Goal: Use online tool/utility: Use online tool/utility

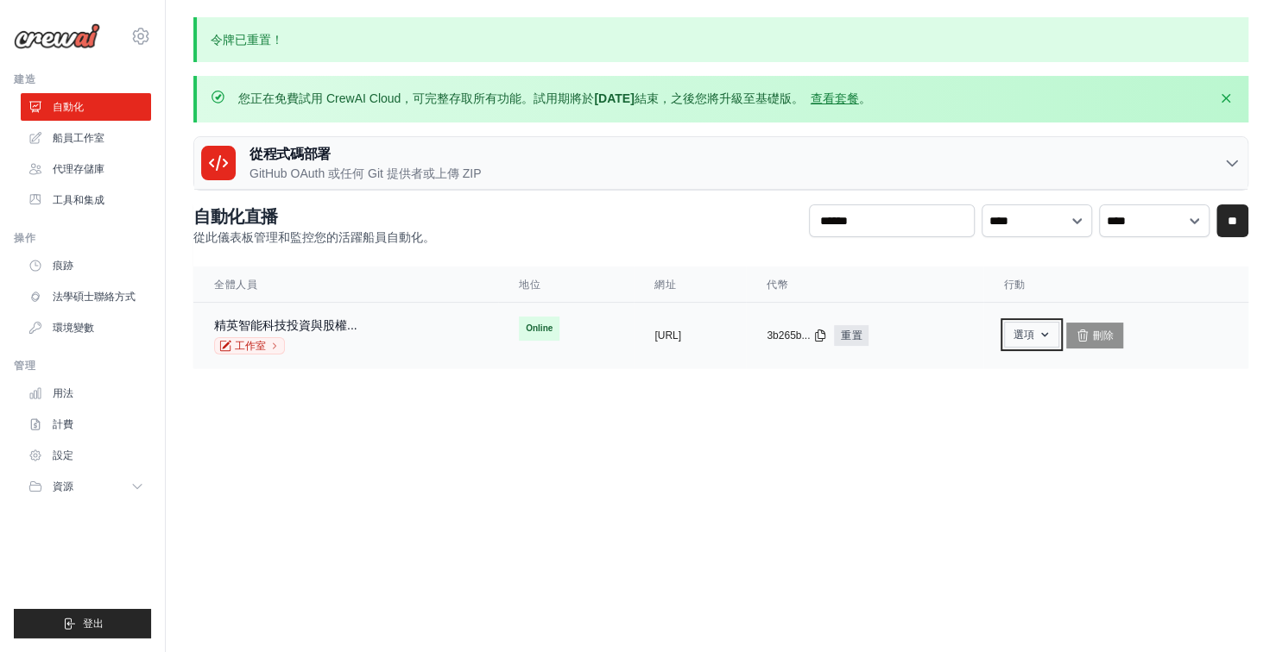
click at [1051, 331] on icon "button" at bounding box center [1044, 335] width 14 height 14
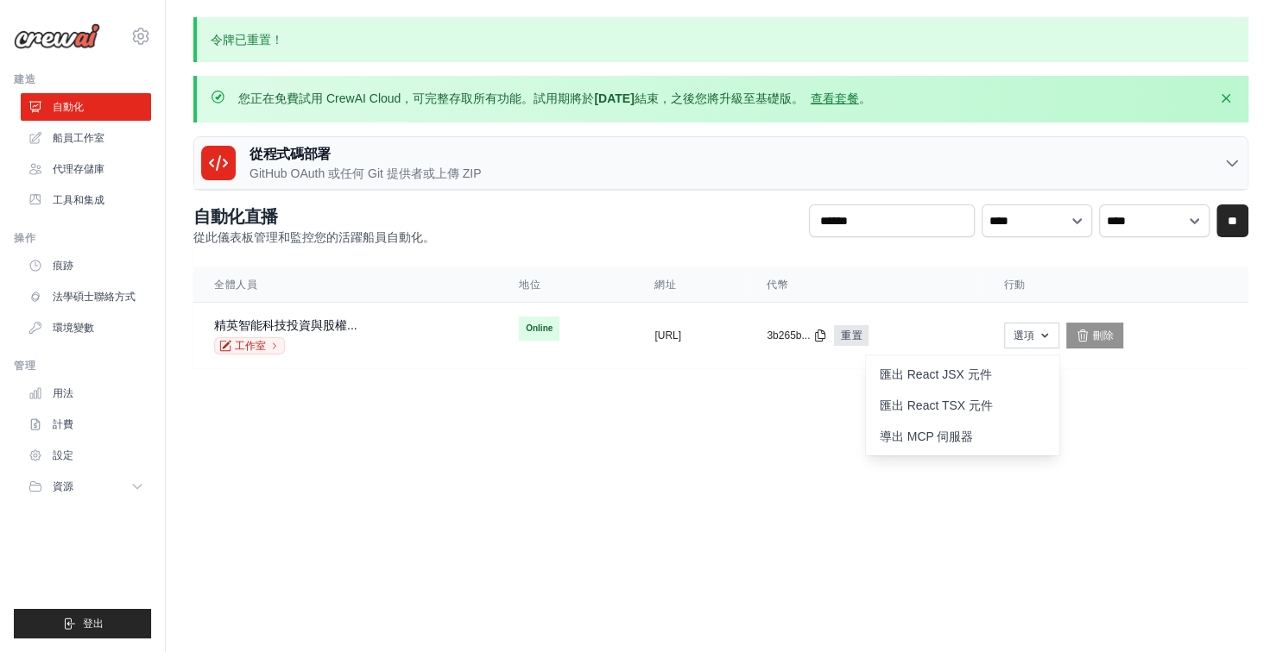
click at [1176, 394] on main "令牌已重置！ 您正在免費試用 CrewAI Cloud，可完整存取所有功能。試用期將於 7 天後 結束，之後您將升級至基礎版。 查看套餐 。 解僱 從程式碼部…" at bounding box center [721, 203] width 1110 height 406
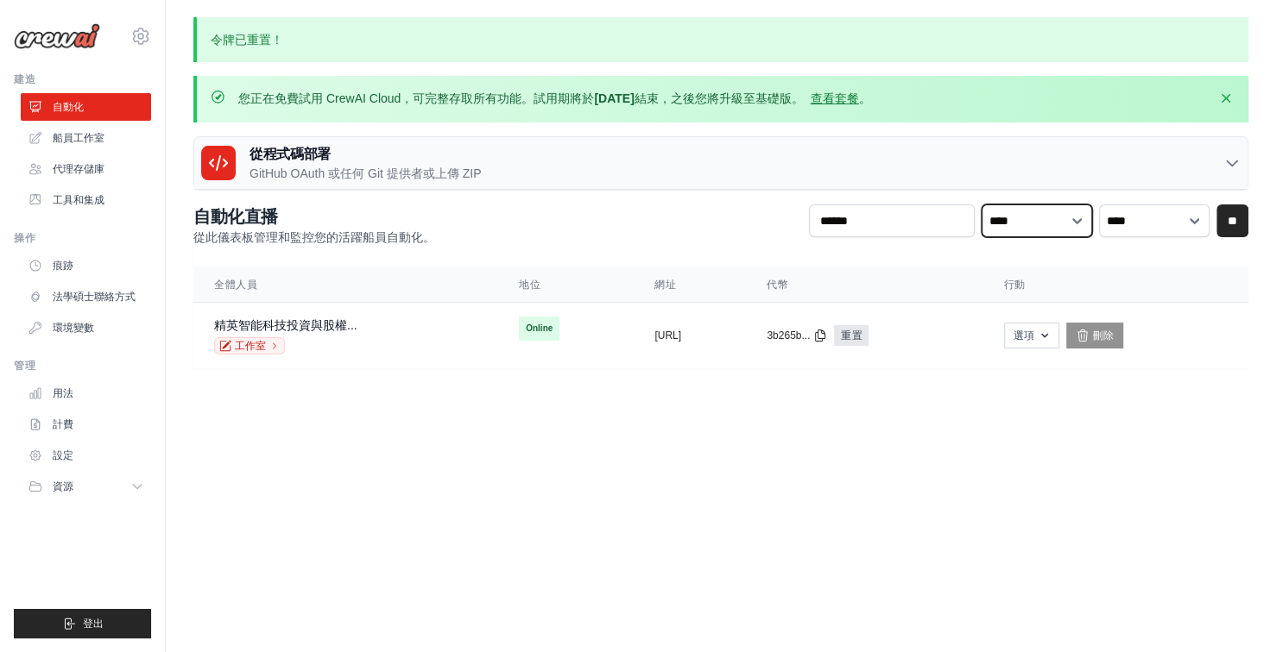
click at [1065, 217] on select "**** *** *** ***" at bounding box center [1036, 221] width 110 height 33
click at [350, 325] on font "精英智能科技投資與股權..." at bounding box center [285, 325] width 143 height 14
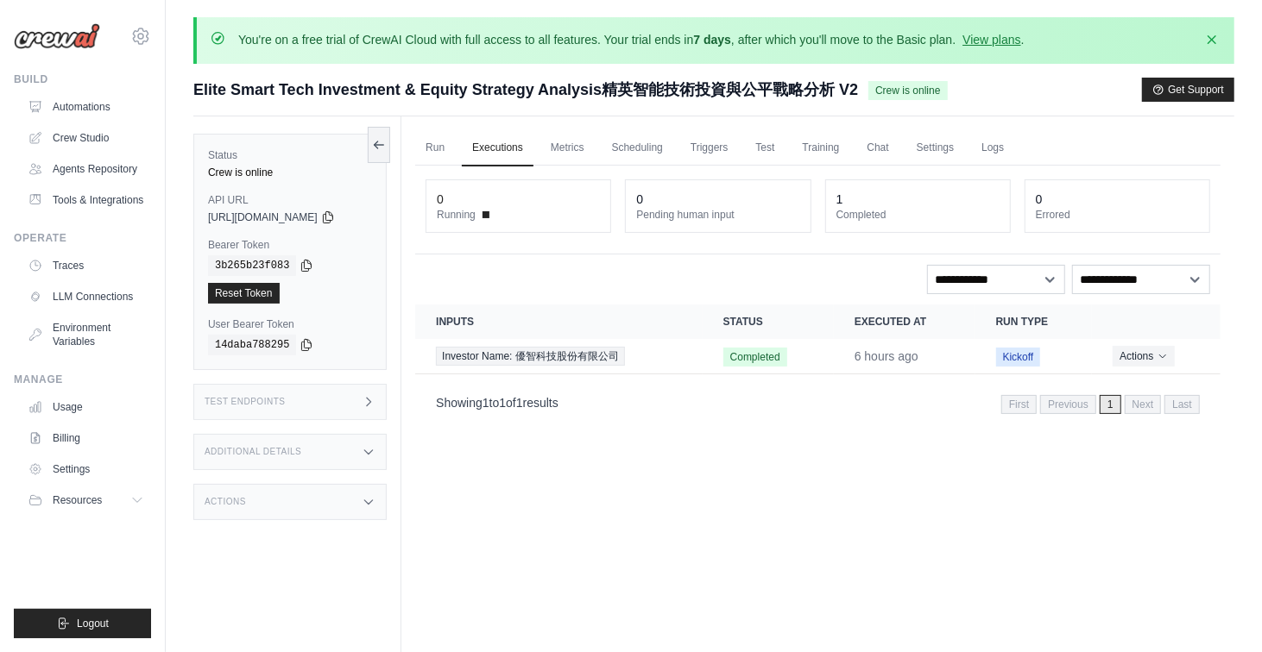
click at [782, 510] on div "Run Executions Metrics Scheduling Triggers Test Training Chat Settings Logs 0 R…" at bounding box center [817, 443] width 833 height 652
click at [384, 144] on icon at bounding box center [379, 144] width 9 height 0
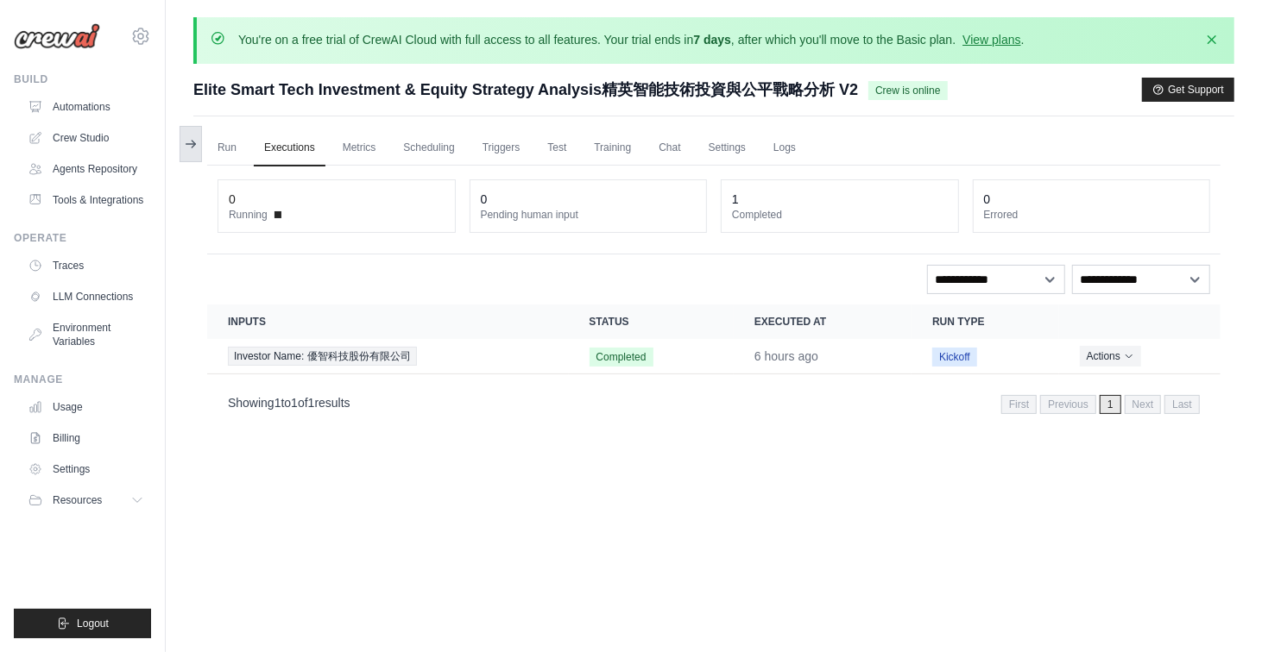
click at [191, 138] on icon at bounding box center [191, 144] width 14 height 14
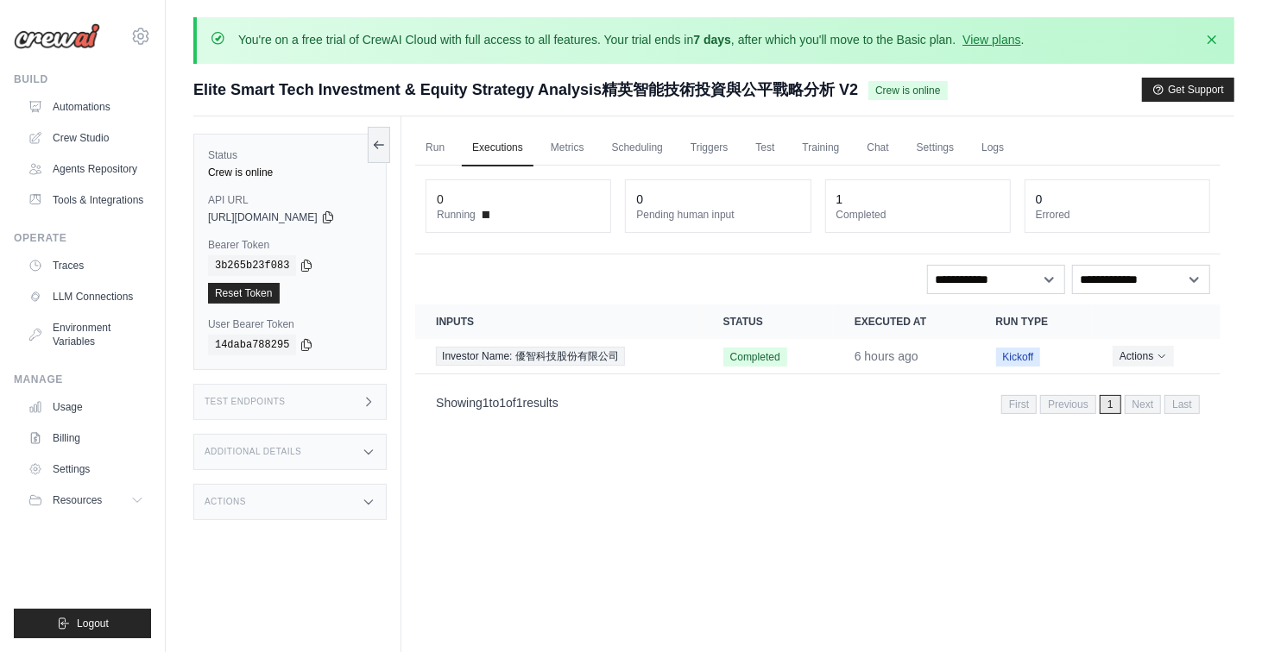
click at [375, 401] on icon at bounding box center [369, 402] width 14 height 14
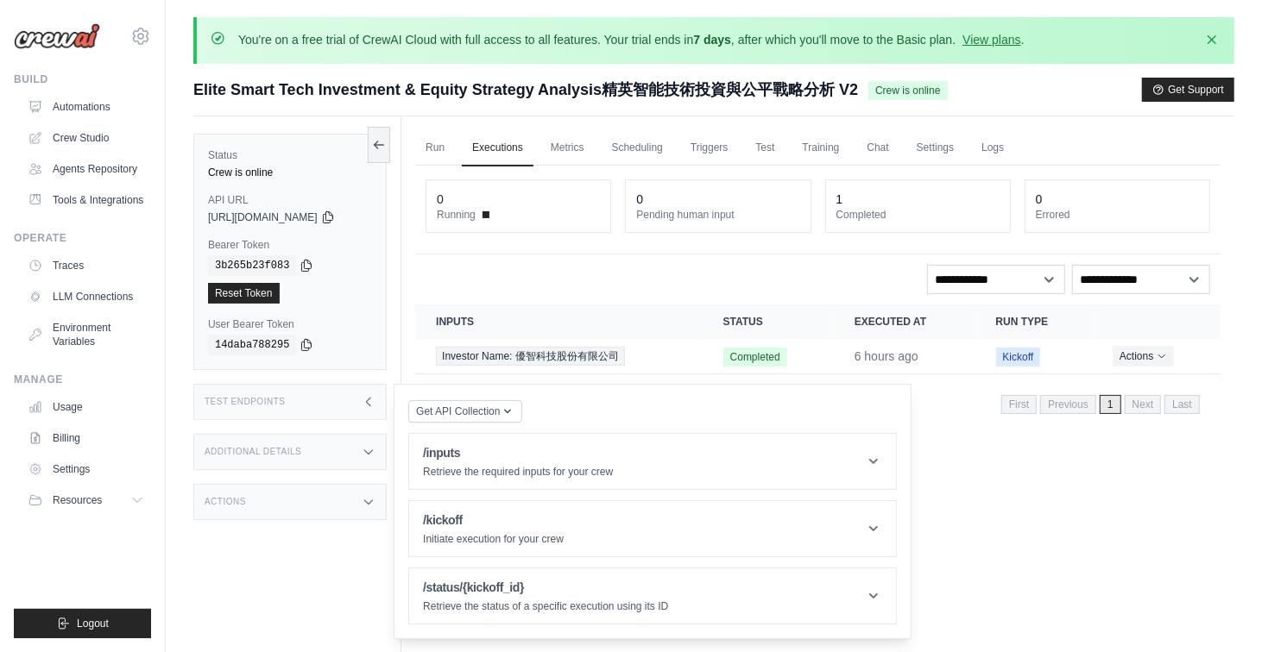
click at [369, 402] on icon at bounding box center [369, 402] width 14 height 14
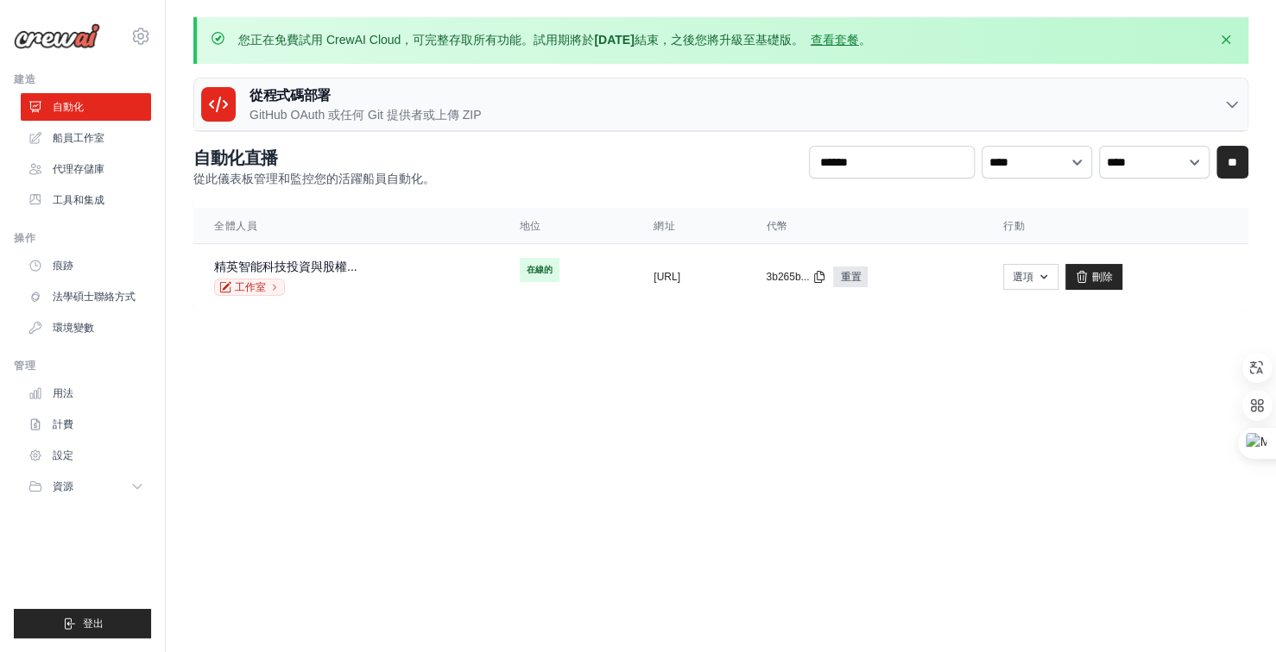
click at [436, 111] on font "GitHub OAuth 或任何 Git 提供者或上傳 ZIP" at bounding box center [364, 115] width 231 height 14
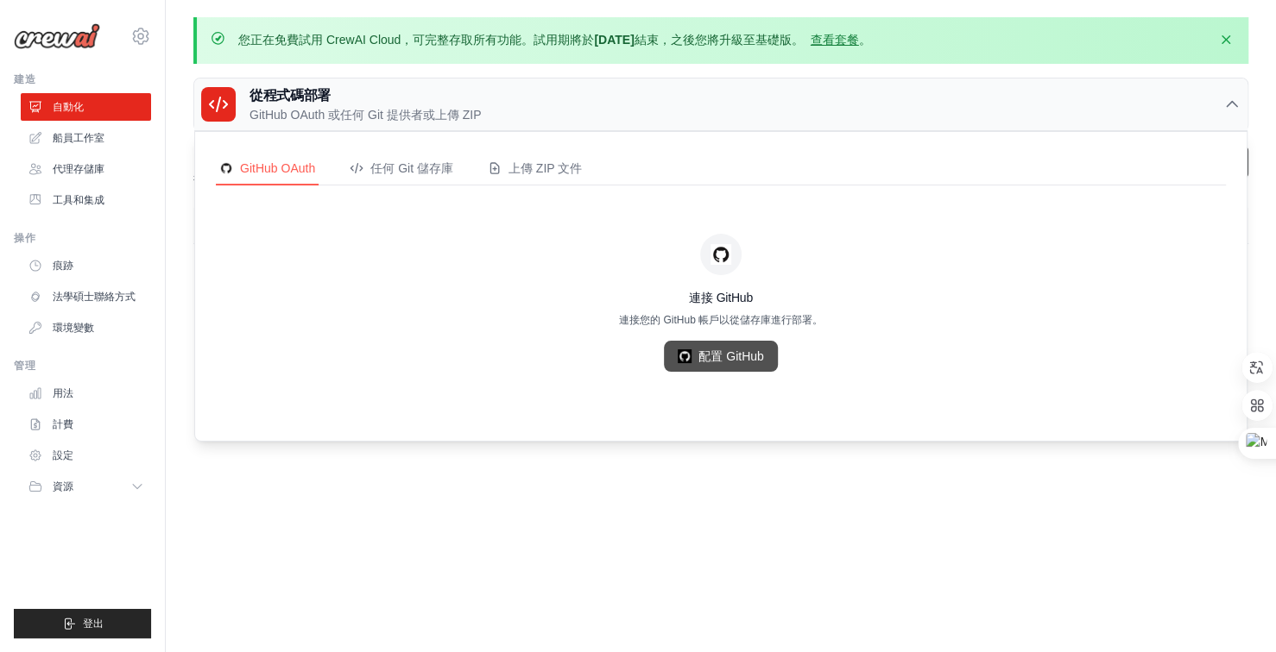
click at [728, 350] on font "配置 GitHub" at bounding box center [730, 357] width 65 height 14
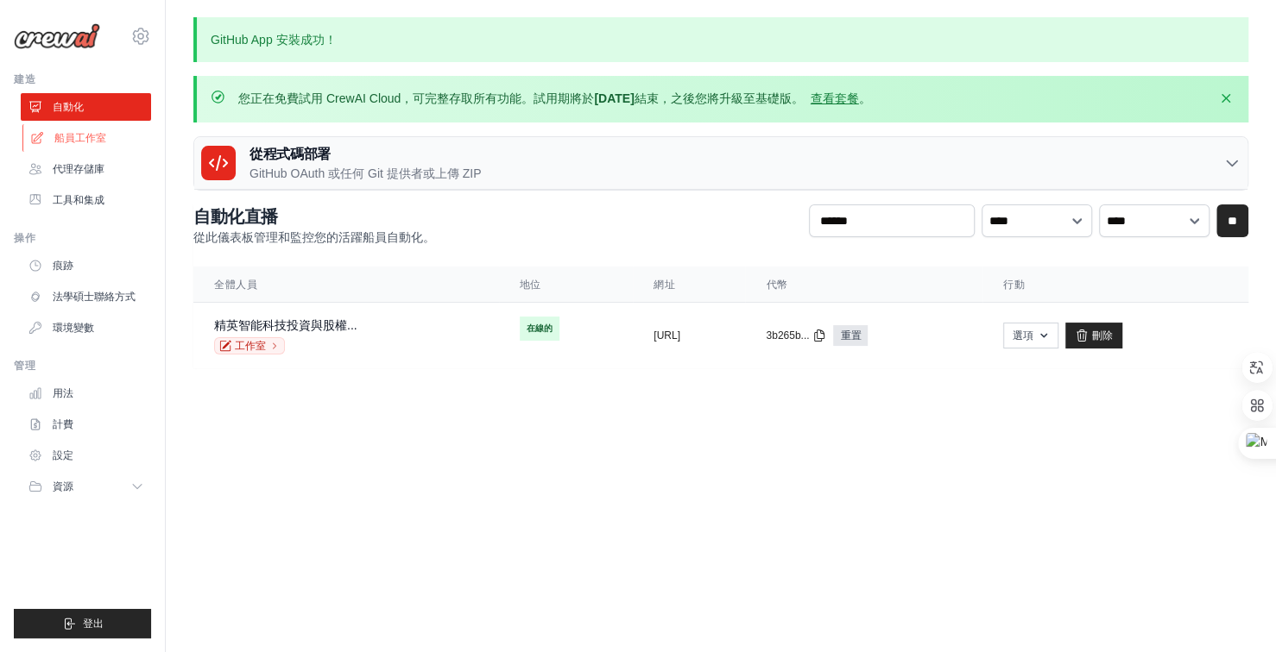
click at [88, 141] on font "船員工作室" at bounding box center [80, 138] width 52 height 12
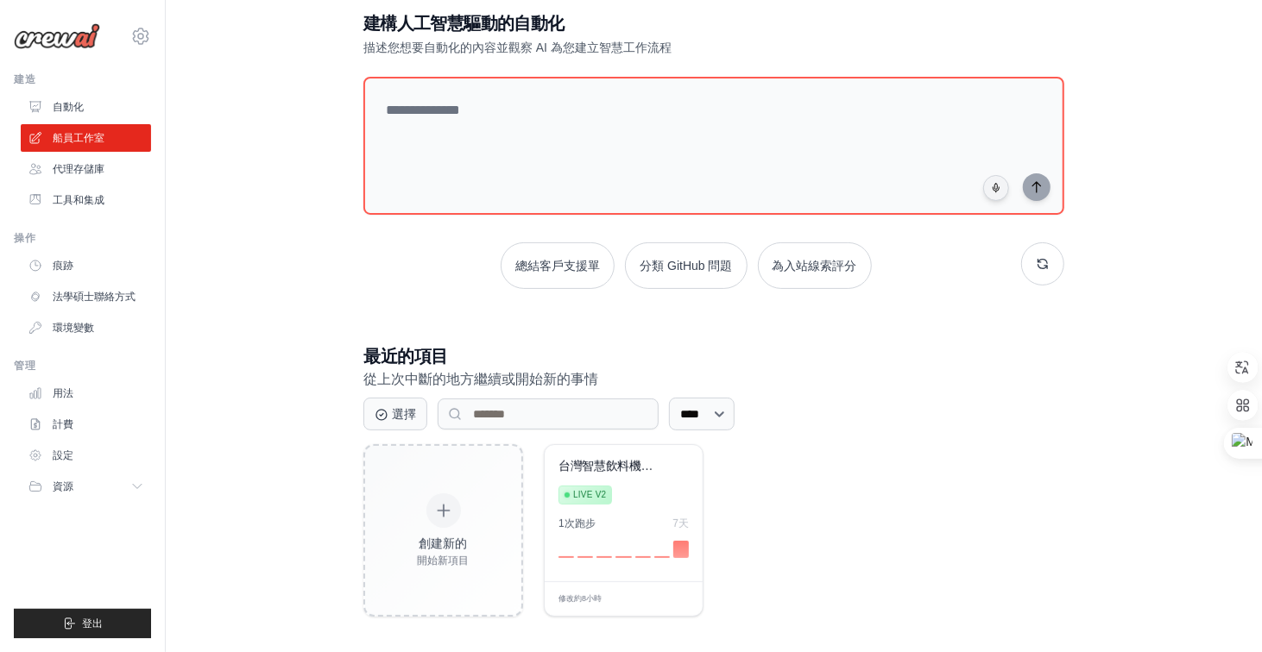
scroll to position [102, 0]
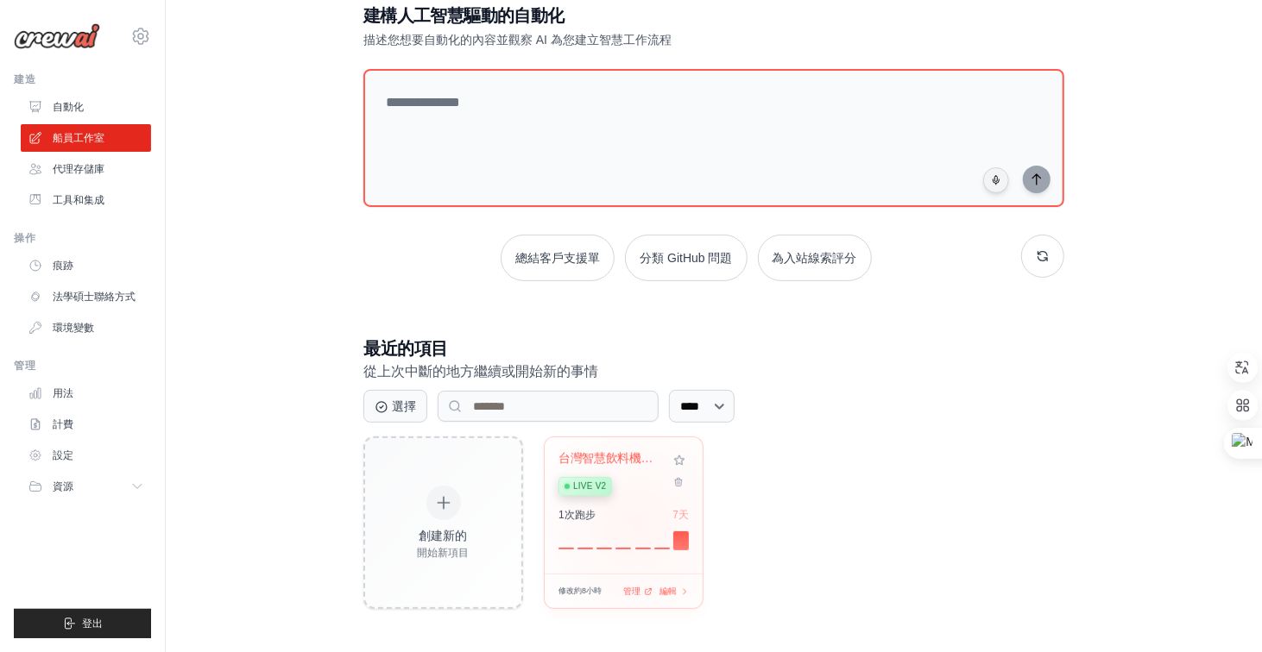
click at [638, 522] on div "1次 跑步 7天" at bounding box center [623, 528] width 130 height 41
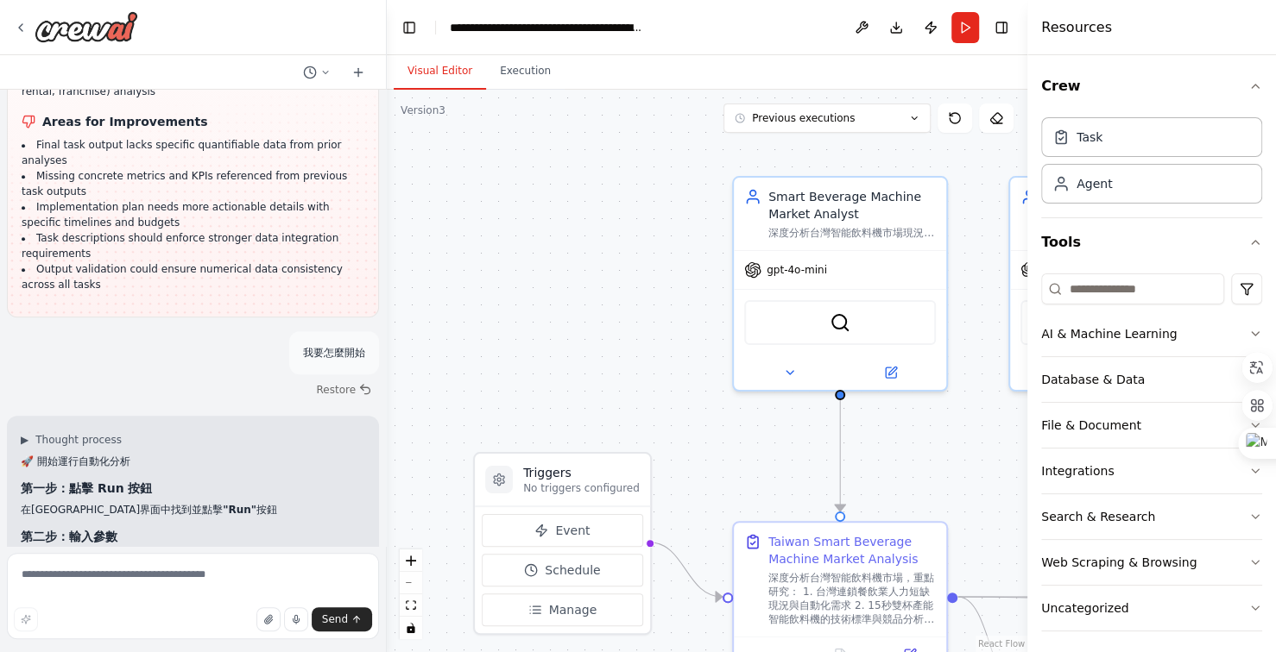
scroll to position [29780, 0]
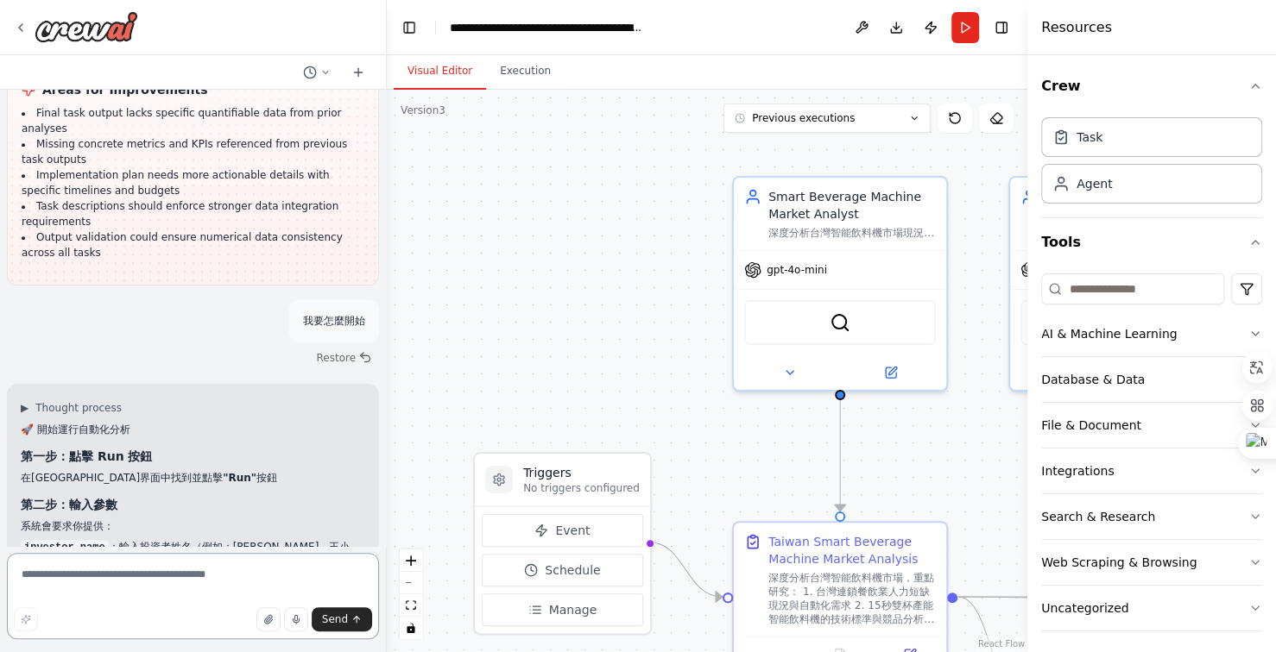
click at [149, 577] on textarea at bounding box center [193, 596] width 372 height 86
click at [241, 583] on textarea at bounding box center [193, 596] width 372 height 86
type textarea "*"
type textarea "******"
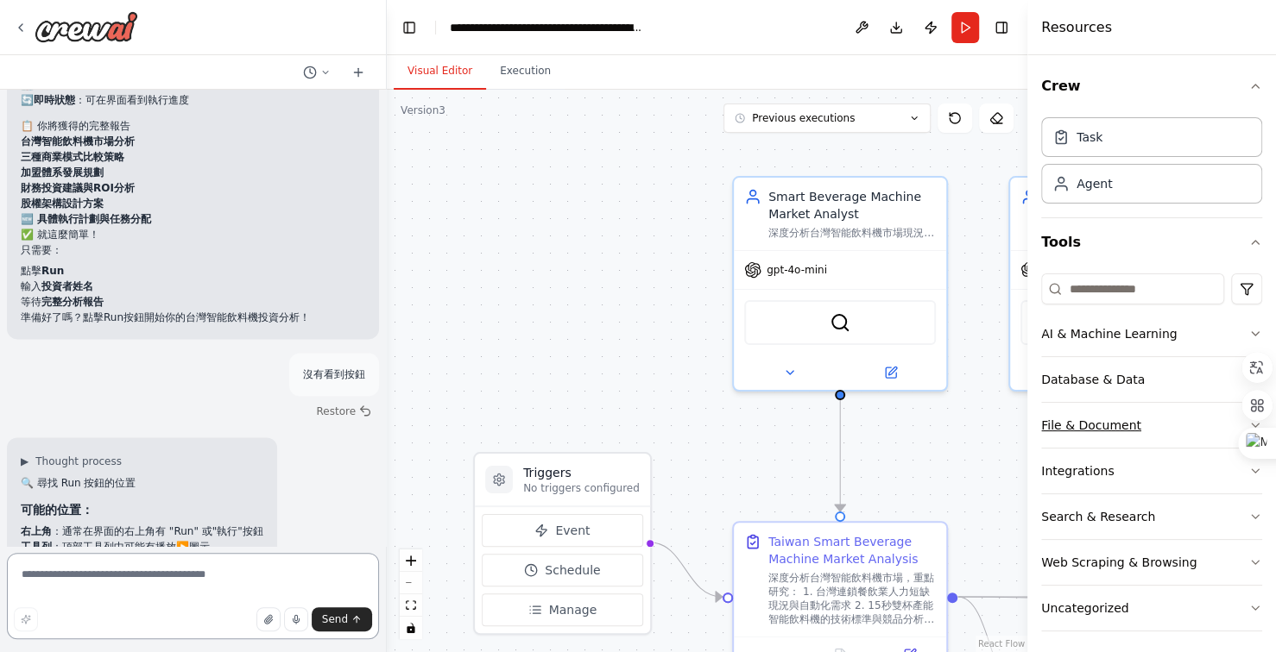
scroll to position [30353, 0]
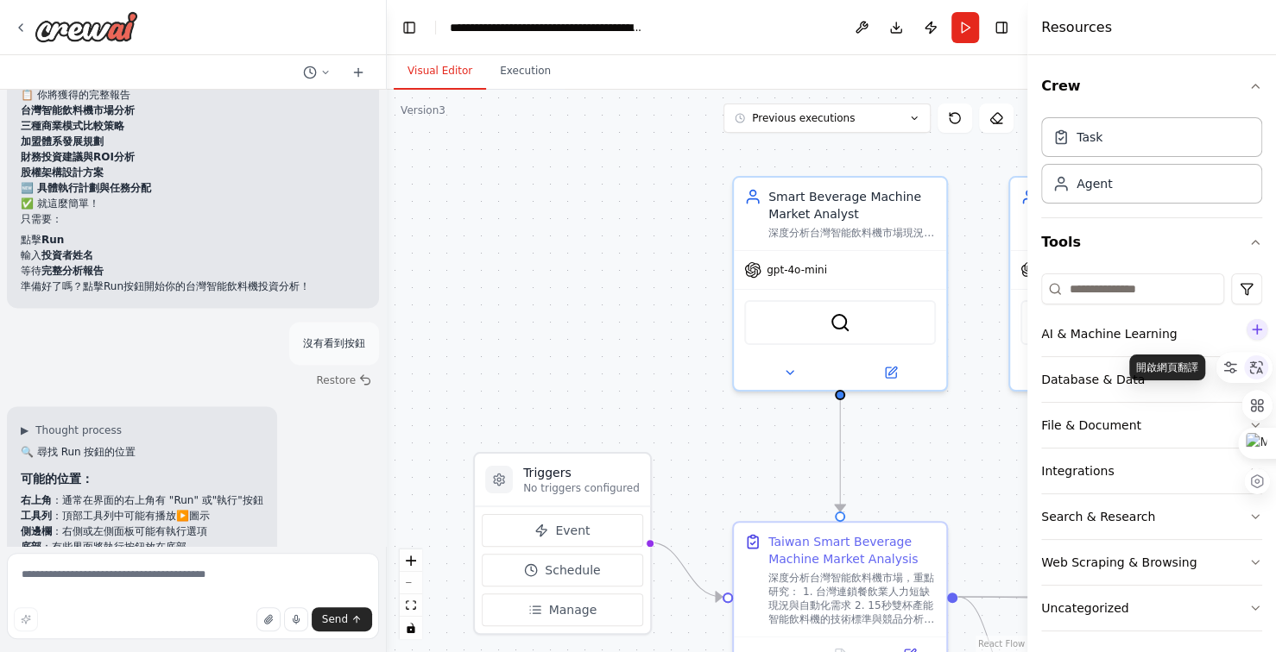
click at [1253, 366] on icon at bounding box center [1256, 367] width 13 height 13
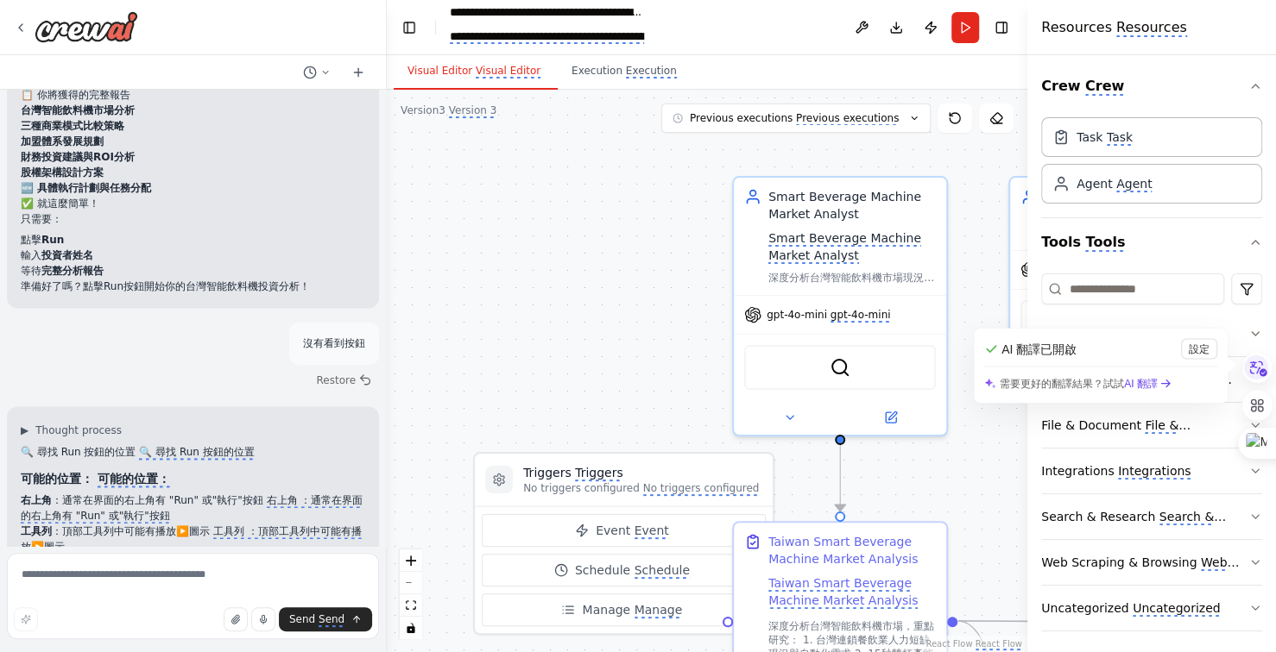
scroll to position [30431, 0]
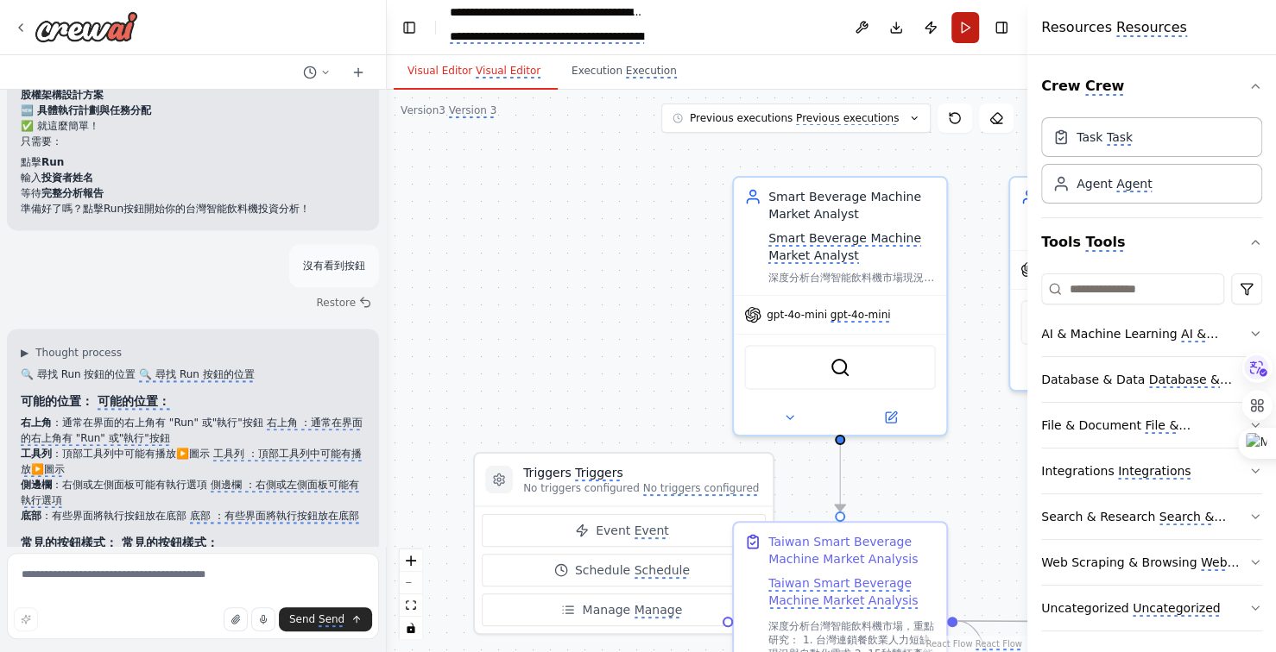
click at [967, 25] on button "Run" at bounding box center [965, 27] width 28 height 31
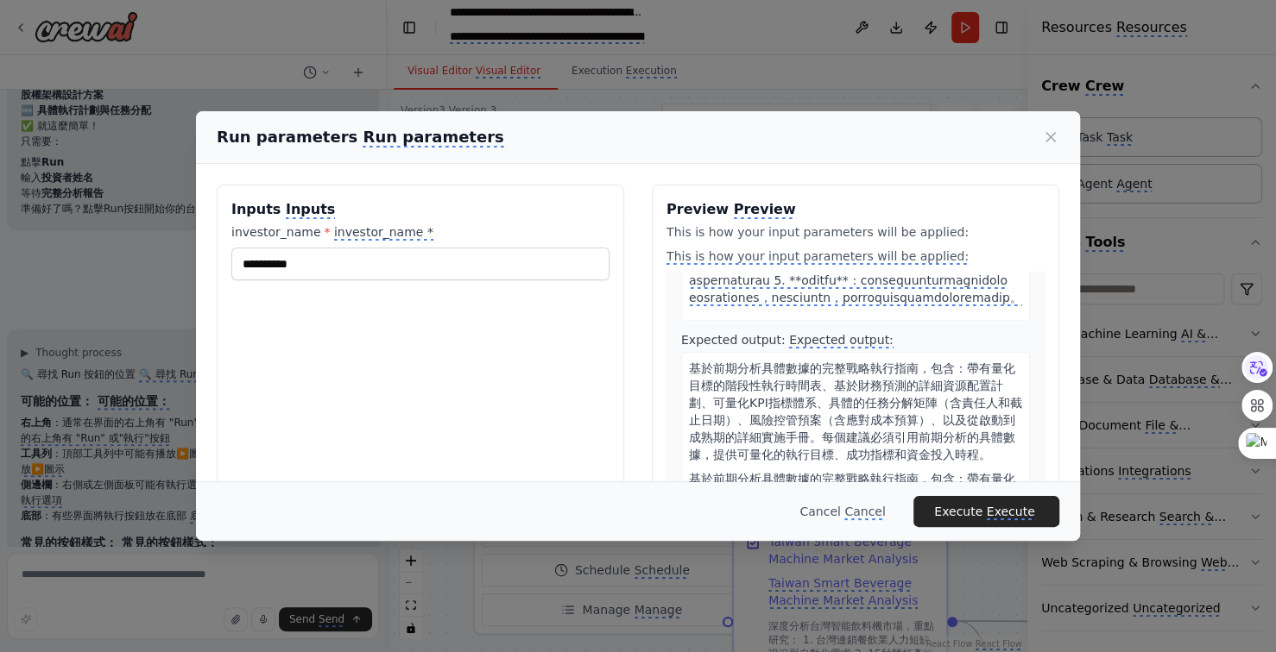
scroll to position [4376, 0]
click at [1016, 513] on monica-translate-translate "Execute" at bounding box center [1010, 513] width 48 height 16
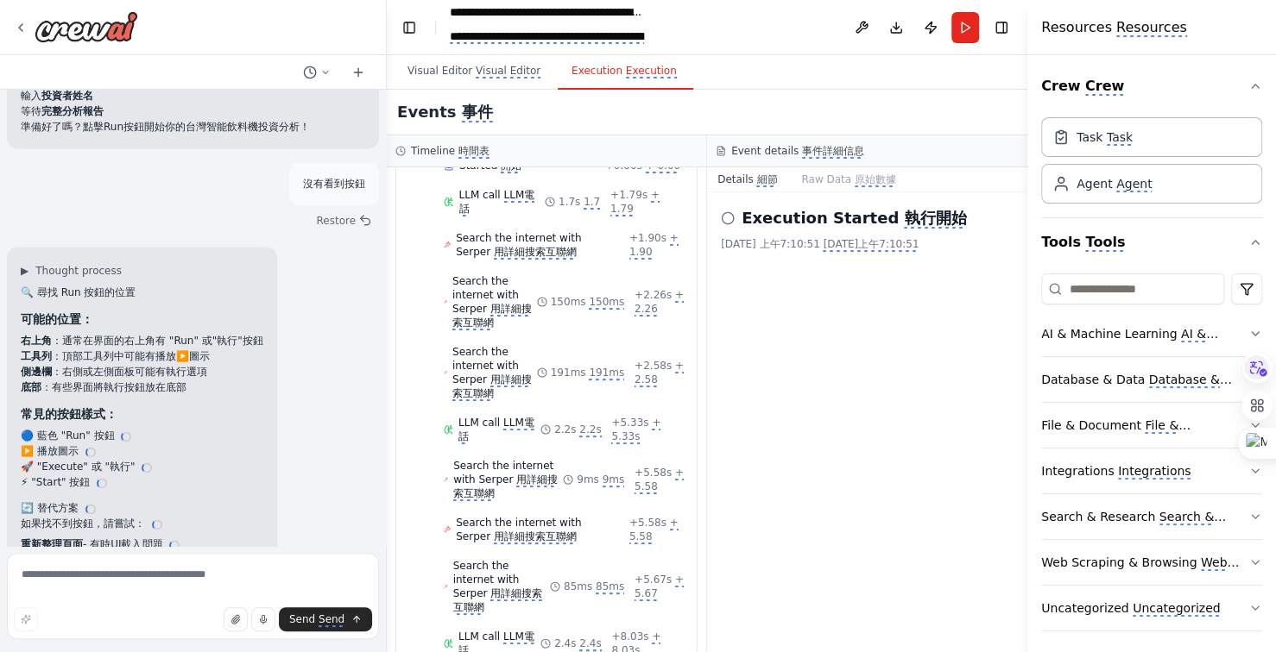
scroll to position [30528, 0]
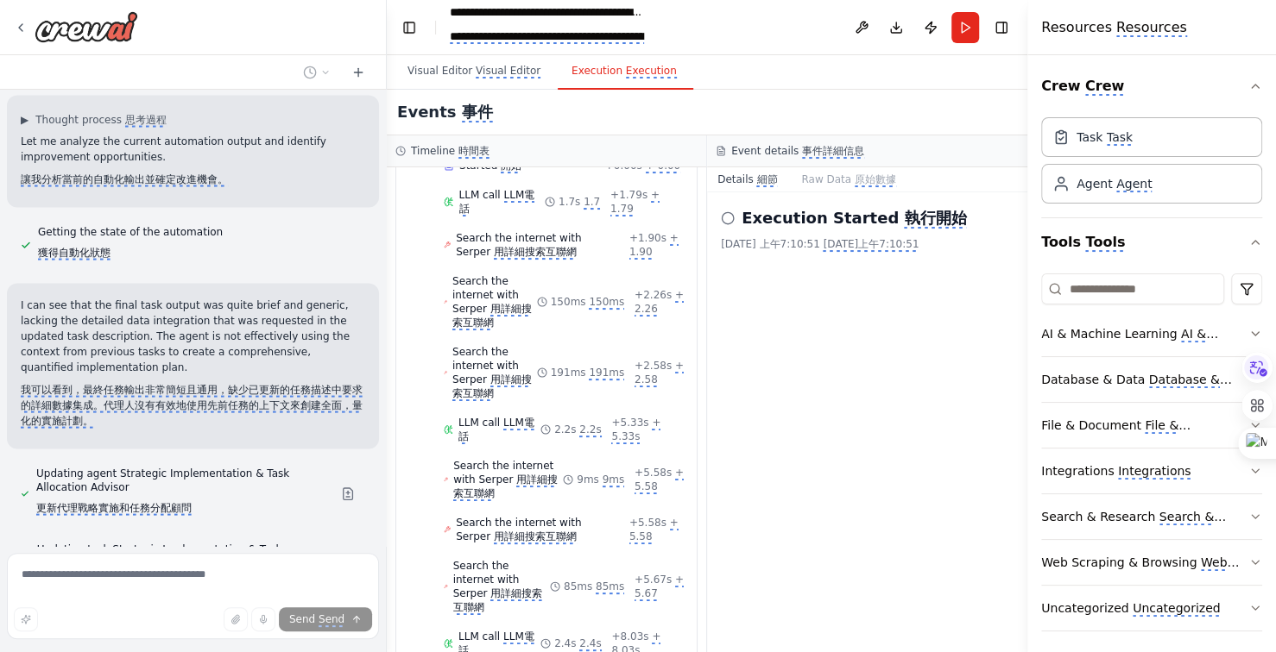
scroll to position [31218, 0]
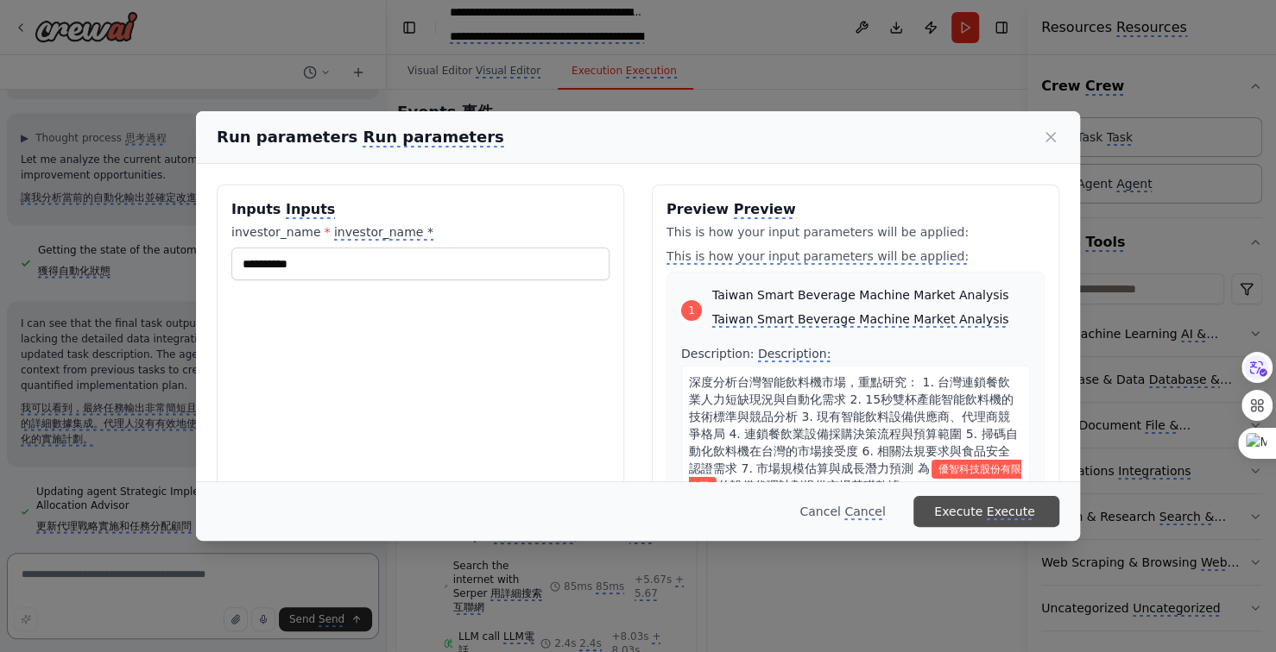
scroll to position [31212, 0]
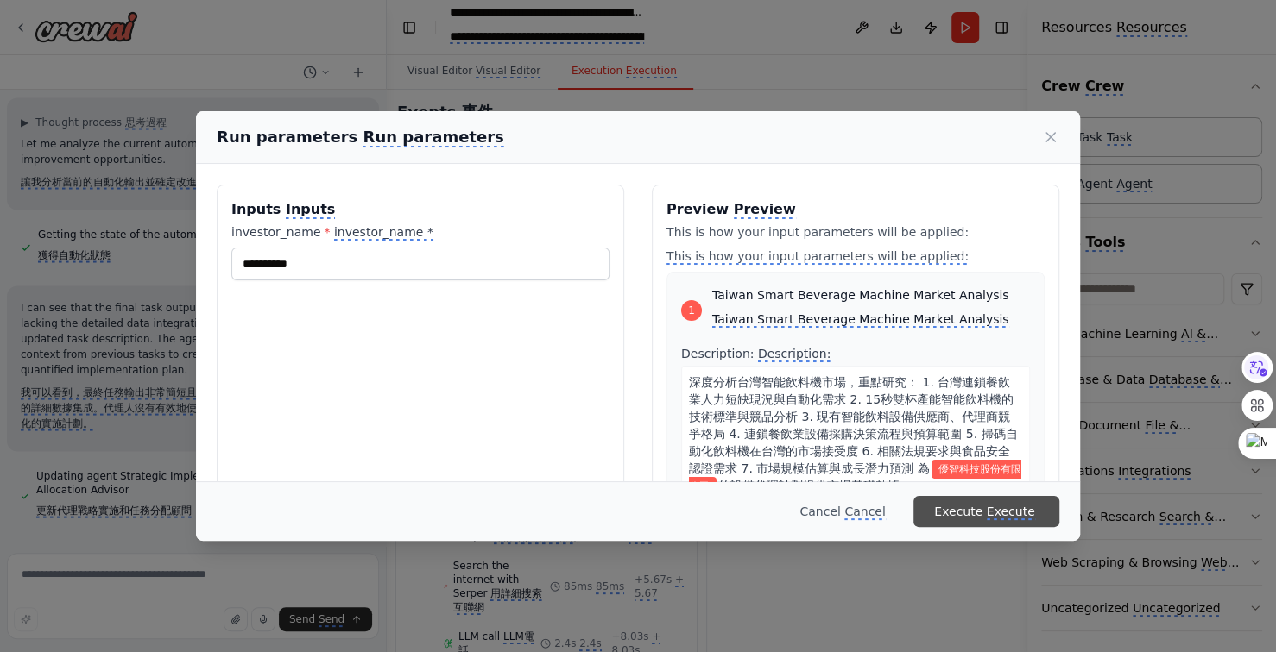
click at [993, 508] on monica-translate-translate "Execute" at bounding box center [1010, 513] width 48 height 16
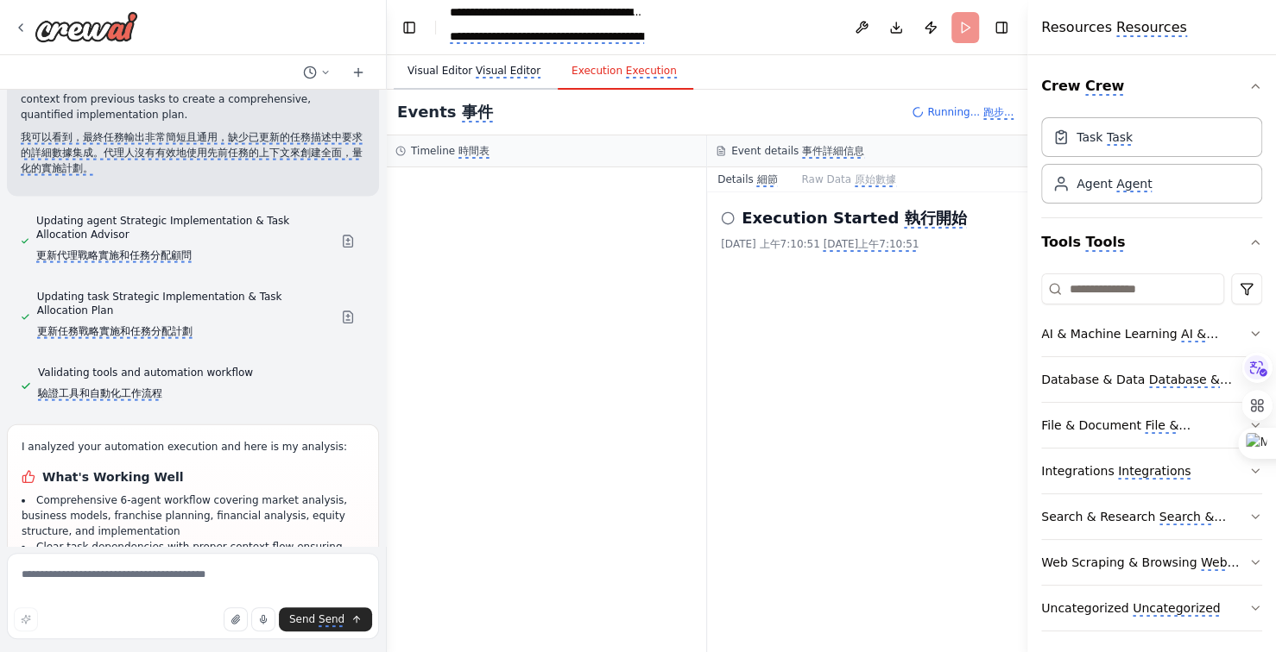
scroll to position [31483, 0]
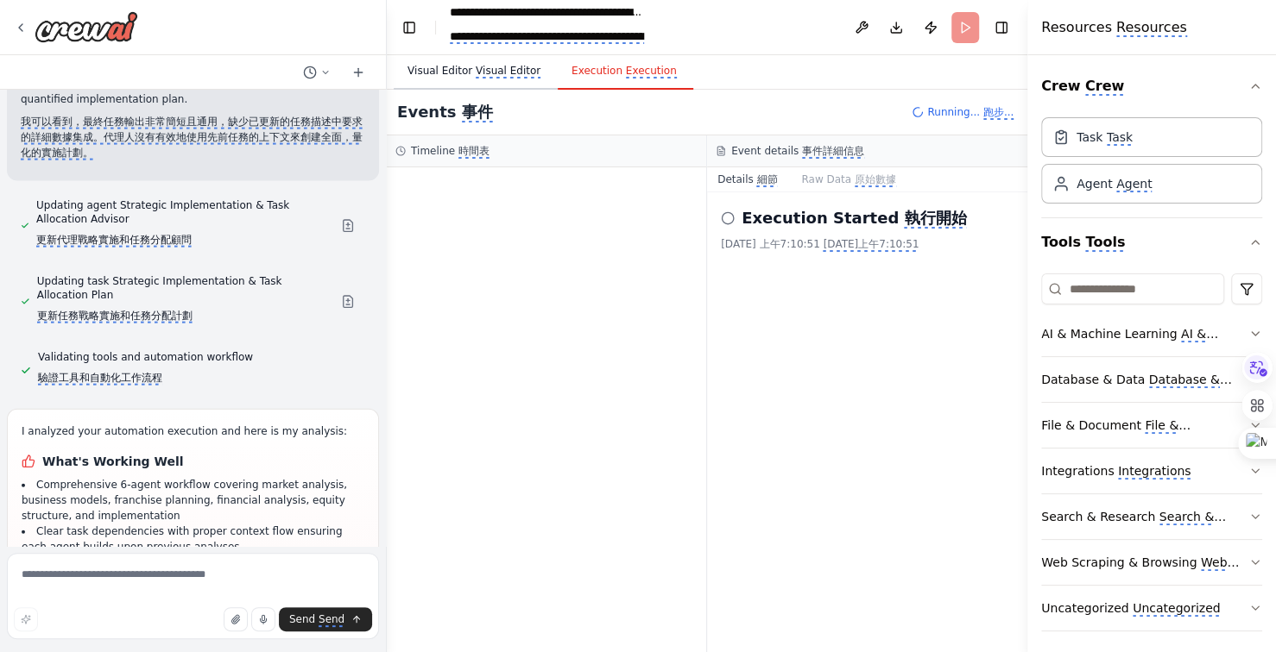
click at [481, 73] on monica-translate-translate "Visual Editor" at bounding box center [508, 72] width 65 height 14
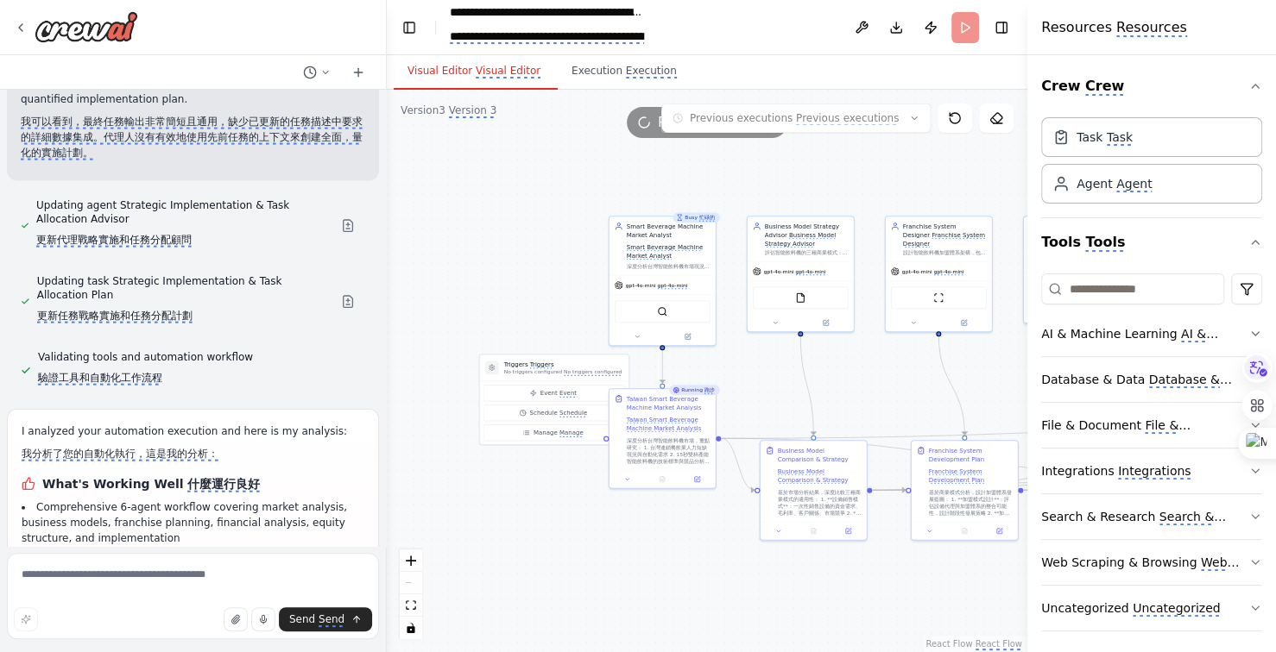
click at [857, 394] on div ".deletable-edge-delete-btn { width: 20px; height: 20px; border: 0px solid #ffff…" at bounding box center [707, 371] width 640 height 563
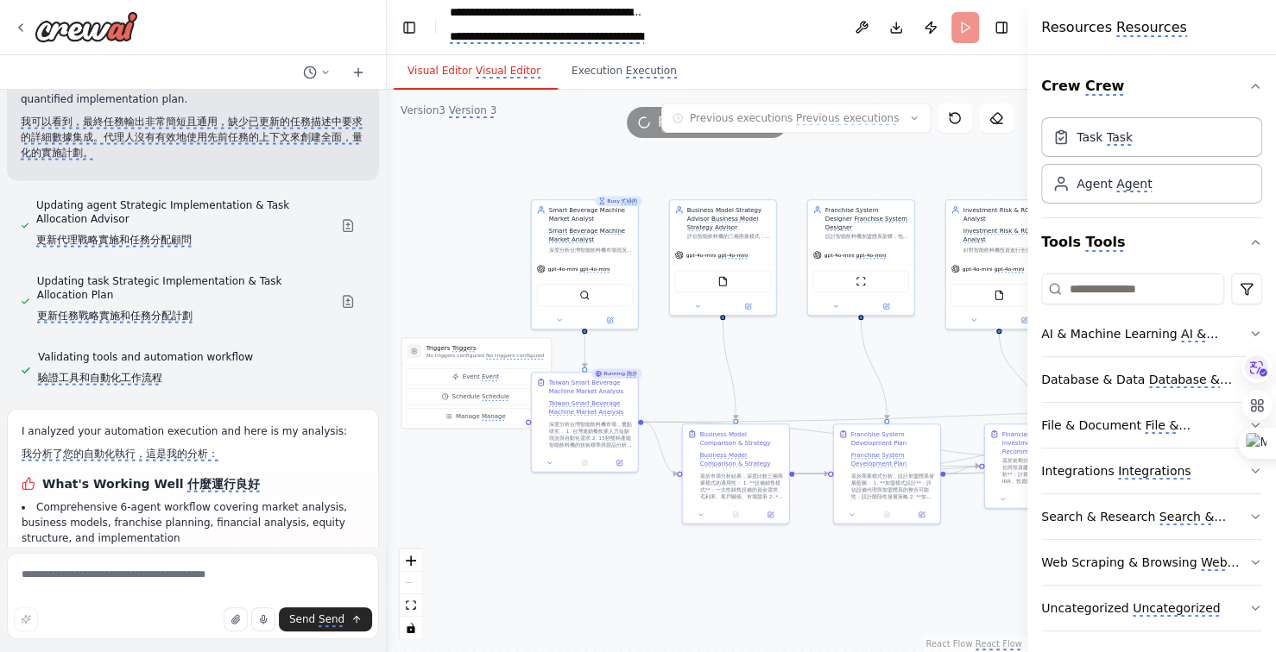
drag, startPoint x: 840, startPoint y: 394, endPoint x: 768, endPoint y: 378, distance: 73.3
click at [771, 378] on div ".deletable-edge-delete-btn { width: 20px; height: 20px; border: 0px solid #ffff…" at bounding box center [707, 371] width 640 height 563
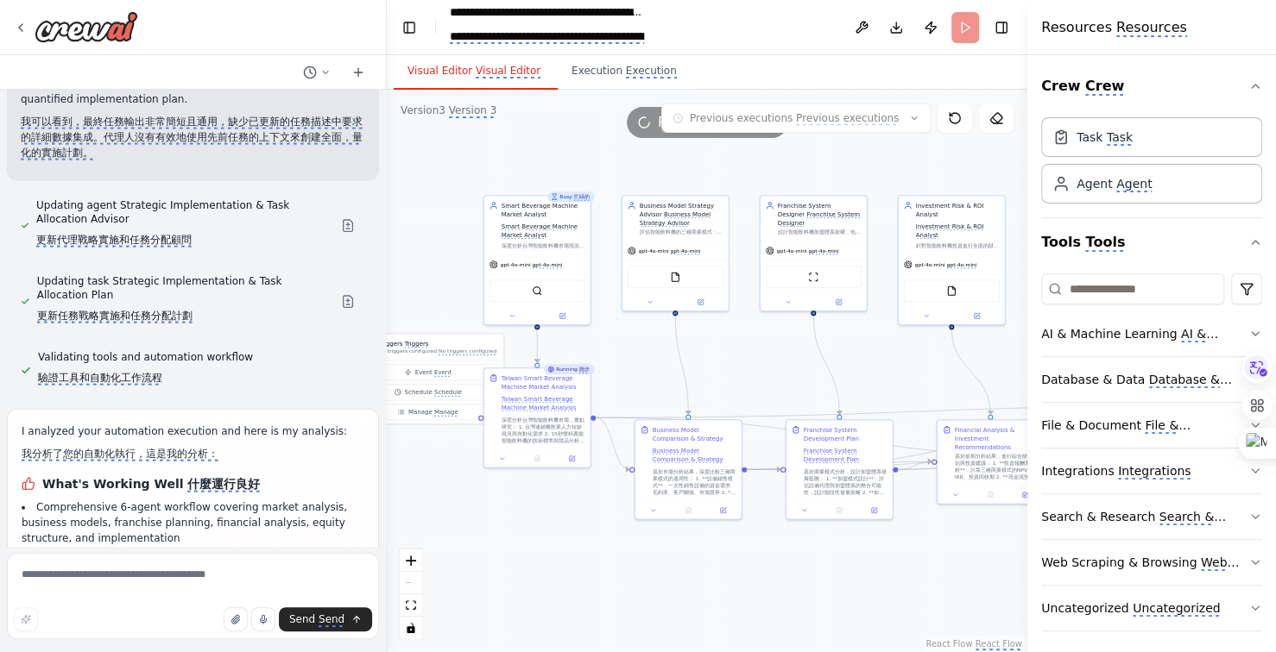
drag, startPoint x: 768, startPoint y: 378, endPoint x: 724, endPoint y: 374, distance: 44.2
click at [724, 374] on div ".deletable-edge-delete-btn { width: 20px; height: 20px; border: 0px solid #ffff…" at bounding box center [707, 371] width 640 height 563
click at [716, 374] on div ".deletable-edge-delete-btn { width: 20px; height: 20px; border: 0px solid #ffff…" at bounding box center [707, 371] width 640 height 563
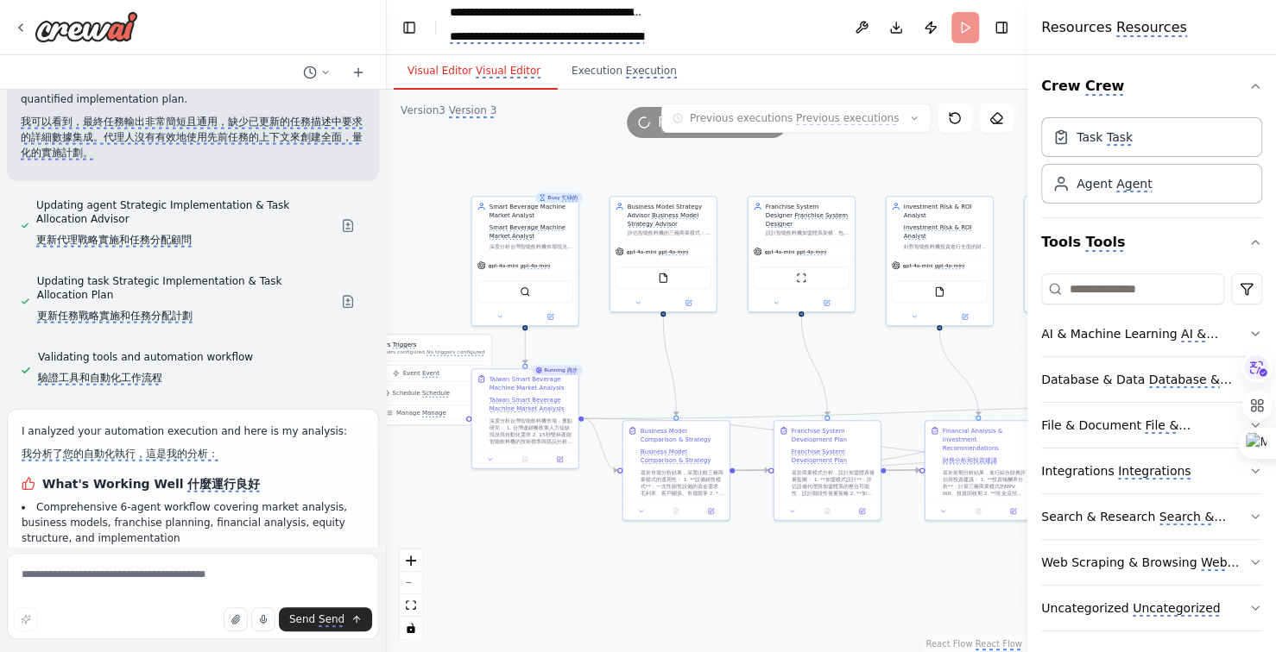
click at [738, 376] on div ".deletable-edge-delete-btn { width: 20px; height: 20px; border: 0px solid #ffff…" at bounding box center [707, 371] width 640 height 563
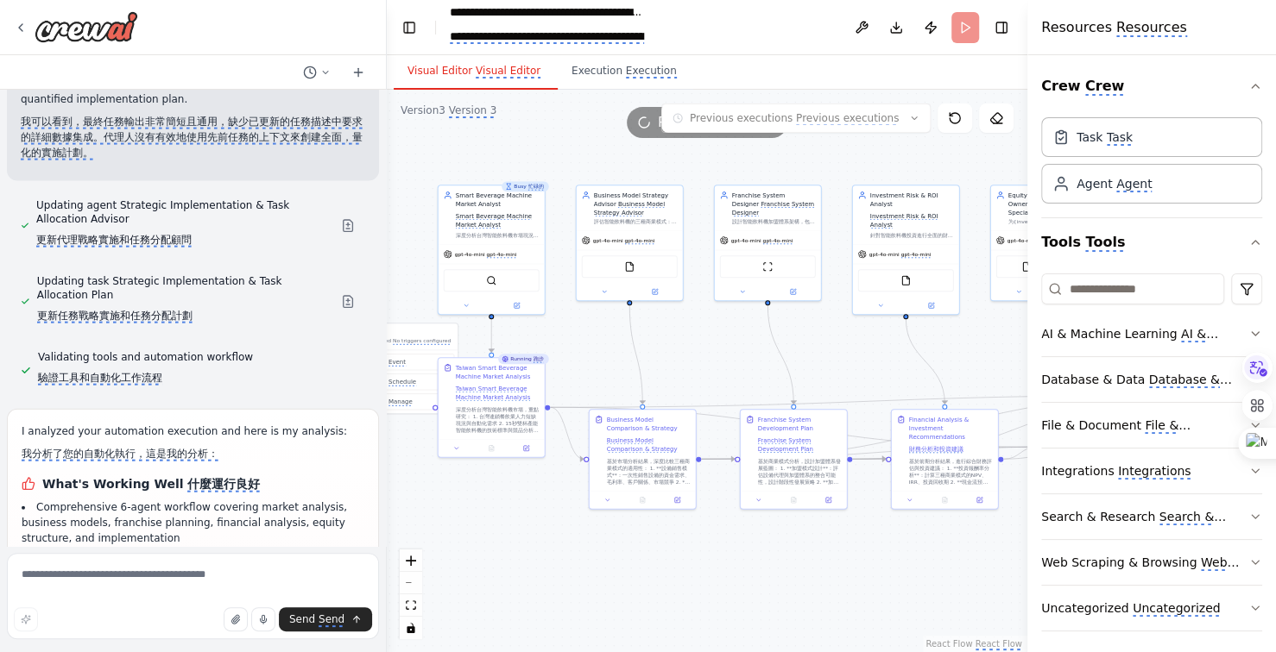
drag, startPoint x: 738, startPoint y: 376, endPoint x: 704, endPoint y: 365, distance: 35.5
click at [704, 365] on div ".deletable-edge-delete-btn { width: 20px; height: 20px; border: 0px solid #ffff…" at bounding box center [707, 371] width 640 height 563
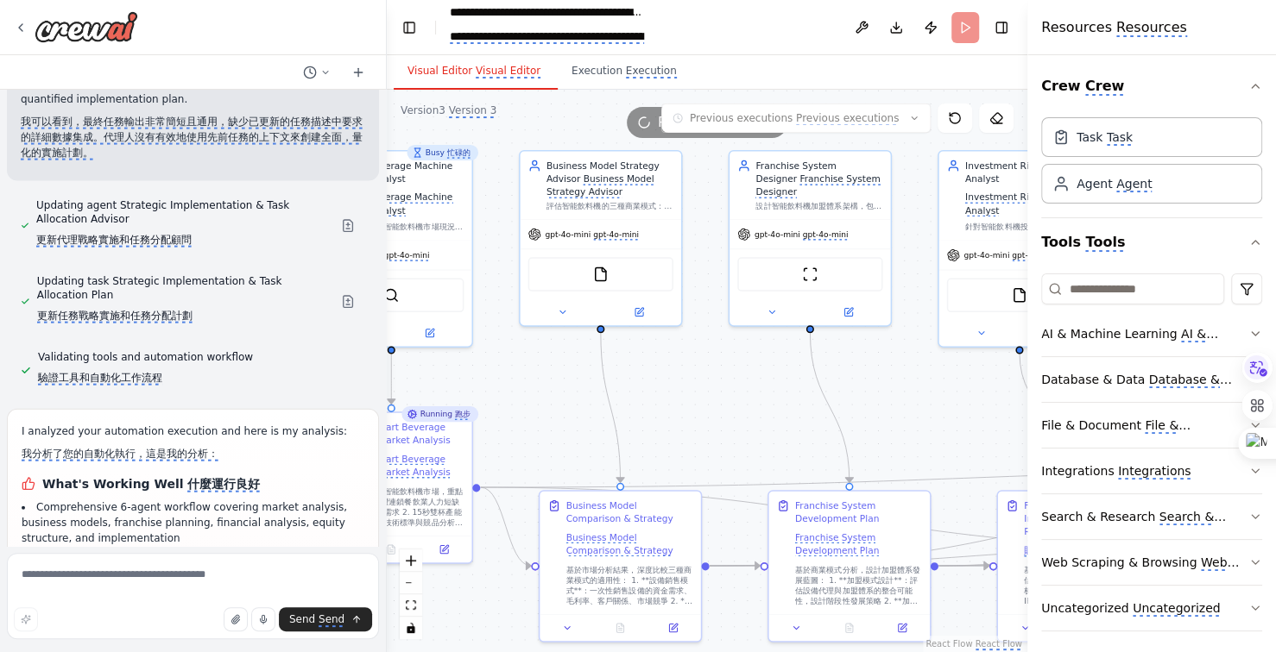
drag, startPoint x: 709, startPoint y: 370, endPoint x: 711, endPoint y: 404, distance: 33.8
click at [711, 404] on div ".deletable-edge-delete-btn { width: 20px; height: 20px; border: 0px solid #ffff…" at bounding box center [707, 371] width 640 height 563
click at [712, 427] on div ".deletable-edge-delete-btn { width: 20px; height: 20px; border: 0px solid #ffff…" at bounding box center [707, 371] width 640 height 563
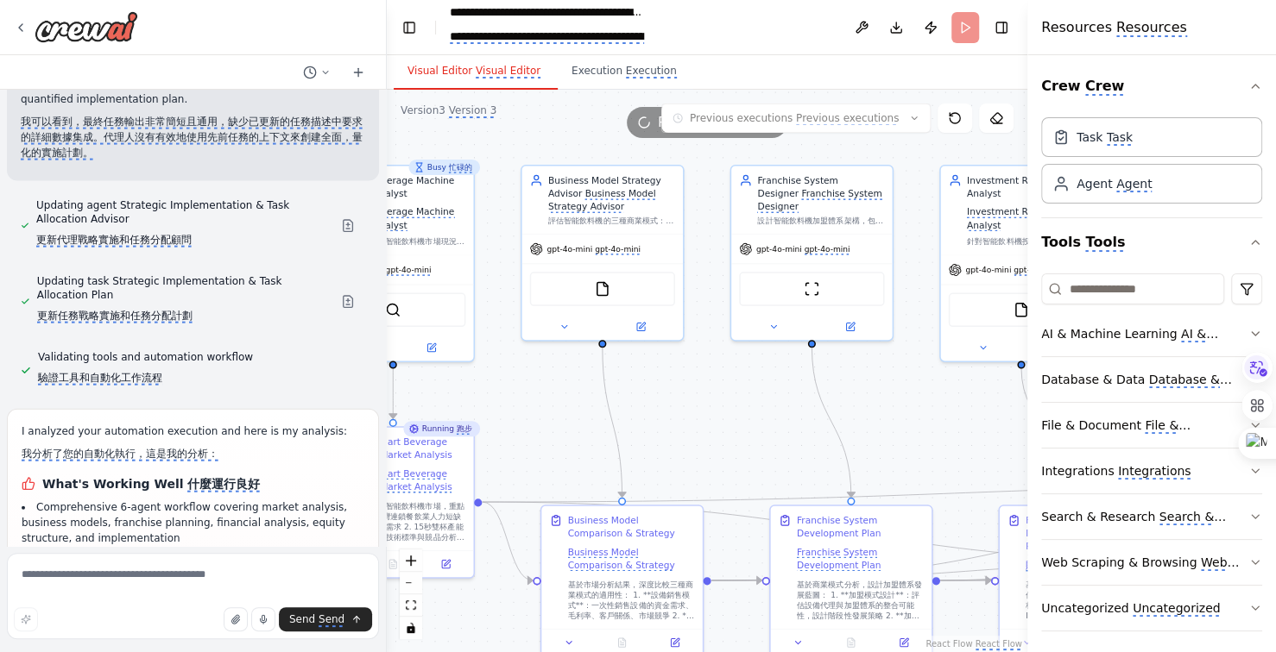
drag, startPoint x: 715, startPoint y: 438, endPoint x: 729, endPoint y: 486, distance: 49.4
click at [729, 486] on div ".deletable-edge-delete-btn { width: 20px; height: 20px; border: 0px solid #ffff…" at bounding box center [707, 371] width 640 height 563
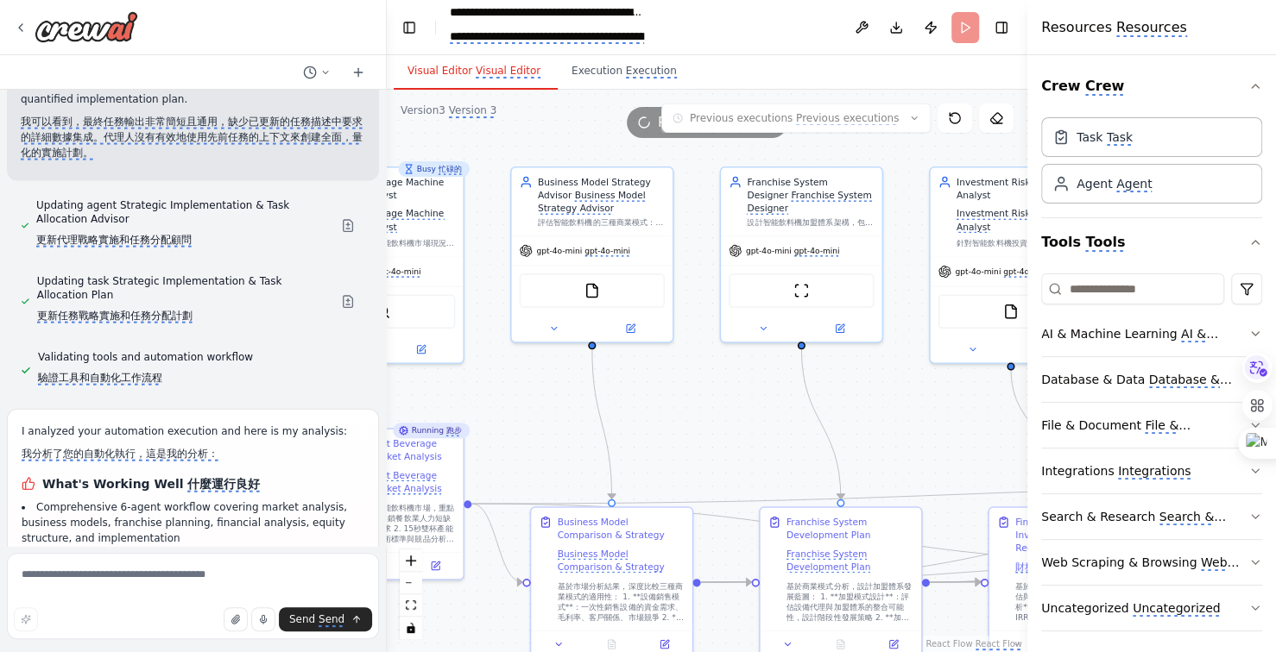
drag, startPoint x: 741, startPoint y: 477, endPoint x: 709, endPoint y: 419, distance: 66.1
click at [710, 421] on div ".deletable-edge-delete-btn { width: 20px; height: 20px; border: 0px solid #ffff…" at bounding box center [707, 371] width 640 height 563
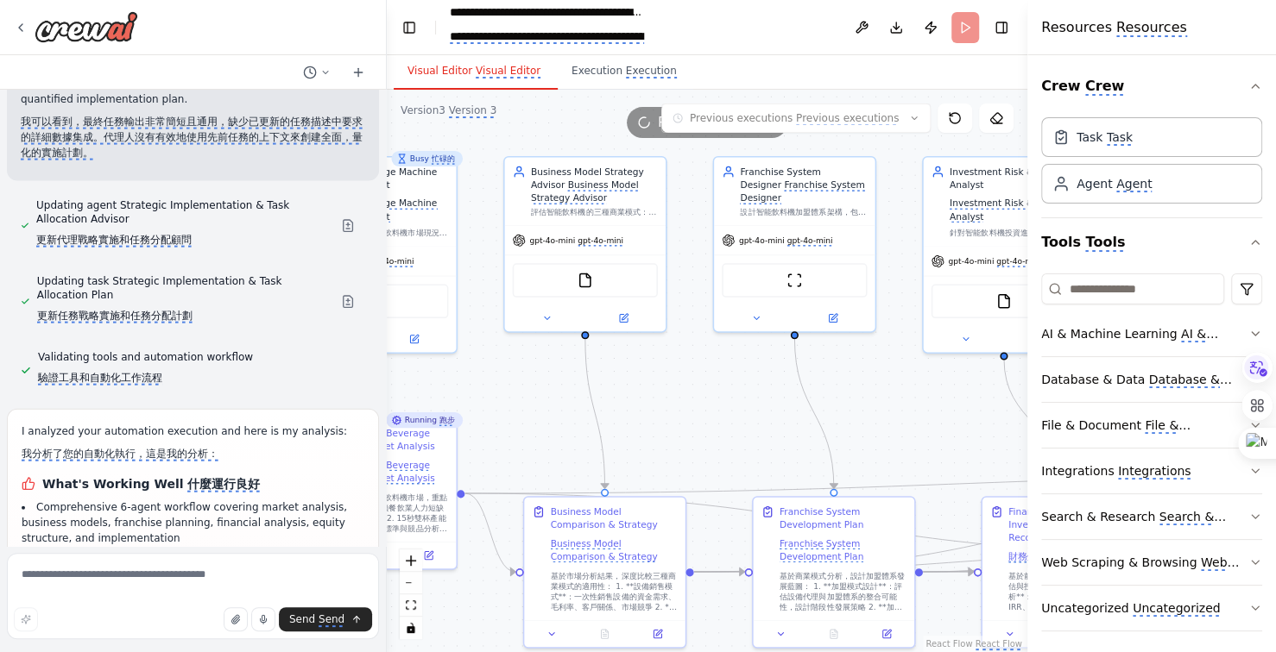
click at [709, 419] on div ".deletable-edge-delete-btn { width: 20px; height: 20px; border: 0px solid #ffff…" at bounding box center [707, 371] width 640 height 563
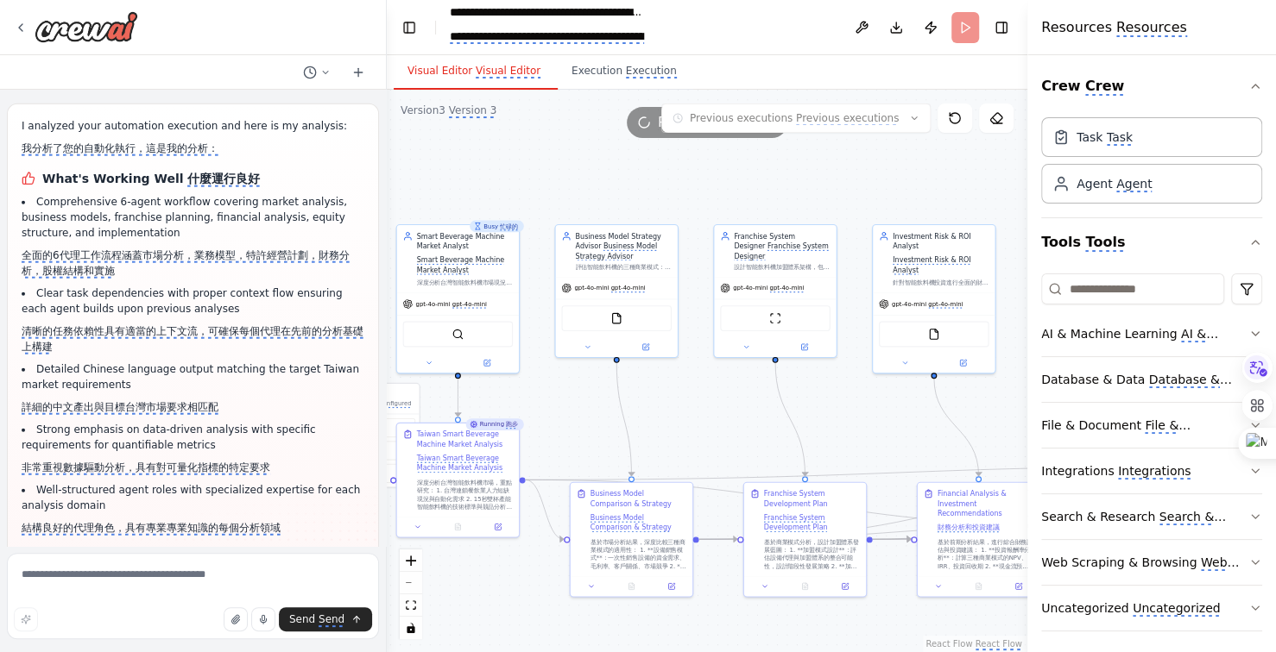
scroll to position [31831, 0]
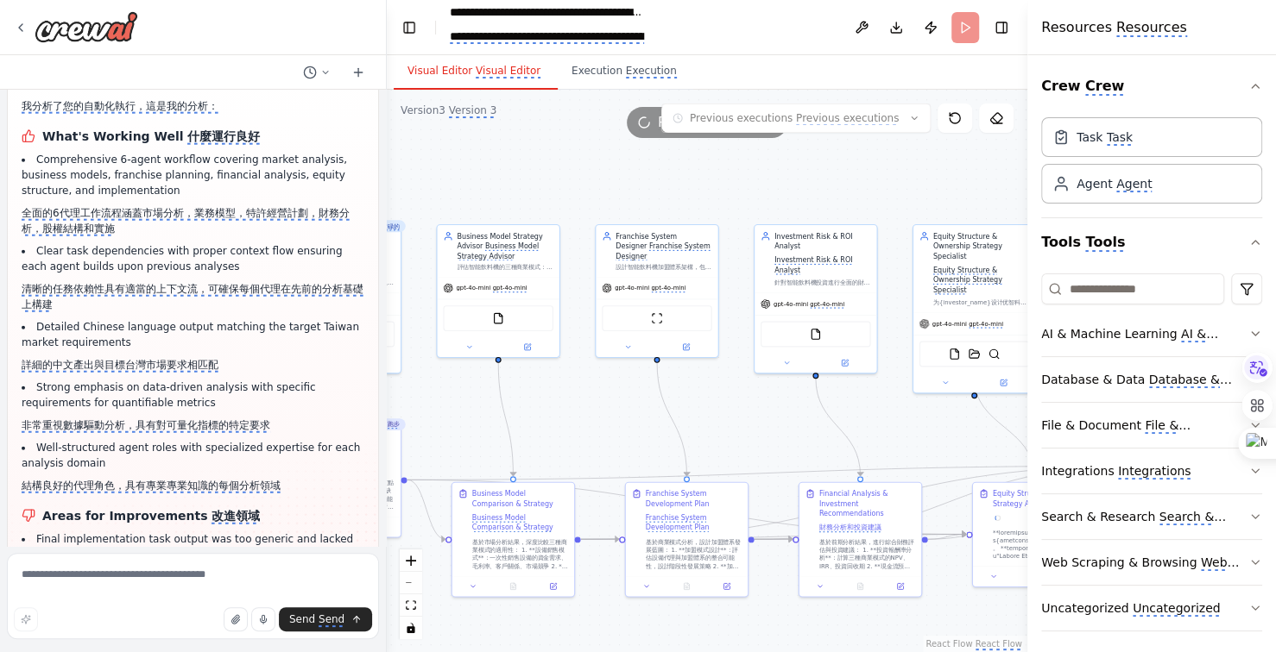
drag, startPoint x: 740, startPoint y: 194, endPoint x: 717, endPoint y: 194, distance: 22.4
click at [717, 194] on div ".deletable-edge-delete-btn { width: 20px; height: 20px; border: 0px solid #ffff…" at bounding box center [707, 371] width 640 height 563
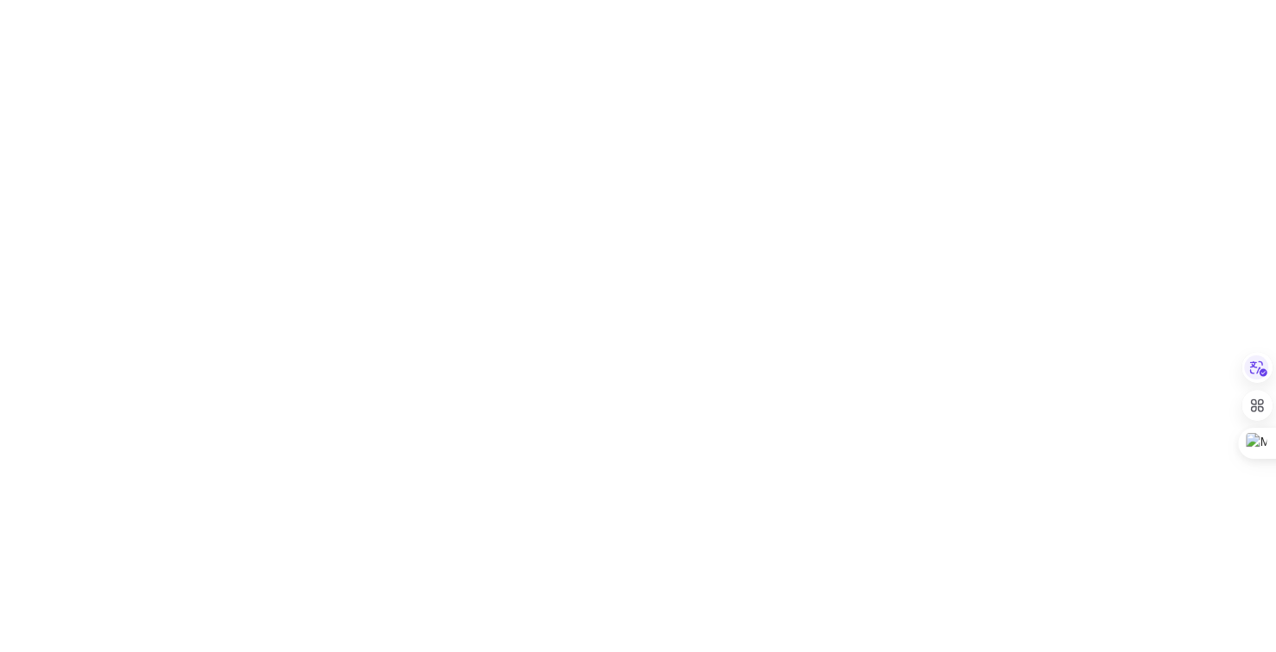
click at [842, 0] on html at bounding box center [638, 0] width 1276 height 0
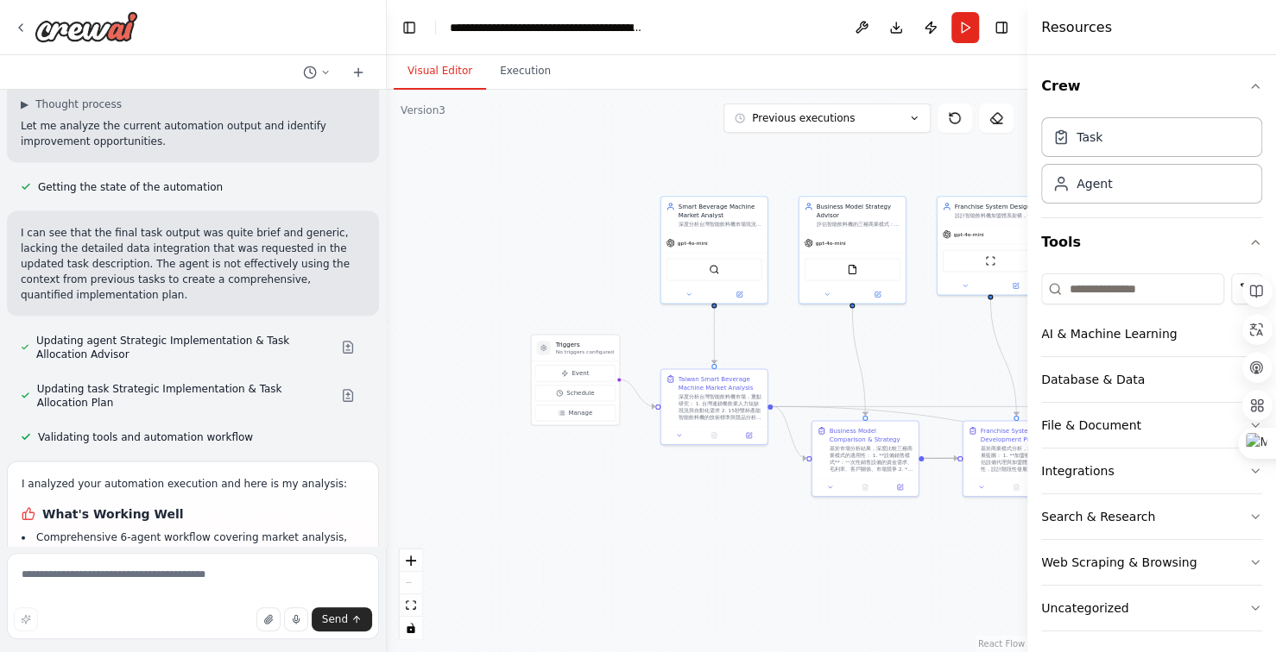
scroll to position [31205, 0]
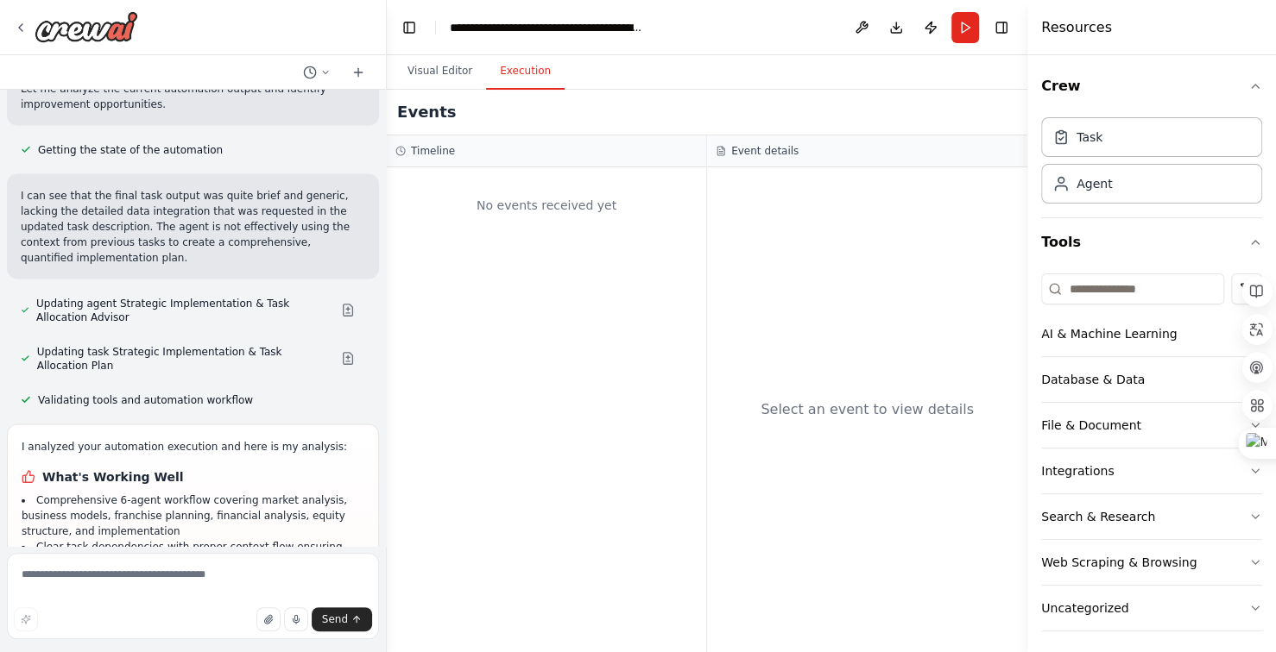
click at [523, 76] on button "Execution" at bounding box center [525, 72] width 79 height 36
click at [448, 70] on button "Visual Editor" at bounding box center [440, 72] width 92 height 36
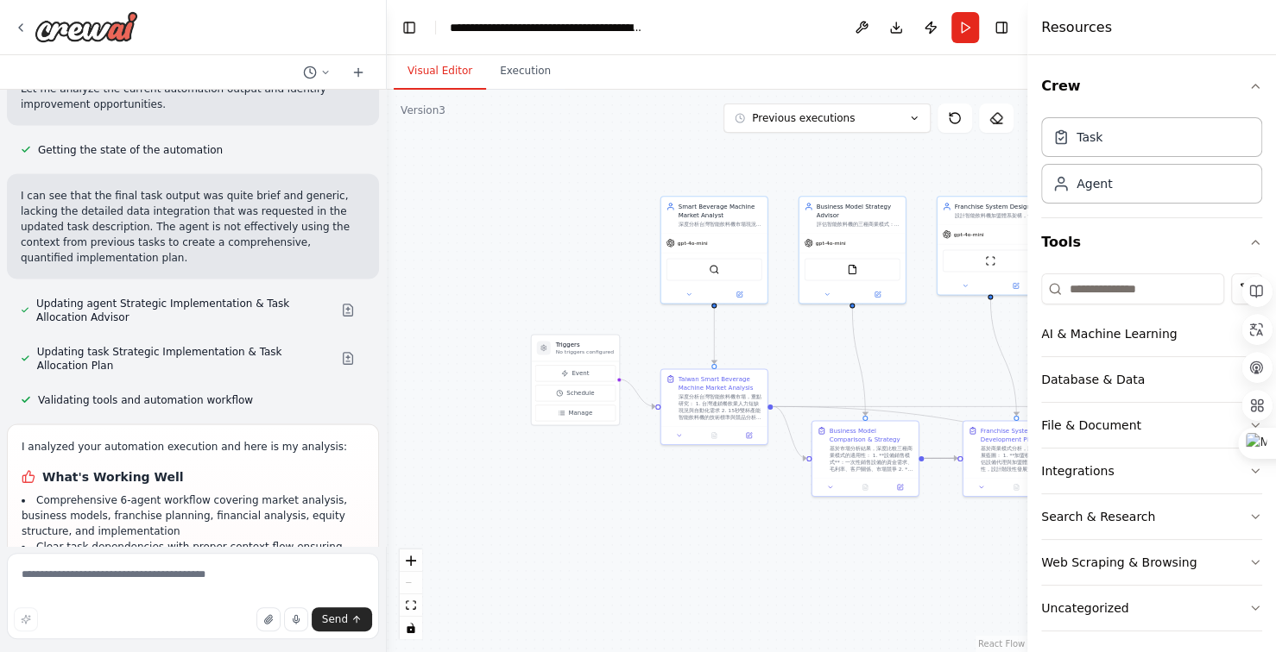
click at [734, 354] on div ".deletable-edge-delete-btn { width: 20px; height: 20px; border: 0px solid #ffff…" at bounding box center [707, 371] width 640 height 563
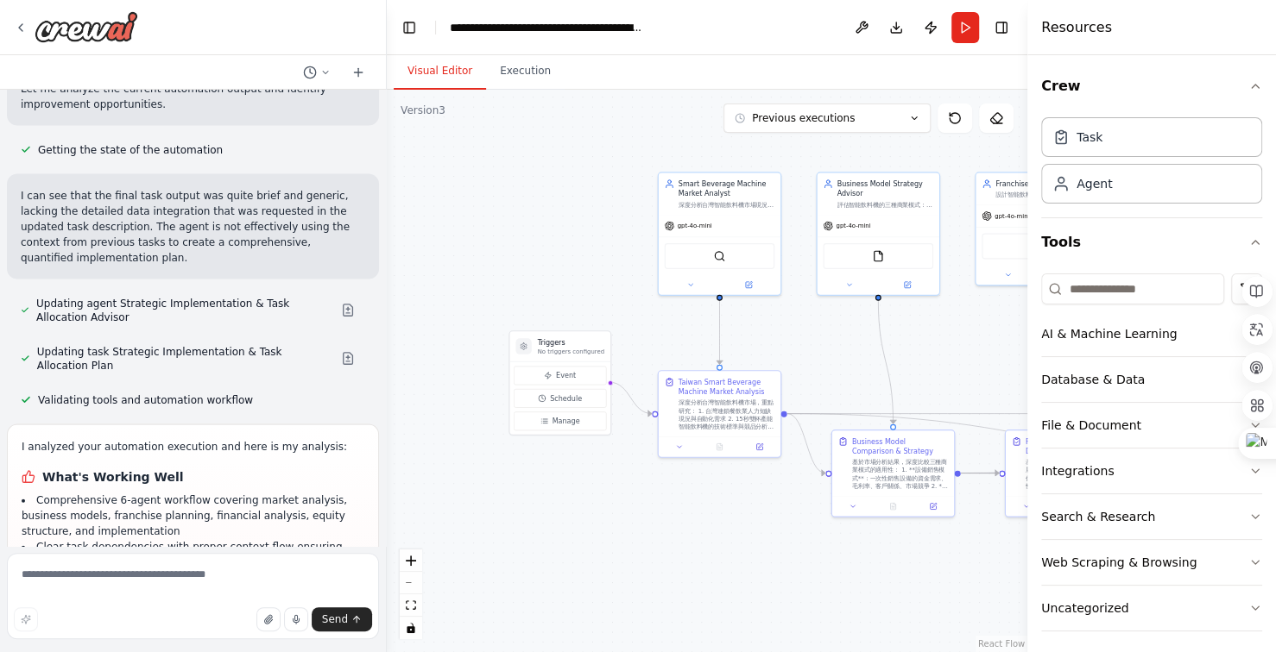
drag, startPoint x: 538, startPoint y: 269, endPoint x: 512, endPoint y: 268, distance: 25.9
click at [524, 269] on div ".deletable-edge-delete-btn { width: 20px; height: 20px; border: 0px solid #ffff…" at bounding box center [707, 371] width 640 height 563
drag, startPoint x: 512, startPoint y: 268, endPoint x: 496, endPoint y: 263, distance: 16.1
click at [510, 267] on div ".deletable-edge-delete-btn { width: 20px; height: 20px; border: 0px solid #ffff…" at bounding box center [707, 371] width 640 height 563
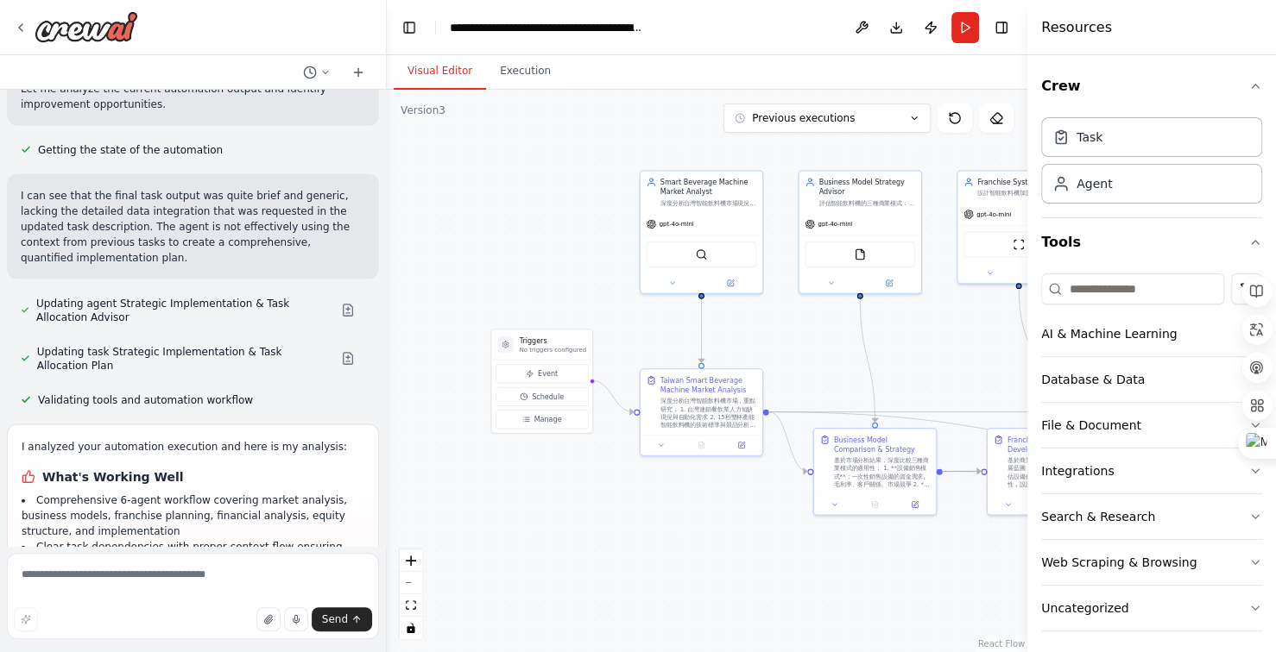
click at [749, 357] on div ".deletable-edge-delete-btn { width: 20px; height: 20px; border: 0px solid #ffff…" at bounding box center [707, 371] width 640 height 563
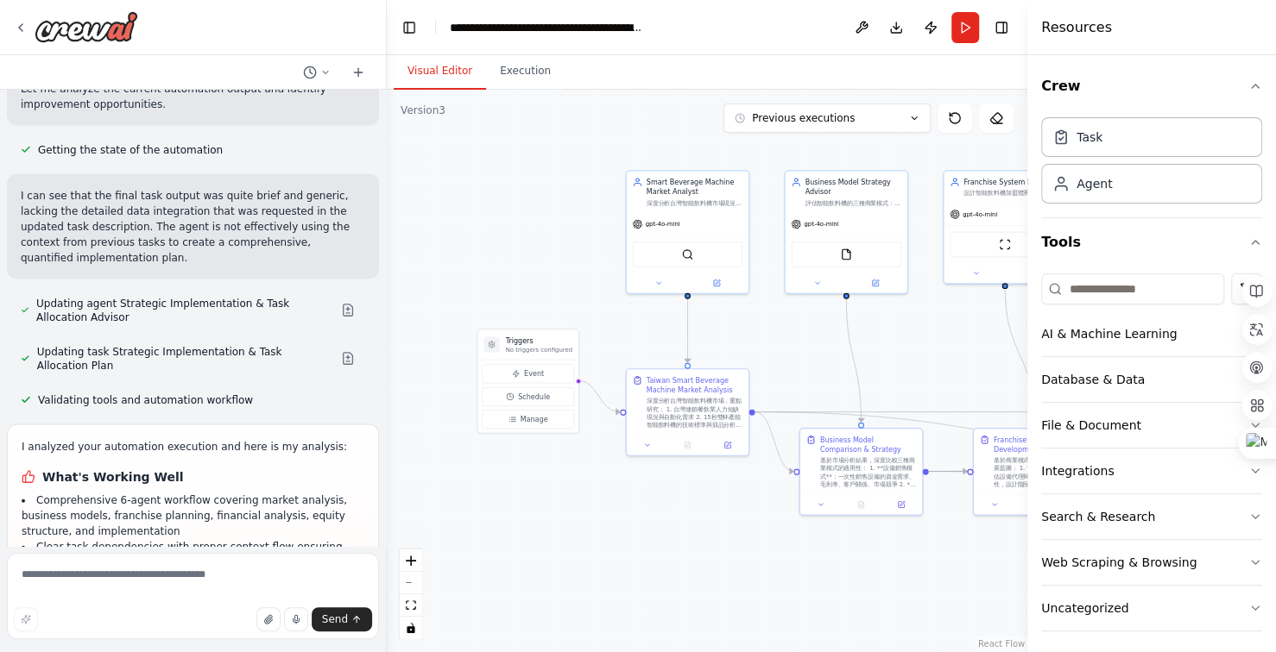
drag, startPoint x: 832, startPoint y: 595, endPoint x: 759, endPoint y: 591, distance: 73.5
click at [821, 595] on div ".deletable-edge-delete-btn { width: 20px; height: 20px; border: 0px solid #ffff…" at bounding box center [707, 371] width 640 height 563
click at [765, 593] on div ".deletable-edge-delete-btn { width: 20px; height: 20px; border: 0px solid #ffff…" at bounding box center [707, 371] width 640 height 563
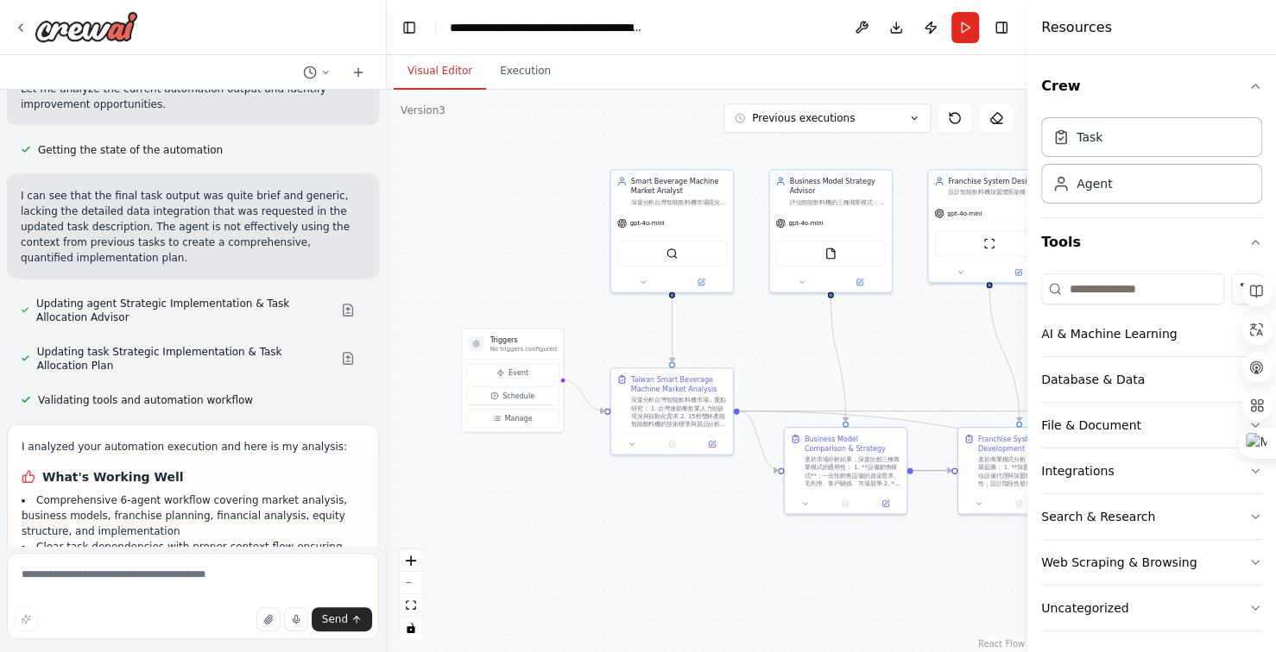
click at [847, 603] on div ".deletable-edge-delete-btn { width: 20px; height: 20px; border: 0px solid #ffff…" at bounding box center [707, 371] width 640 height 563
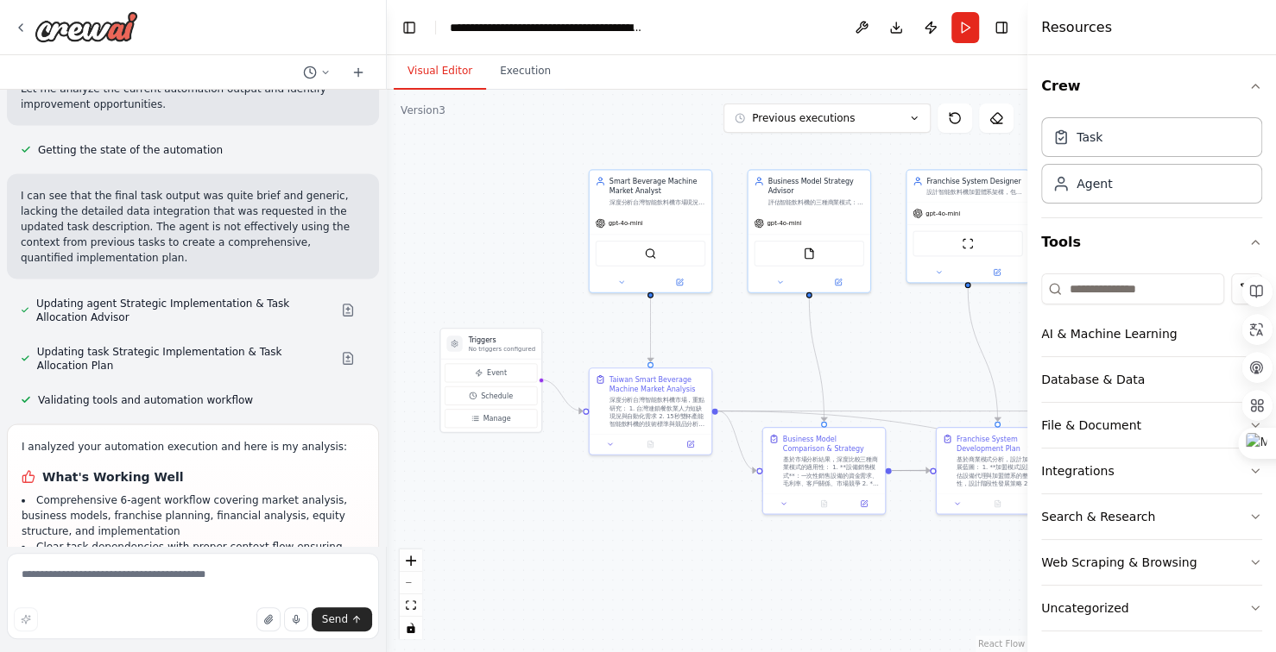
click at [704, 589] on div ".deletable-edge-delete-btn { width: 20px; height: 20px; border: 0px solid #ffff…" at bounding box center [707, 371] width 640 height 563
drag, startPoint x: 722, startPoint y: 591, endPoint x: 739, endPoint y: 589, distance: 16.6
click at [721, 590] on div ".deletable-edge-delete-btn { width: 20px; height: 20px; border: 0px solid #ffff…" at bounding box center [707, 371] width 640 height 563
click at [1257, 331] on icon at bounding box center [1256, 329] width 13 height 13
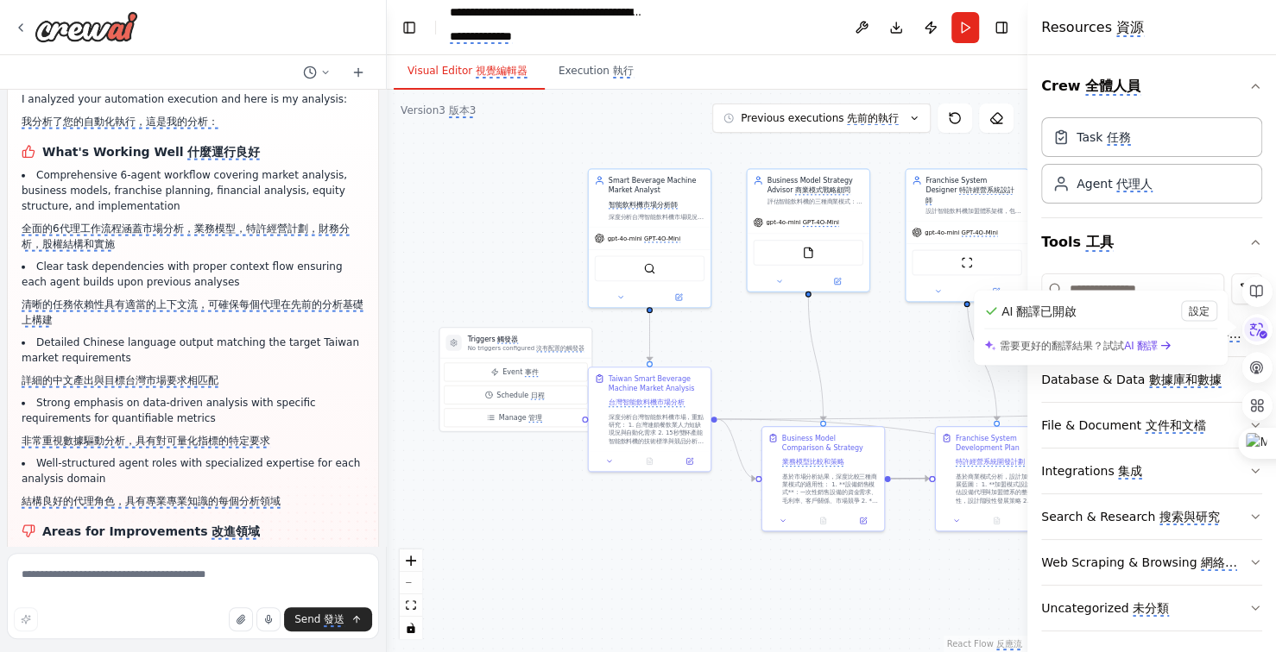
scroll to position [31554, 0]
click at [967, 19] on button "Run" at bounding box center [965, 27] width 28 height 31
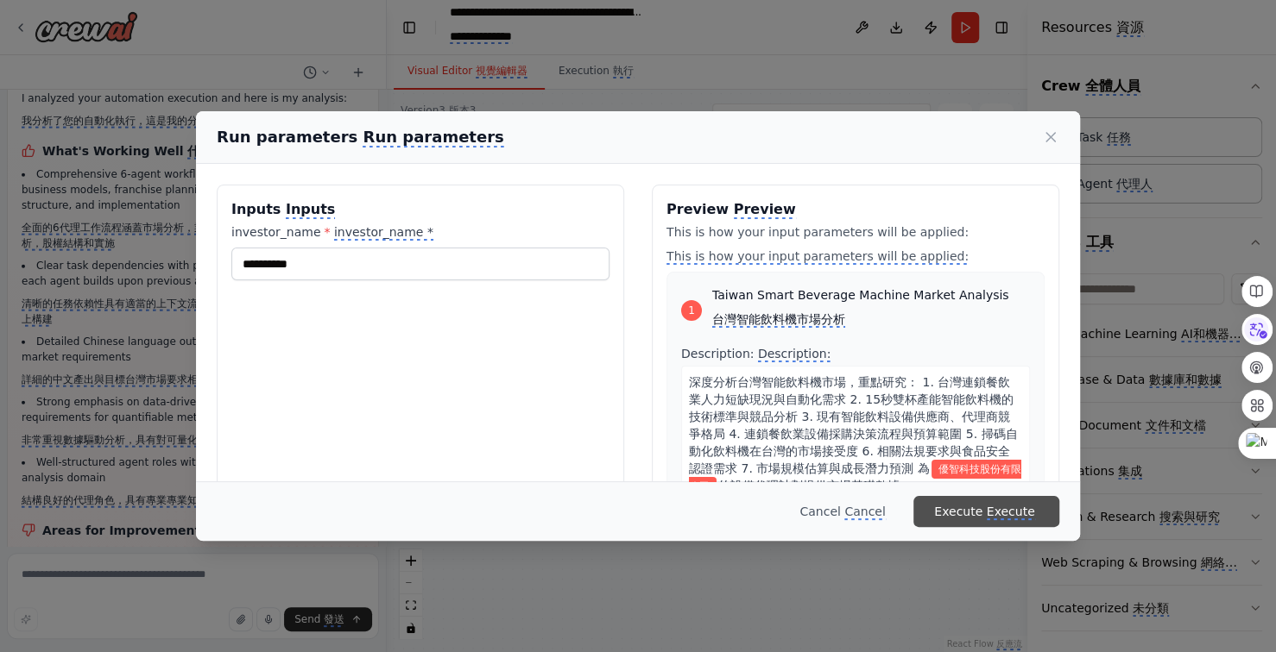
click at [1012, 514] on monica-translate-translate "Execute" at bounding box center [1010, 513] width 48 height 16
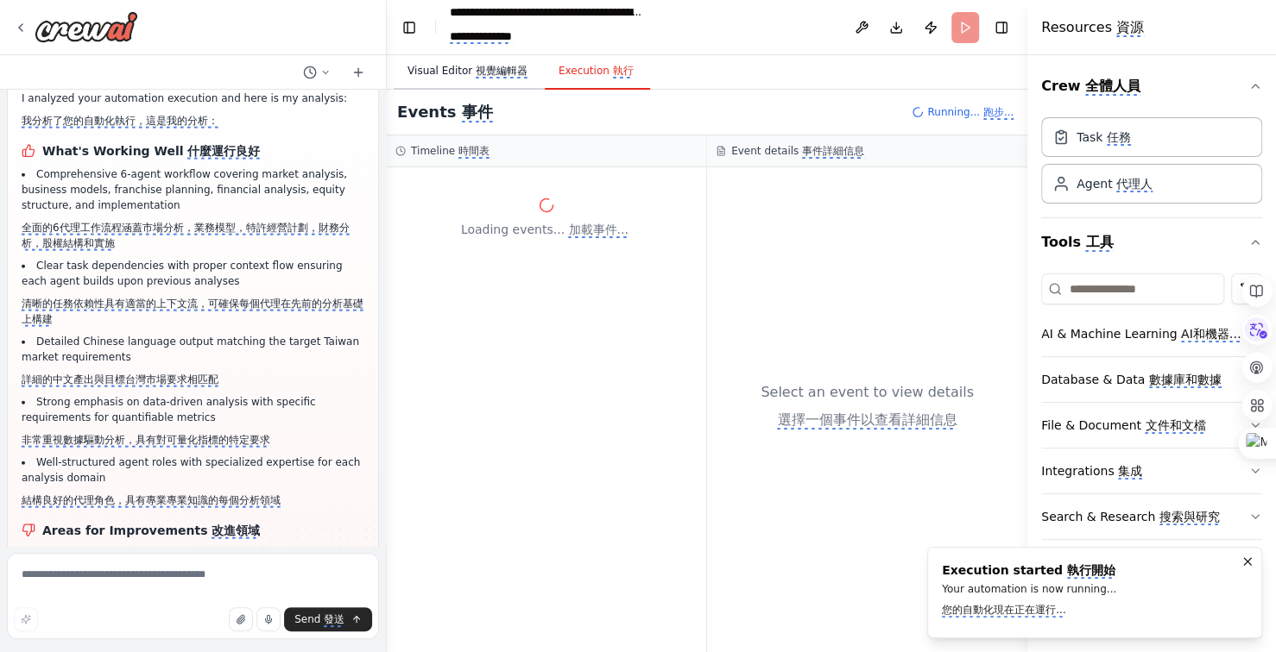
click at [486, 66] on monica-translate-translate "視覺編輯器" at bounding box center [502, 72] width 52 height 14
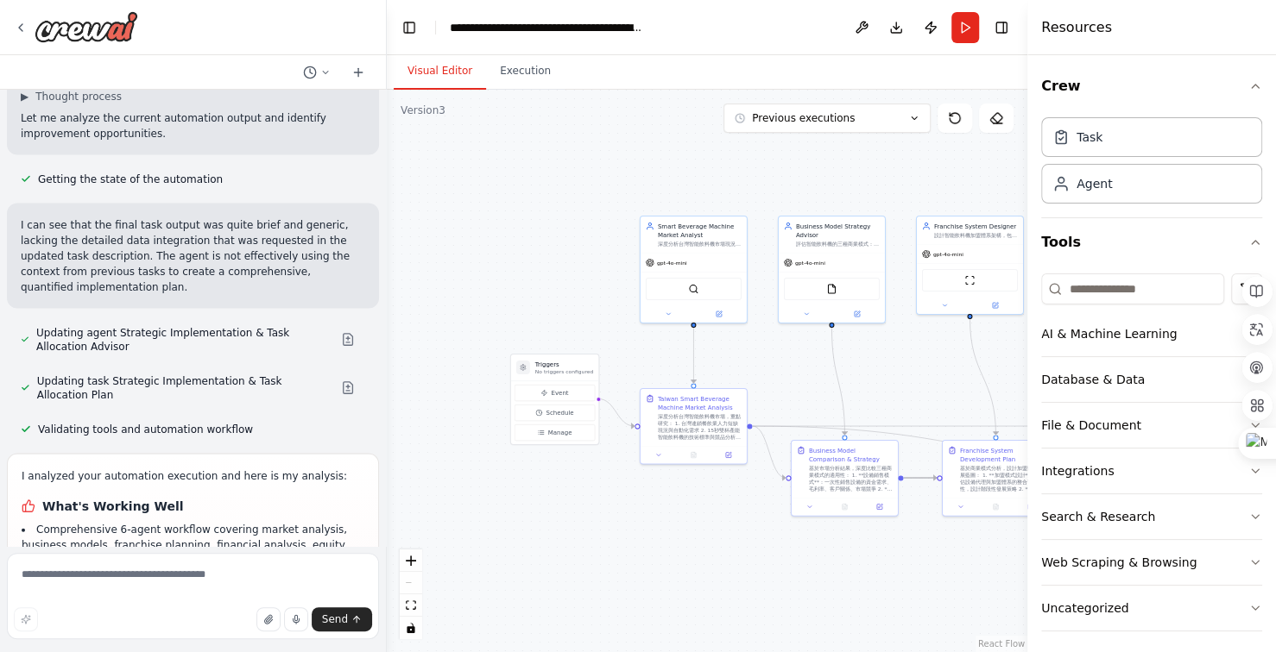
scroll to position [31205, 0]
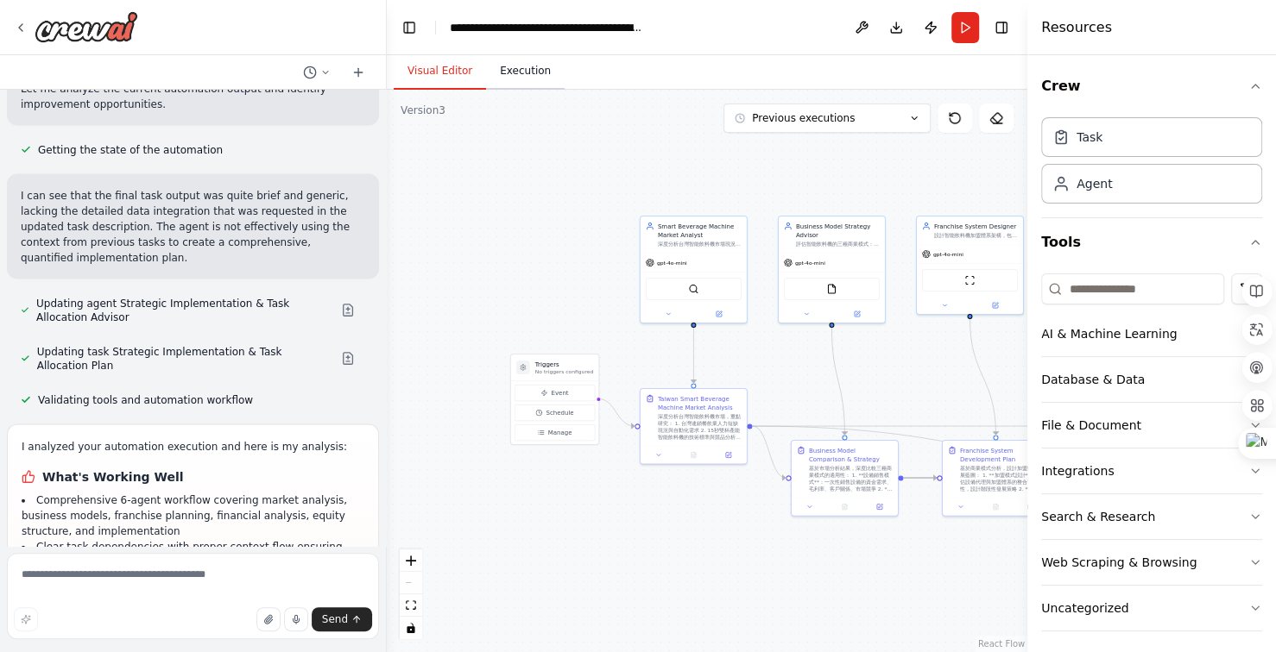
click at [538, 79] on button "Execution" at bounding box center [525, 72] width 79 height 36
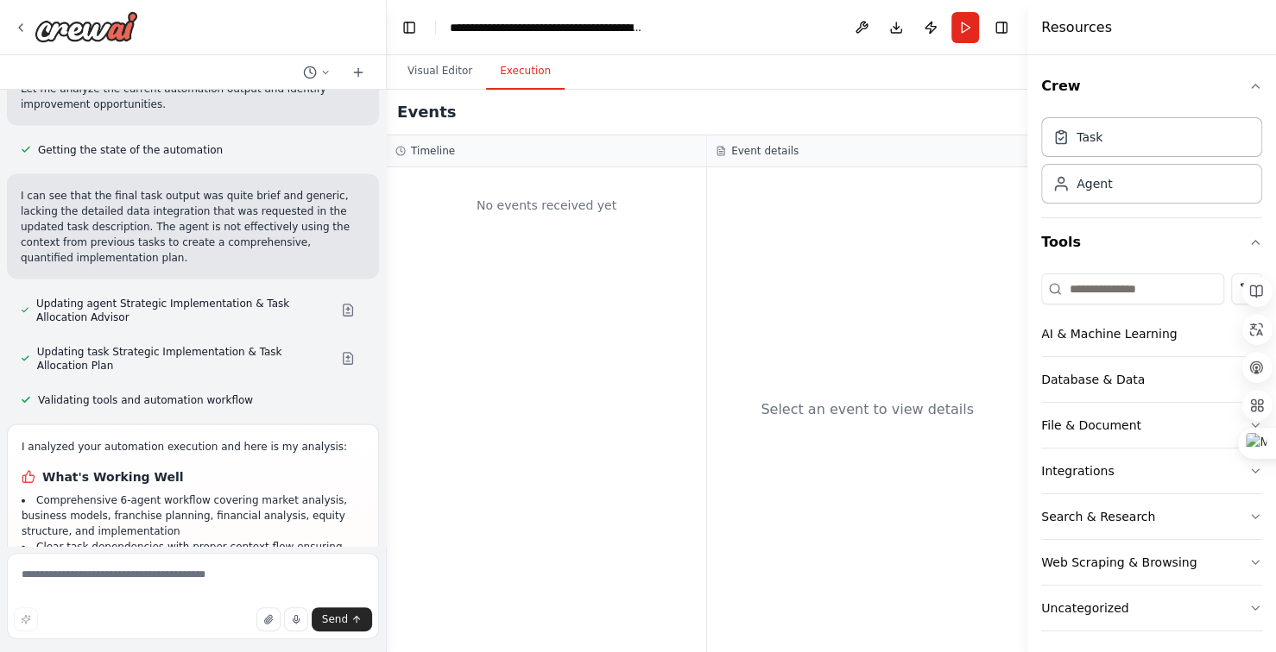
click at [538, 79] on button "Execution" at bounding box center [525, 72] width 79 height 36
click at [432, 77] on button "Visual Editor" at bounding box center [440, 72] width 92 height 36
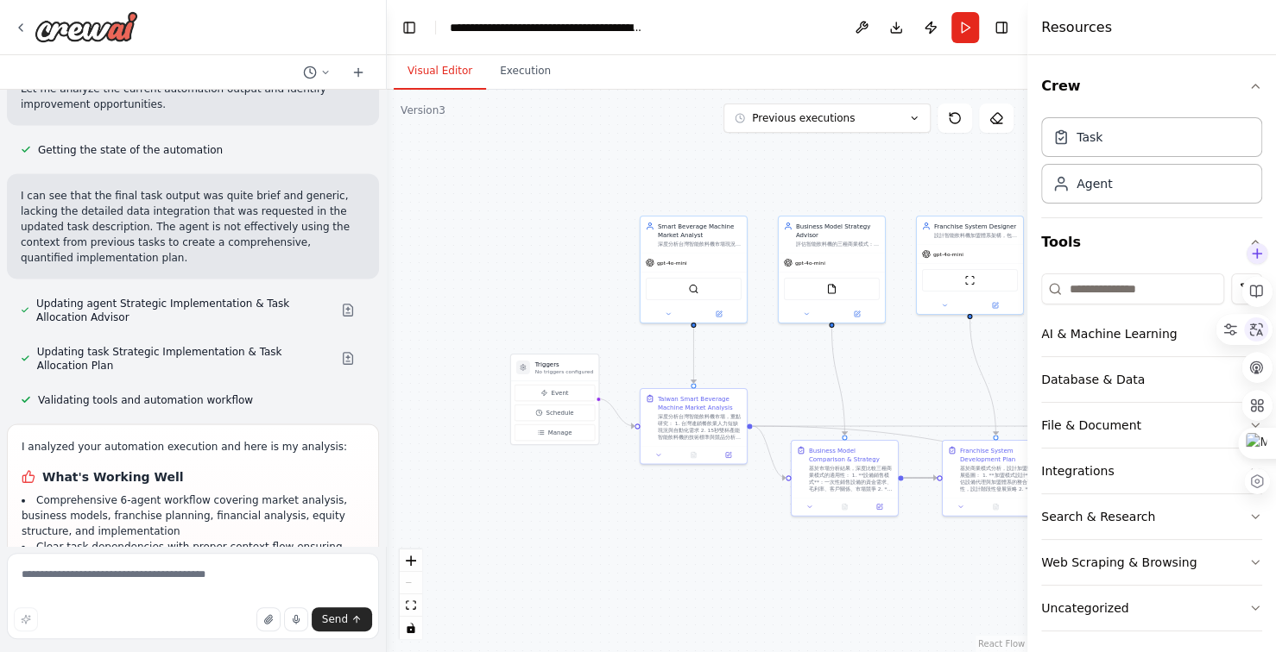
click at [1251, 330] on icon at bounding box center [1256, 330] width 16 height 16
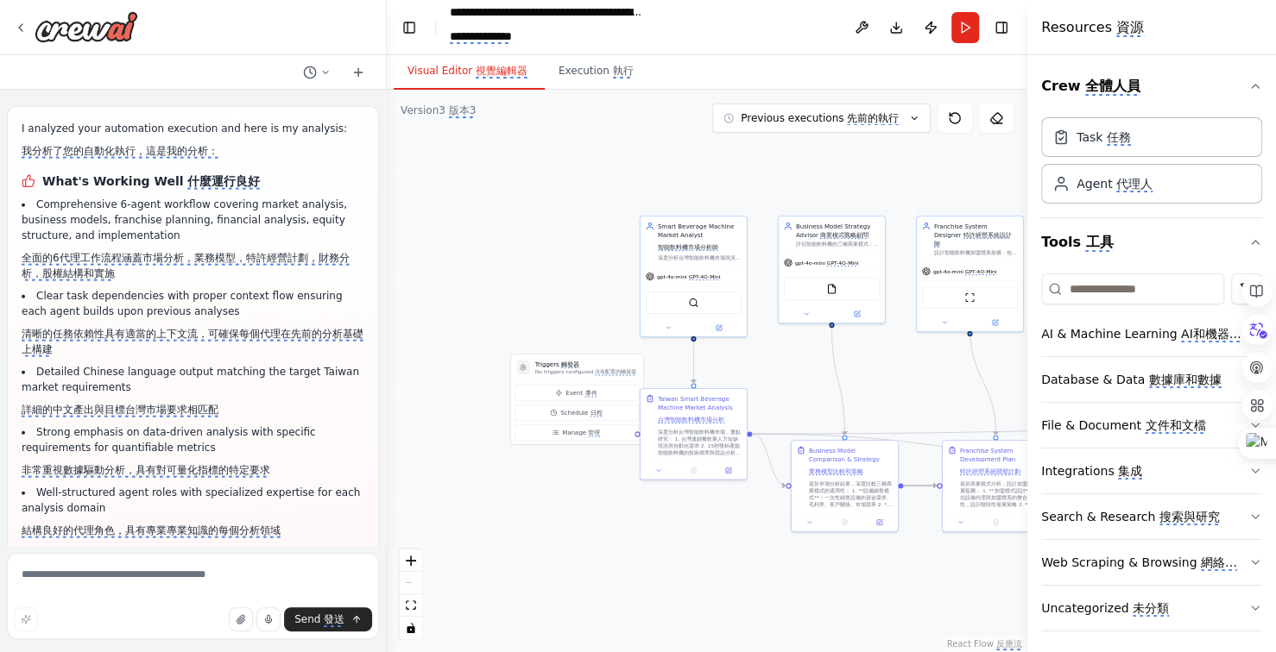
scroll to position [31554, 0]
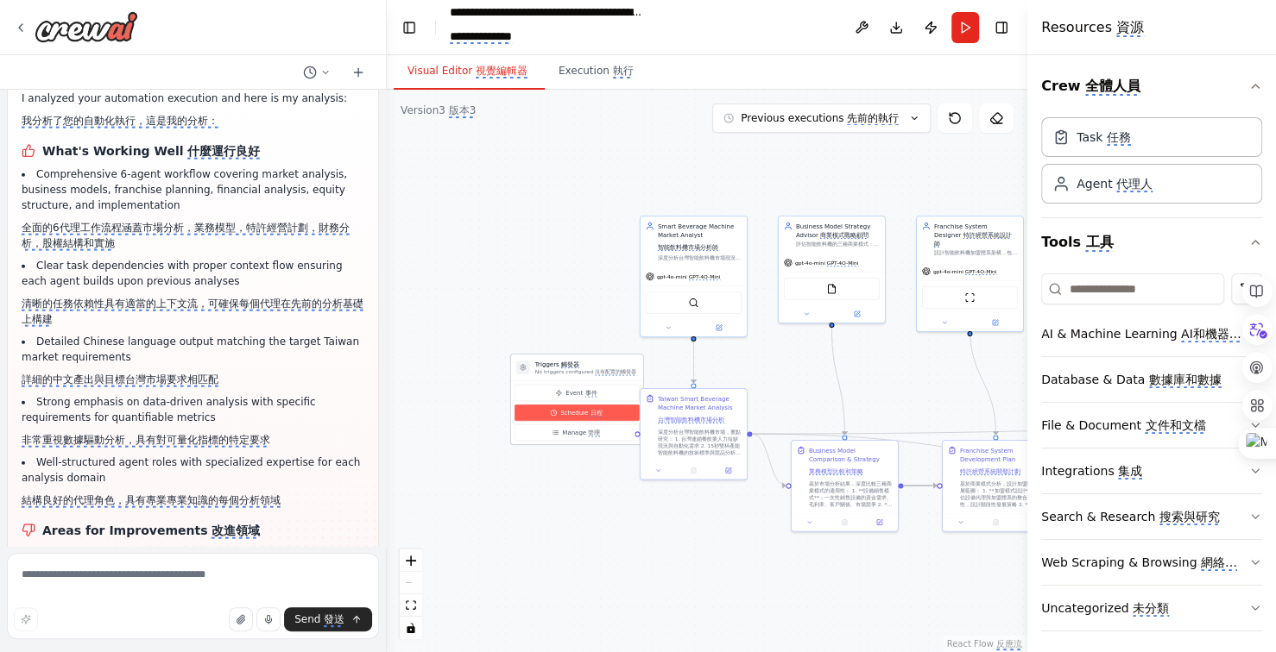
click at [604, 416] on button "Schedule 日程" at bounding box center [576, 413] width 125 height 16
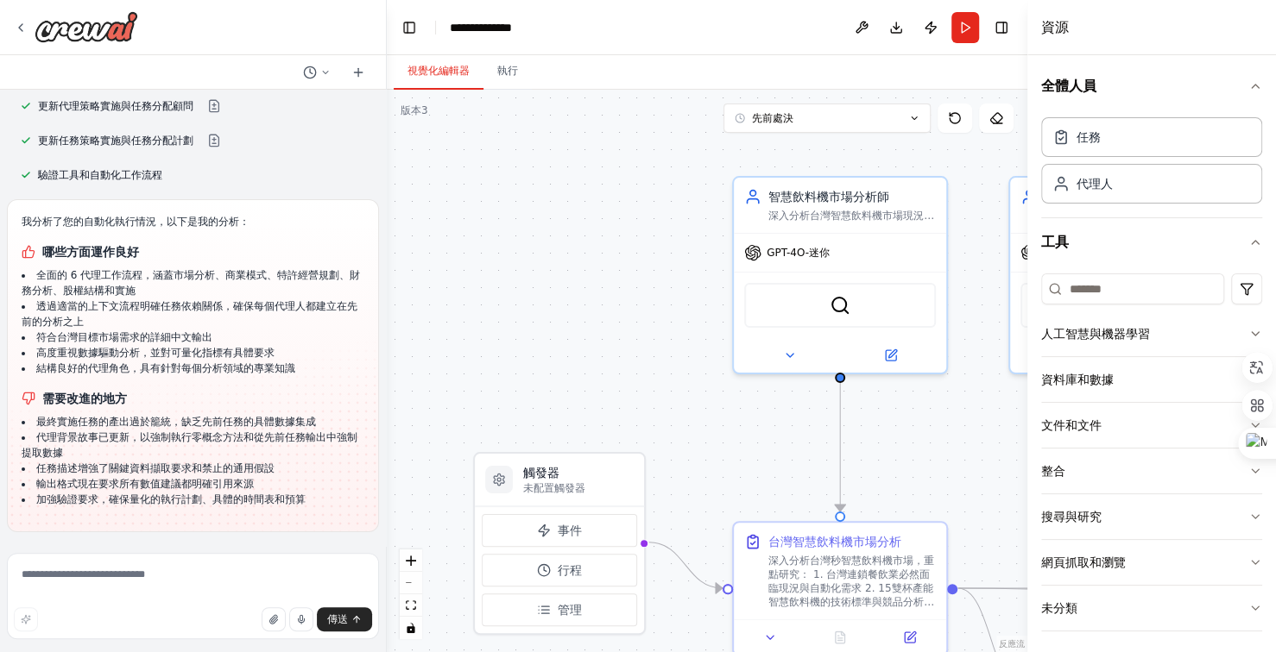
scroll to position [28546, 0]
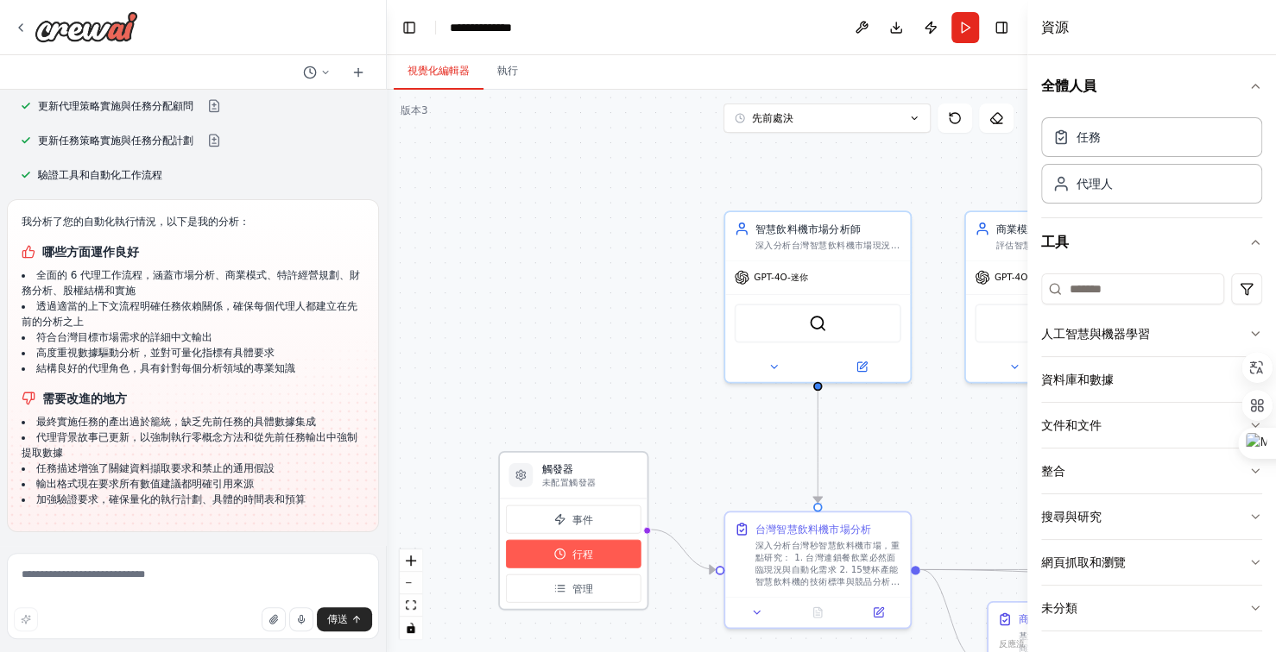
click at [624, 553] on button "行程" at bounding box center [573, 554] width 135 height 28
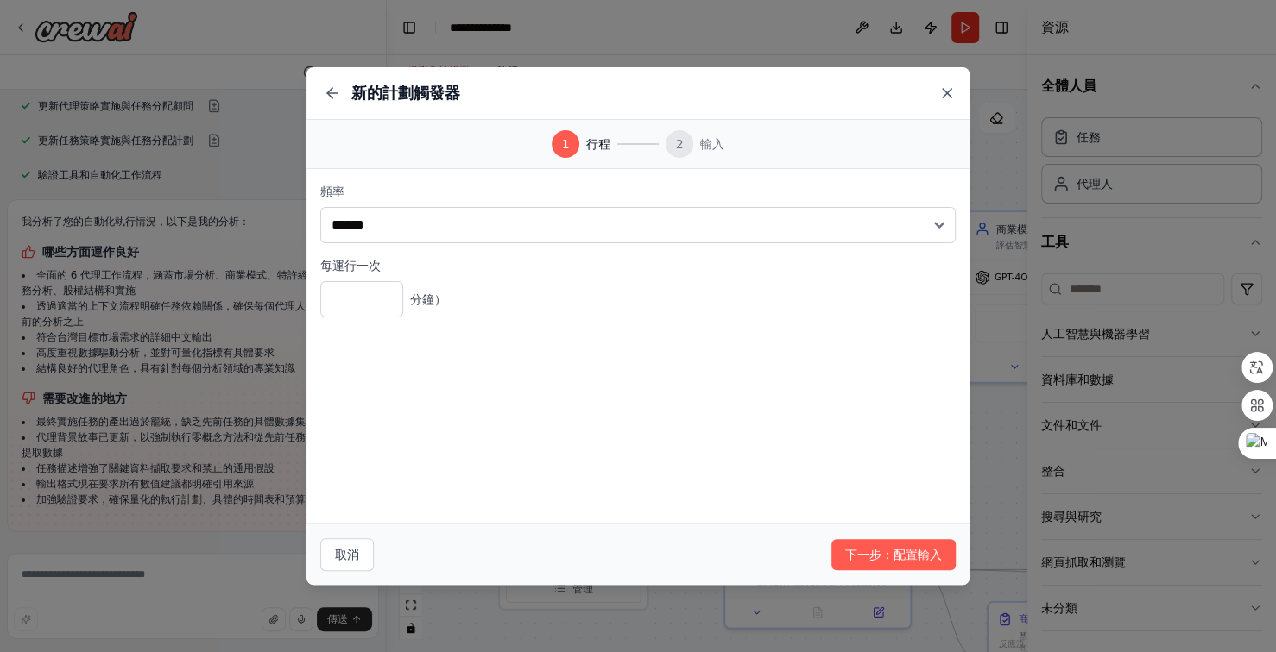
click at [949, 91] on icon at bounding box center [946, 93] width 9 height 9
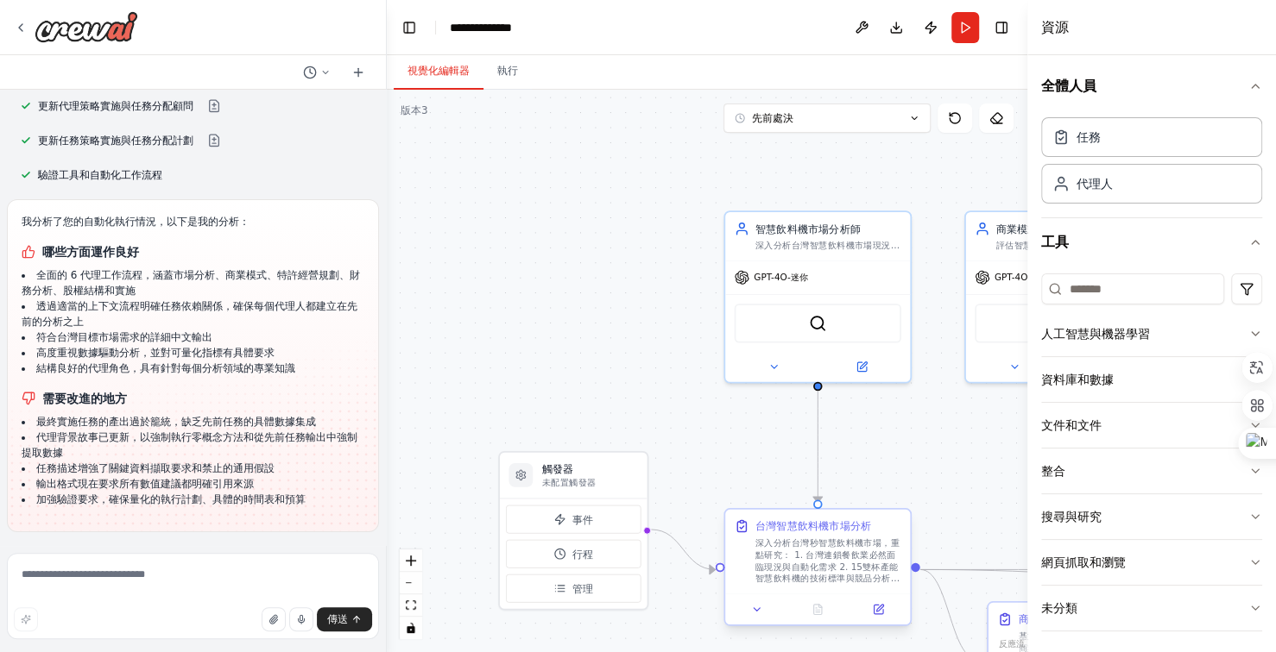
click at [805, 560] on font "深入分析台灣秒智慧飲料機市場，重點研究： 1. 台灣連鎖餐飲業必然面臨現況與自動化需求 2. 15雙杯產能智慧飲料機的技術標準與競品分析 3. 現有智慧飲料設…" at bounding box center [827, 597] width 144 height 119
click at [759, 609] on icon at bounding box center [757, 610] width 12 height 12
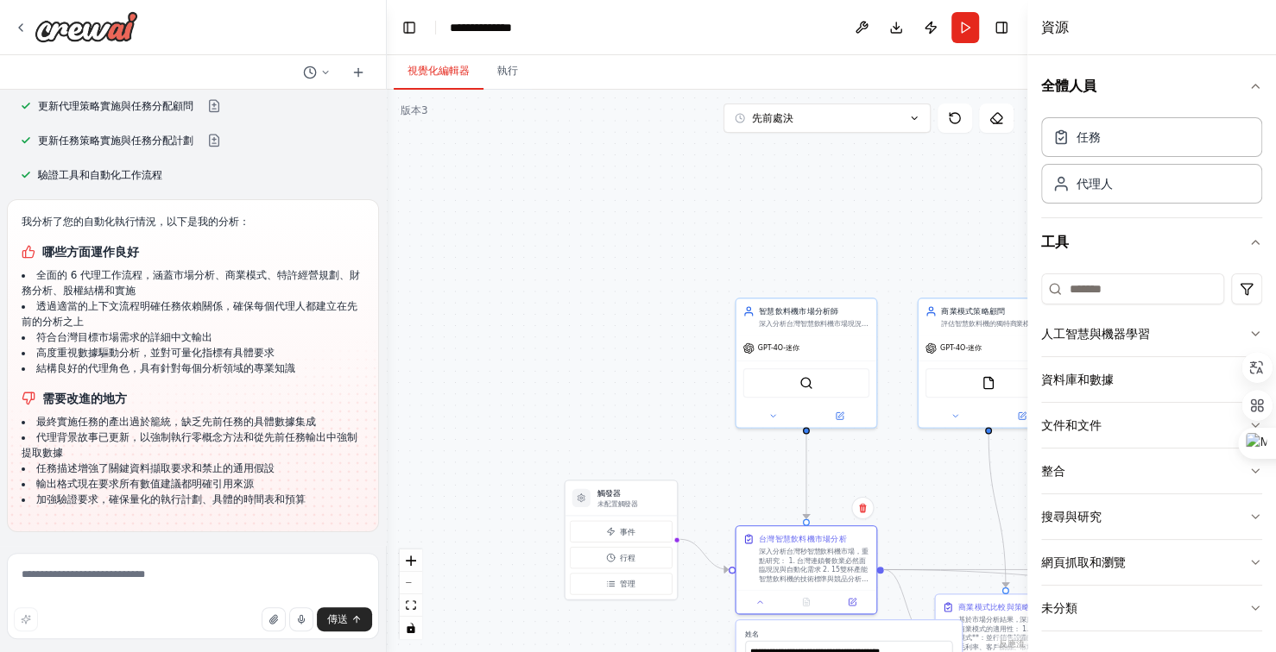
click at [477, 461] on div ".deletable-edge-delete-btn { width: 20px; height: 20px; border: 0px solid #ffff…" at bounding box center [707, 371] width 640 height 563
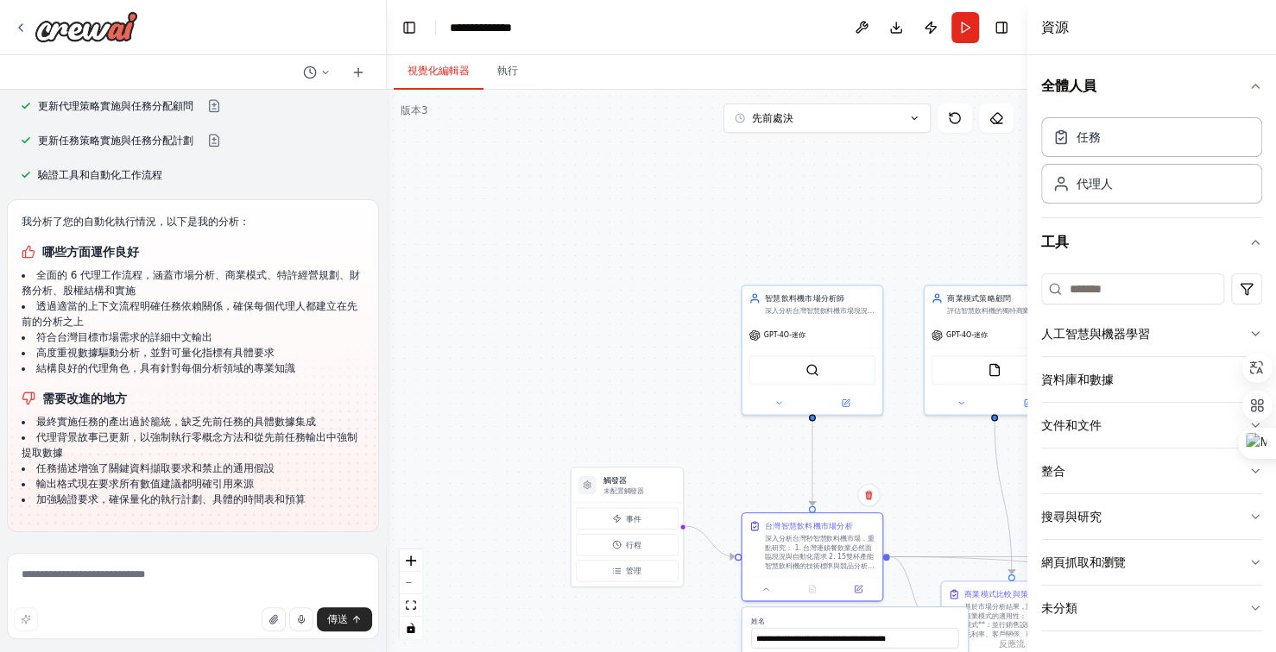
click at [498, 319] on div ".deletable-edge-delete-btn { width: 20px; height: 20px; border: 0px solid #ffff…" at bounding box center [707, 371] width 640 height 563
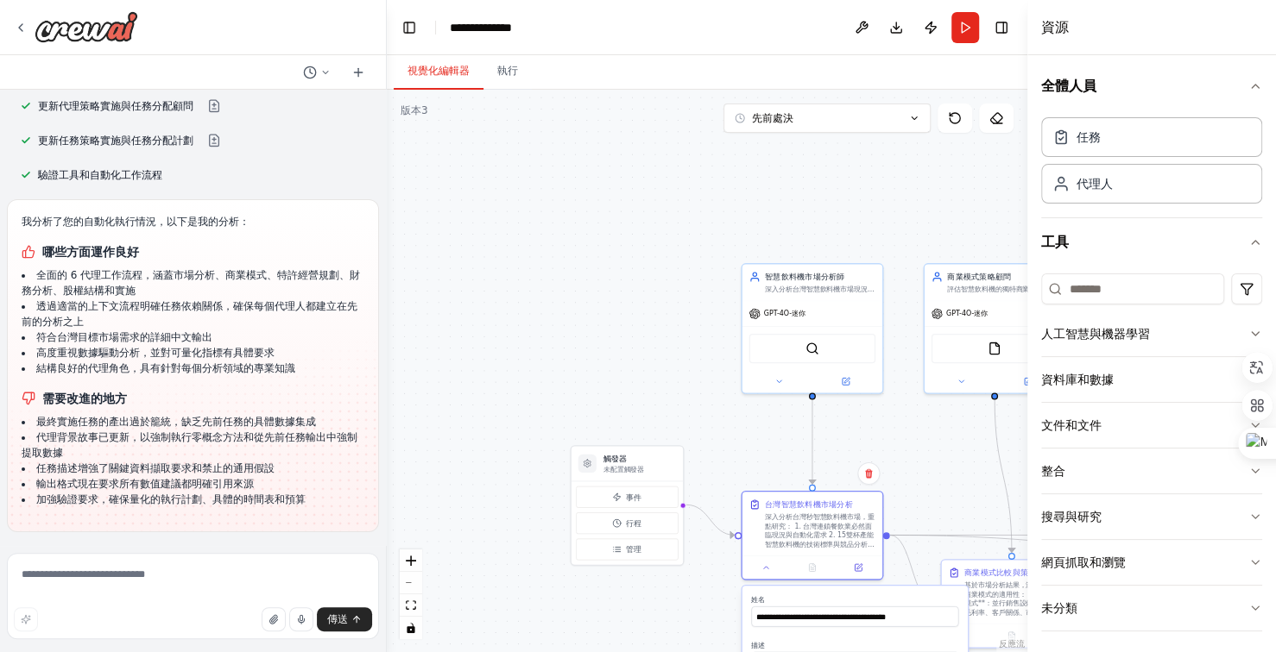
drag, startPoint x: 533, startPoint y: 397, endPoint x: 532, endPoint y: 298, distance: 99.3
click at [535, 385] on div ".deletable-edge-delete-btn { width: 20px; height: 20px; border: 0px solid #ffff…" at bounding box center [707, 371] width 640 height 563
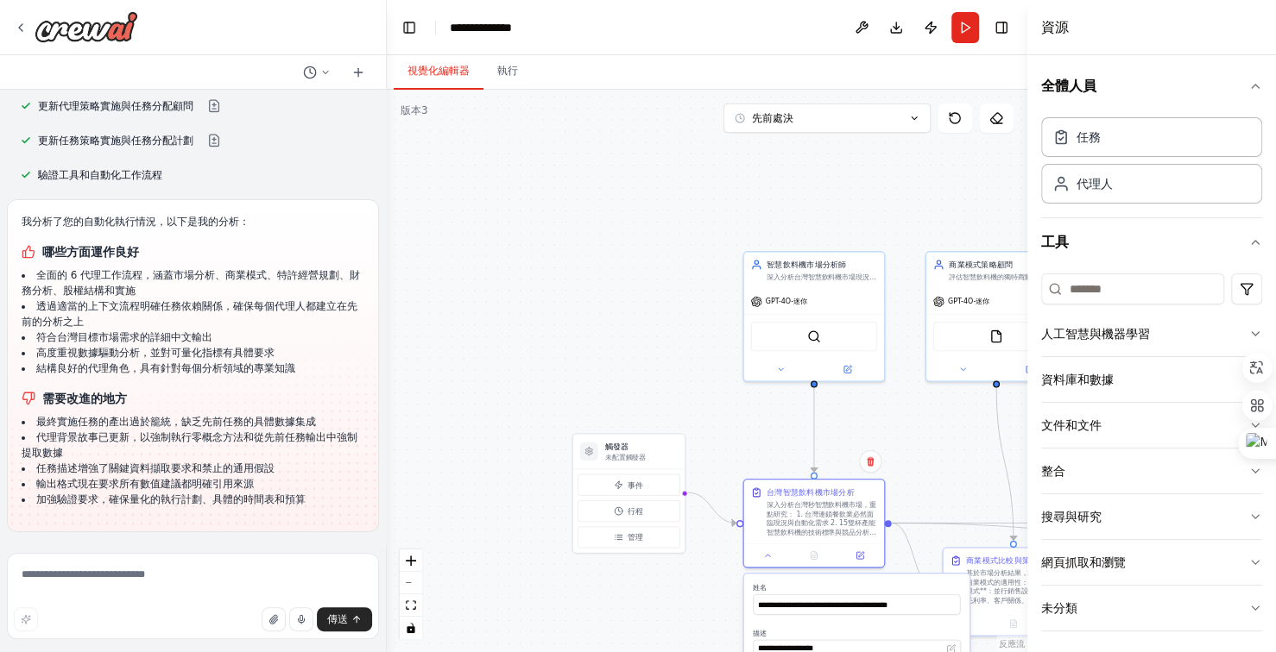
click at [532, 465] on div ".deletable-edge-delete-btn { width: 20px; height: 20px; border: 0px solid #ffff…" at bounding box center [707, 371] width 640 height 563
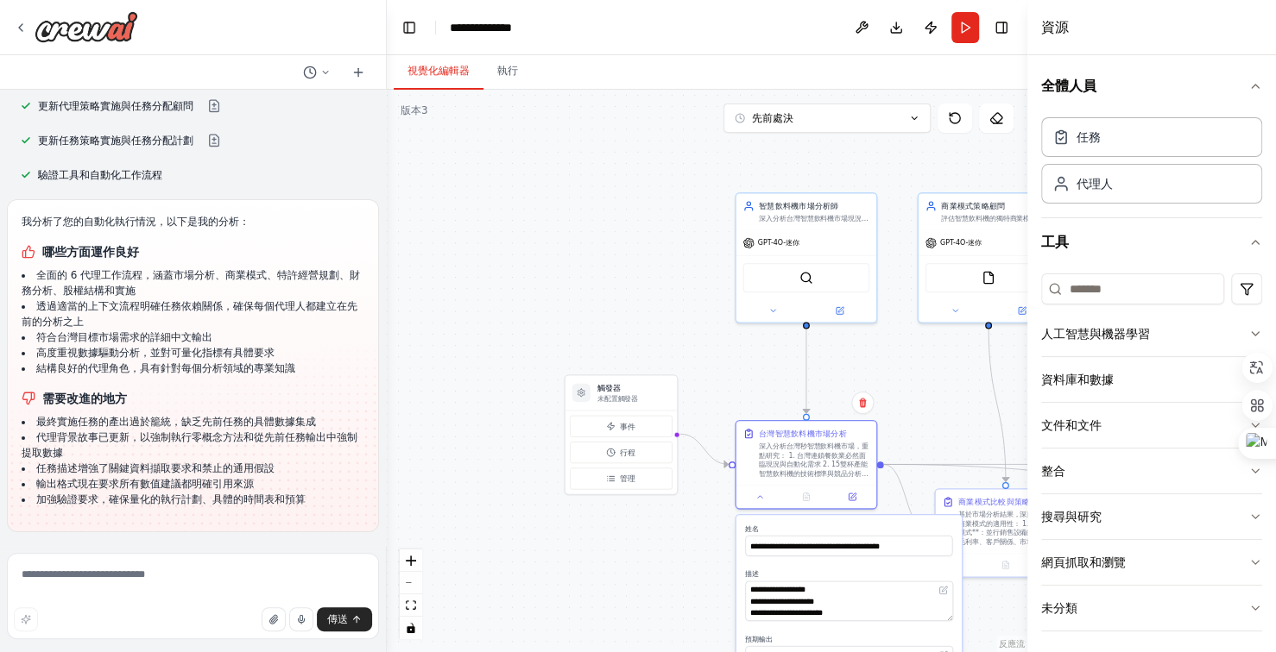
drag, startPoint x: 525, startPoint y: 405, endPoint x: 503, endPoint y: 356, distance: 52.9
click at [516, 384] on div ".deletable-edge-delete-btn { width: 20px; height: 20px; border: 0px solid #ffff…" at bounding box center [707, 371] width 640 height 563
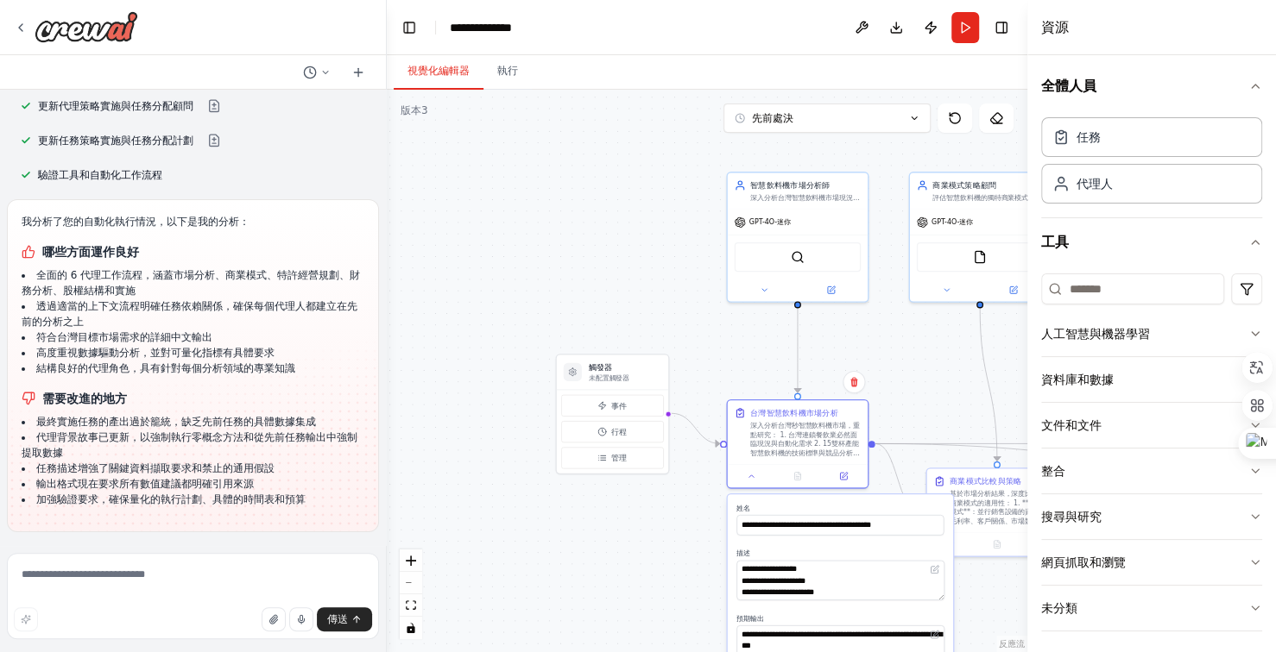
click at [617, 557] on div ".deletable-edge-delete-btn { width: 20px; height: 20px; border: 0px solid #ffff…" at bounding box center [707, 371] width 640 height 563
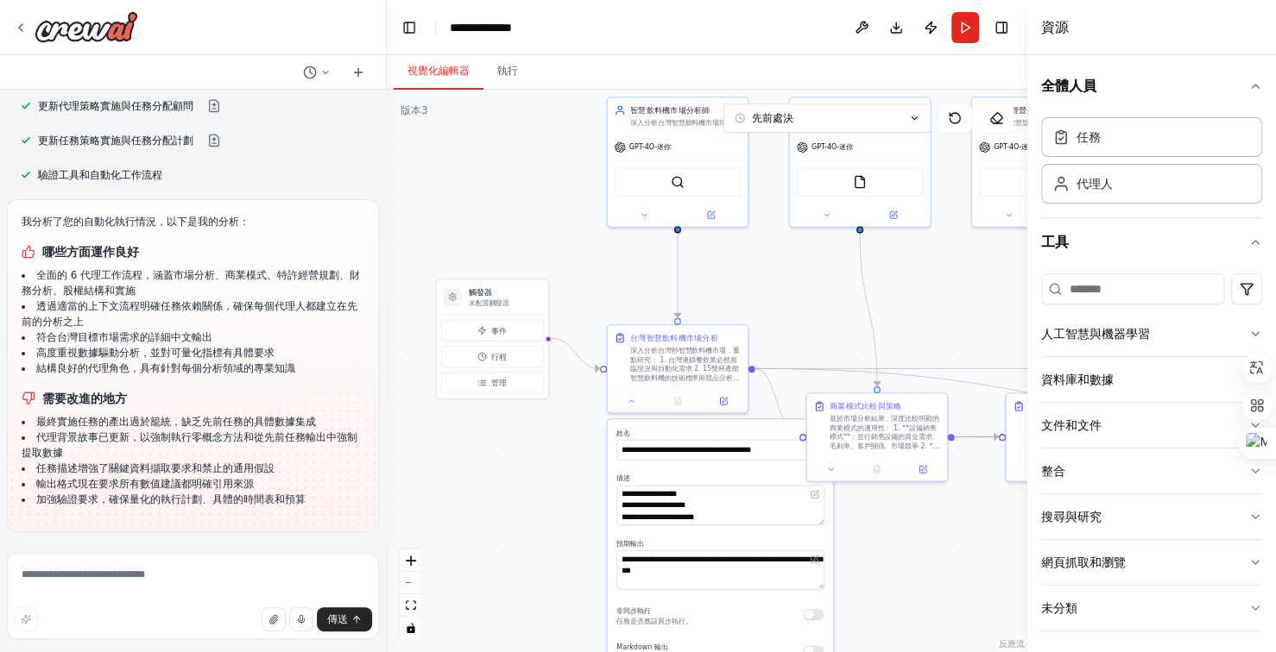
drag, startPoint x: 633, startPoint y: 552, endPoint x: 512, endPoint y: 476, distance: 143.2
click at [512, 476] on div ".deletable-edge-delete-btn { width: 20px; height: 20px; border: 0px solid #ffff…" at bounding box center [707, 371] width 640 height 563
click at [523, 456] on div ".deletable-edge-delete-btn { width: 20px; height: 20px; border: 0px solid #ffff…" at bounding box center [707, 371] width 640 height 563
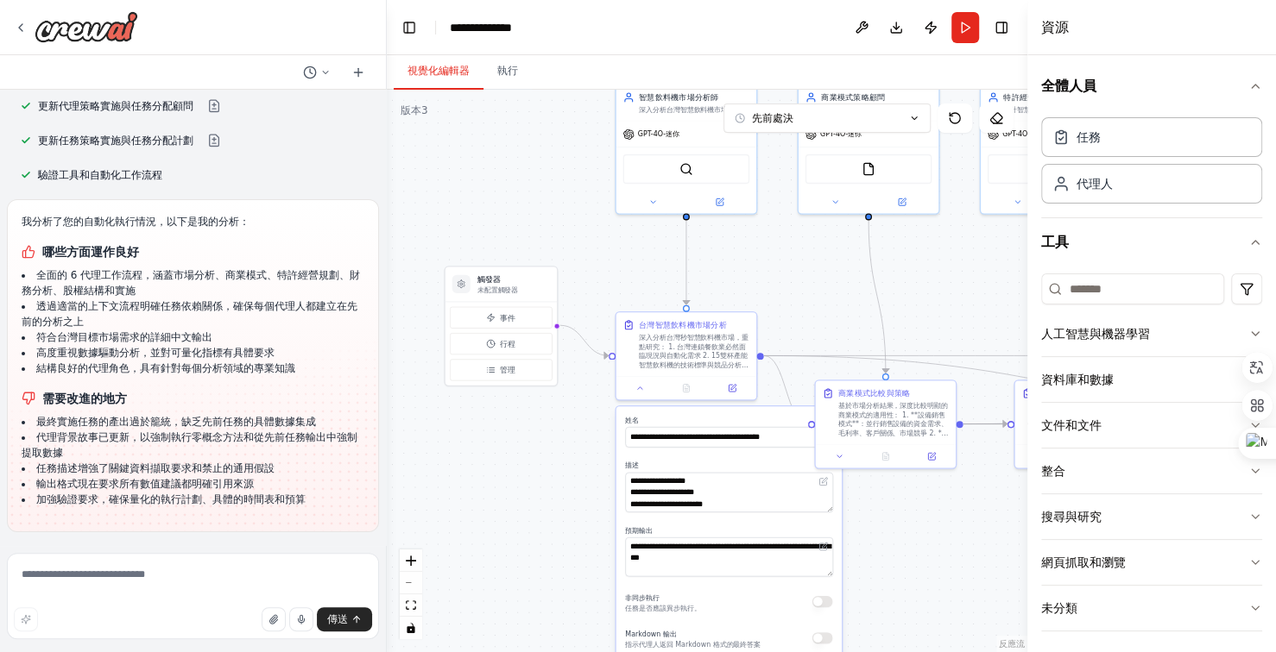
click at [525, 452] on div ".deletable-edge-delete-btn { width: 20px; height: 20px; border: 0px solid #ffff…" at bounding box center [707, 371] width 640 height 563
click at [641, 390] on button at bounding box center [640, 386] width 39 height 14
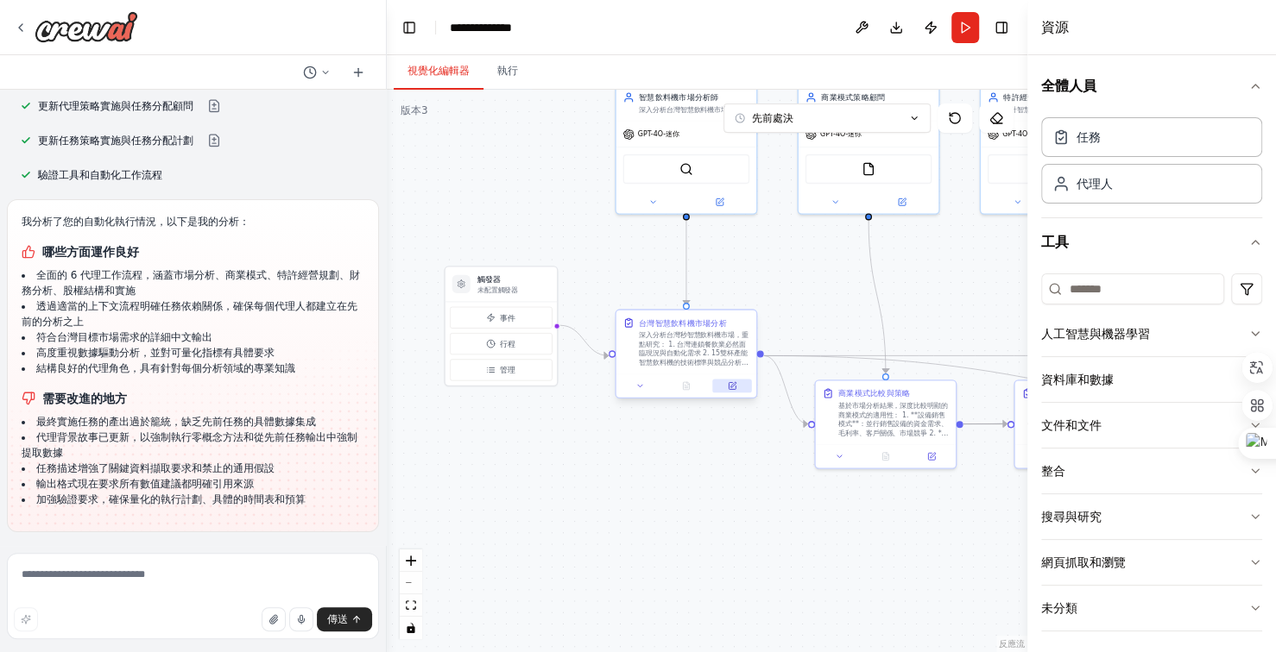
click at [735, 390] on button at bounding box center [731, 386] width 39 height 14
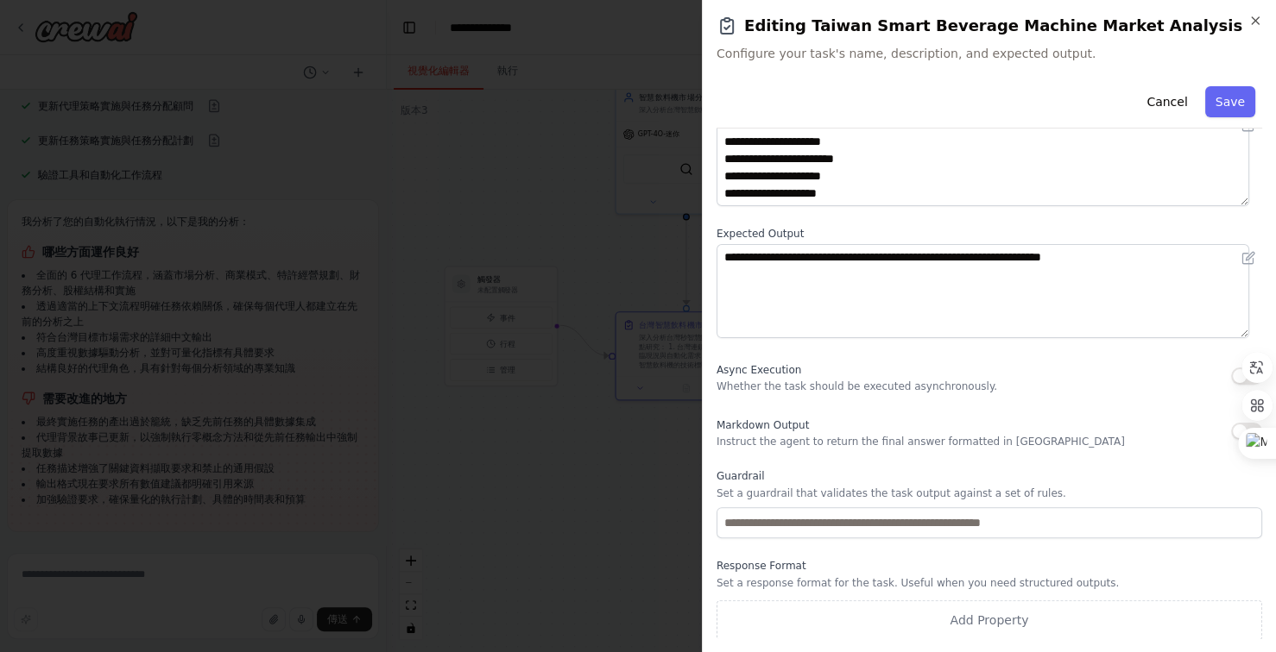
scroll to position [0, 0]
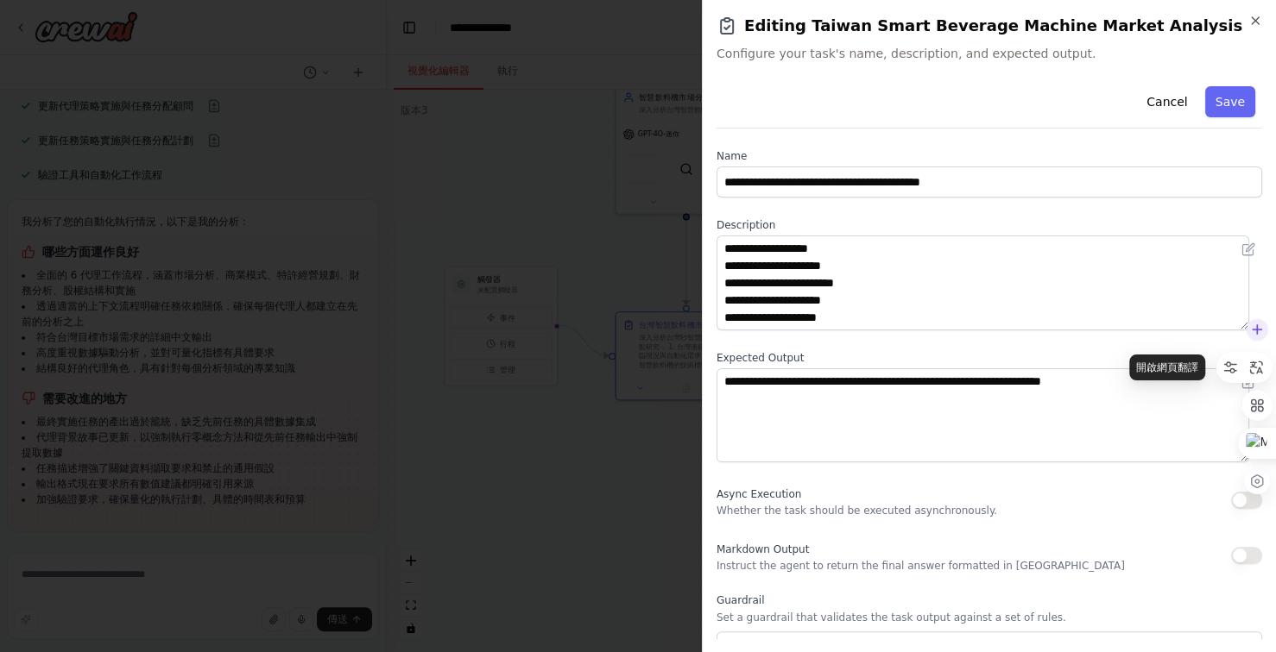
drag, startPoint x: 1263, startPoint y: 373, endPoint x: 789, endPoint y: 301, distance: 480.0
click at [1263, 373] on div at bounding box center [1256, 368] width 24 height 24
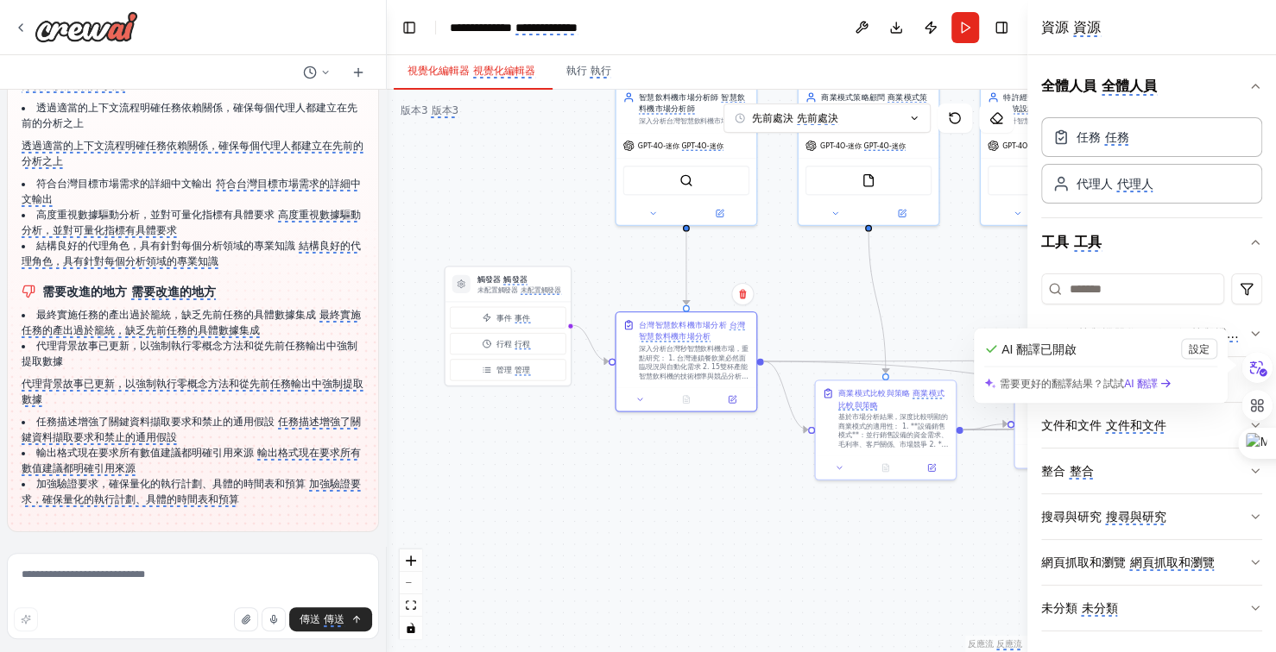
scroll to position [28833, 0]
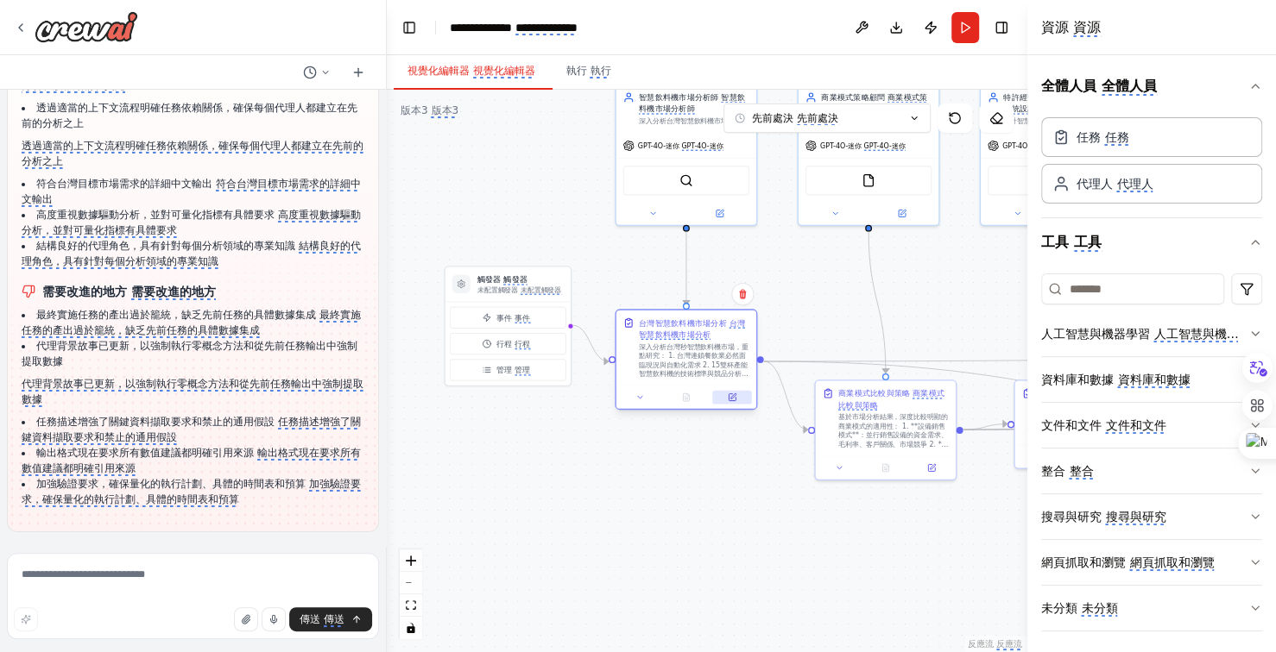
click at [736, 396] on icon at bounding box center [732, 397] width 9 height 9
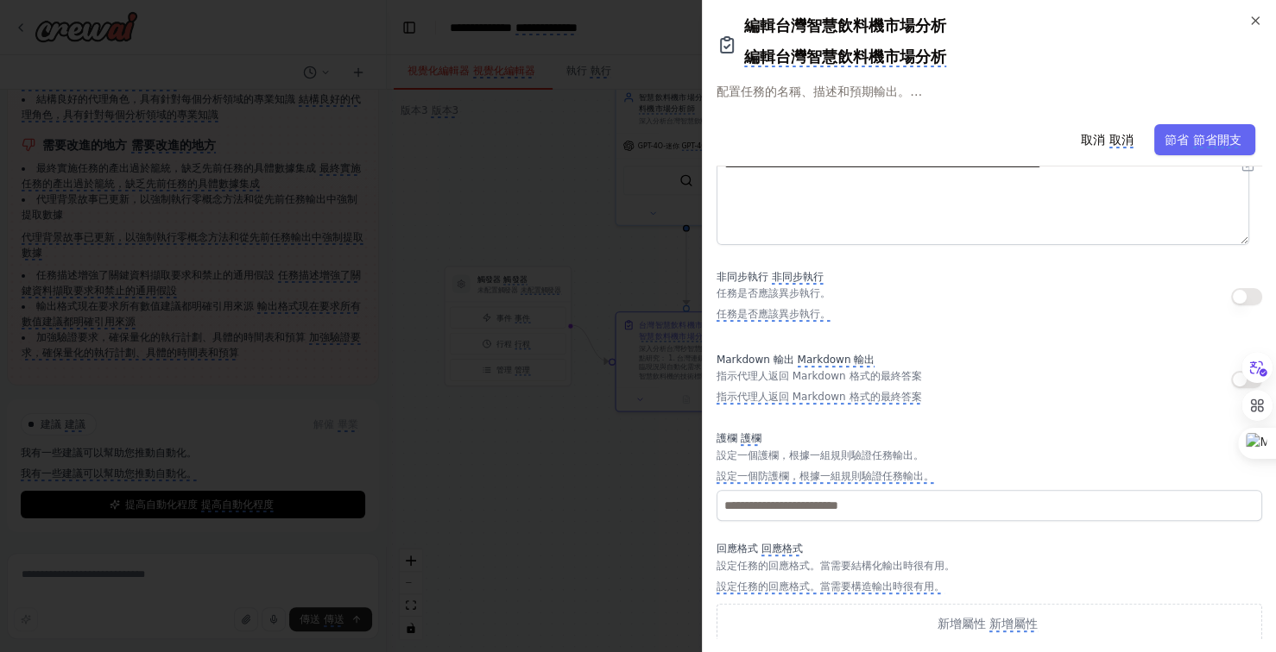
scroll to position [259, 0]
click at [1105, 140] on monica-translate-space at bounding box center [1106, 140] width 3 height 14
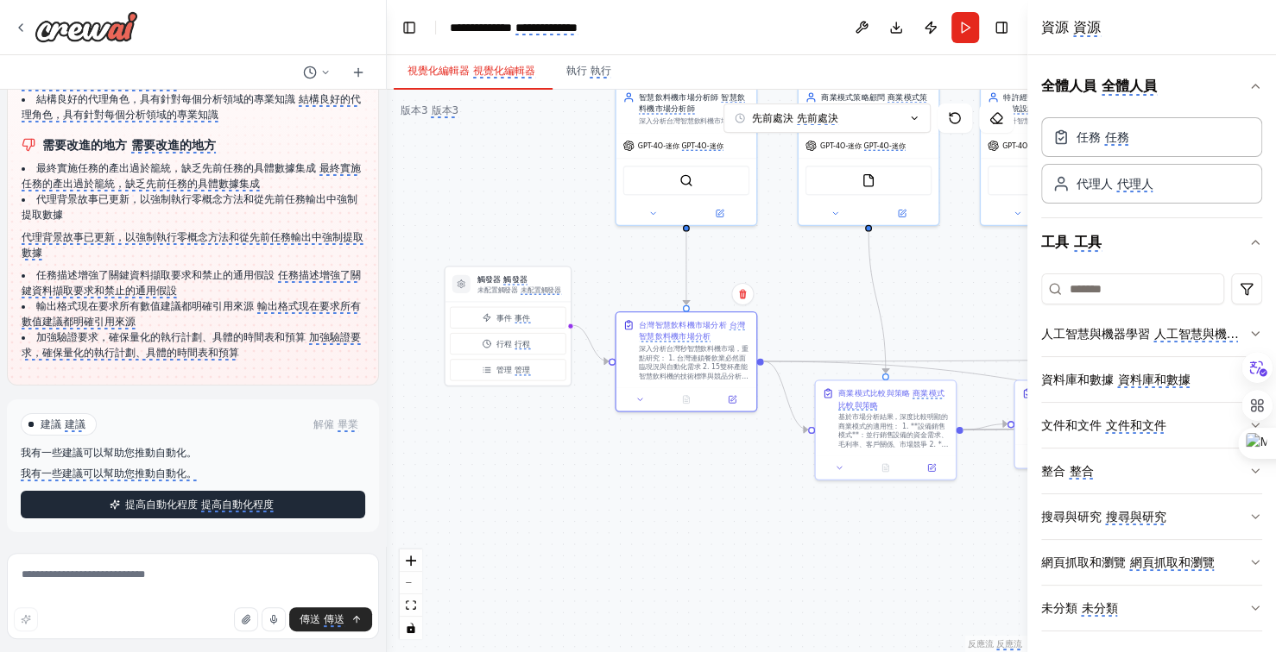
scroll to position [28979, 0]
click at [227, 501] on font "提高自動化程度" at bounding box center [237, 505] width 72 height 12
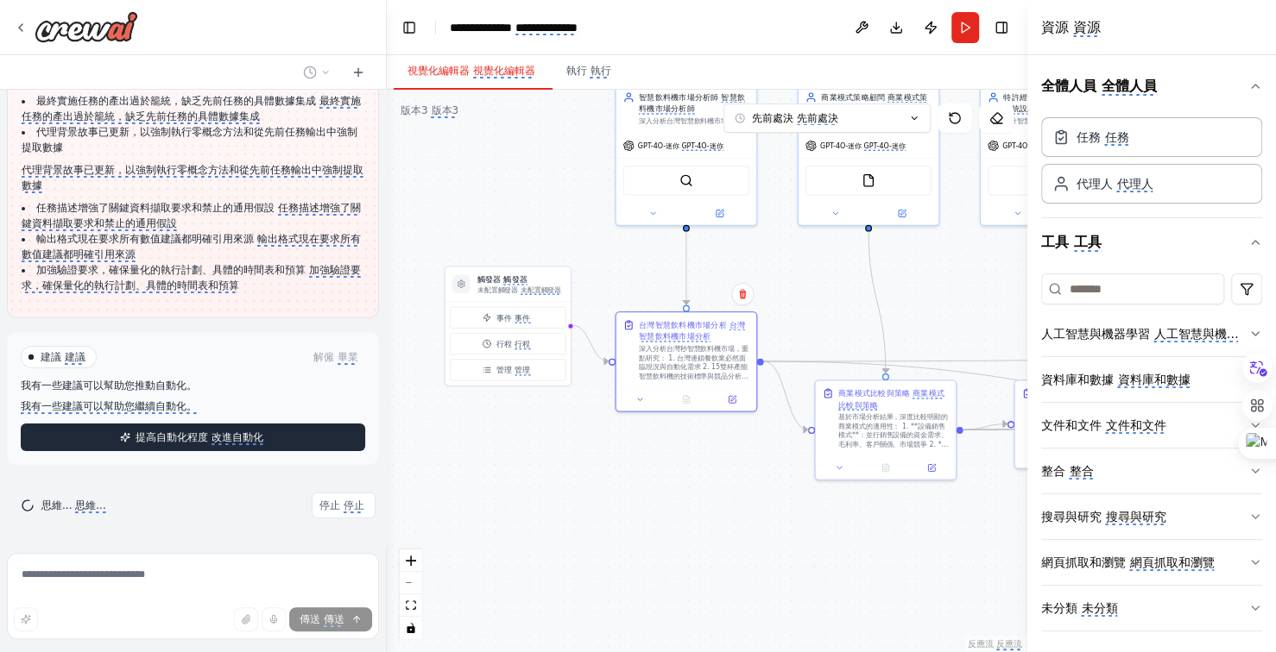
click at [233, 444] on font "改進自動化" at bounding box center [237, 438] width 52 height 12
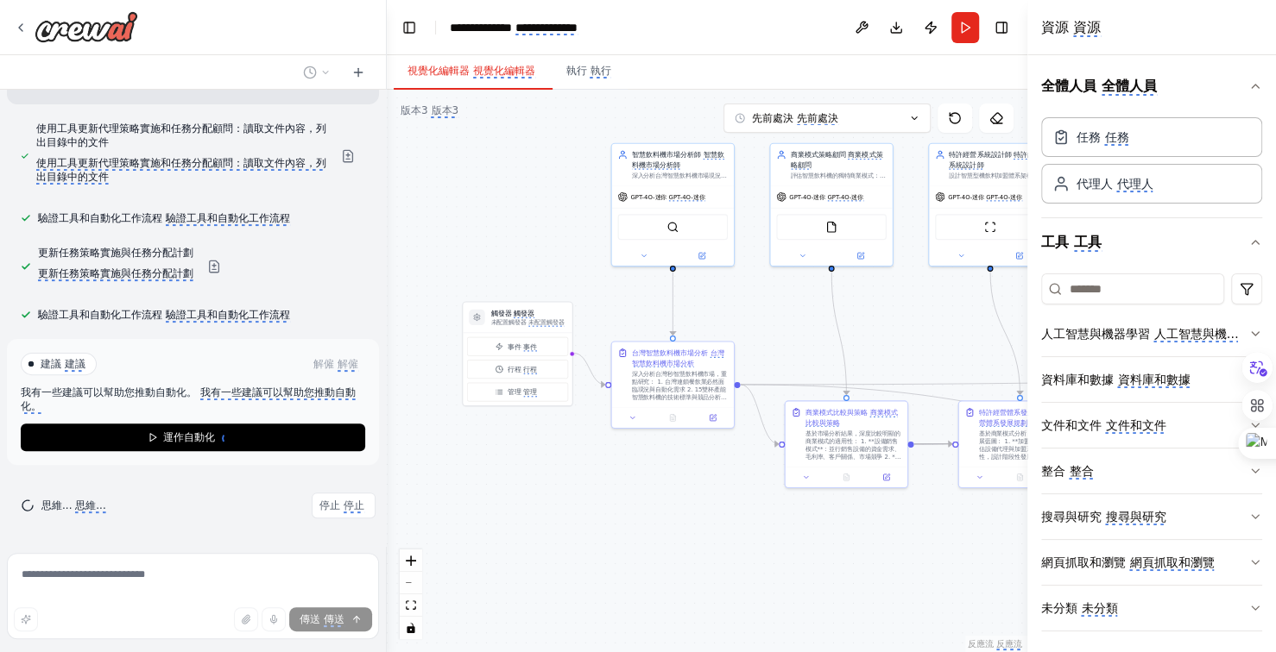
scroll to position [29408, 0]
drag, startPoint x: 778, startPoint y: 588, endPoint x: 665, endPoint y: 571, distance: 115.1
click at [678, 576] on div ".deletable-edge-delete-btn { width: 20px; height: 20px; border: 0px solid #ffff…" at bounding box center [707, 371] width 640 height 563
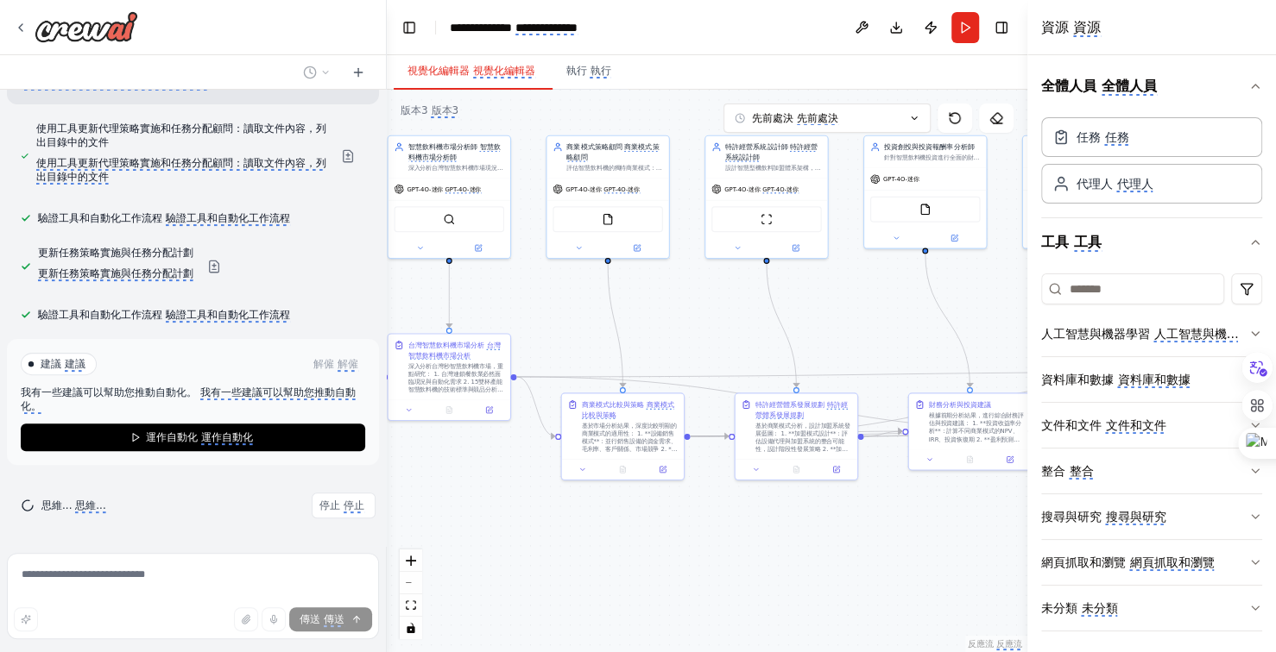
drag, startPoint x: 647, startPoint y: 571, endPoint x: 637, endPoint y: 571, distance: 10.4
click at [637, 571] on div ".deletable-edge-delete-btn { width: 20px; height: 20px; border: 0px solid #ffff…" at bounding box center [707, 371] width 640 height 563
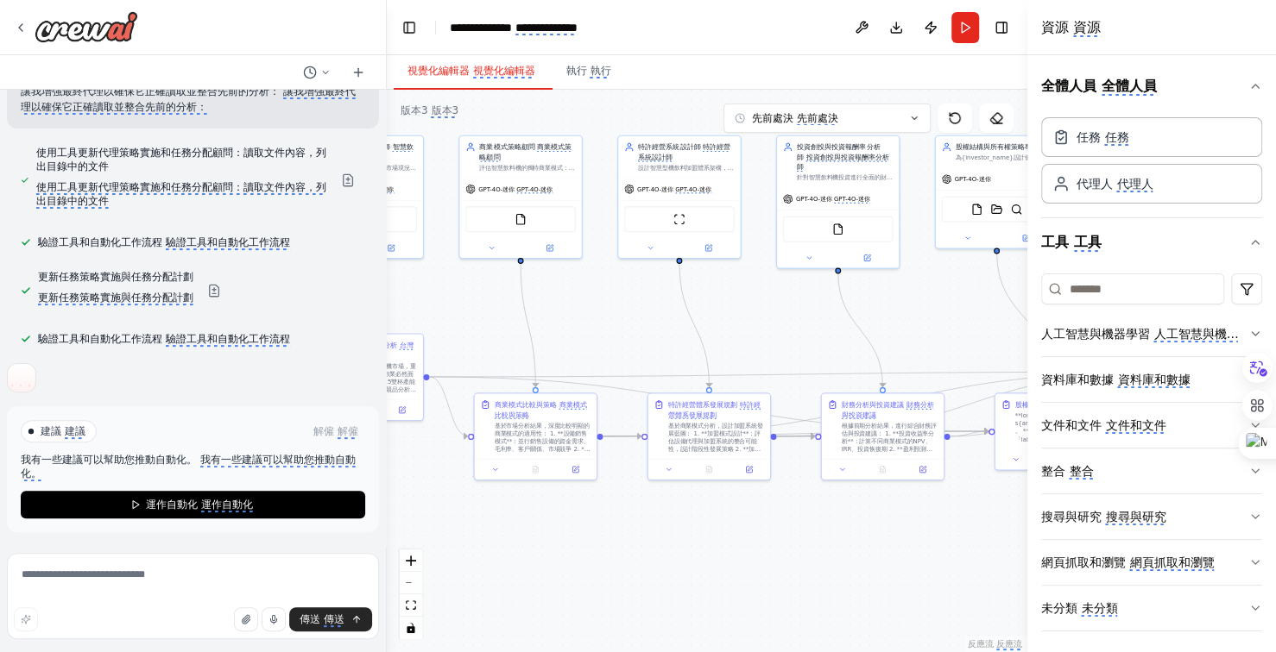
drag, startPoint x: 759, startPoint y: 560, endPoint x: 685, endPoint y: 556, distance: 73.5
click at [717, 560] on div ".deletable-edge-delete-btn { width: 20px; height: 20px; border: 0px solid #ffff…" at bounding box center [707, 371] width 640 height 563
drag, startPoint x: 685, startPoint y: 556, endPoint x: 677, endPoint y: 555, distance: 8.7
click at [682, 556] on div ".deletable-edge-delete-btn { width: 20px; height: 20px; border: 0px solid #ffff…" at bounding box center [707, 371] width 640 height 563
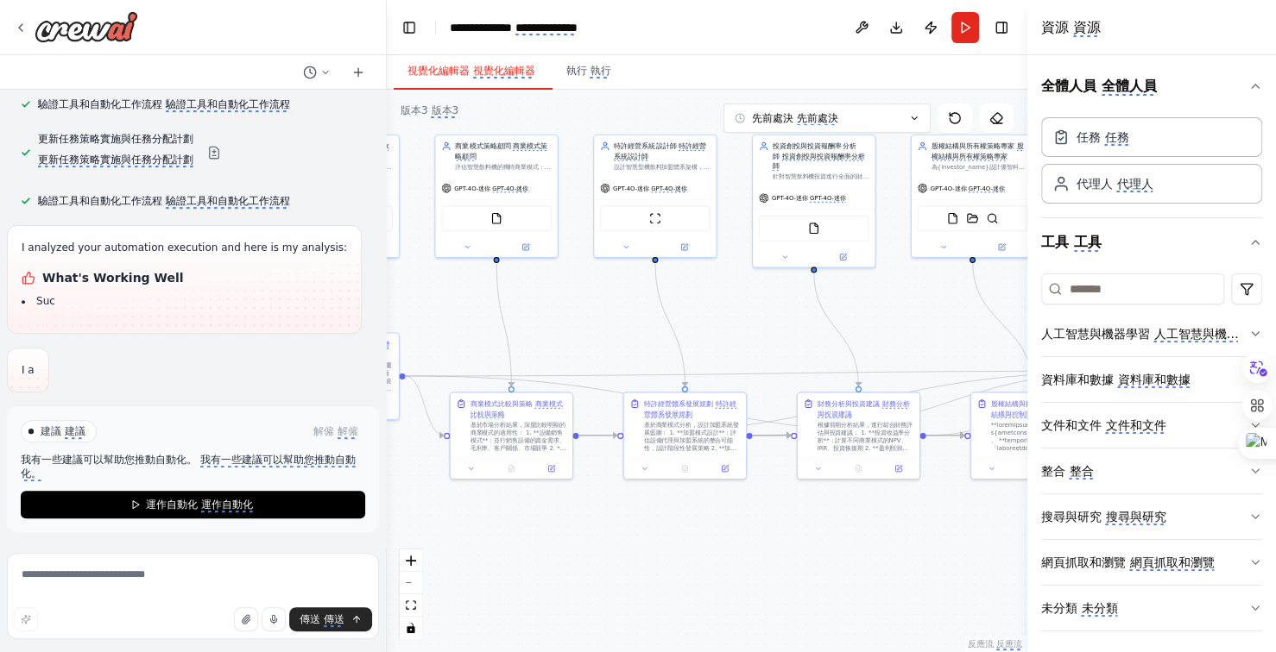
scroll to position [29521, 0]
click at [589, 559] on div ".deletable-edge-delete-btn { width: 20px; height: 20px; border: 0px solid #ffff…" at bounding box center [707, 371] width 640 height 563
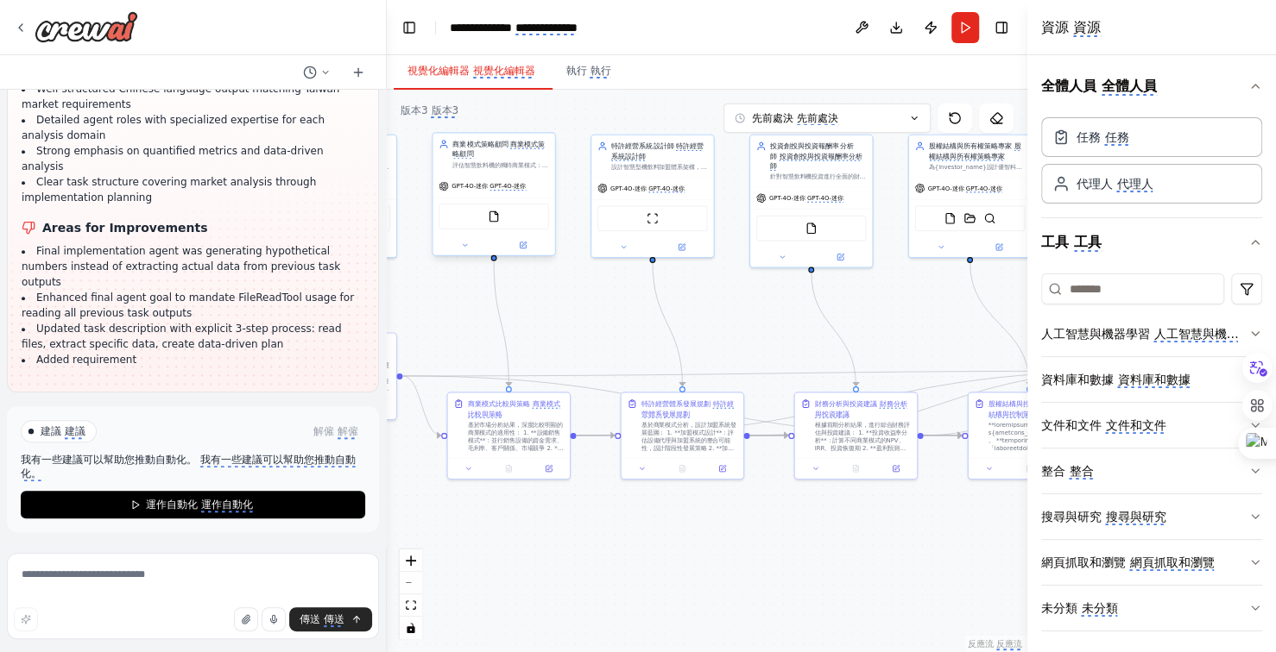
scroll to position [30143, 0]
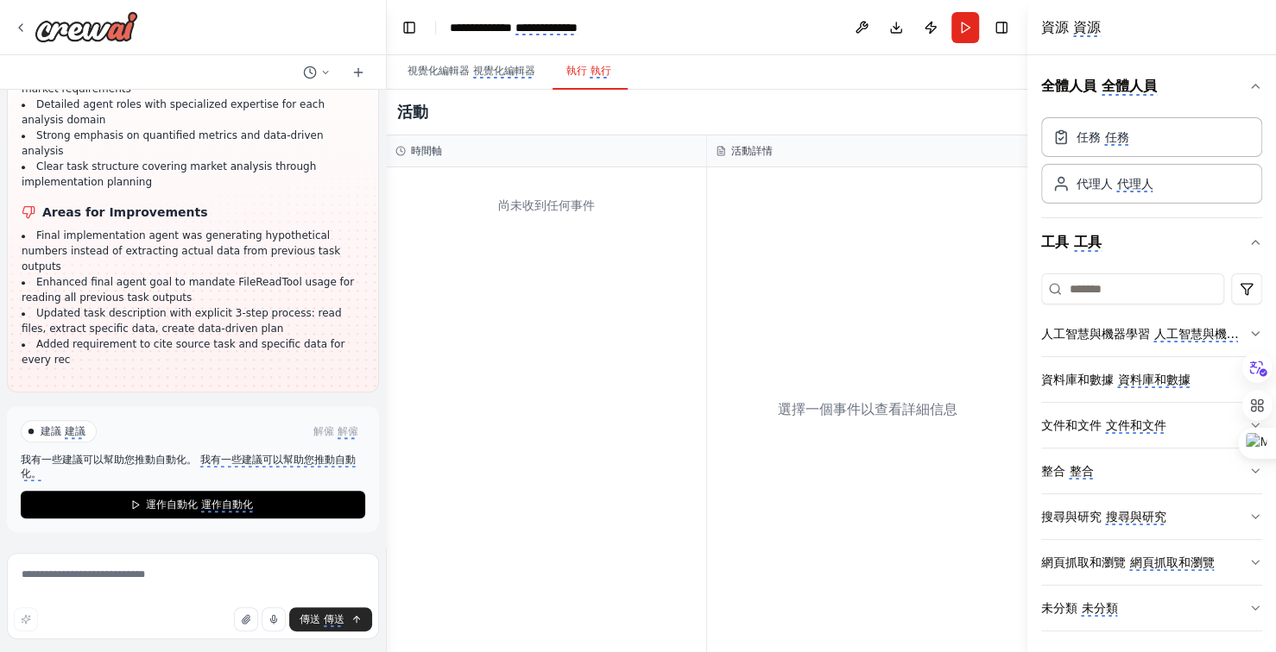
click at [593, 69] on monica-translate-translate "執行" at bounding box center [599, 72] width 21 height 14
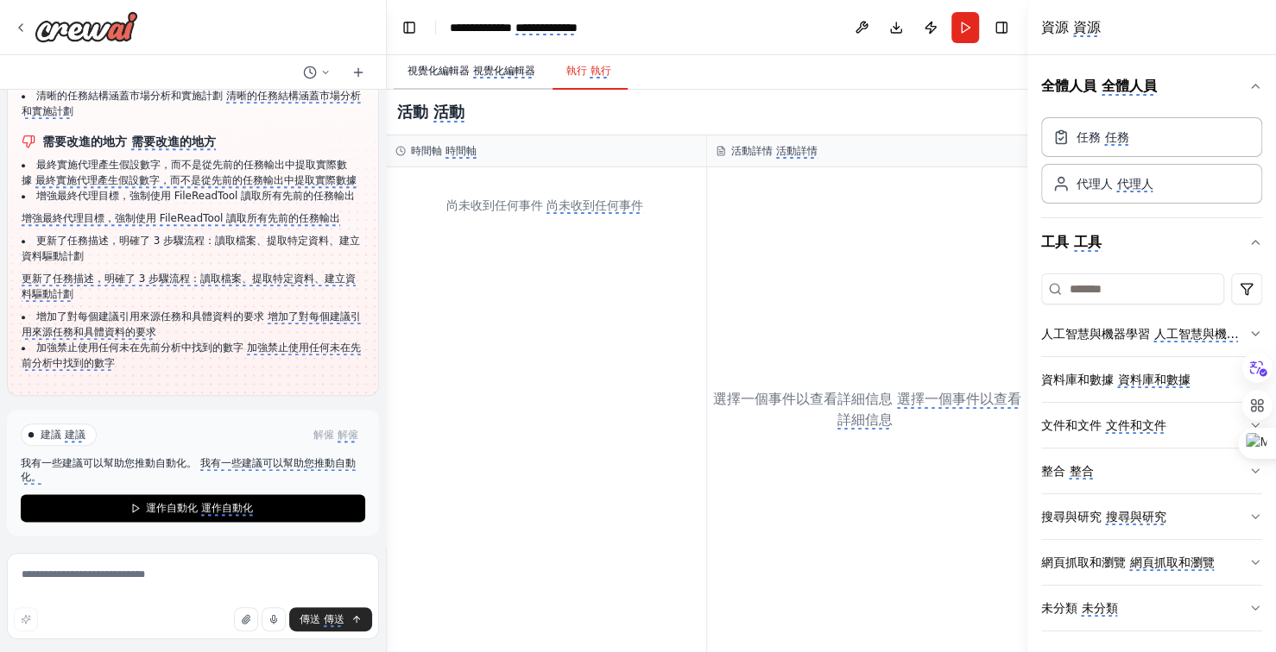
scroll to position [30237, 0]
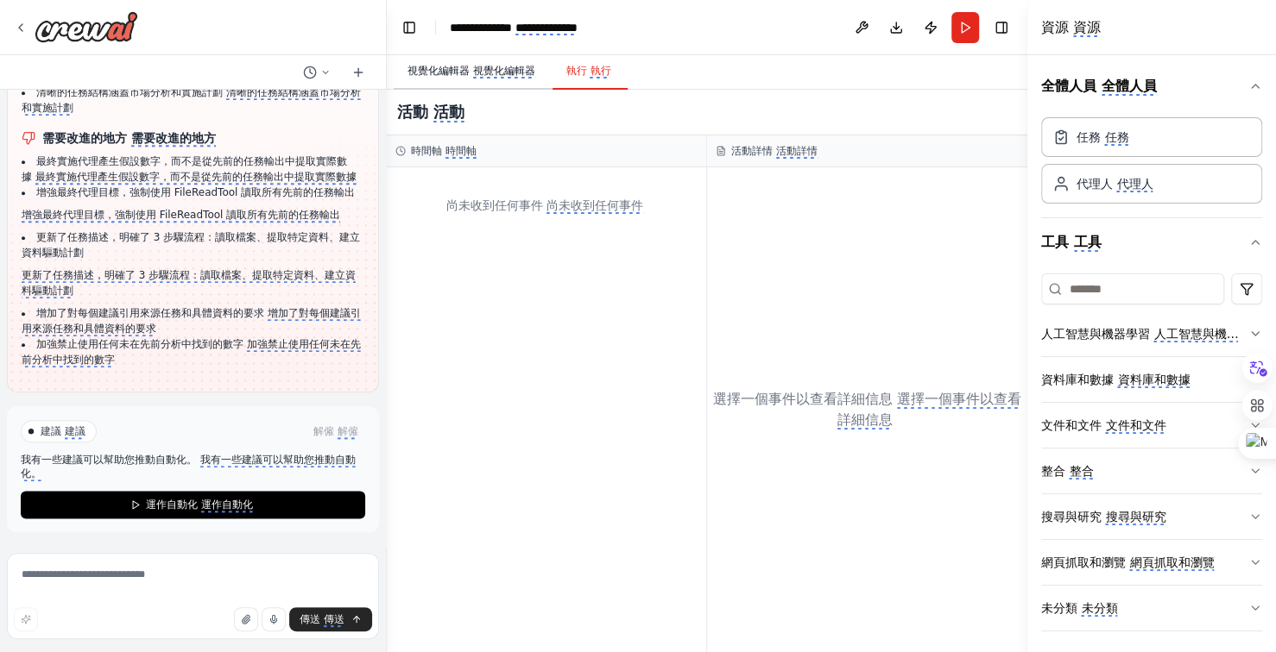
click at [482, 65] on monica-translate-translate "視覺化編輯器" at bounding box center [504, 72] width 62 height 14
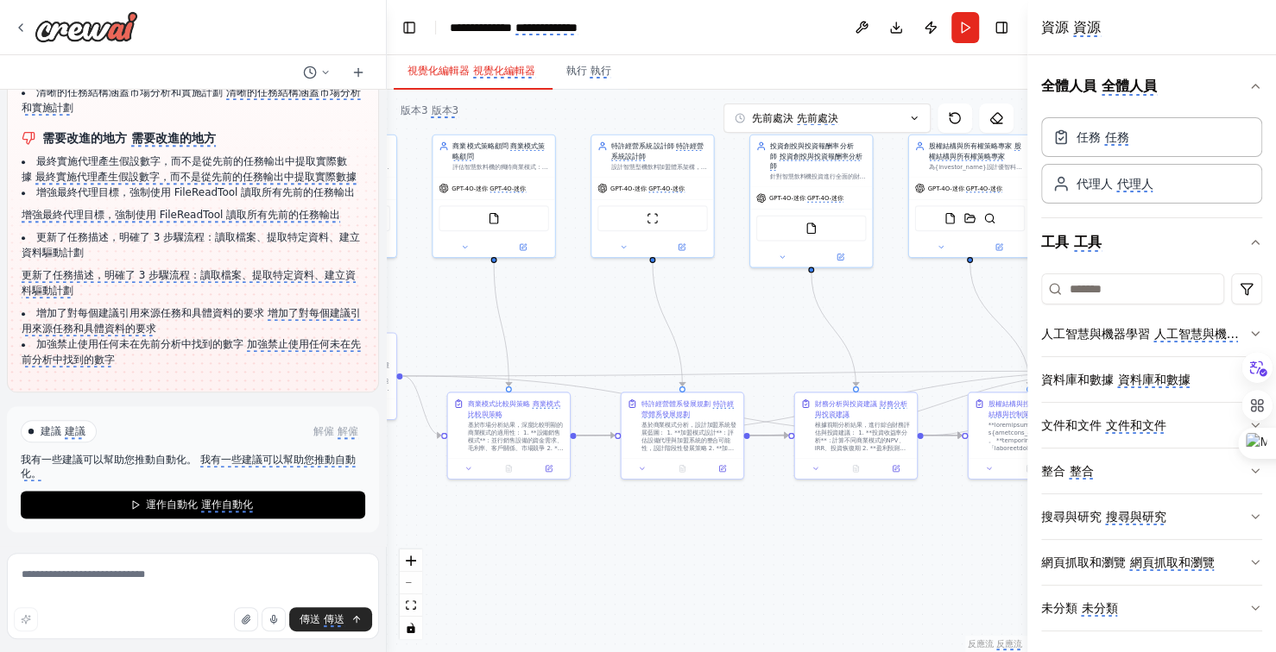
scroll to position [30357, 0]
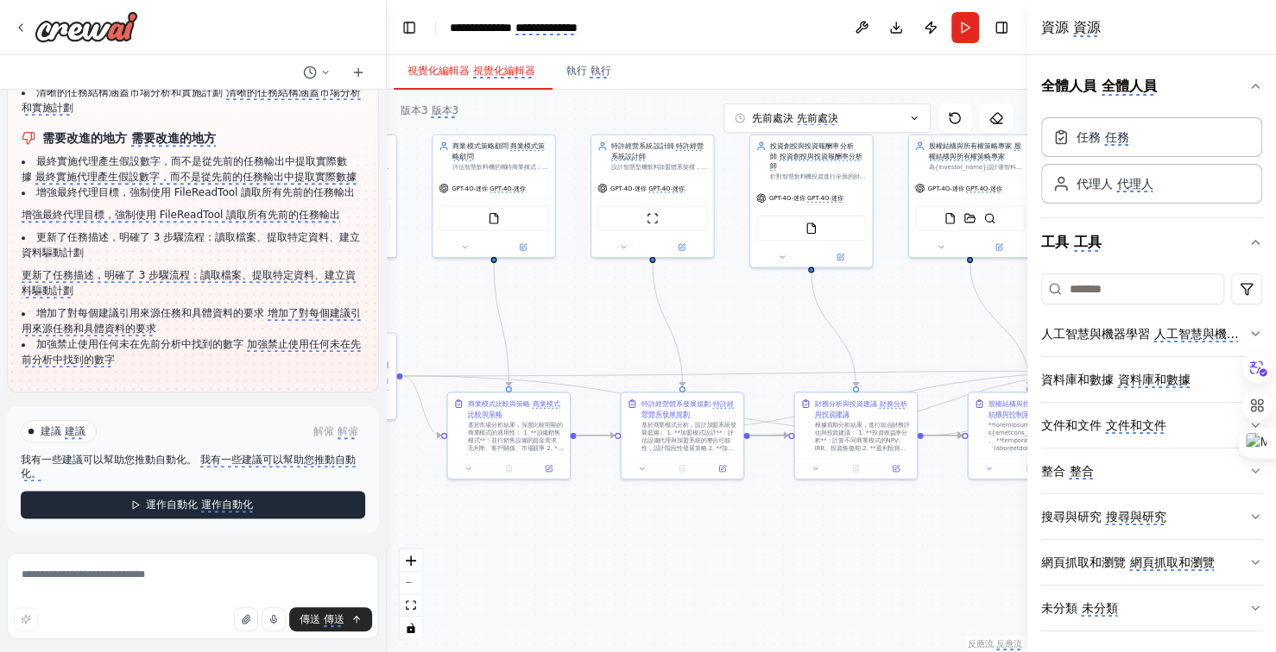
click at [216, 502] on monica-translate-translate "運作自動化" at bounding box center [227, 506] width 52 height 14
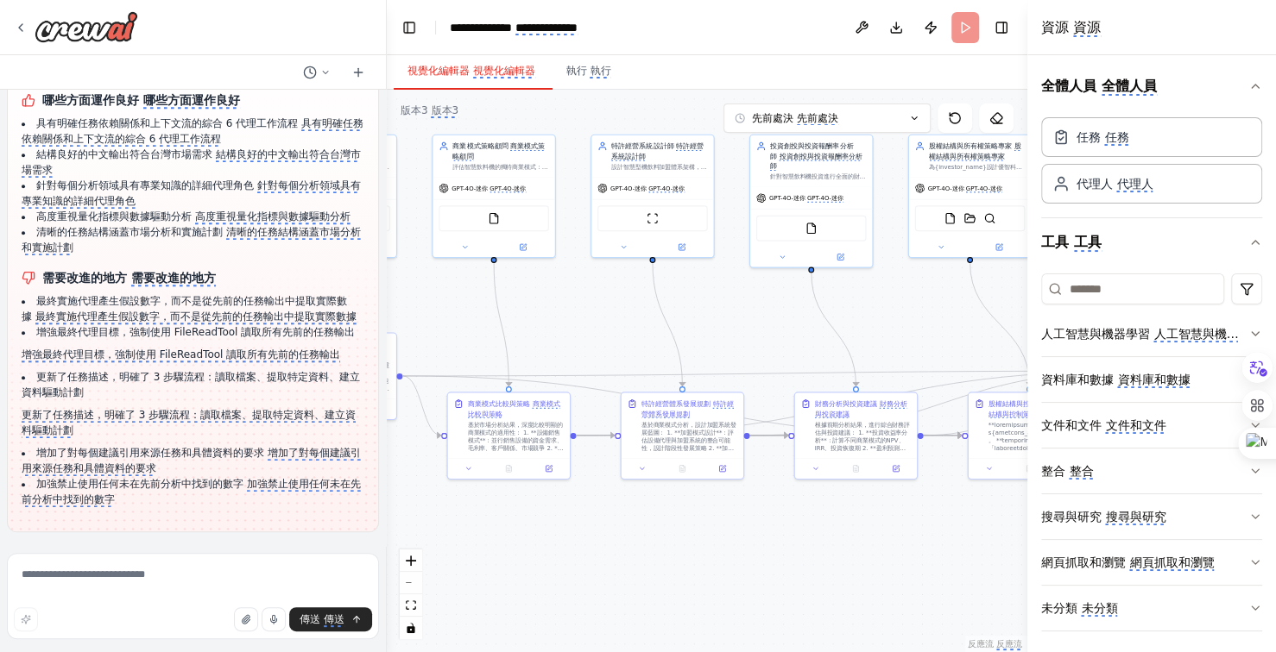
scroll to position [30217, 0]
click at [216, 502] on li "加強禁止使用任何未在先前分析中找到的數字 加強禁止使用任何未在先前分析中找到的數字" at bounding box center [193, 491] width 343 height 31
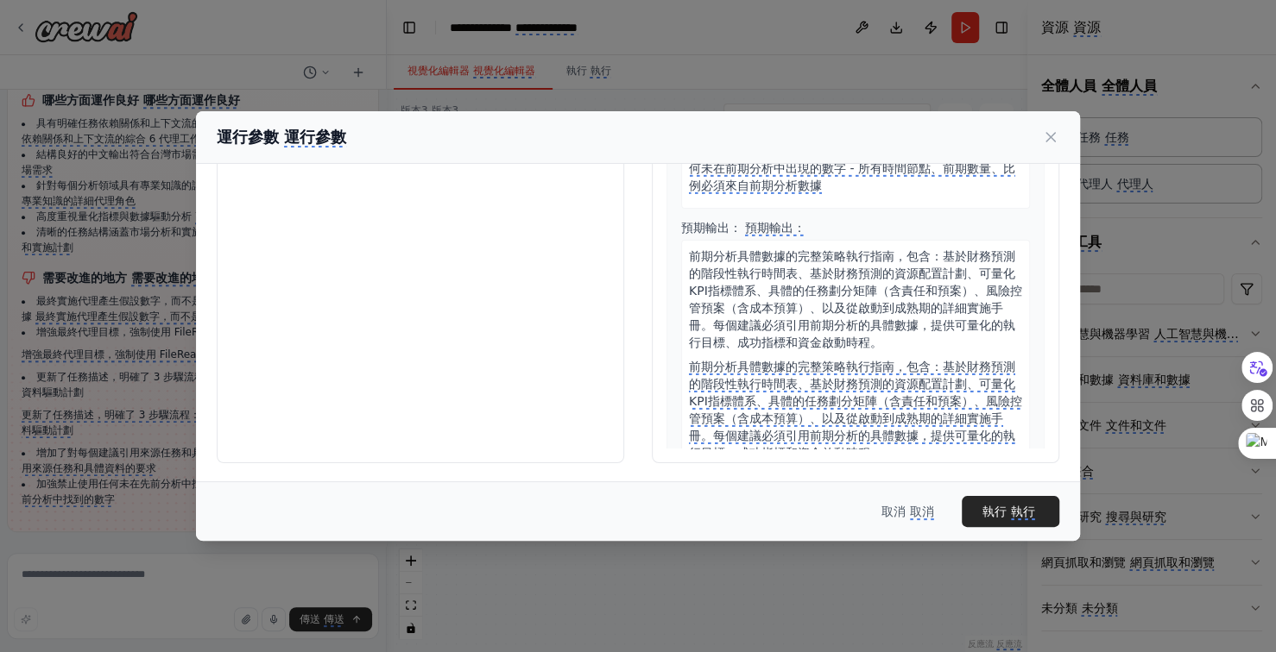
scroll to position [3707, 0]
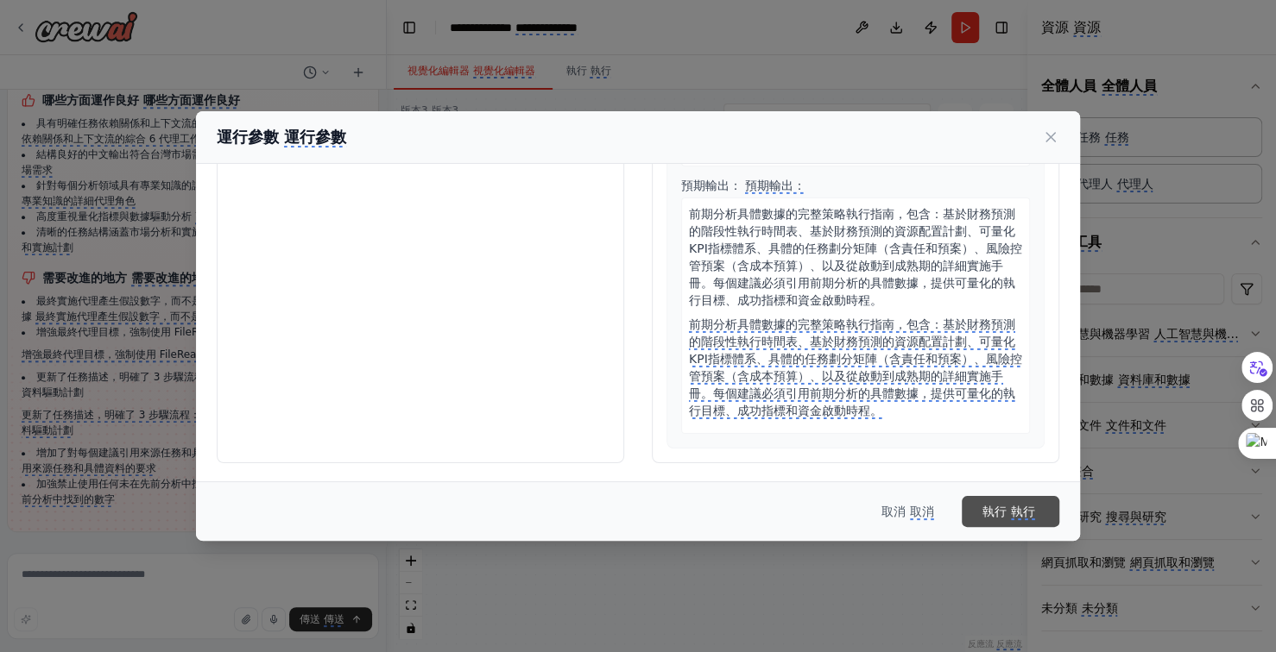
click at [1015, 513] on monica-translate-translate "執行" at bounding box center [1023, 513] width 24 height 16
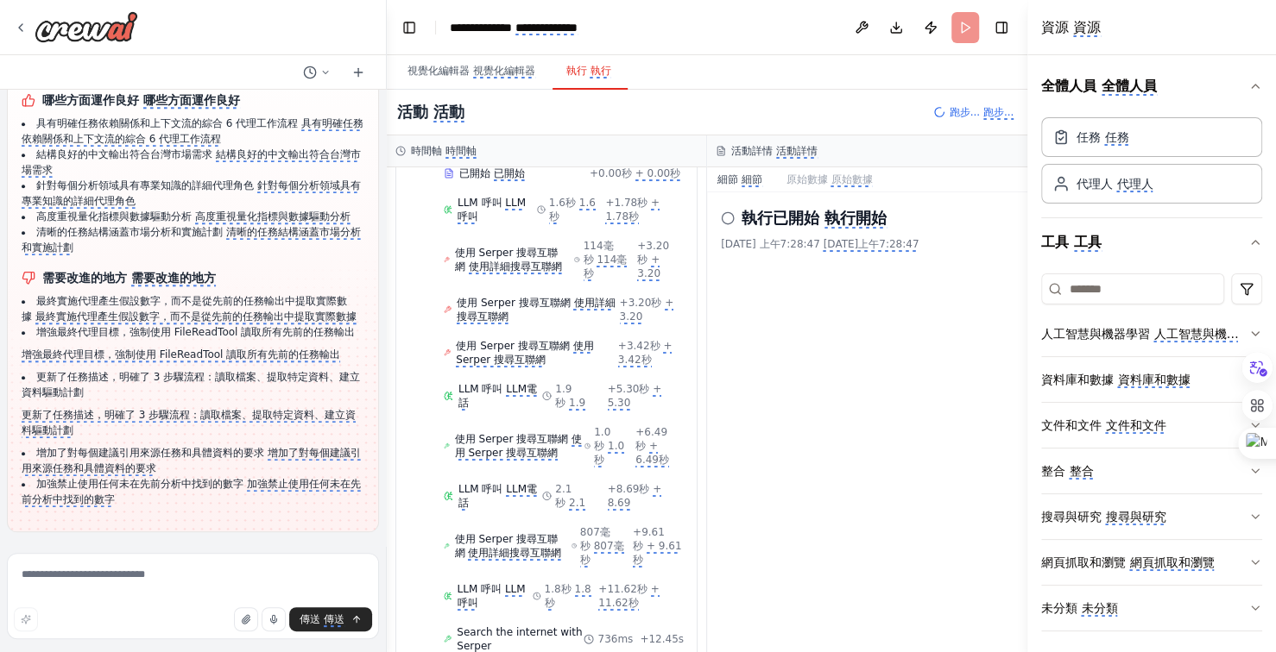
scroll to position [205, 0]
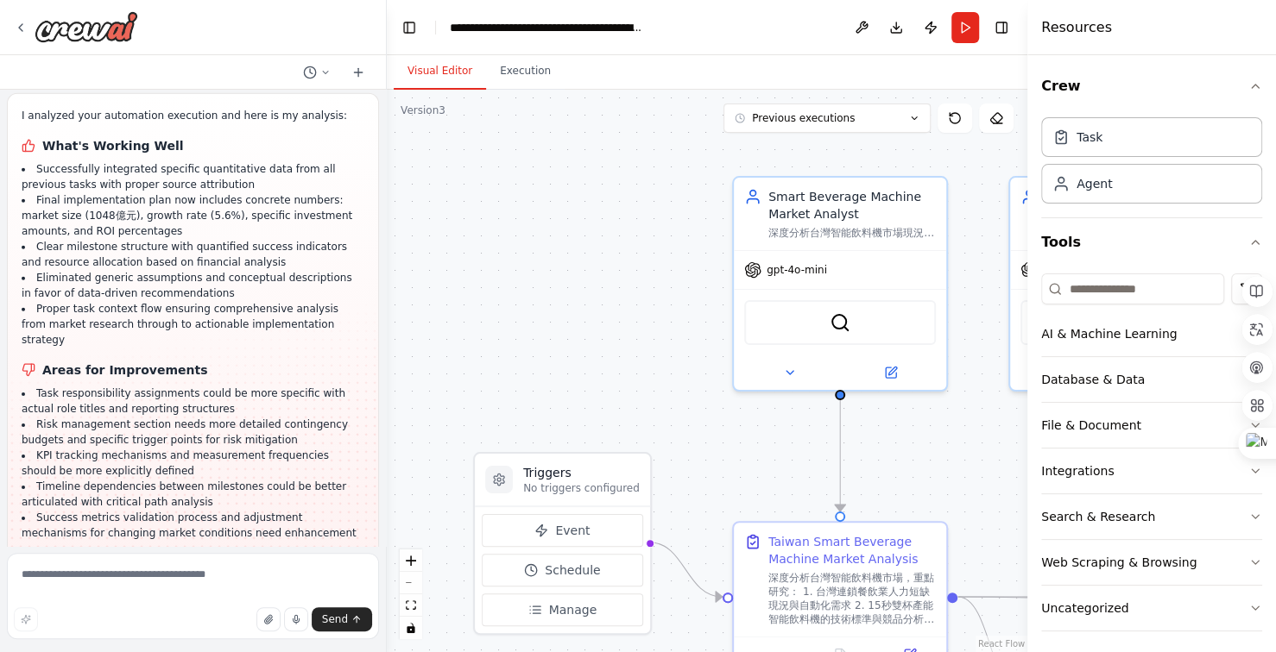
scroll to position [32363, 0]
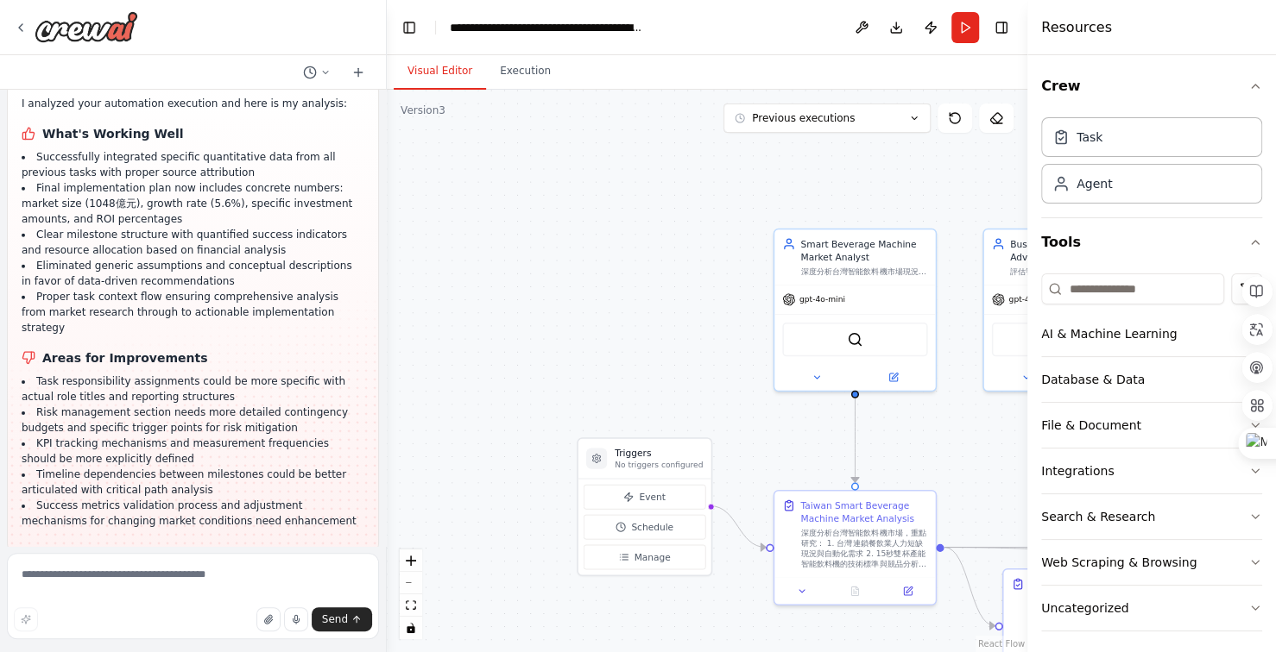
drag, startPoint x: 652, startPoint y: 331, endPoint x: 526, endPoint y: 217, distance: 171.1
click at [550, 243] on div ".deletable-edge-delete-btn { width: 20px; height: 20px; border: 0px solid #ffff…" at bounding box center [707, 371] width 640 height 563
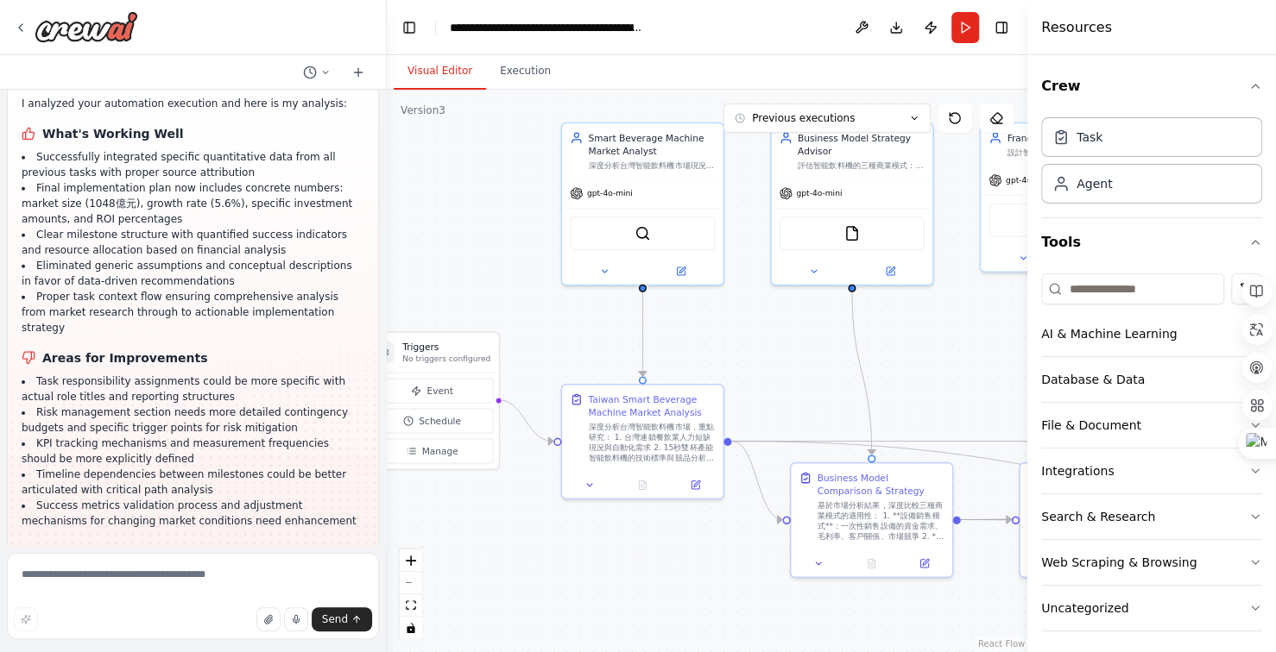
drag, startPoint x: 660, startPoint y: 591, endPoint x: 573, endPoint y: 576, distance: 88.5
click at [575, 577] on div ".deletable-edge-delete-btn { width: 20px; height: 20px; border: 0px solid #ffff…" at bounding box center [707, 371] width 640 height 563
click at [520, 67] on button "Execution" at bounding box center [525, 72] width 79 height 36
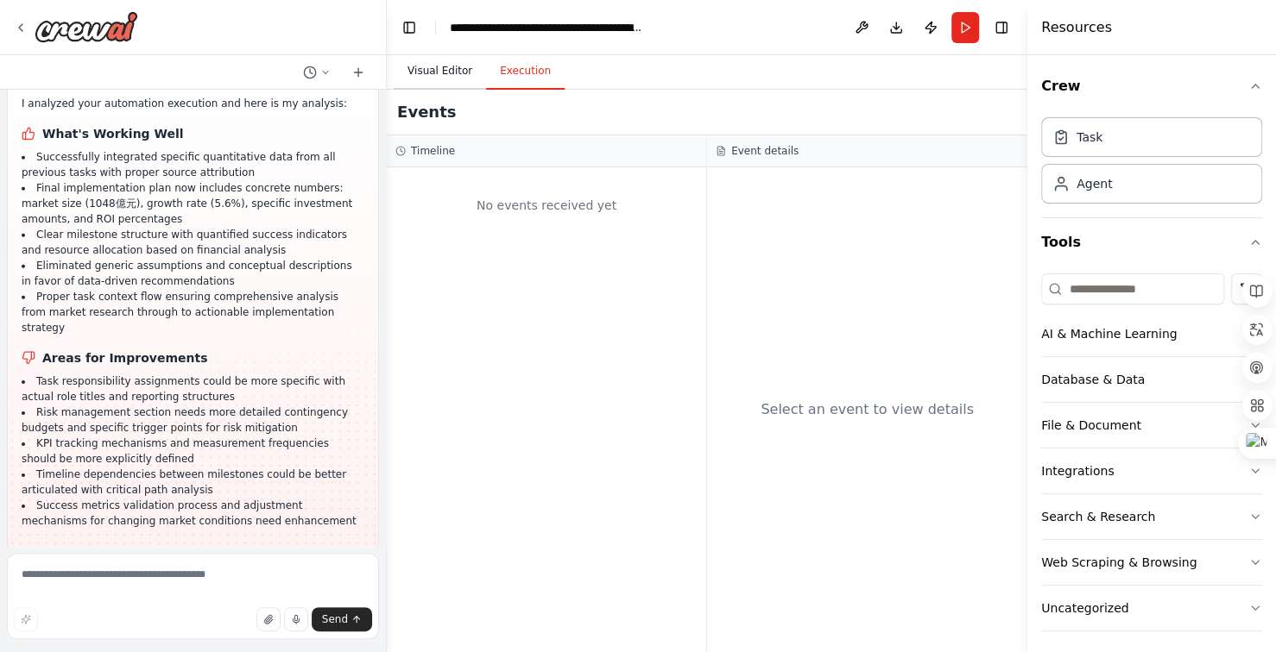
click at [455, 69] on button "Visual Editor" at bounding box center [440, 72] width 92 height 36
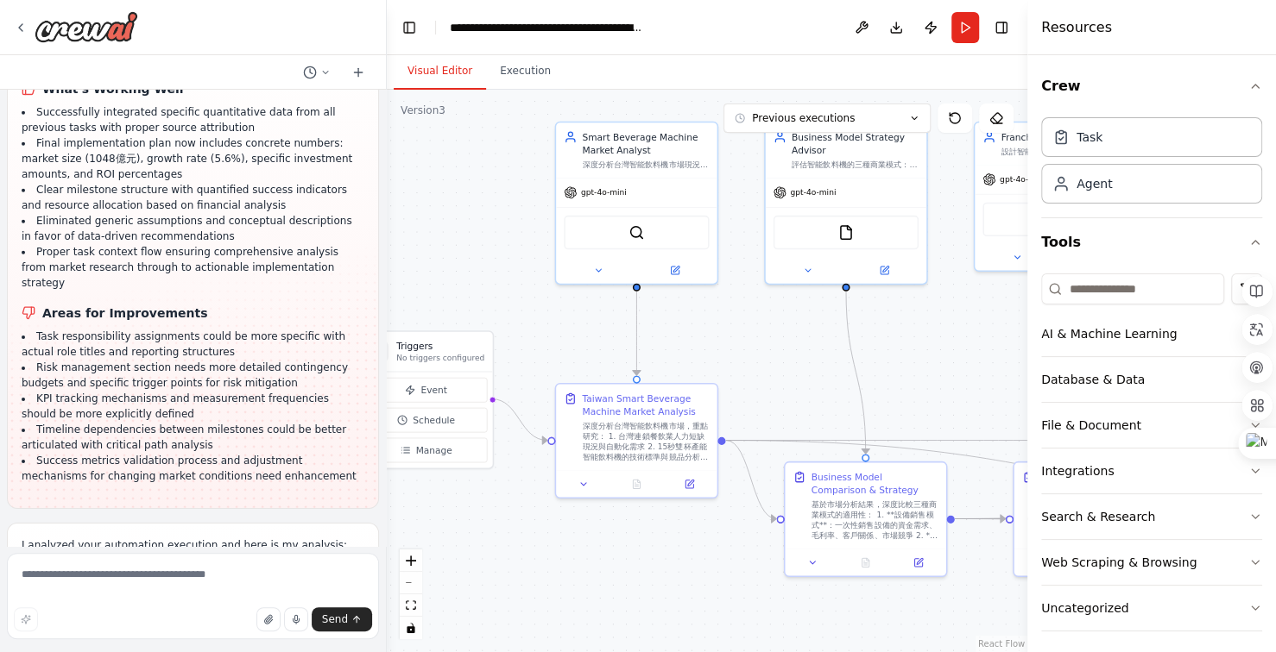
scroll to position [32475, 0]
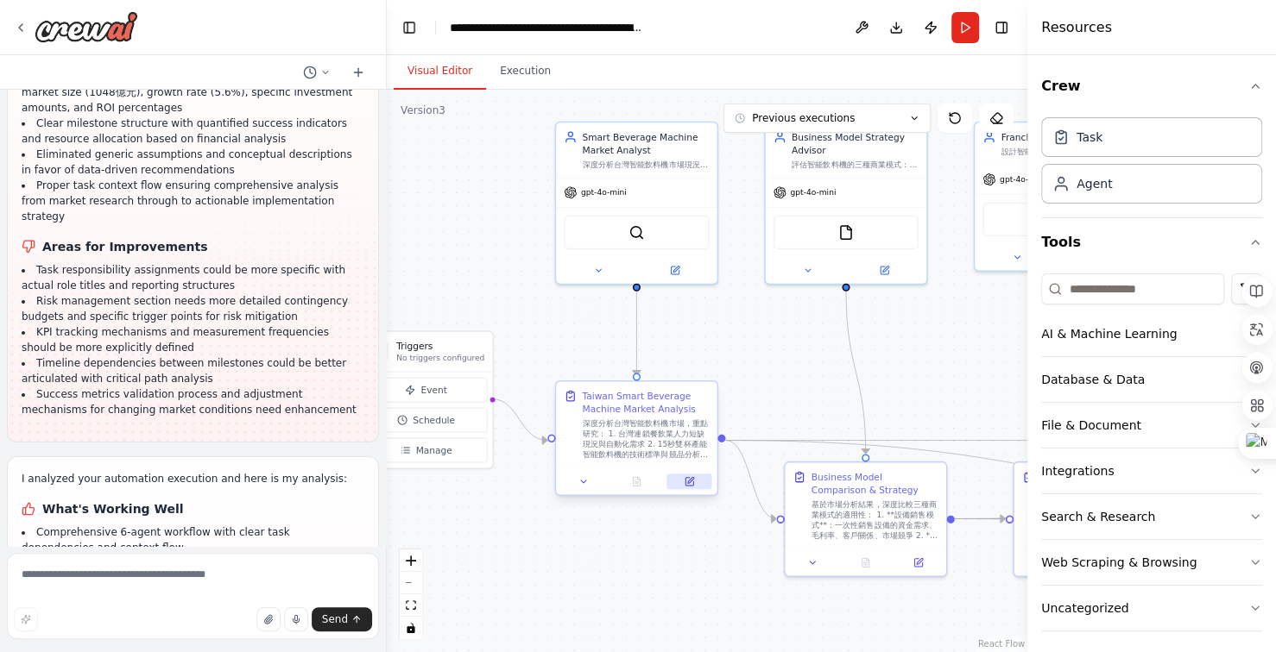
click at [690, 482] on icon at bounding box center [689, 482] width 8 height 8
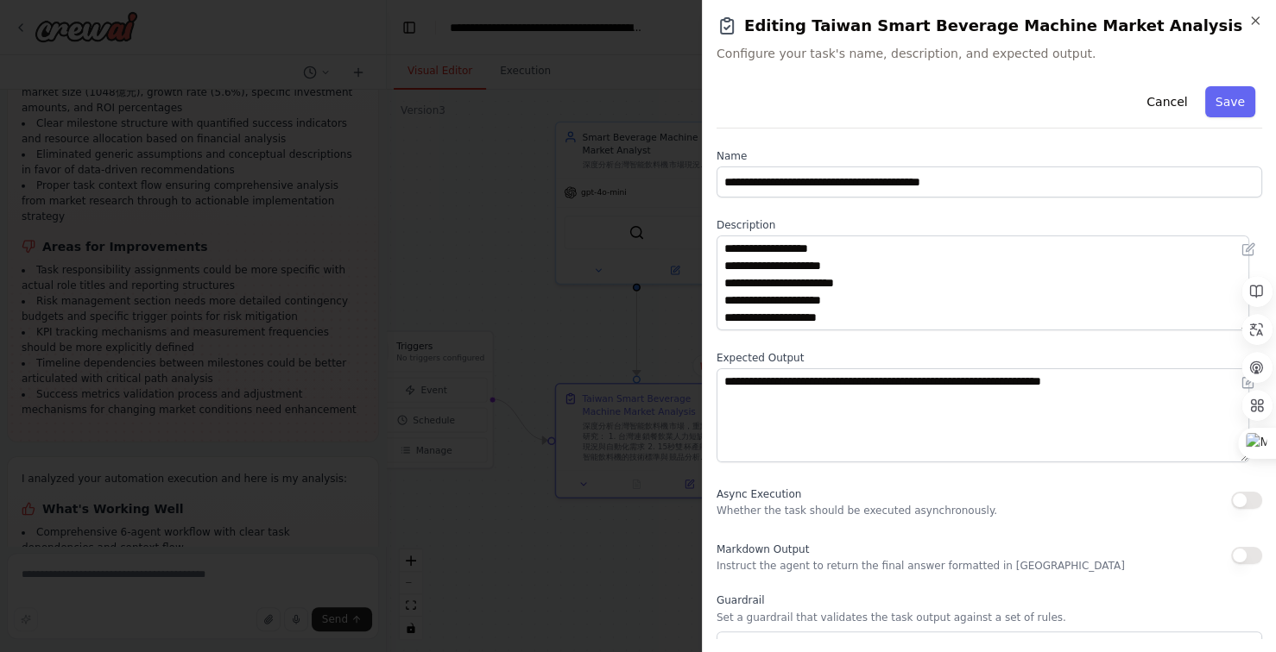
scroll to position [69, 0]
click at [1261, 17] on icon "button" at bounding box center [1255, 21] width 14 height 14
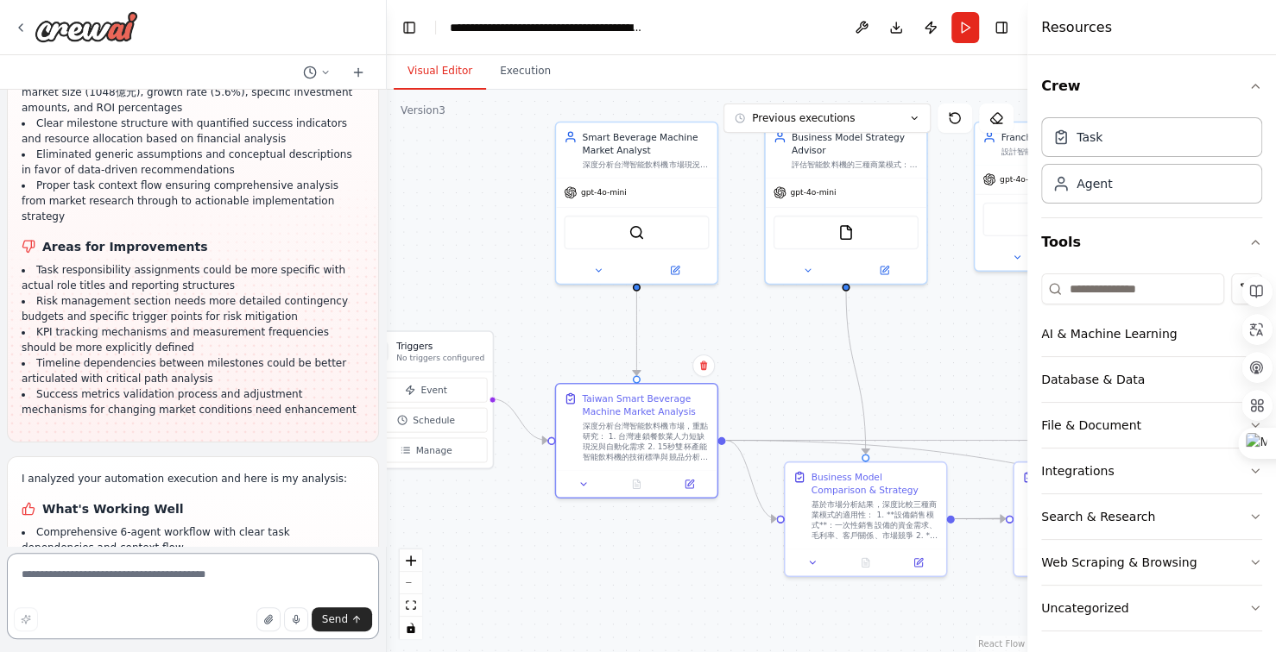
click at [209, 577] on textarea at bounding box center [193, 596] width 372 height 86
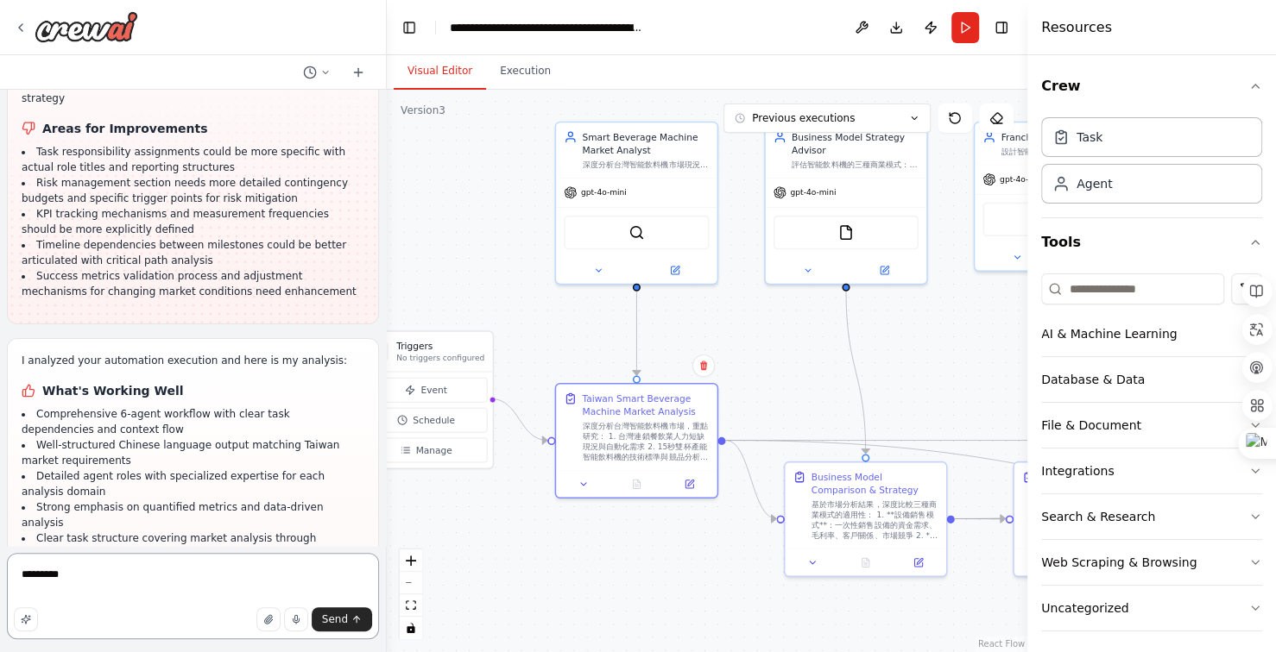
scroll to position [32614, 0]
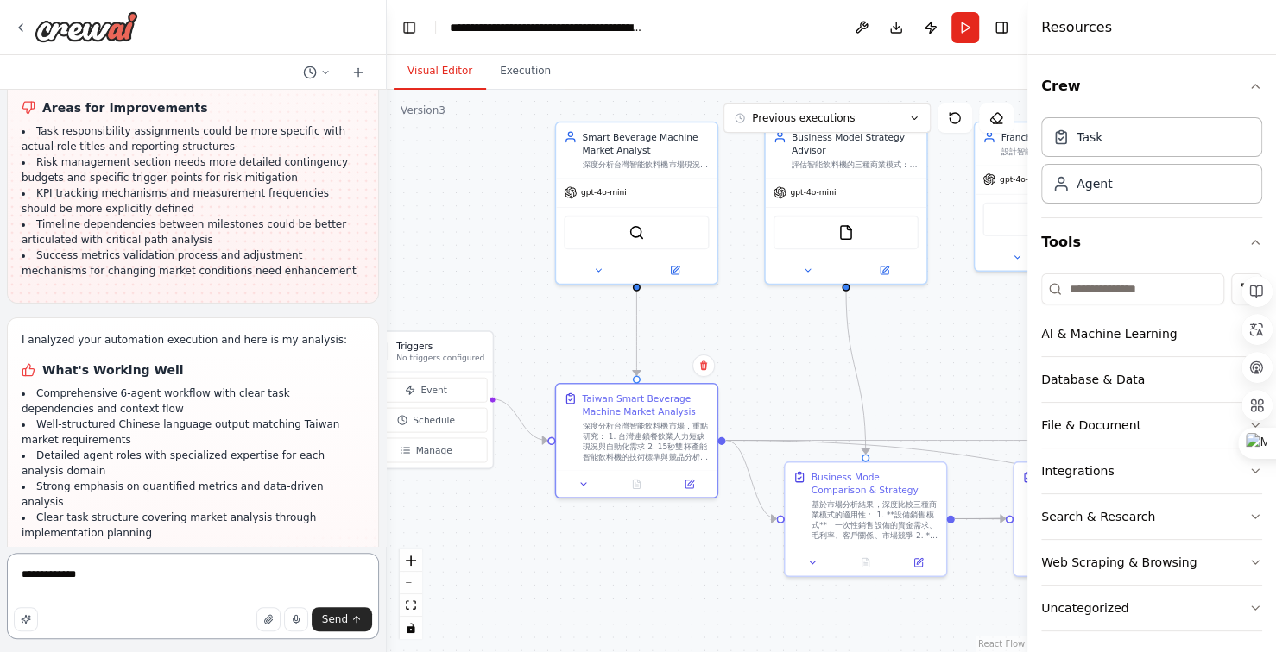
type textarea "**********"
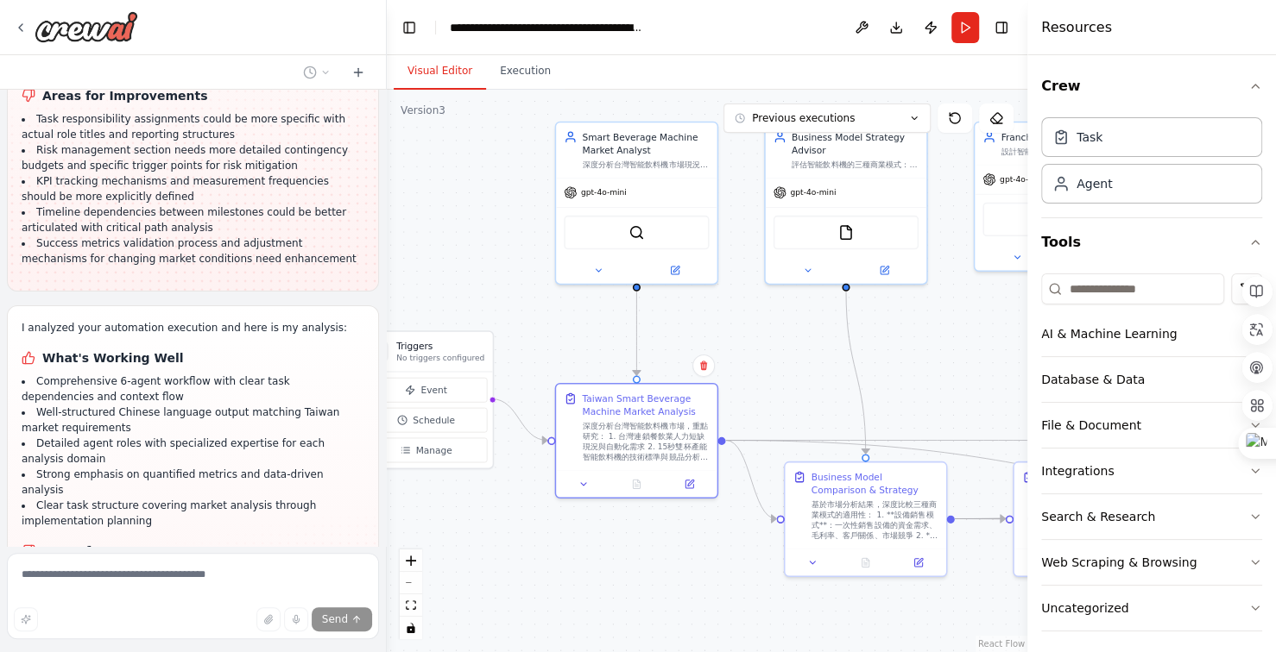
scroll to position [32691, 0]
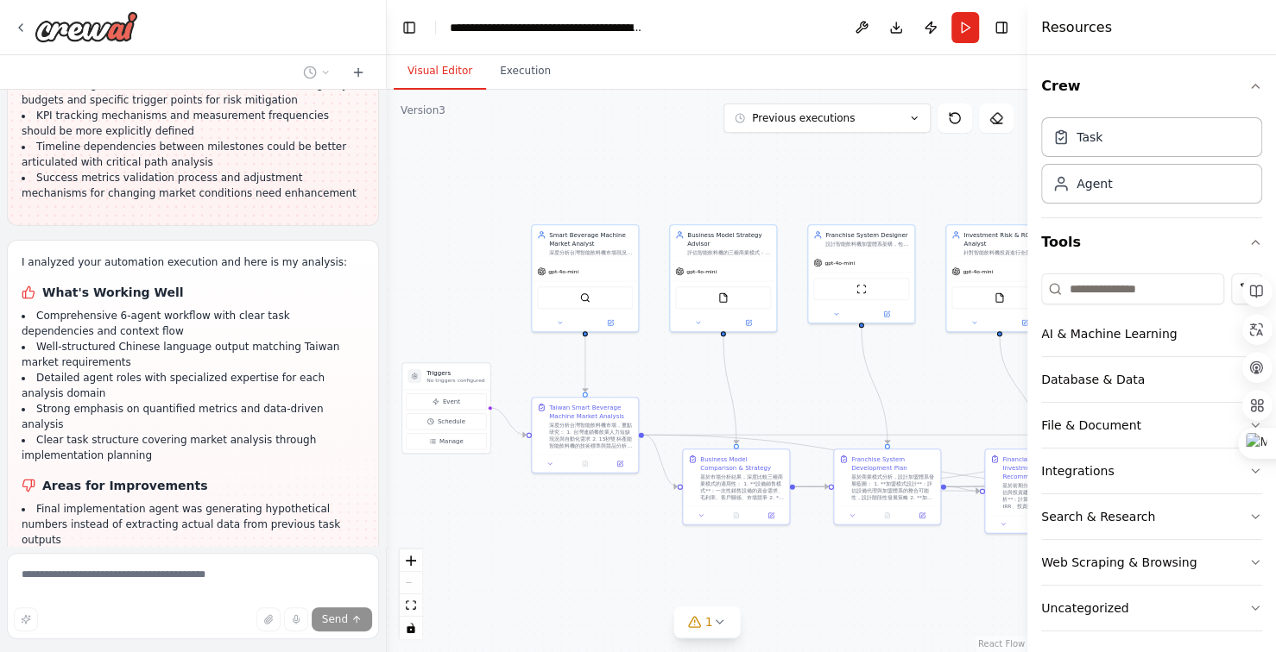
click at [926, 589] on div ".deletable-edge-delete-btn { width: 20px; height: 20px; border: 0px solid #ffff…" at bounding box center [707, 371] width 640 height 563
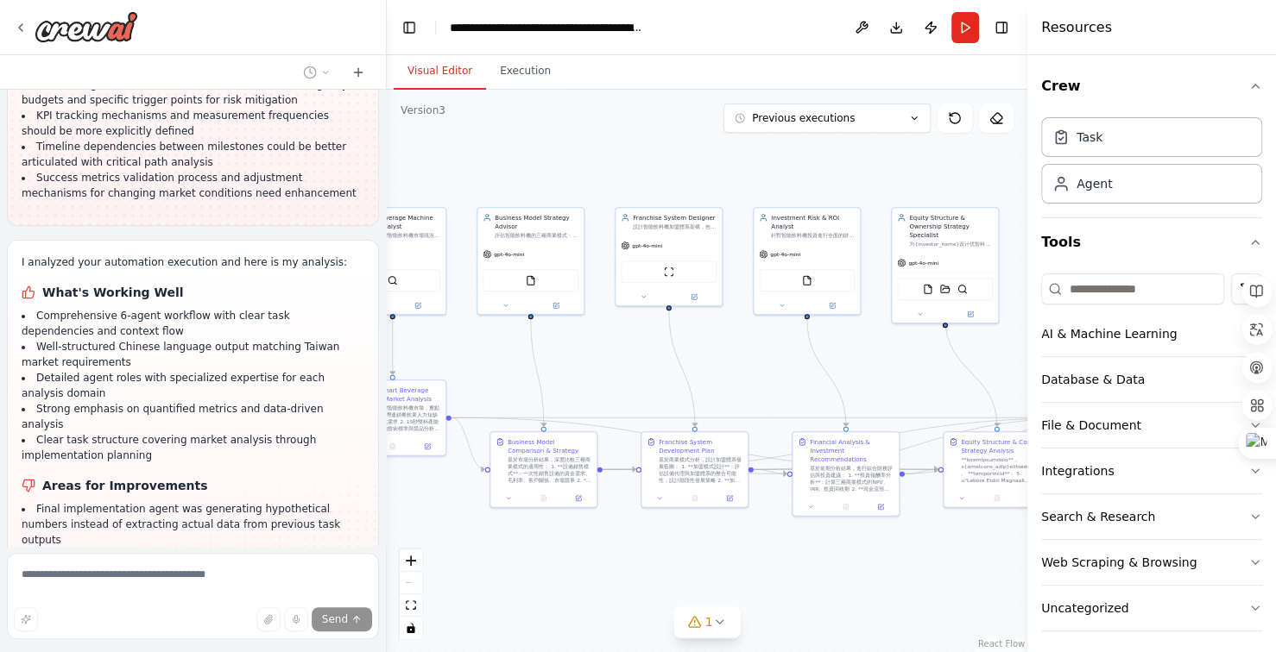
drag, startPoint x: 908, startPoint y: 589, endPoint x: 742, endPoint y: 571, distance: 166.6
click at [742, 571] on div ".deletable-edge-delete-btn { width: 20px; height: 20px; border: 0px solid #ffff…" at bounding box center [707, 371] width 640 height 563
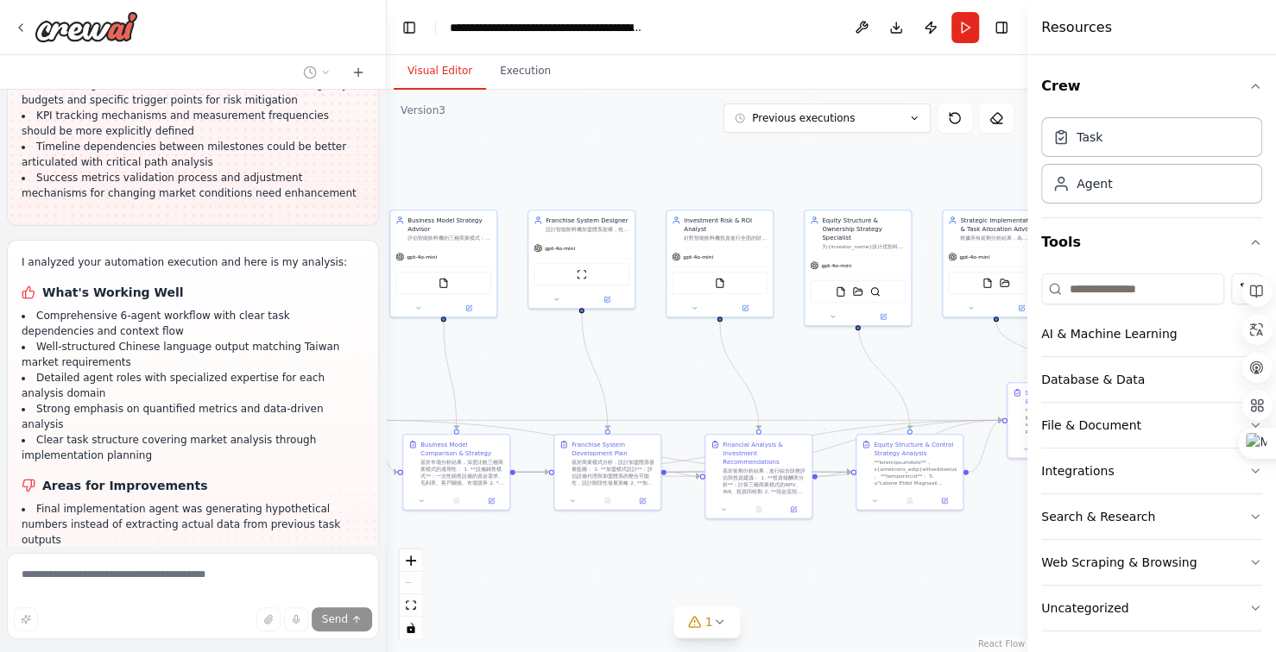
drag, startPoint x: 782, startPoint y: 570, endPoint x: 727, endPoint y: 570, distance: 55.2
click at [740, 570] on div ".deletable-edge-delete-btn { width: 20px; height: 20px; border: 0px solid #ffff…" at bounding box center [707, 371] width 640 height 563
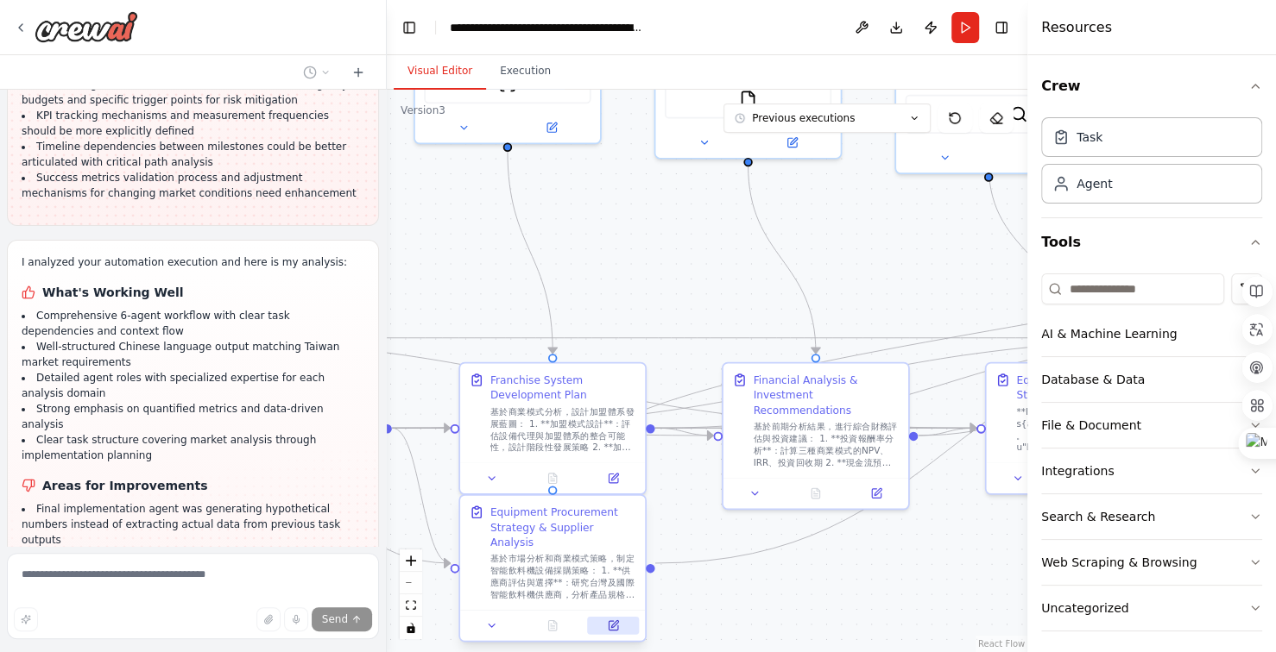
click at [609, 621] on icon at bounding box center [612, 625] width 9 height 9
click at [618, 620] on icon at bounding box center [613, 626] width 12 height 12
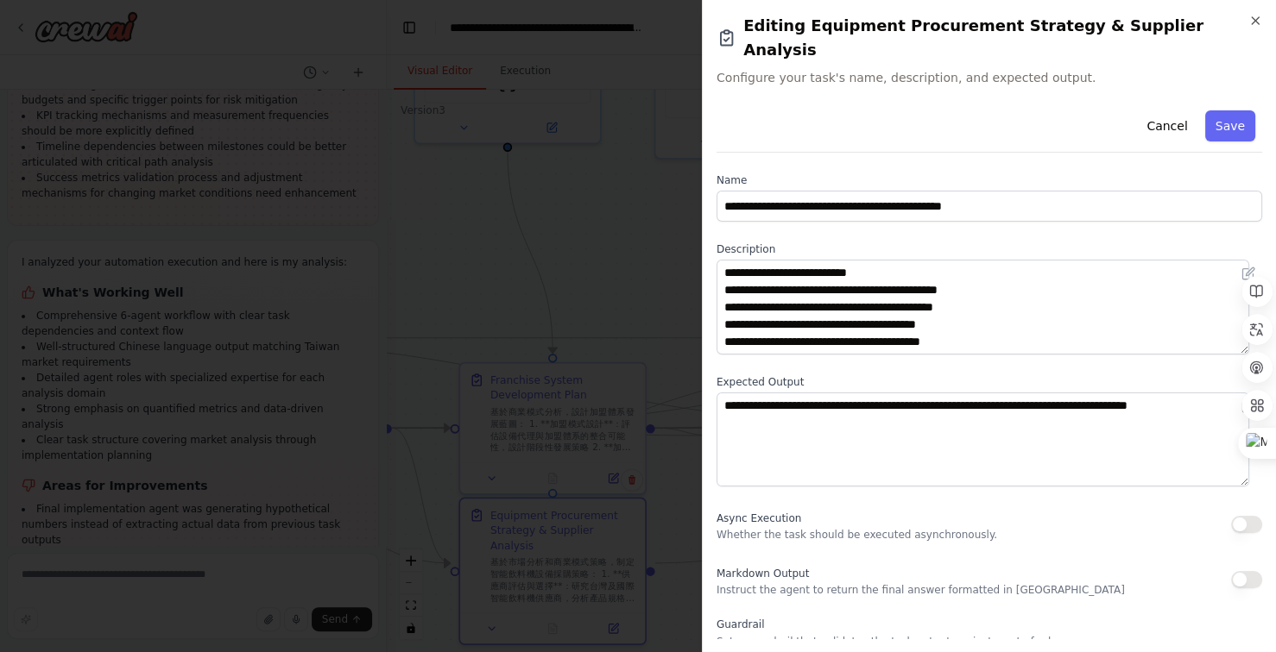
scroll to position [86, 0]
click at [746, 71] on div "**********" at bounding box center [989, 326] width 574 height 652
click at [745, 69] on span "Configure your task's name, description, and expected output." at bounding box center [988, 77] width 545 height 17
click at [744, 69] on span "Configure your task's name, description, and expected output." at bounding box center [988, 77] width 545 height 17
click at [745, 69] on span "Configure your task's name, description, and expected output." at bounding box center [988, 77] width 545 height 17
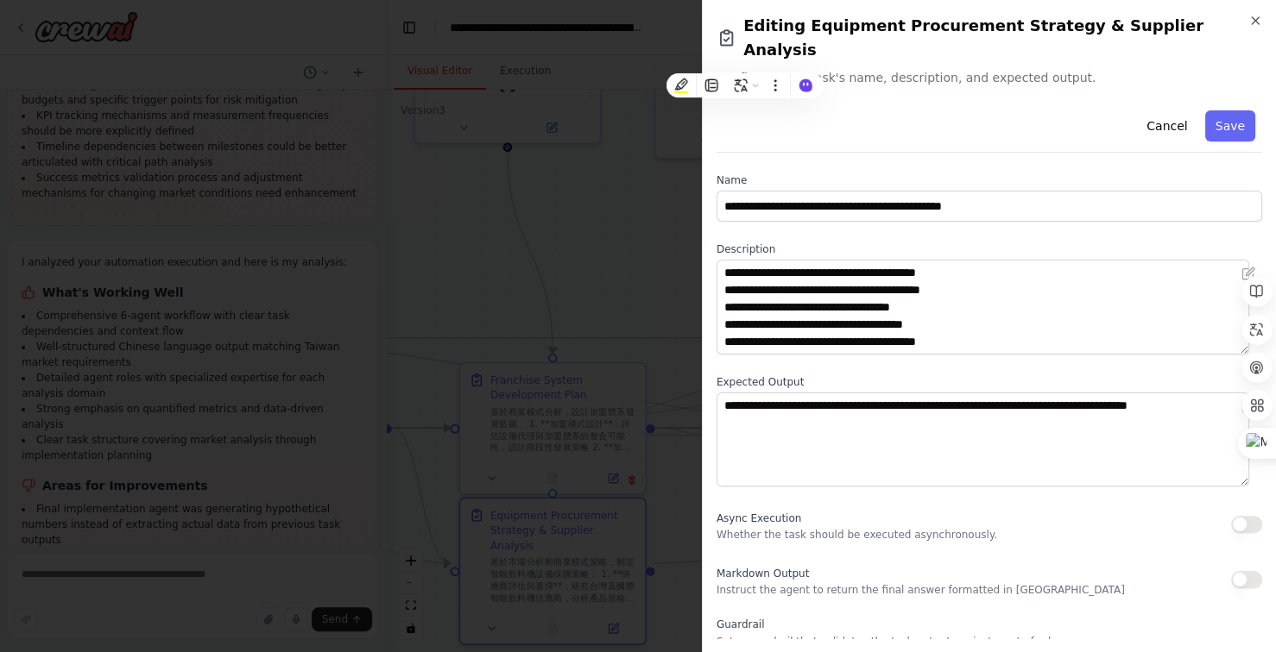
click at [868, 104] on div "Cancel Save" at bounding box center [988, 128] width 545 height 49
click at [1215, 110] on button "Save" at bounding box center [1230, 125] width 50 height 31
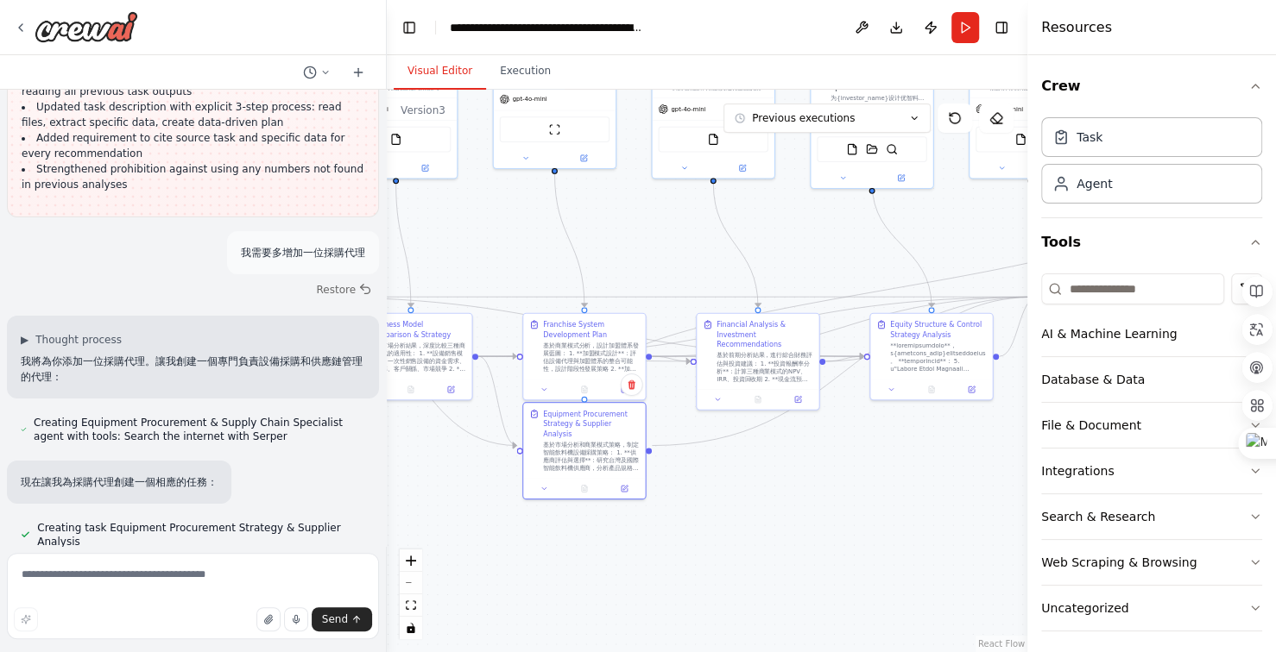
scroll to position [33289, 0]
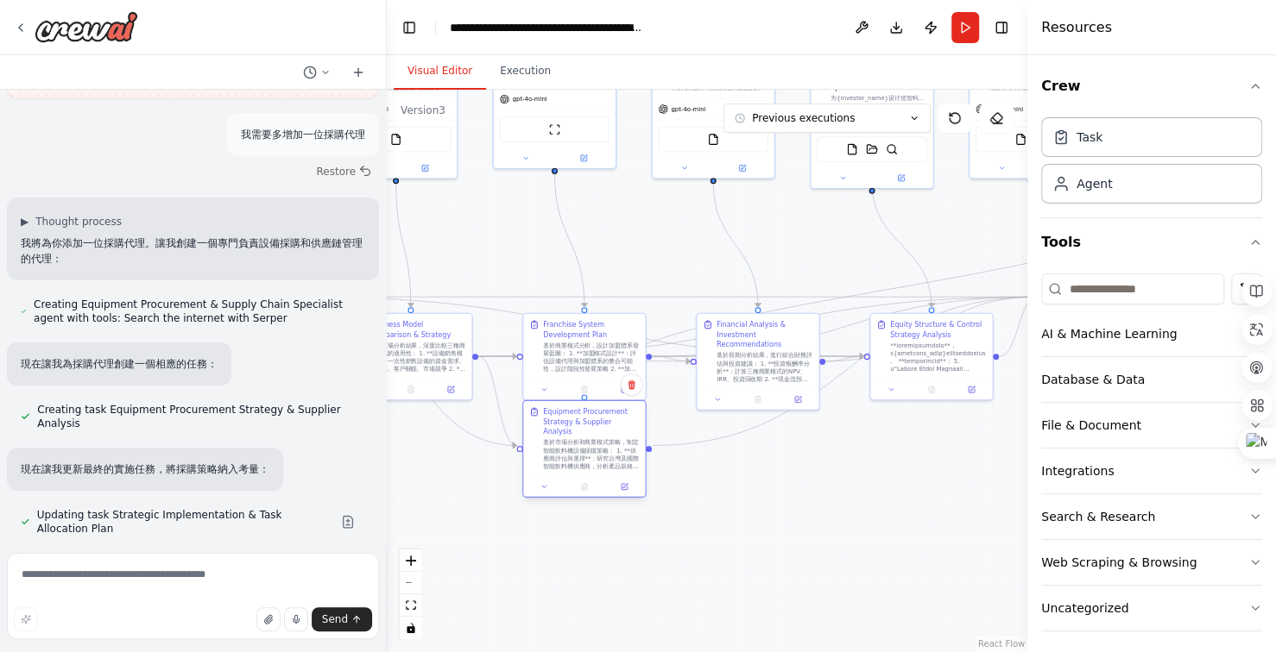
click at [596, 451] on div "基於市場分析和商業模式策略，制定智能飲料機設備採購策略： 1. **供應商評估與選擇**：研究台灣及國際智能飲料機供應商，分析產品規格、技術水準、價格競爭力 …" at bounding box center [591, 454] width 96 height 32
click at [1107, 187] on div "Agent" at bounding box center [1093, 182] width 35 height 17
click at [1091, 184] on div "Agent" at bounding box center [1093, 182] width 35 height 17
click at [1248, 85] on icon "button" at bounding box center [1255, 86] width 14 height 14
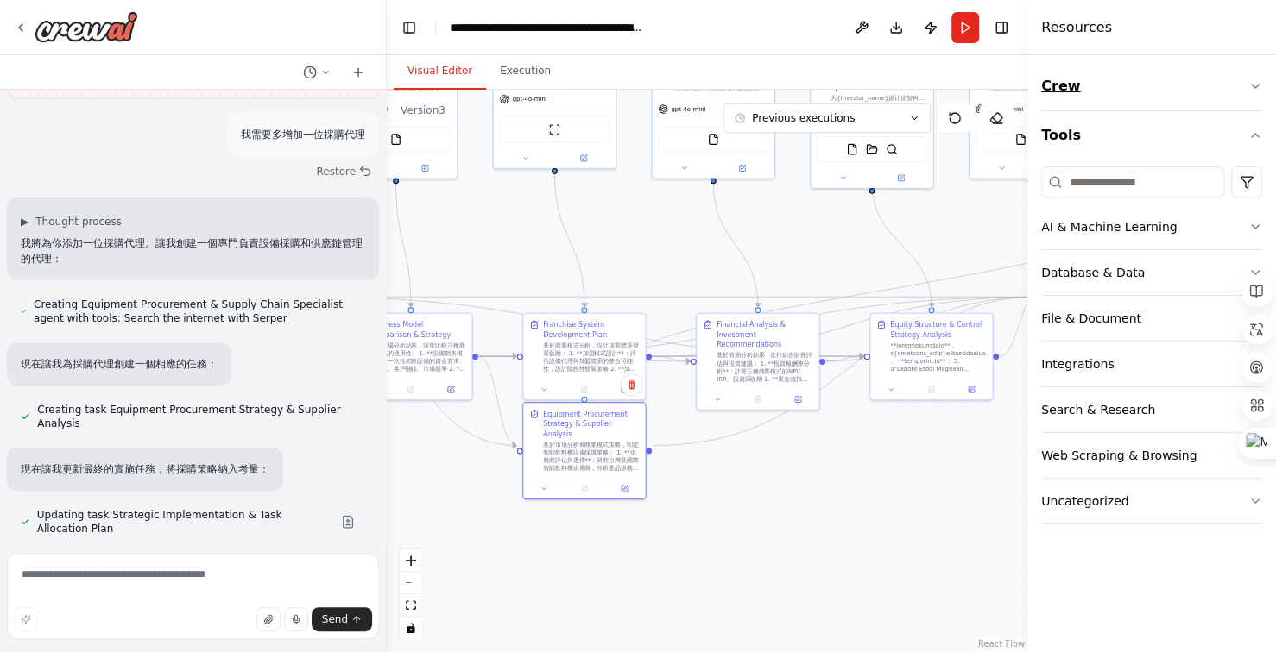
click at [1257, 83] on icon "button" at bounding box center [1255, 86] width 14 height 14
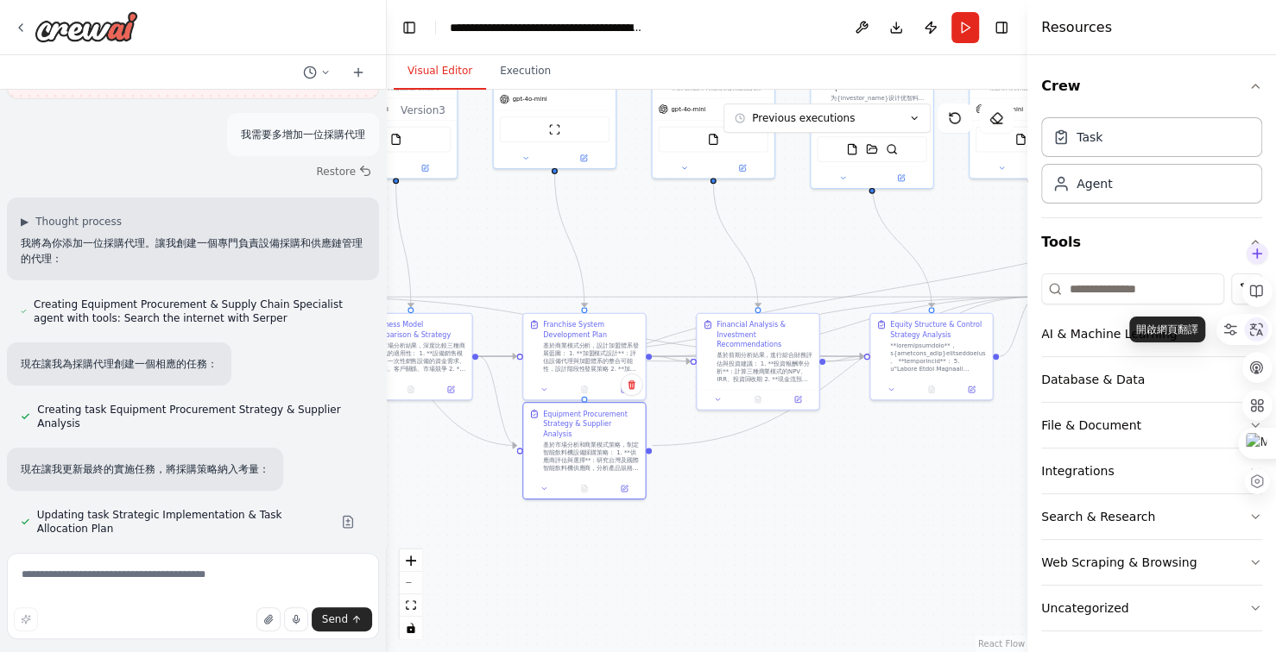
click at [1257, 327] on icon at bounding box center [1256, 330] width 16 height 16
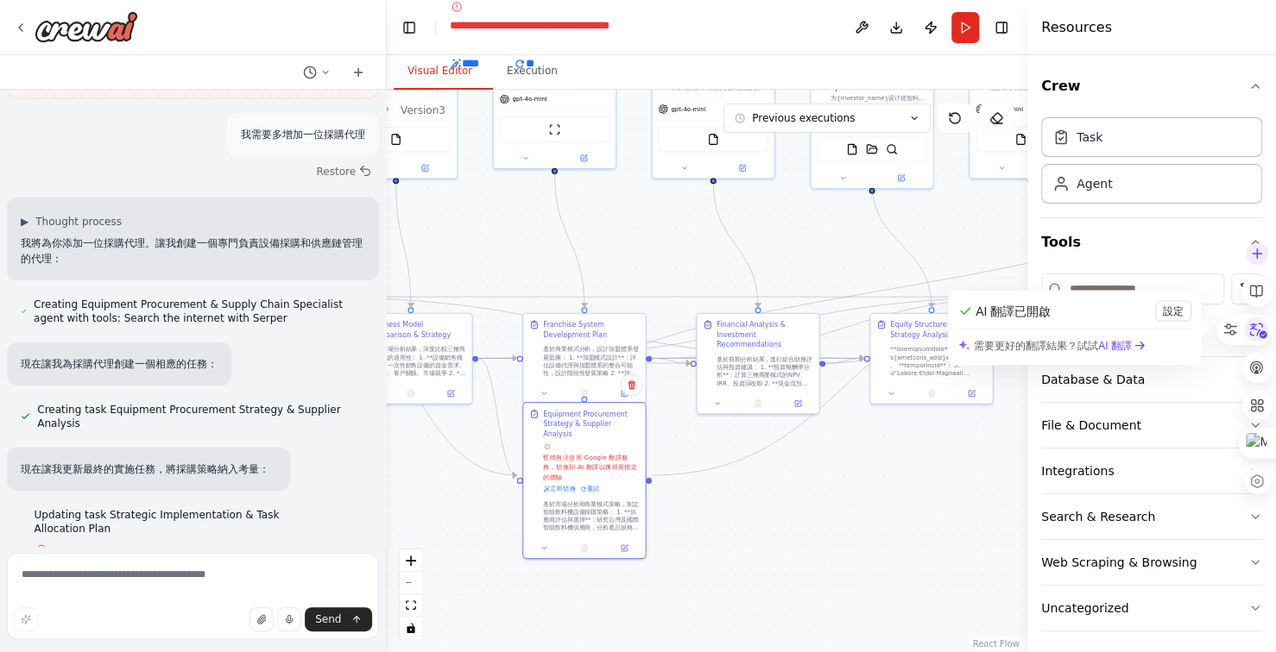
click at [1257, 327] on icon at bounding box center [1256, 330] width 26 height 26
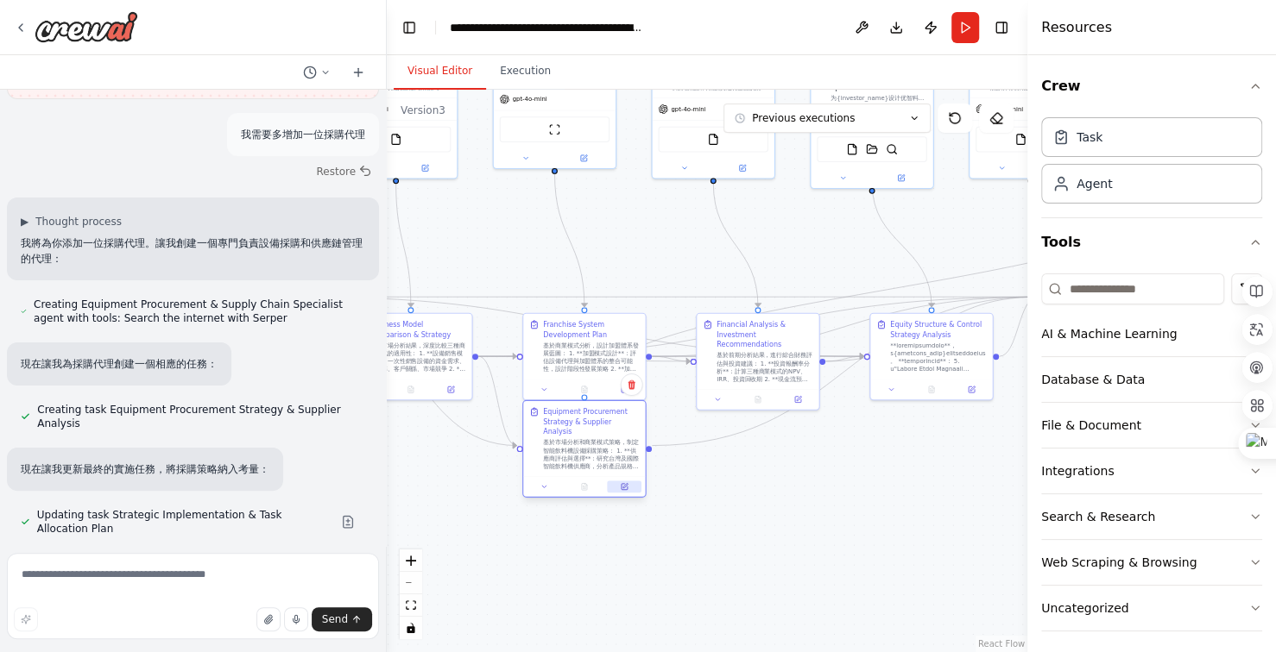
click at [623, 483] on icon at bounding box center [625, 485] width 4 height 4
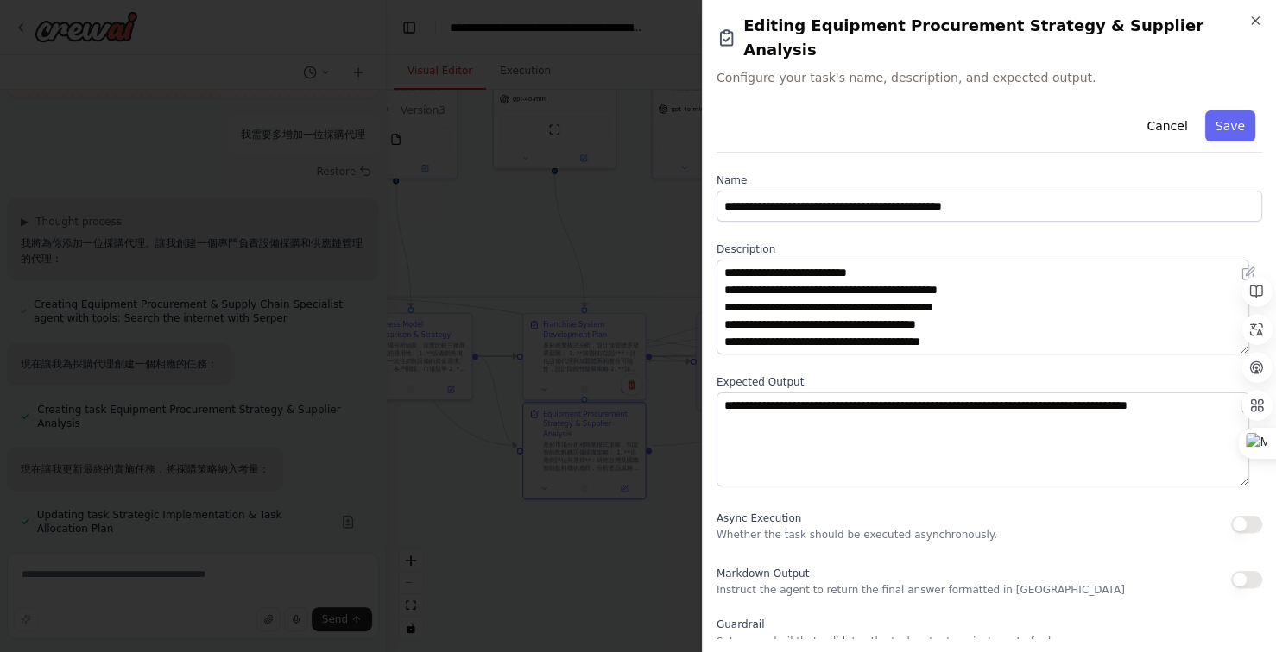
click at [915, 104] on div "Cancel Save" at bounding box center [988, 128] width 545 height 49
click at [851, 69] on span "Configure your task's name, description, and expected output." at bounding box center [988, 77] width 545 height 17
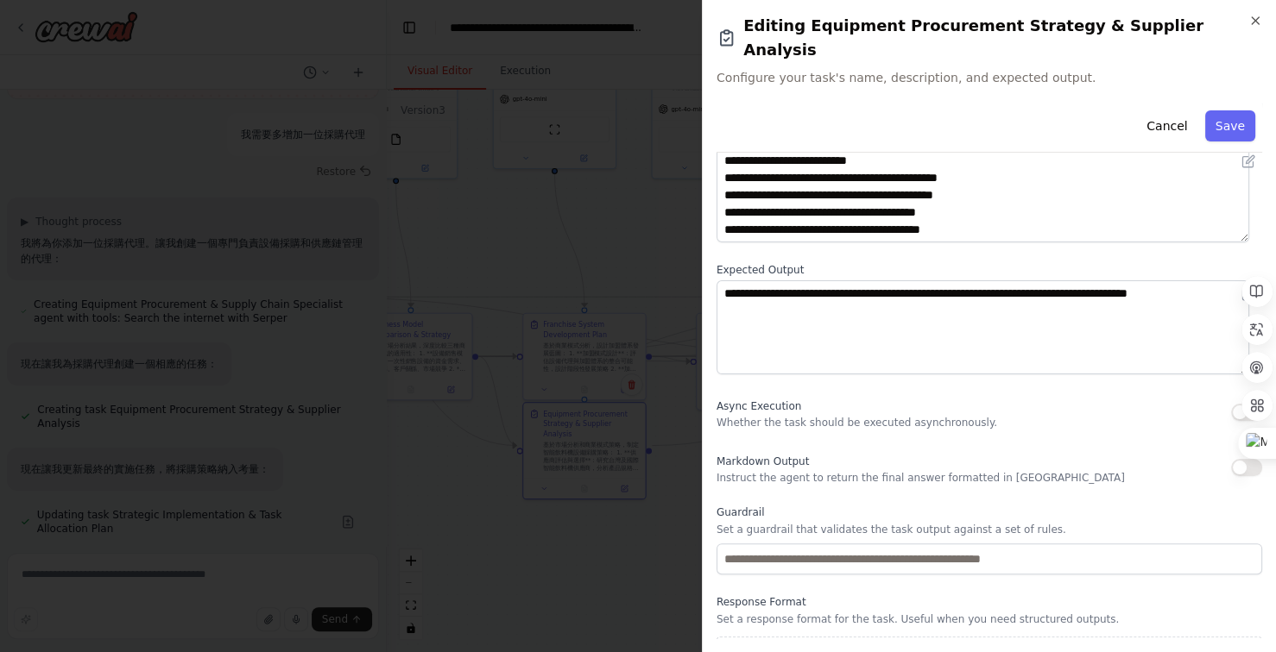
scroll to position [124, 0]
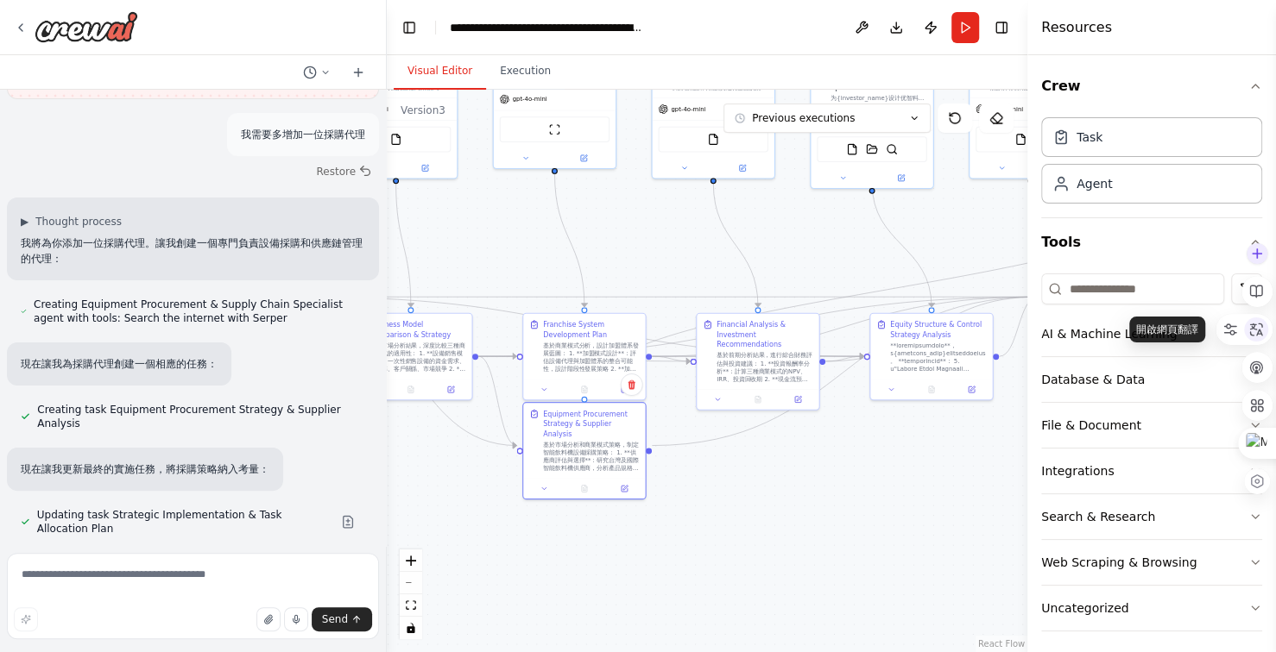
click at [1257, 335] on icon at bounding box center [1256, 330] width 16 height 16
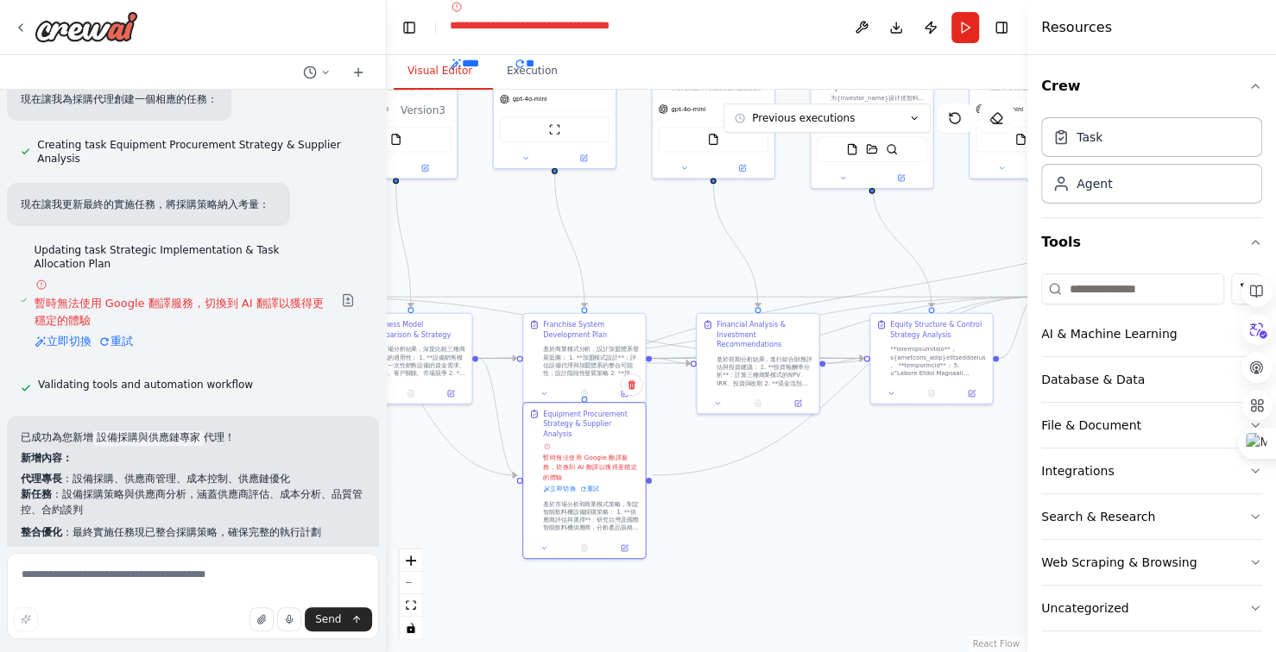
scroll to position [33556, 0]
click at [633, 540] on button at bounding box center [624, 546] width 34 height 12
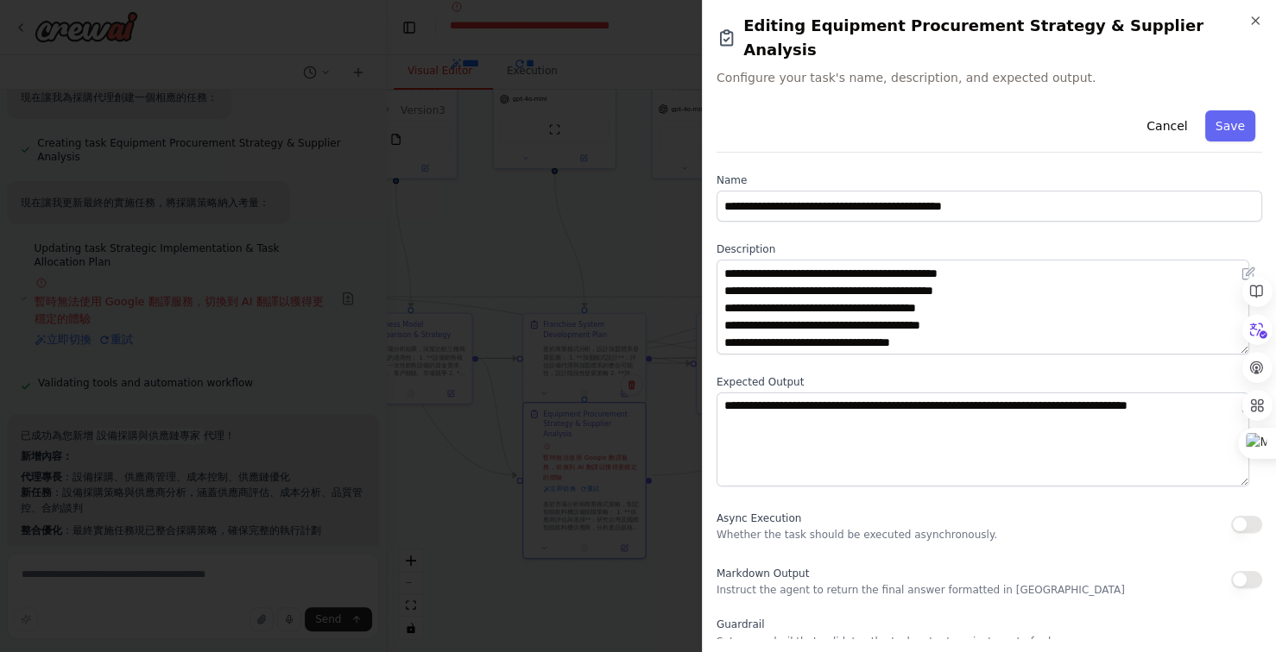
scroll to position [0, 0]
click at [1259, 22] on icon "button" at bounding box center [1255, 21] width 14 height 14
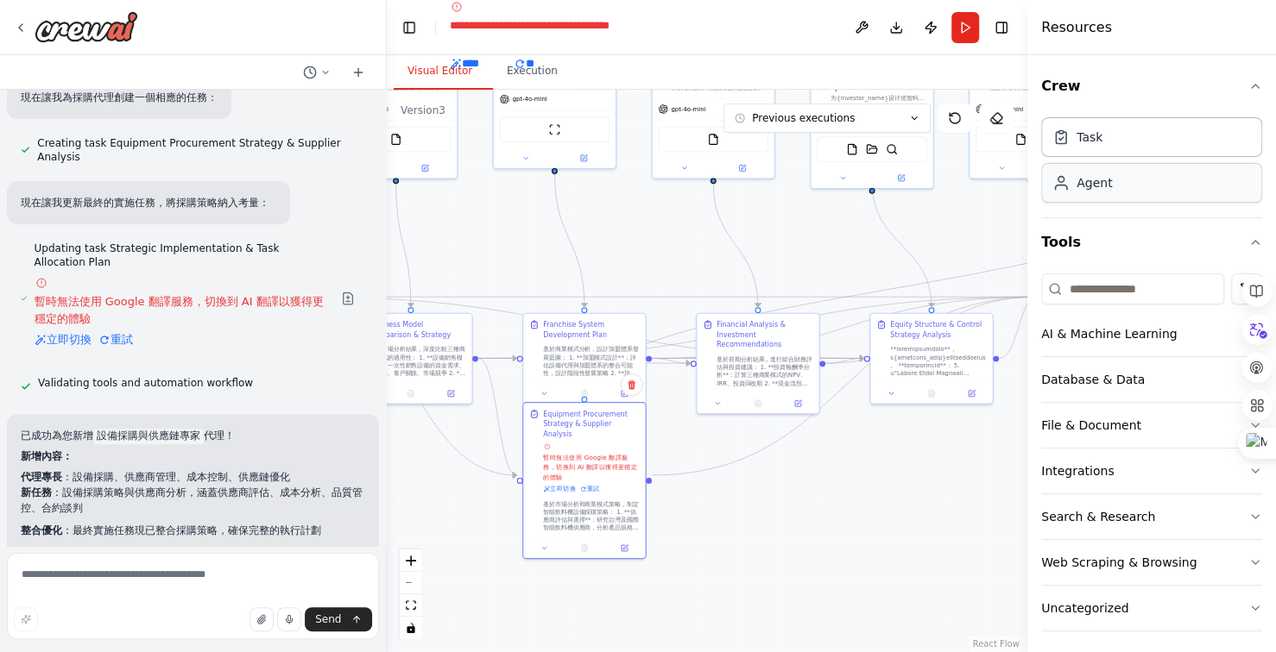
click at [1107, 188] on monica-translate-origin-text "Agent" at bounding box center [1093, 183] width 35 height 14
click at [1067, 193] on div "Agent" at bounding box center [1151, 183] width 221 height 40
click at [1253, 330] on icon at bounding box center [1256, 330] width 26 height 26
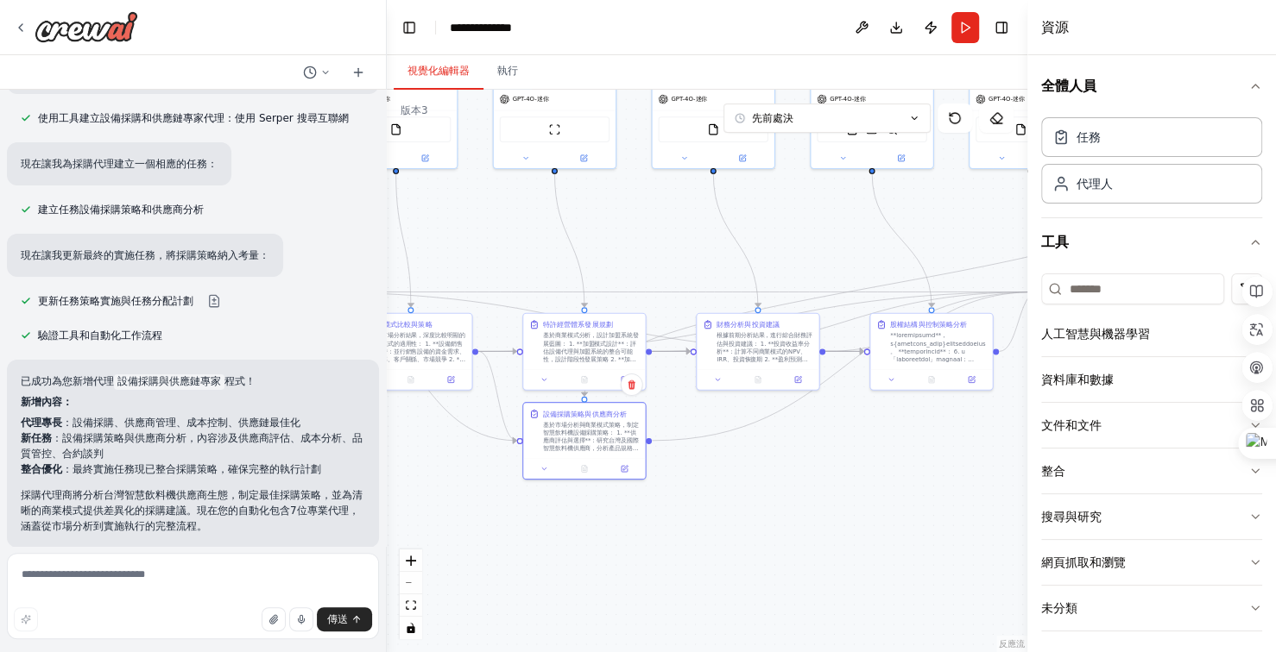
scroll to position [33080, 0]
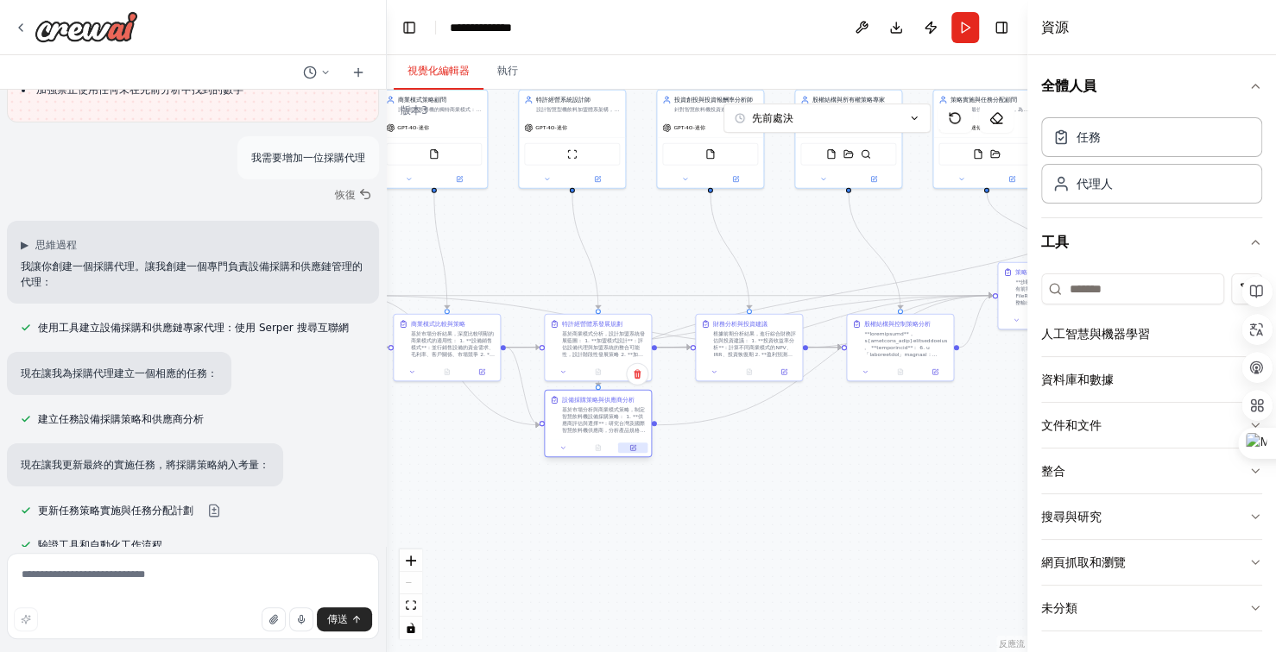
click at [634, 446] on icon at bounding box center [634, 447] width 4 height 4
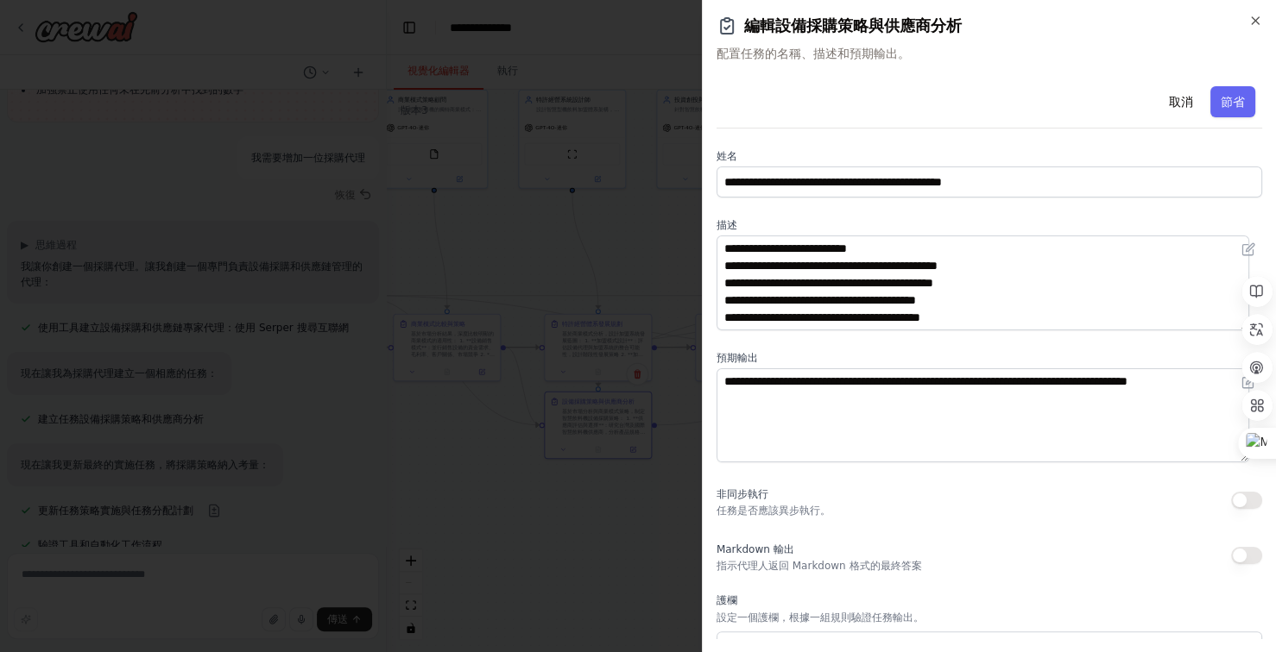
click at [908, 55] on font "配置任務的名稱、描述和預期輸出。" at bounding box center [812, 54] width 193 height 14
drag, startPoint x: 774, startPoint y: 66, endPoint x: 759, endPoint y: 70, distance: 15.9
click at [759, 70] on div "**********" at bounding box center [989, 326] width 574 height 652
click at [863, 64] on div "**********" at bounding box center [989, 326] width 574 height 652
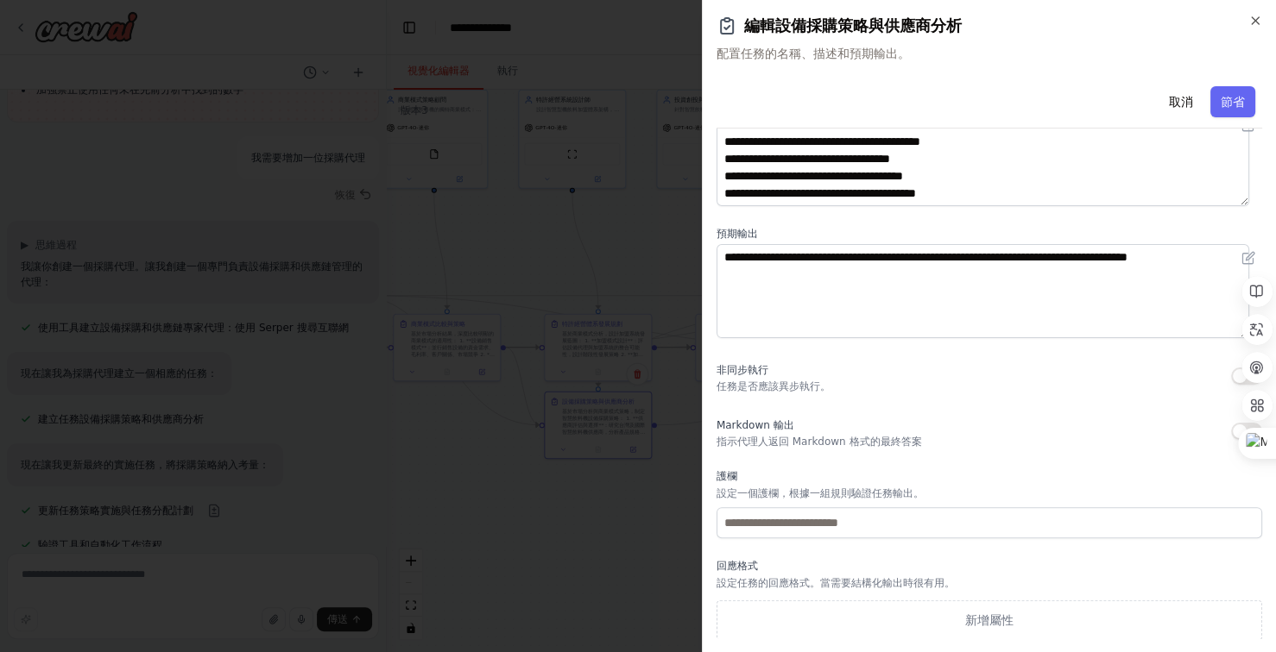
scroll to position [0, 0]
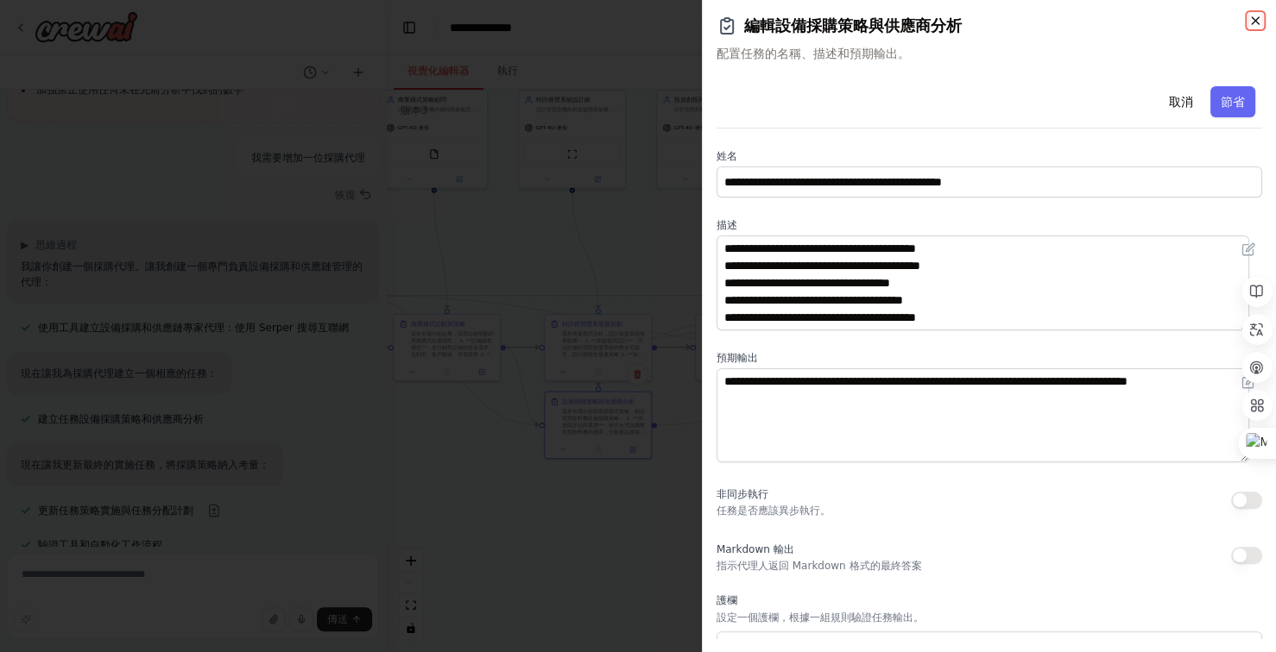
click at [1259, 17] on icon "button" at bounding box center [1255, 21] width 14 height 14
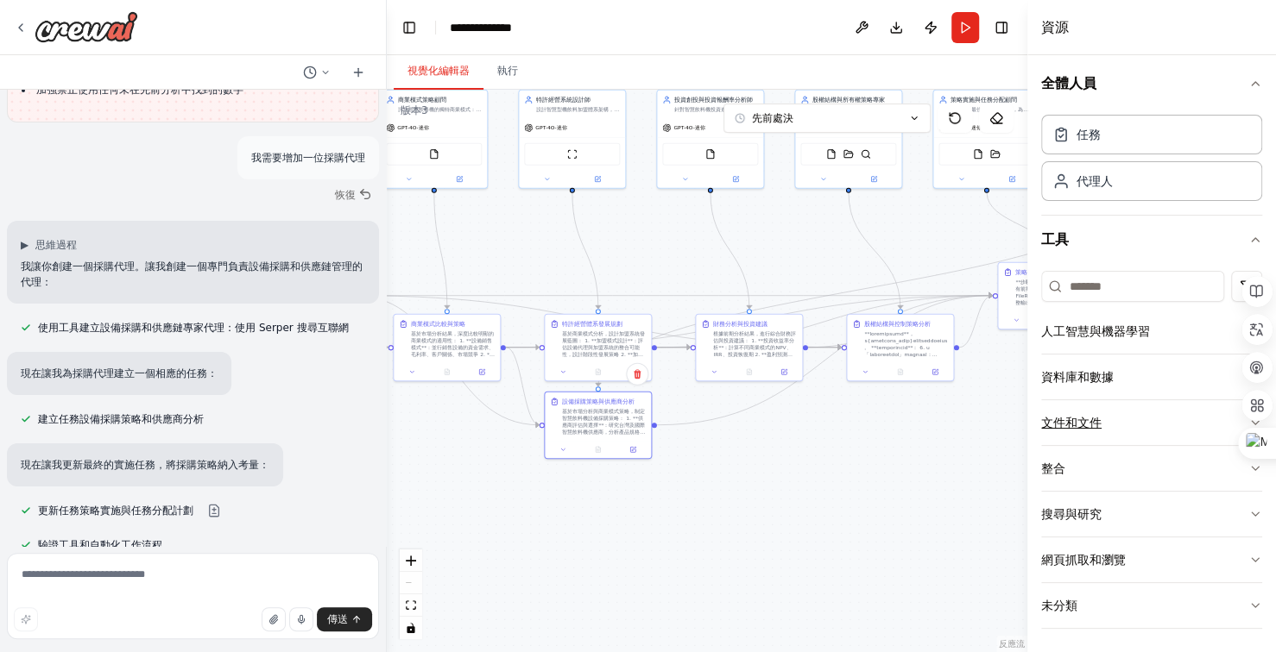
scroll to position [3, 0]
click at [195, 571] on textarea at bounding box center [193, 596] width 372 height 86
type textarea "*"
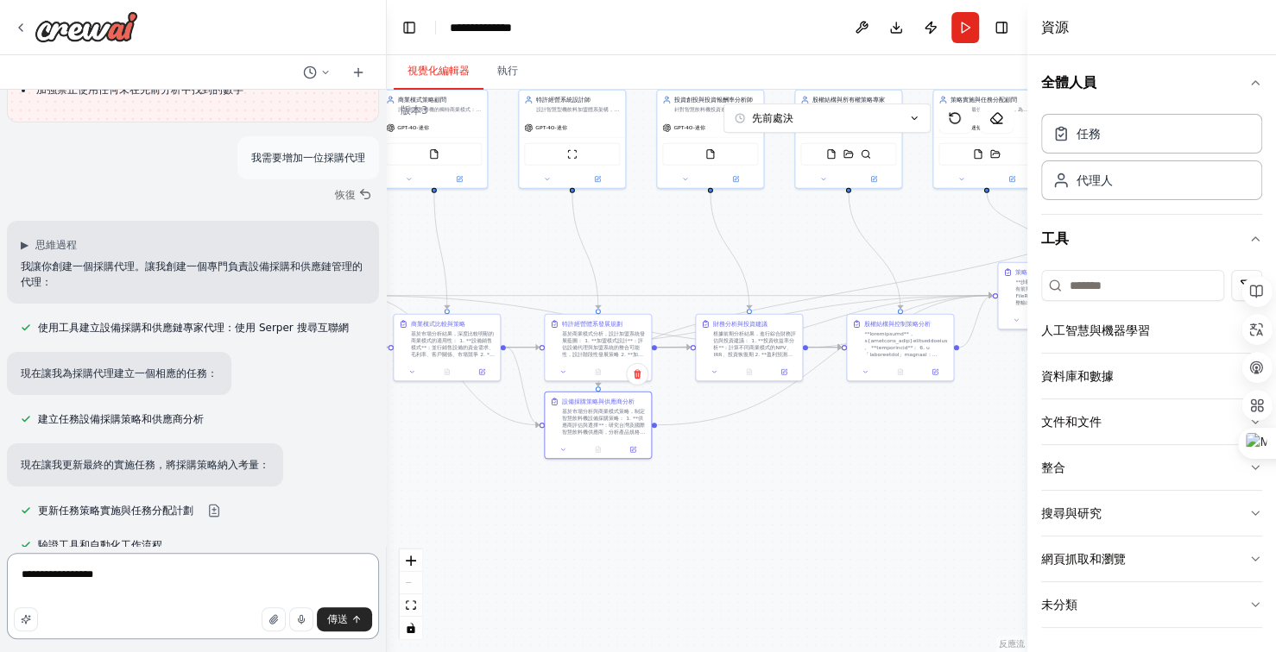
click at [178, 580] on textarea "**********" at bounding box center [193, 596] width 372 height 86
click at [201, 578] on textarea "**********" at bounding box center [193, 596] width 372 height 86
click at [65, 578] on textarea "**********" at bounding box center [193, 596] width 372 height 86
click at [35, 583] on textarea "**********" at bounding box center [193, 596] width 372 height 86
click at [213, 576] on textarea "**********" at bounding box center [193, 596] width 372 height 86
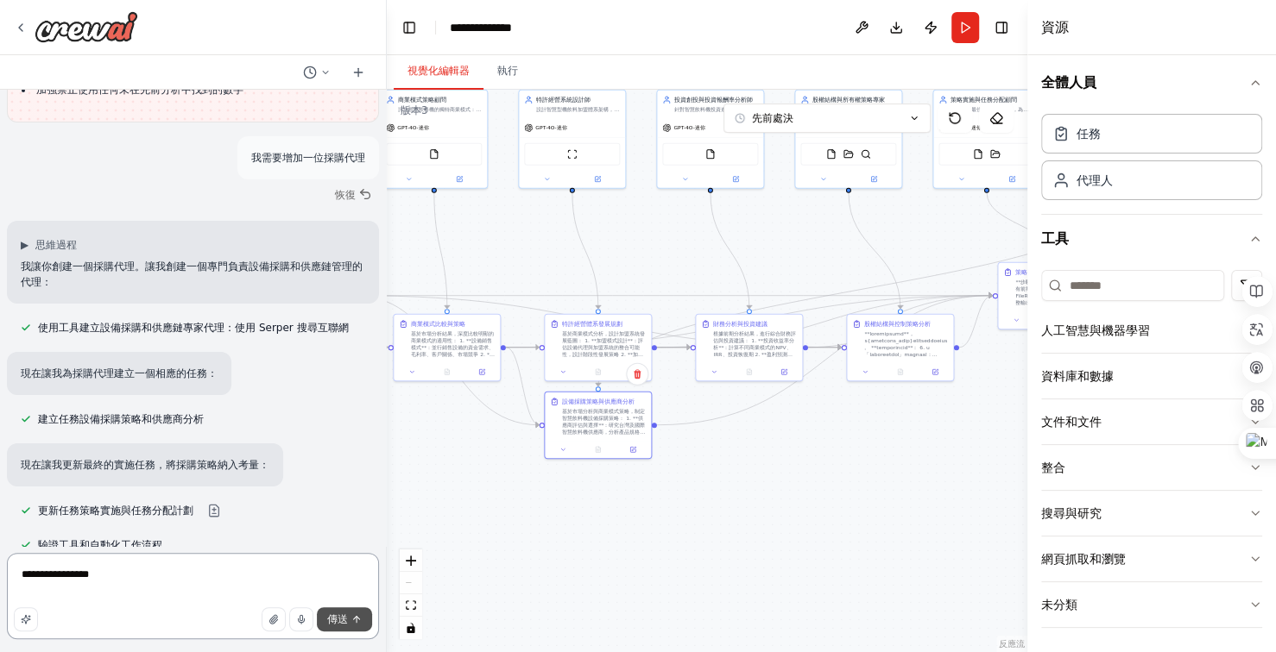
type textarea "**********"
click at [330, 617] on font "傳送" at bounding box center [337, 620] width 21 height 12
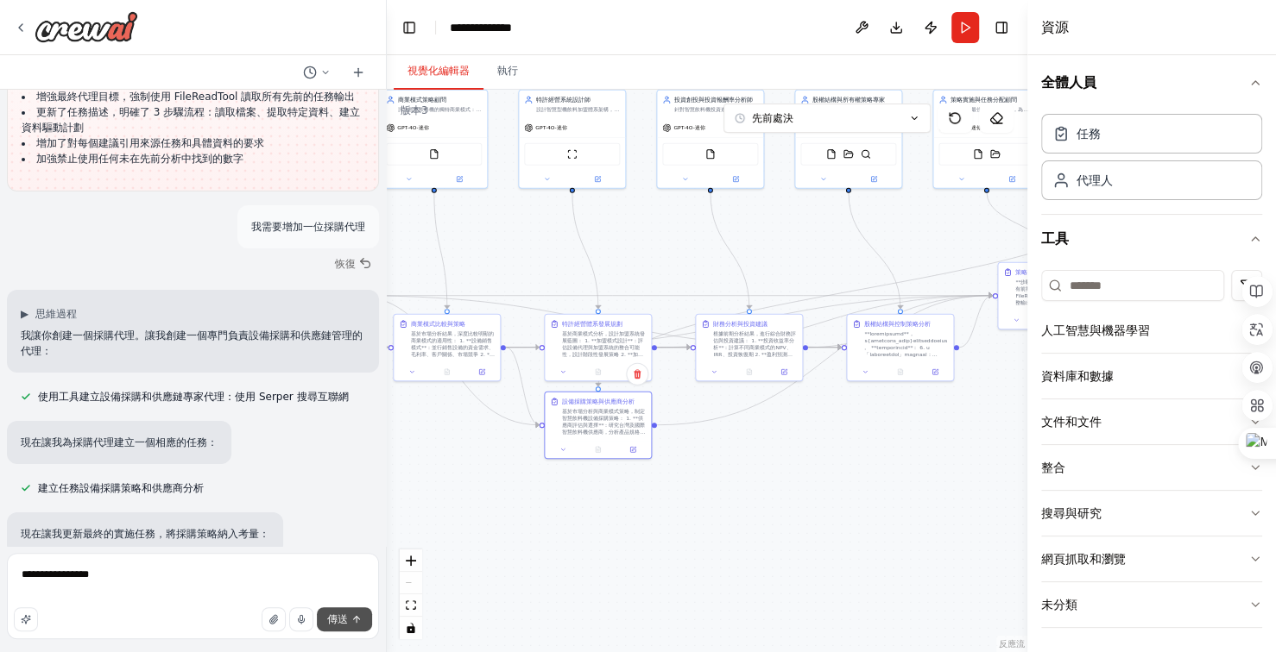
click at [330, 617] on font "傳送" at bounding box center [337, 620] width 21 height 12
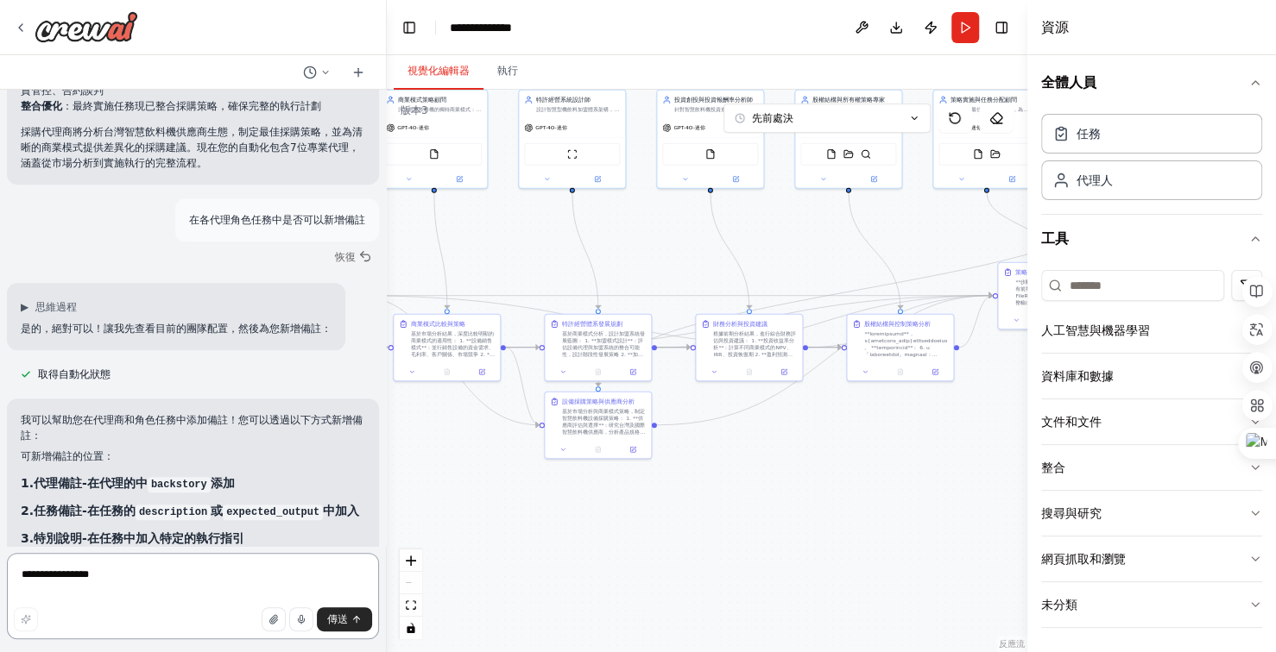
scroll to position [33635, 0]
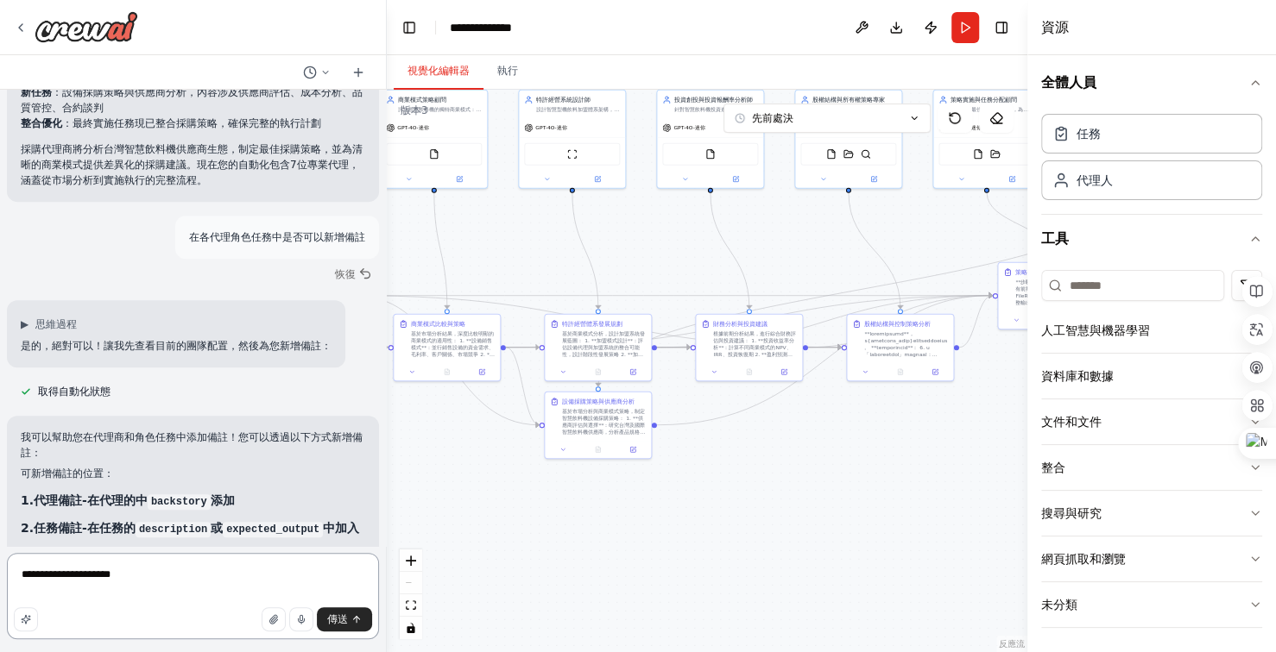
type textarea "**********"
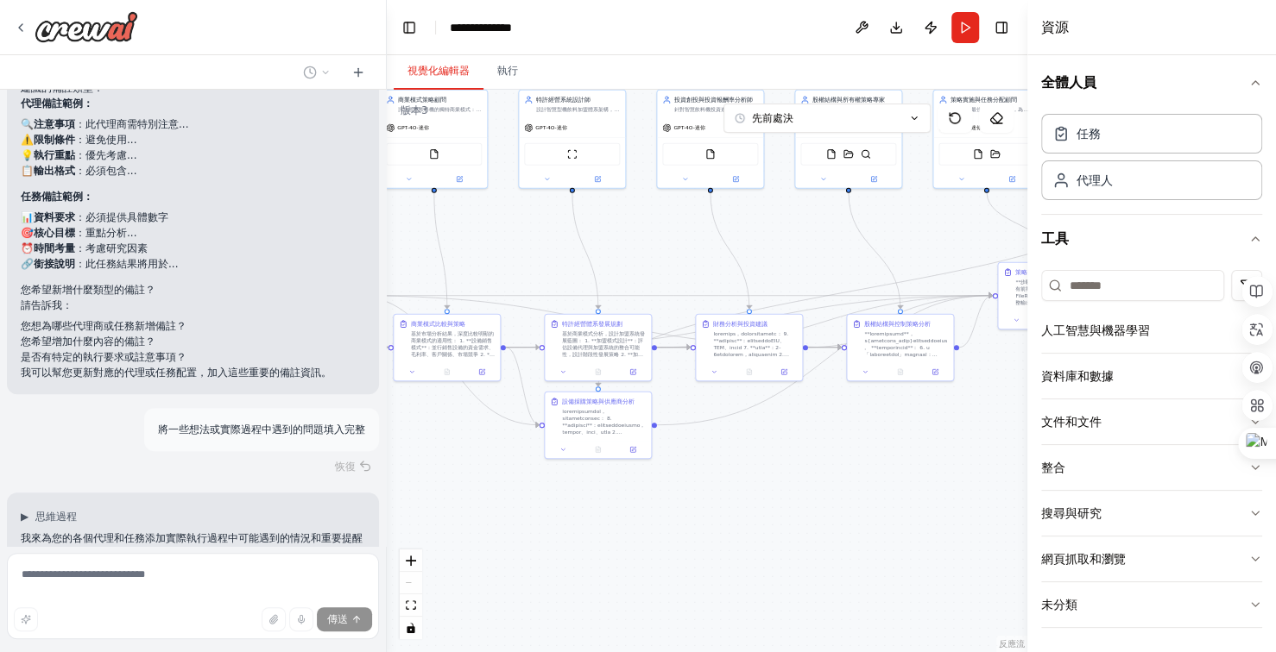
scroll to position [34250, 0]
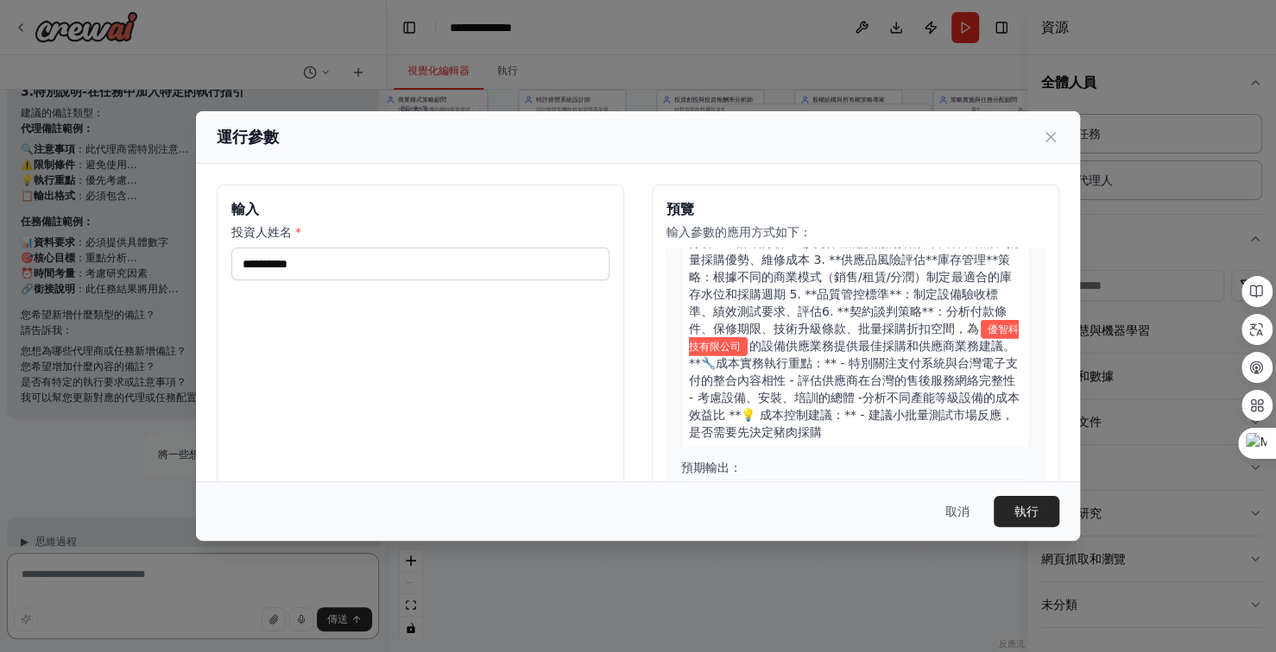
scroll to position [34115, 0]
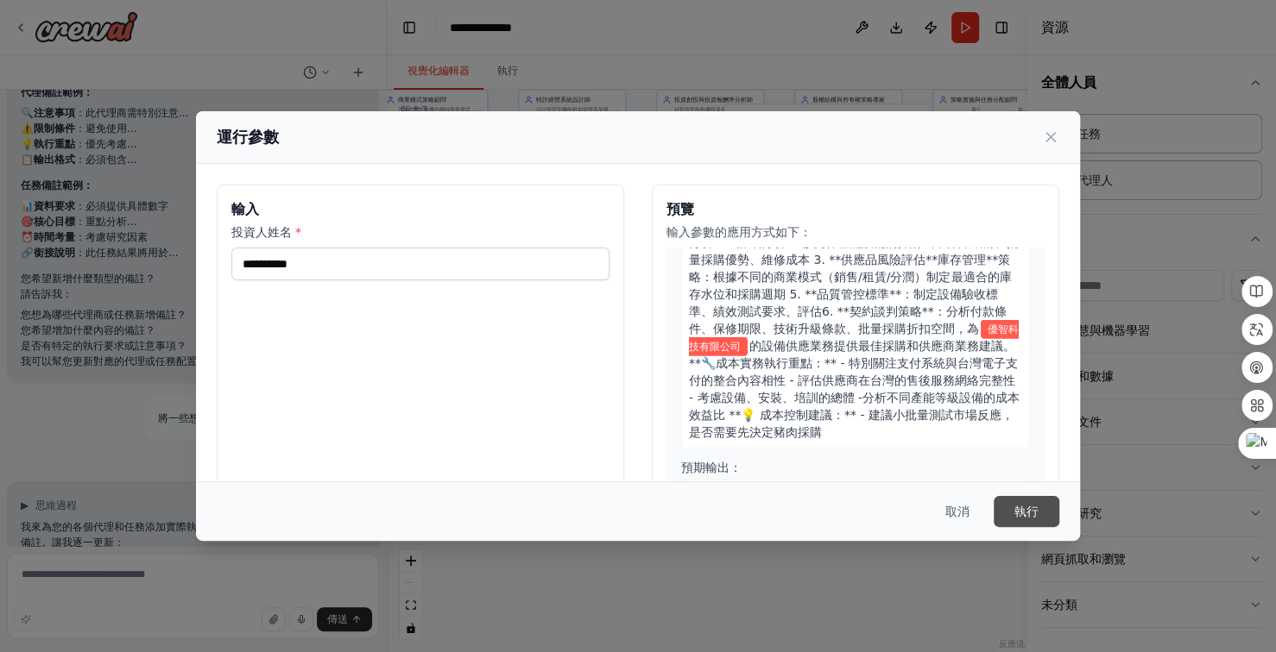
click at [1038, 507] on button "執行" at bounding box center [1026, 511] width 66 height 31
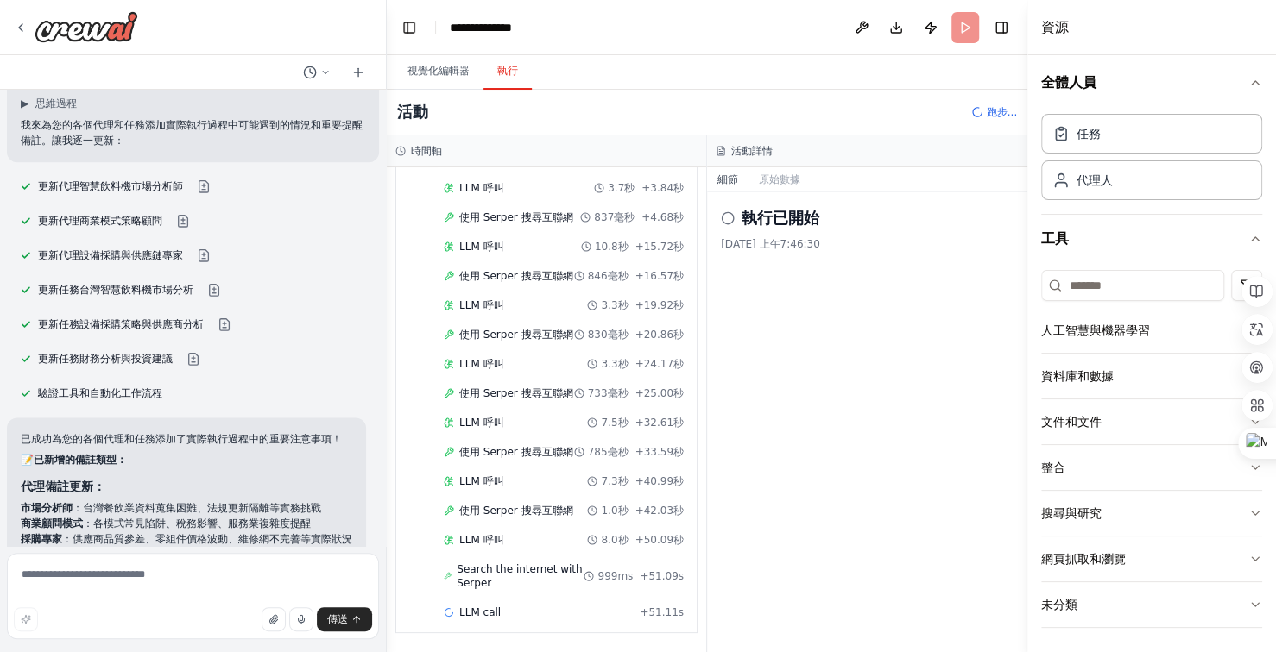
scroll to position [161, 0]
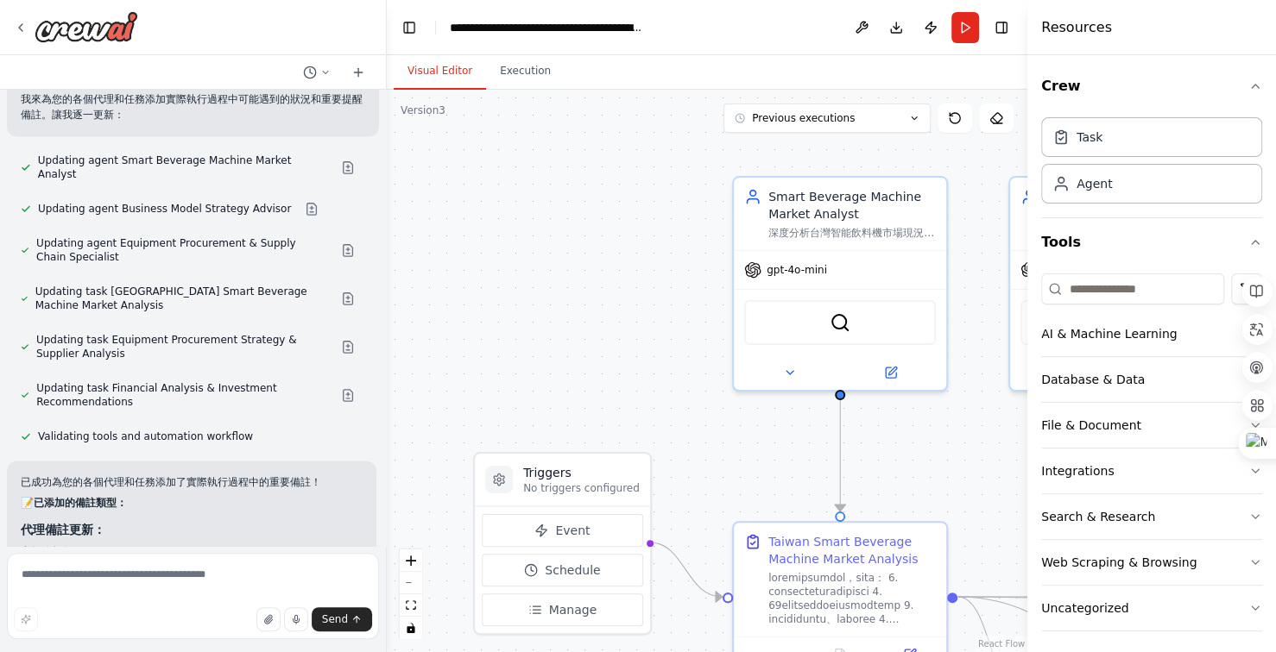
scroll to position [34807, 0]
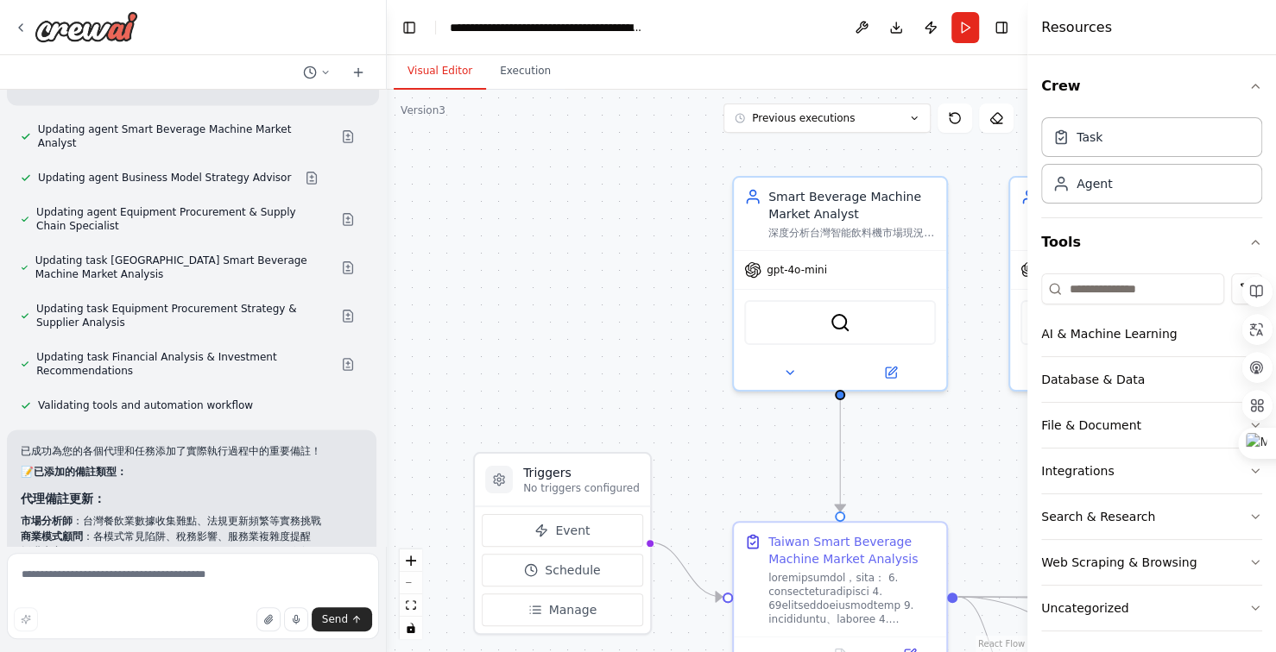
drag, startPoint x: 615, startPoint y: 381, endPoint x: 513, endPoint y: 186, distance: 220.0
click at [519, 201] on div ".deletable-edge-delete-btn { width: 20px; height: 20px; border: 0px solid #ffff…" at bounding box center [707, 371] width 640 height 563
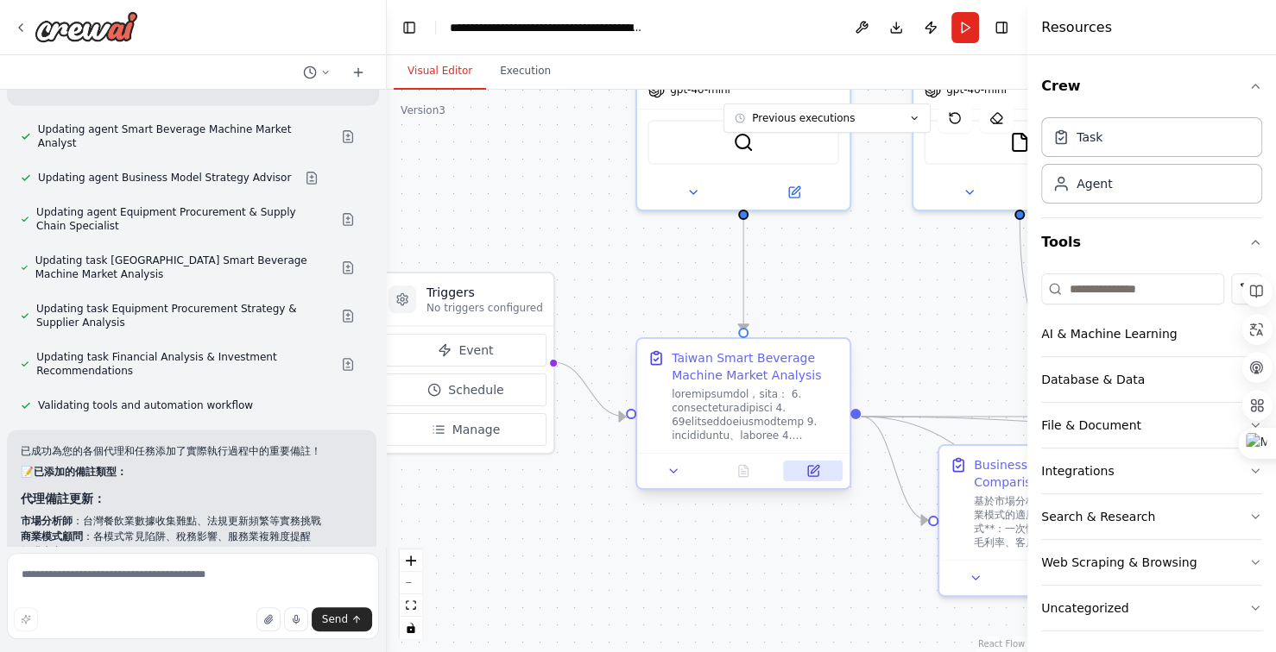
click at [816, 475] on icon at bounding box center [813, 471] width 10 height 10
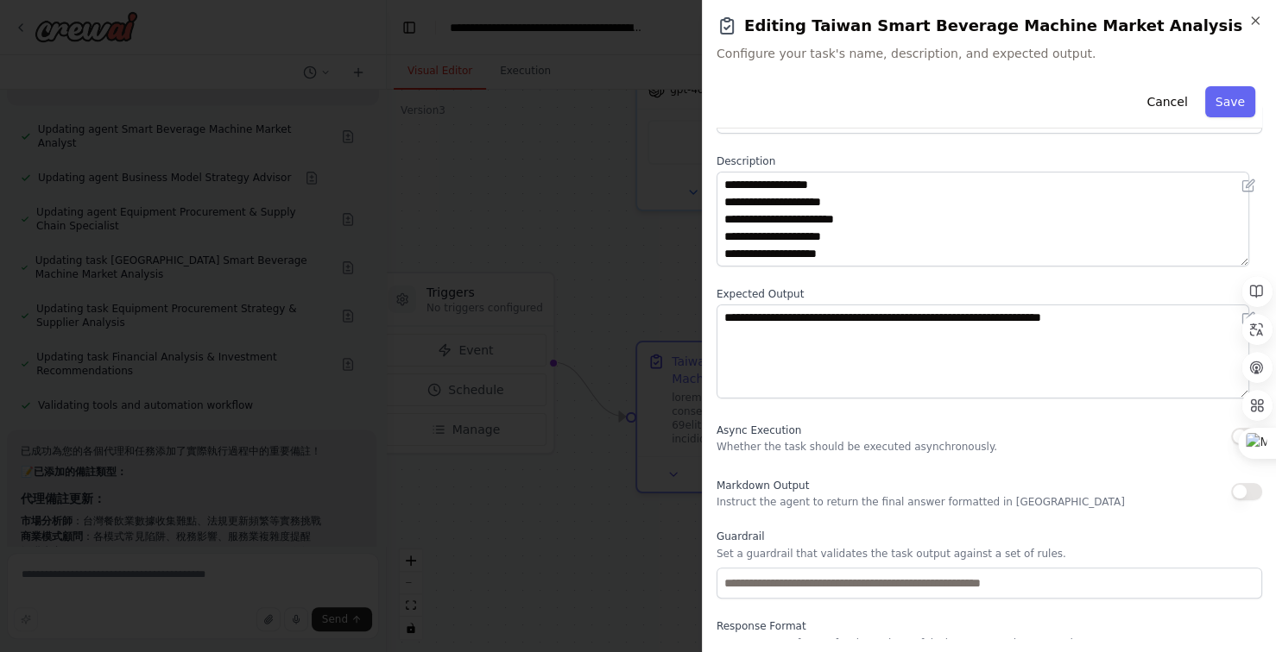
scroll to position [124, 0]
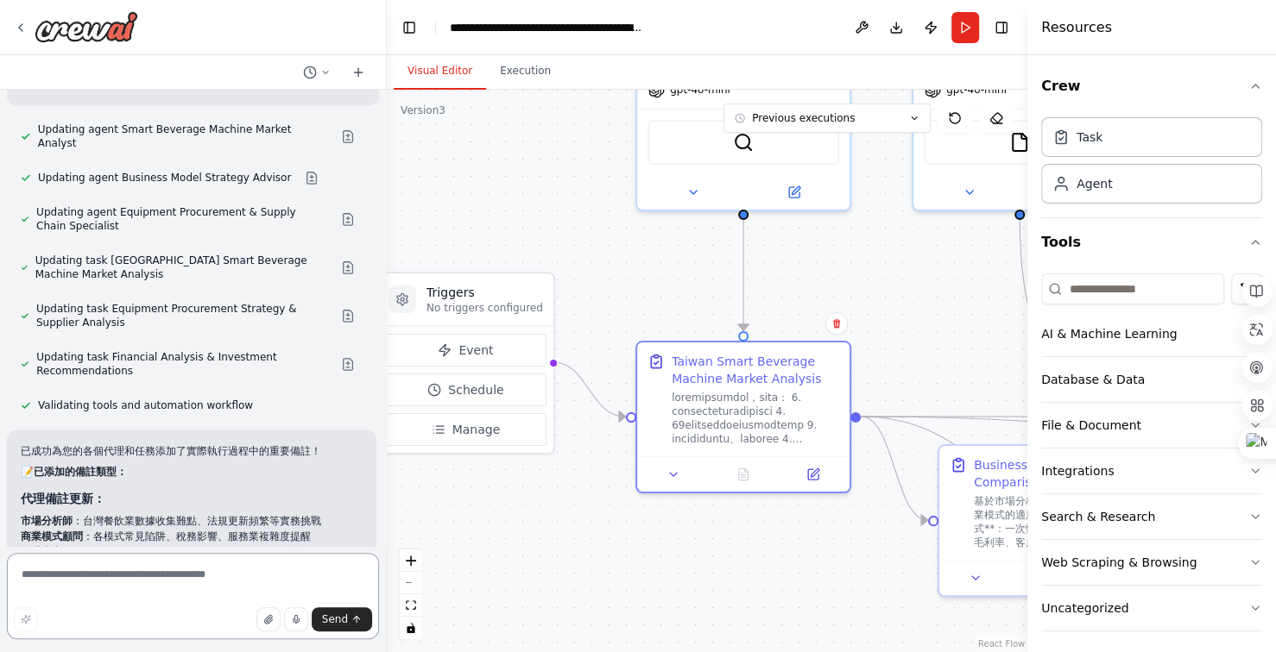
click at [135, 574] on textarea at bounding box center [193, 596] width 372 height 86
type textarea "********"
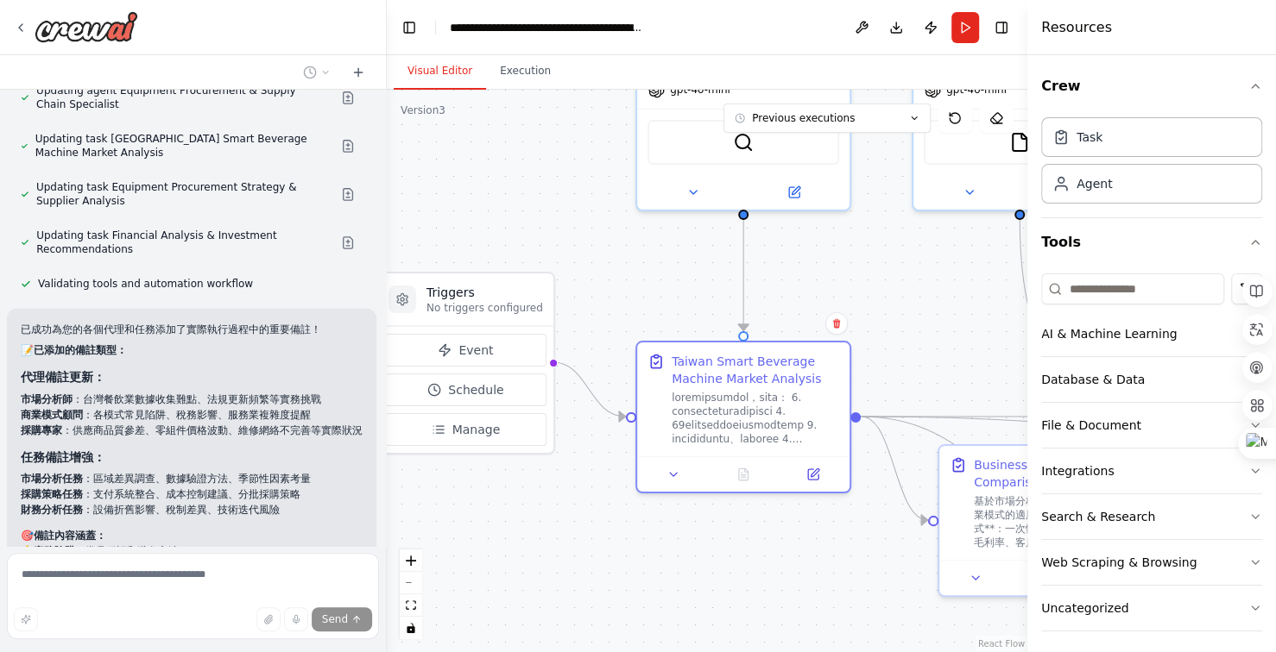
scroll to position [34958, 0]
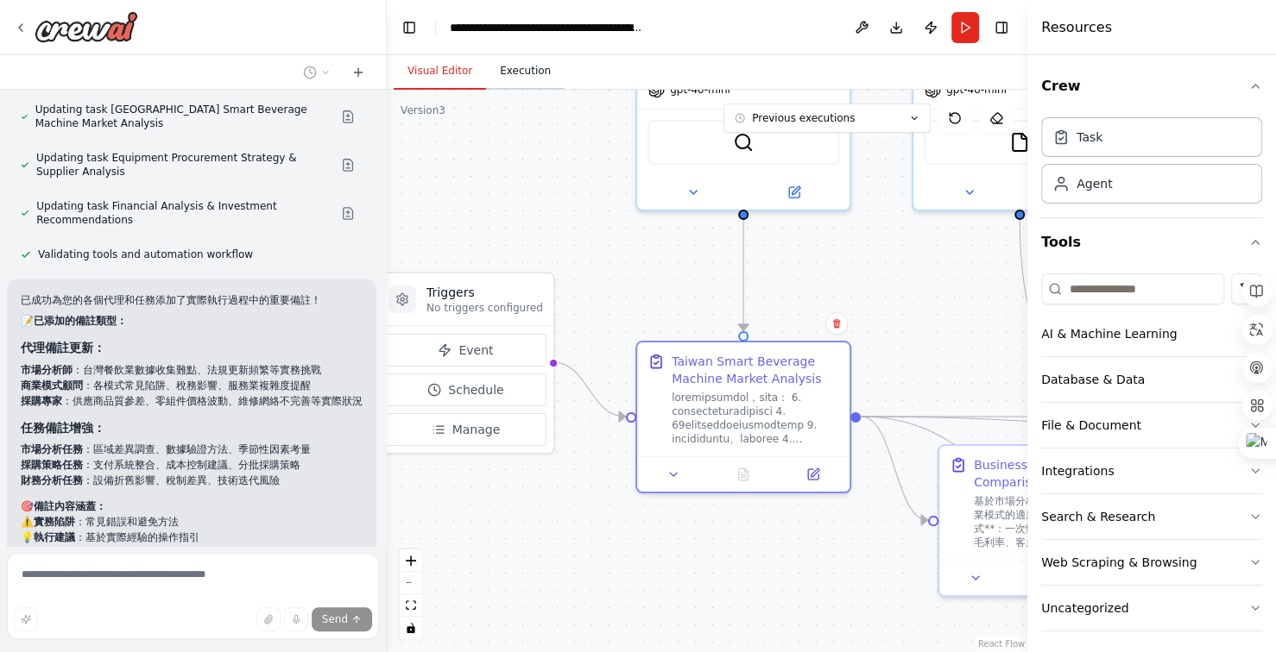
click at [520, 66] on button "Execution" at bounding box center [525, 72] width 79 height 36
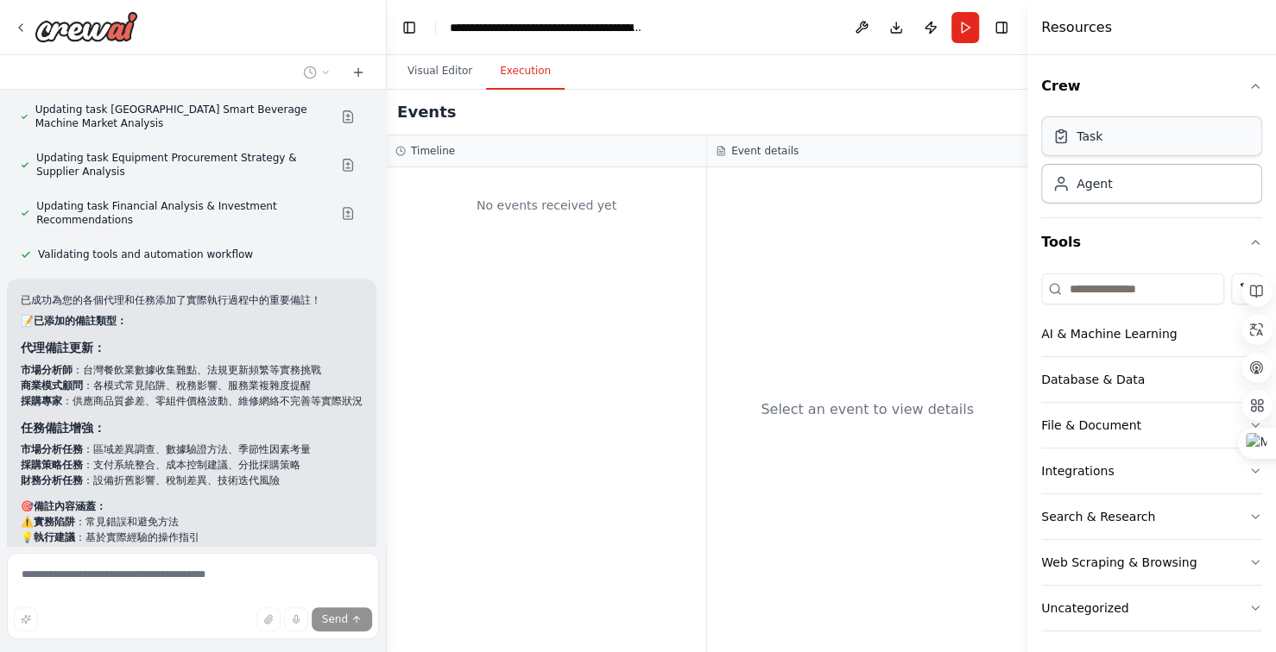
click at [1125, 149] on div "Task" at bounding box center [1151, 137] width 221 height 40
click at [1124, 186] on div "Agent" at bounding box center [1151, 183] width 221 height 40
click at [1127, 240] on button "Tools" at bounding box center [1151, 242] width 221 height 48
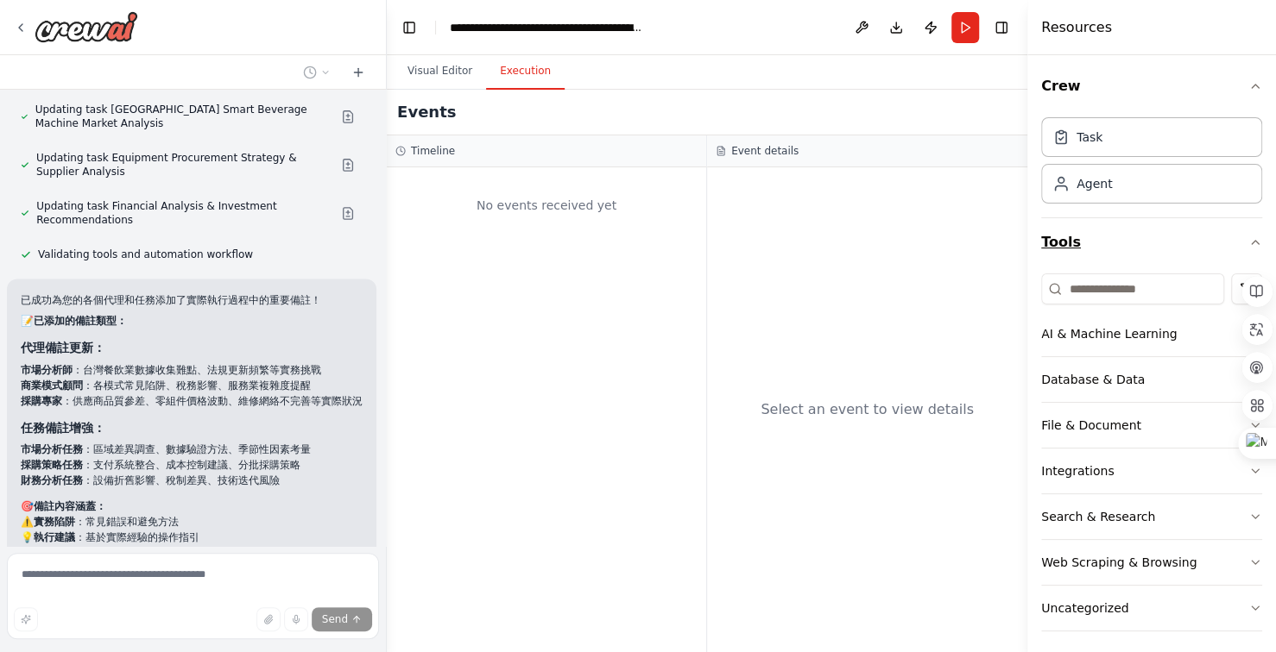
click at [1127, 240] on button "Tools" at bounding box center [1151, 242] width 221 height 48
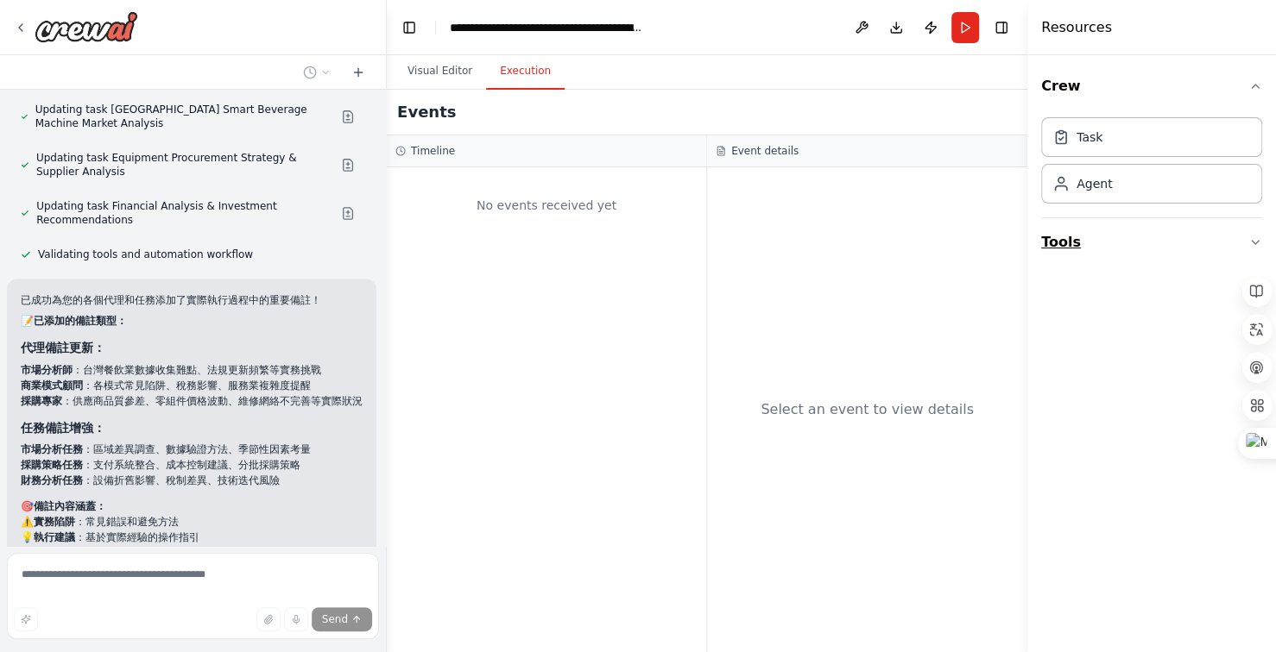
click at [1127, 240] on button "Tools" at bounding box center [1151, 242] width 221 height 48
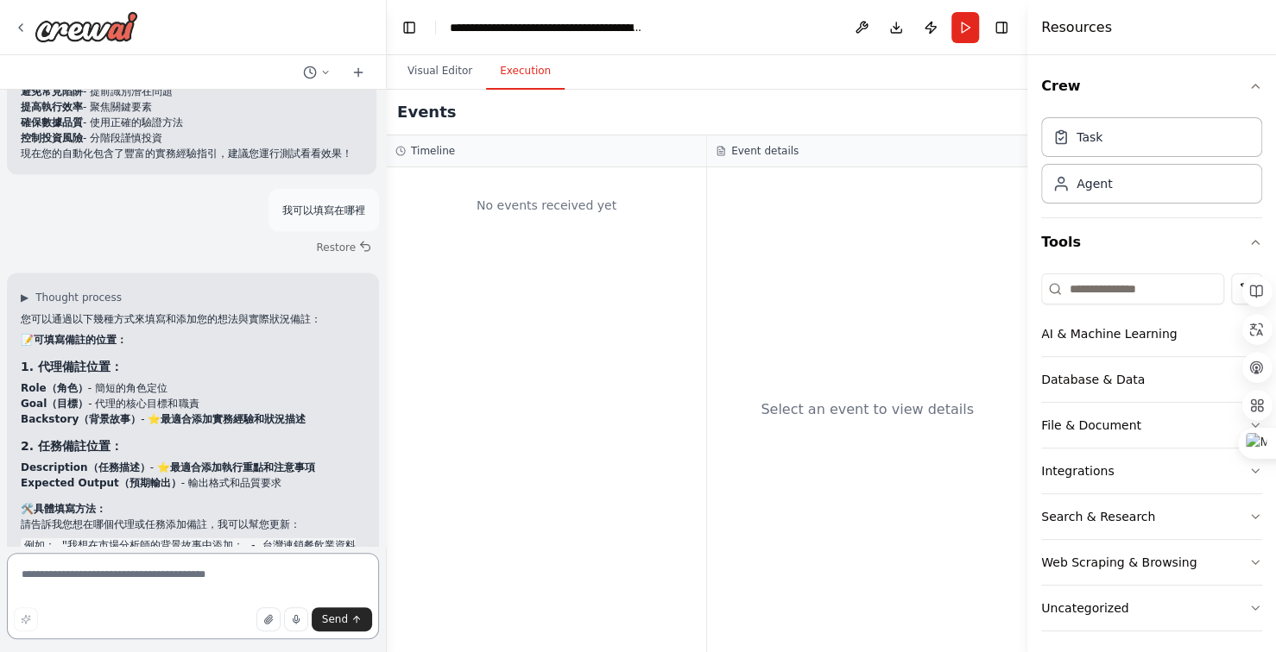
scroll to position [35499, 0]
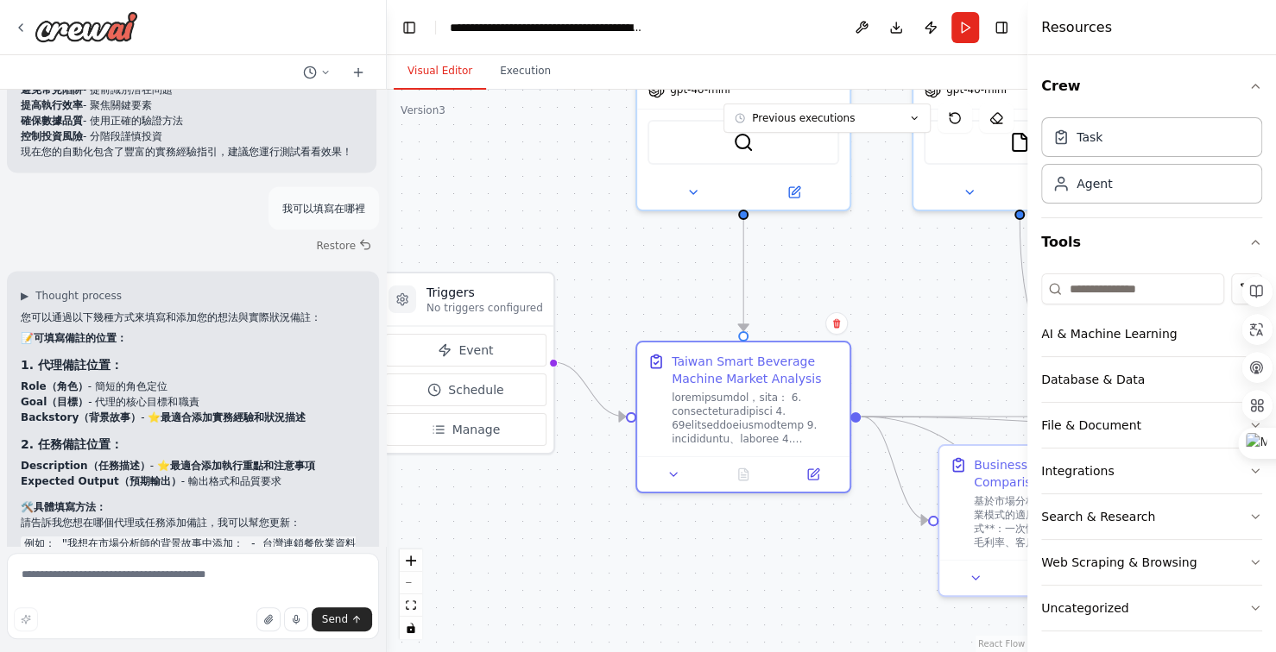
click at [432, 72] on button "Visual Editor" at bounding box center [440, 72] width 92 height 36
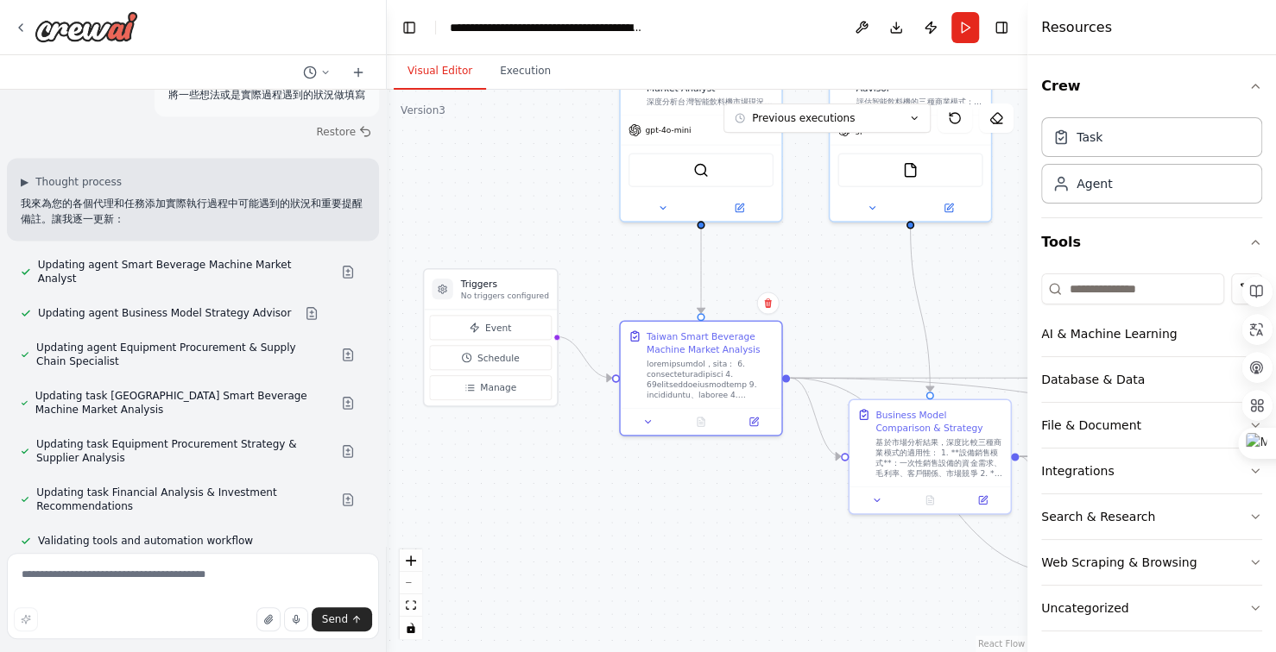
scroll to position [34636, 0]
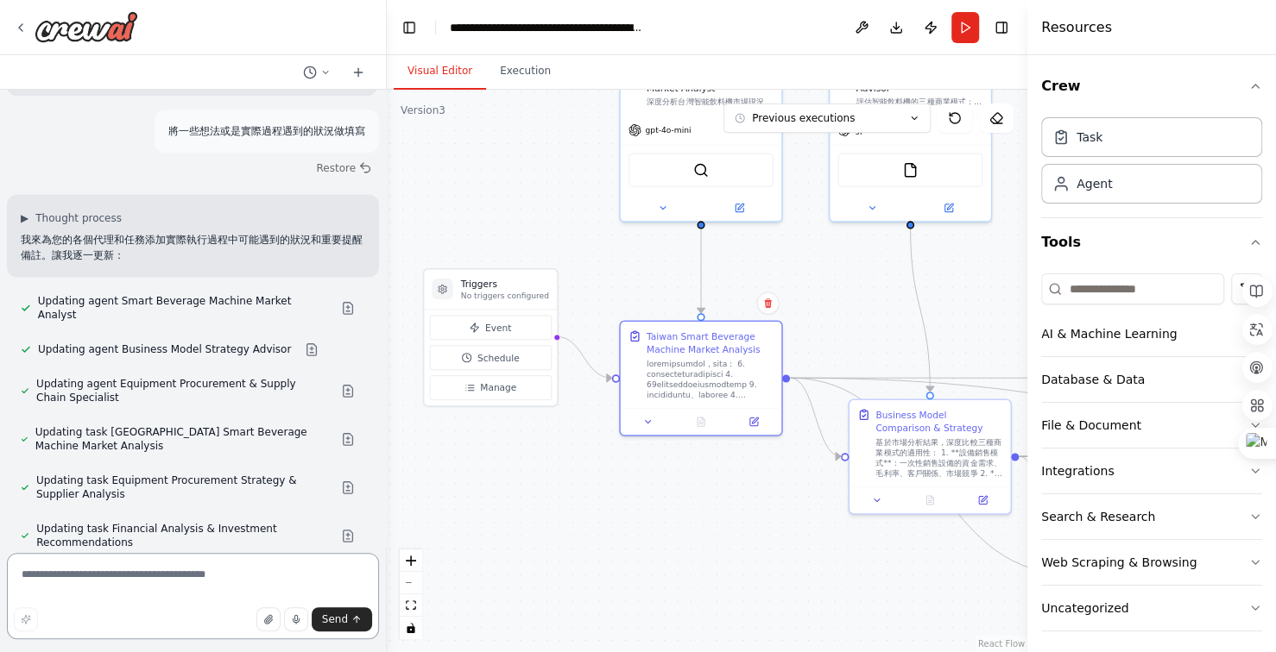
click at [130, 576] on textarea at bounding box center [193, 596] width 372 height 86
type textarea "**********"
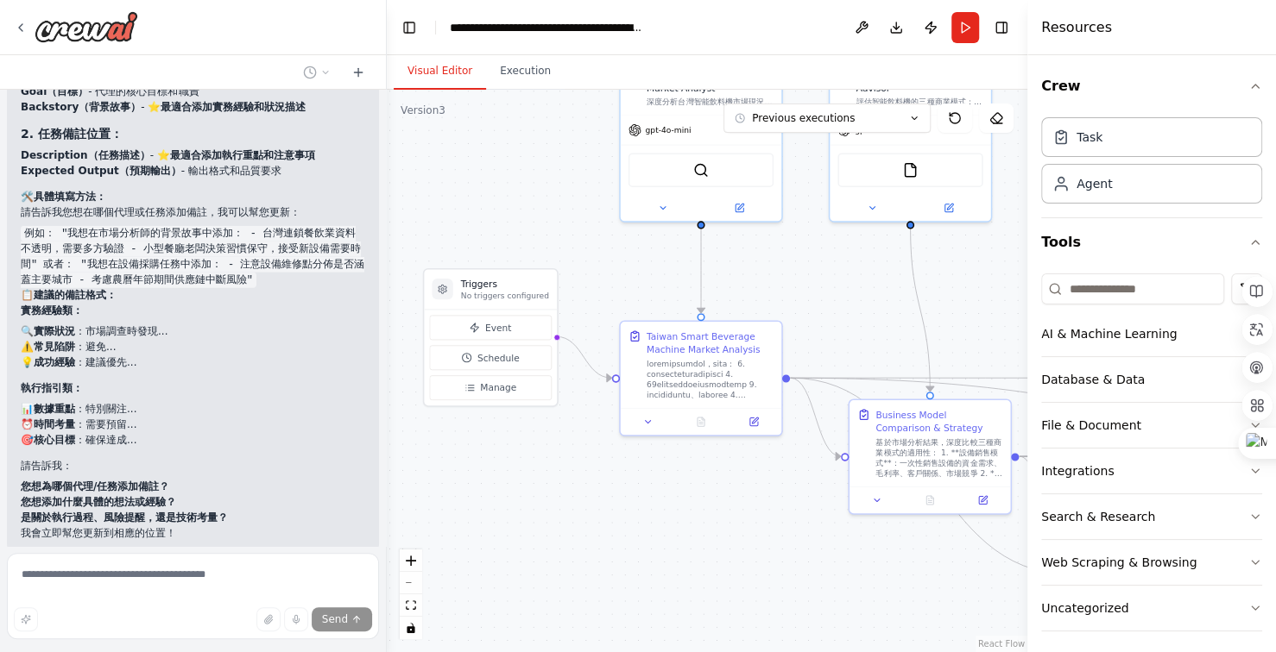
scroll to position [35824, 0]
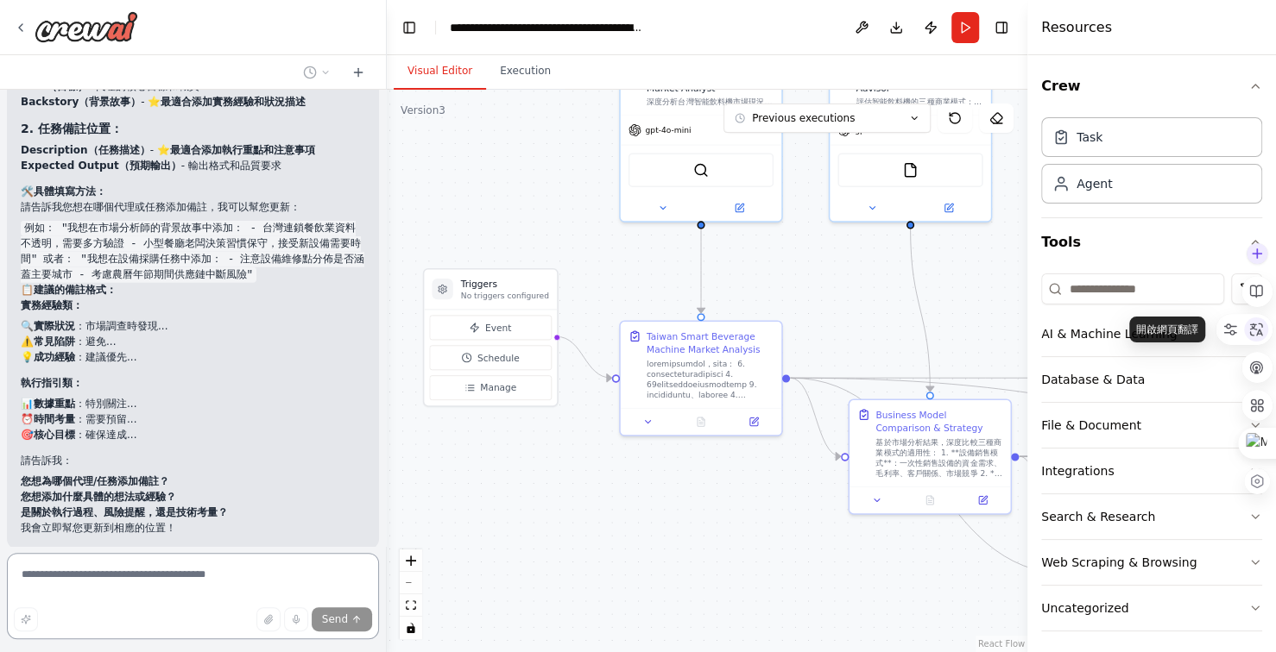
click at [1263, 330] on div at bounding box center [1256, 330] width 24 height 24
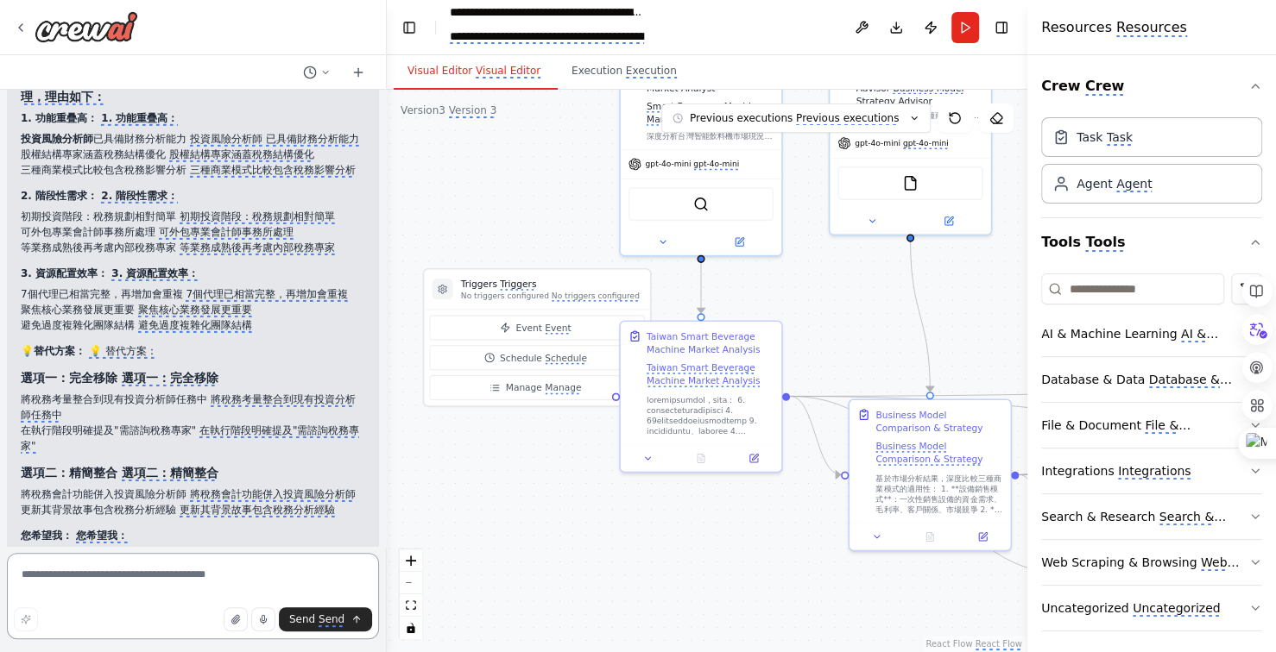
scroll to position [36789, 0]
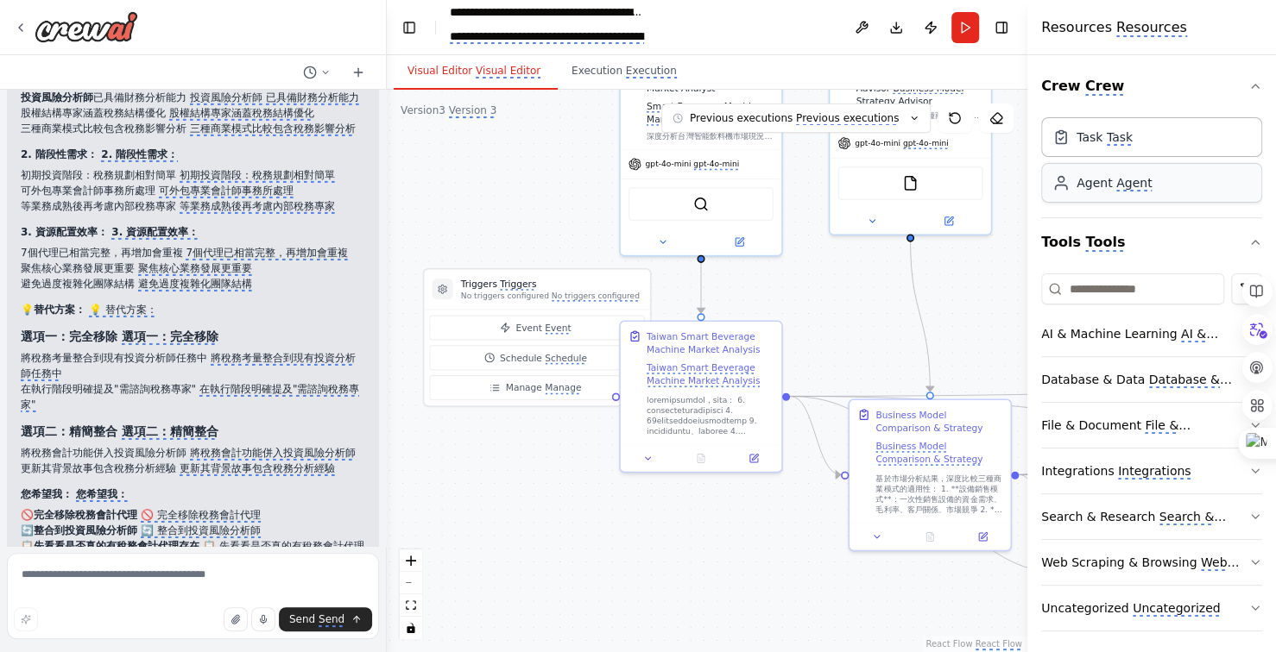
click at [1134, 193] on div "Agent Agent" at bounding box center [1151, 183] width 221 height 40
click at [143, 577] on textarea at bounding box center [193, 596] width 372 height 86
type textarea "**********"
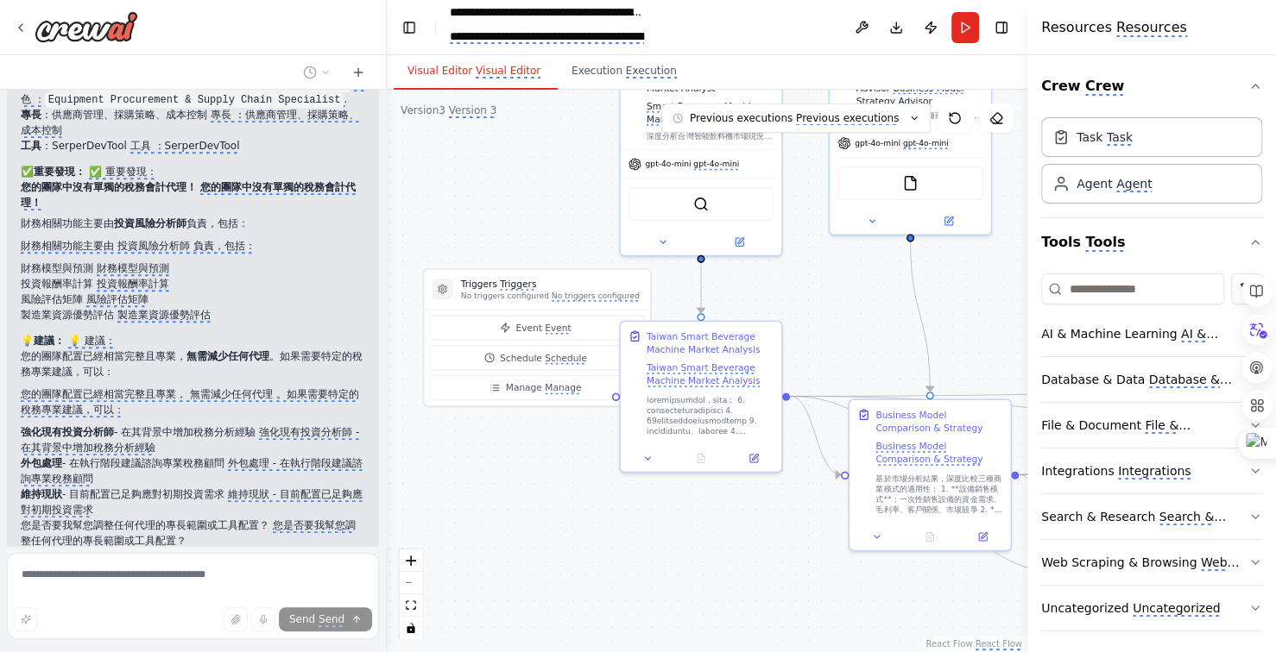
scroll to position [38226, 0]
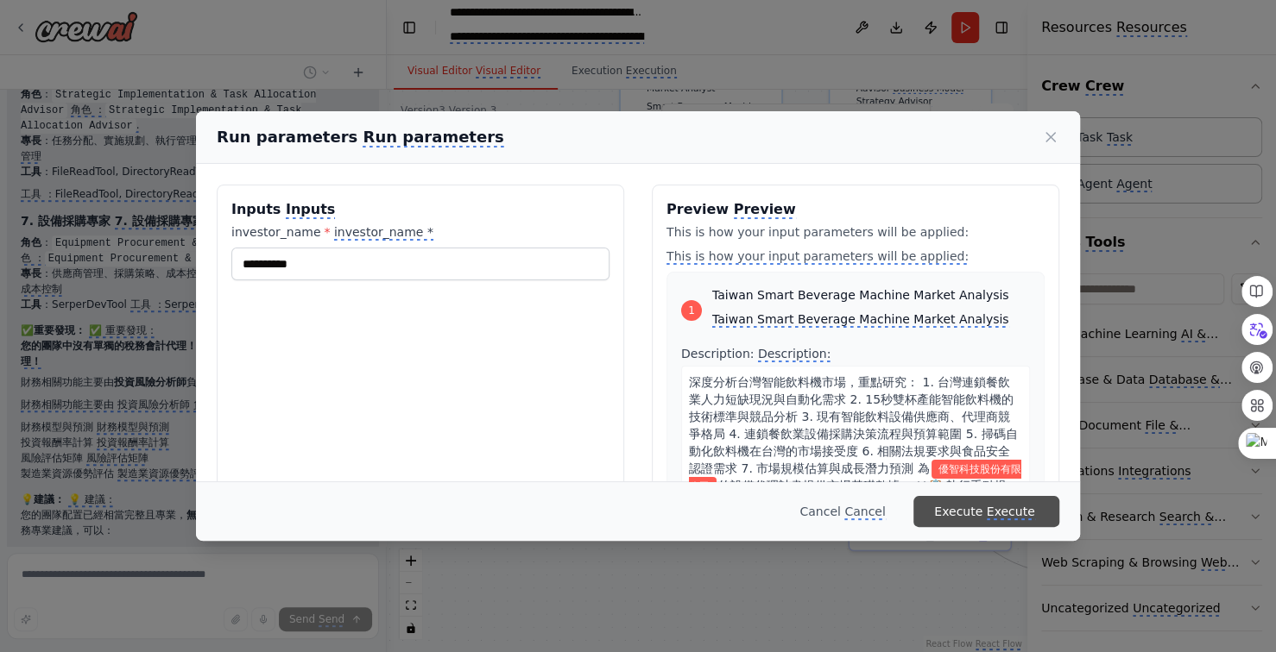
click at [1001, 507] on monica-translate-translate "Execute" at bounding box center [1010, 513] width 48 height 16
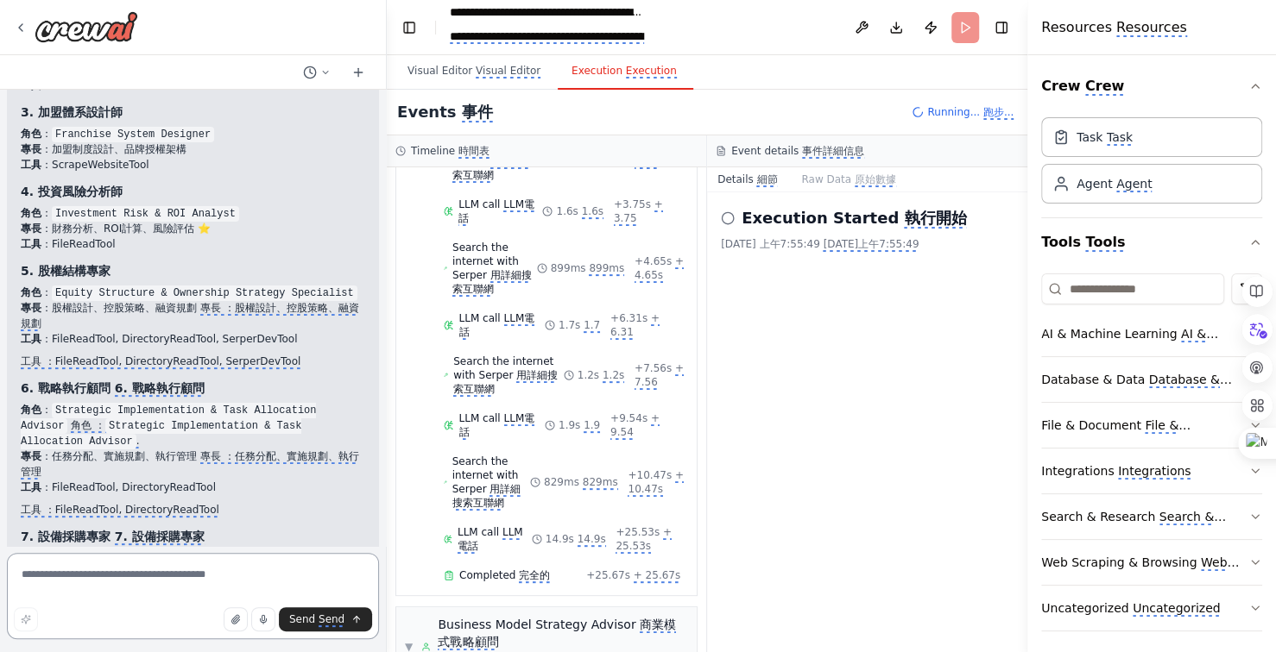
scroll to position [37657, 0]
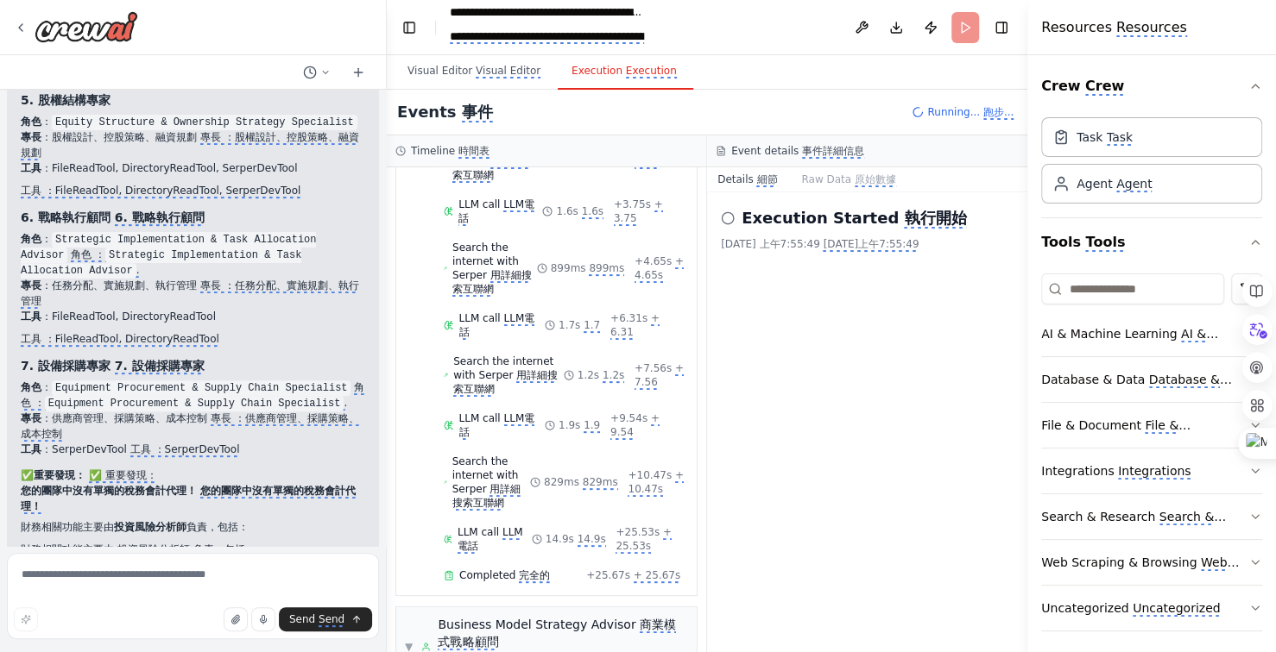
click at [728, 217] on icon at bounding box center [728, 218] width 14 height 14
click at [466, 67] on monica-translate-origin-text "Visual Editor" at bounding box center [439, 71] width 65 height 12
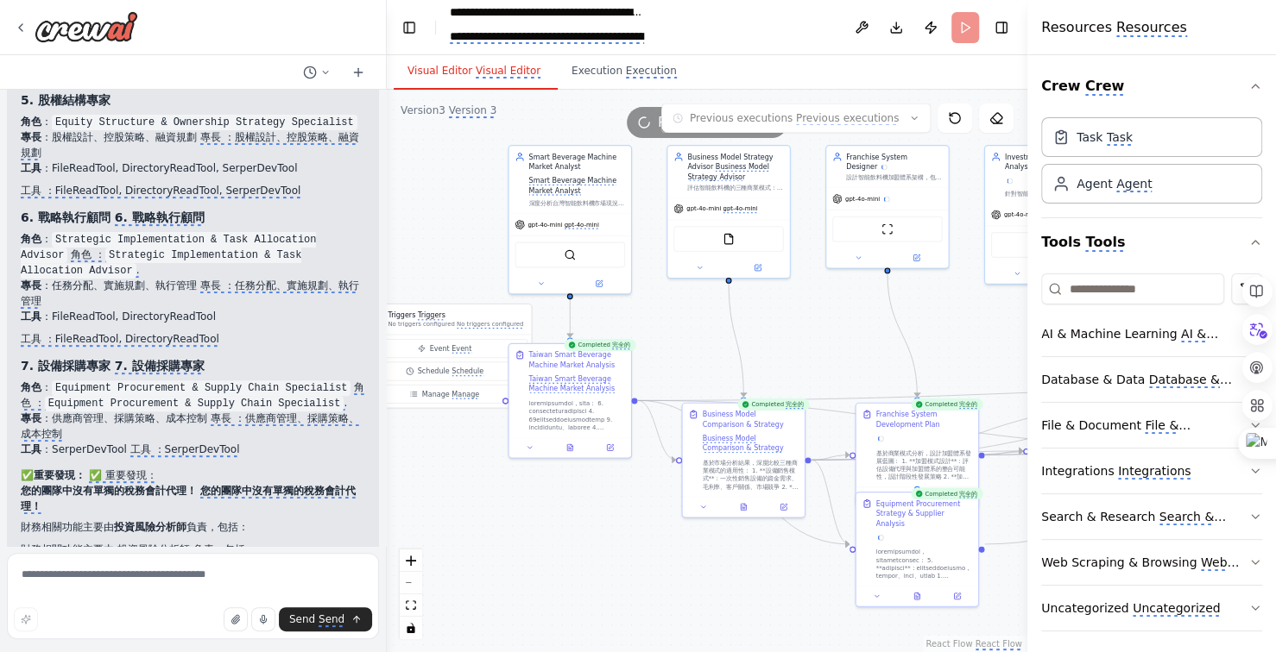
drag, startPoint x: 728, startPoint y: 593, endPoint x: 605, endPoint y: 576, distance: 123.8
click at [605, 576] on div ".deletable-edge-delete-btn { width: 20px; height: 20px; border: 0px solid #ffff…" at bounding box center [707, 371] width 640 height 563
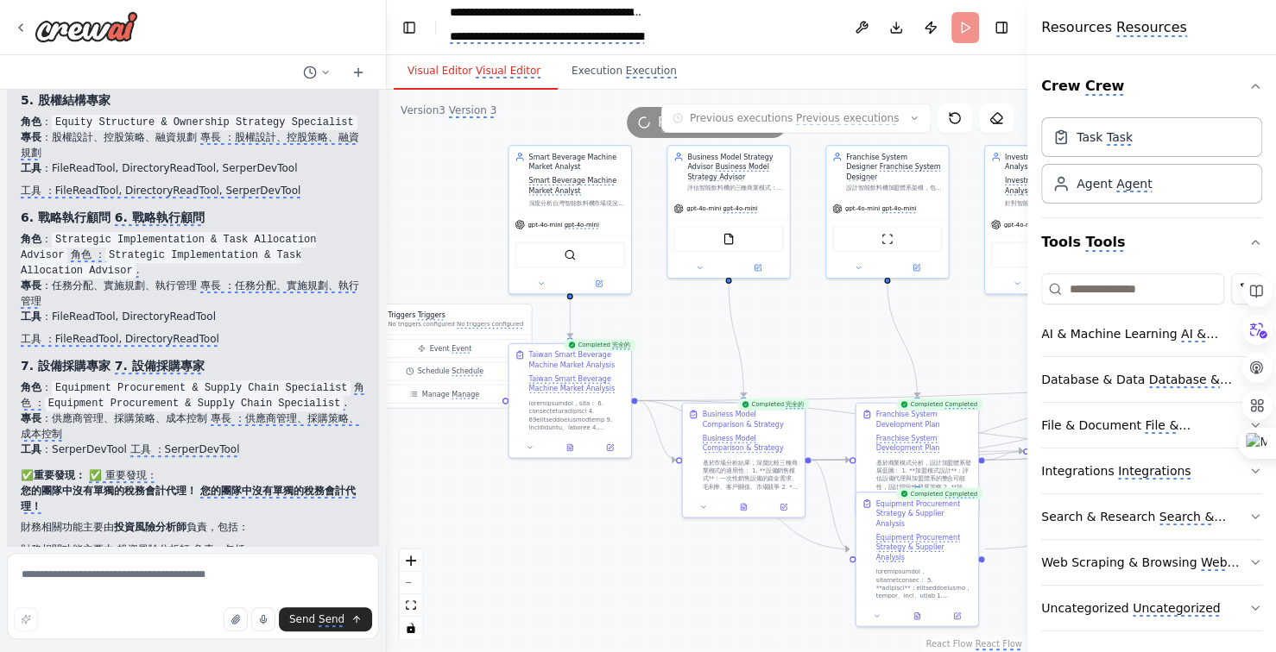
click at [629, 586] on div ".deletable-edge-delete-btn { width: 20px; height: 20px; border: 0px solid #ffff…" at bounding box center [707, 371] width 640 height 563
click at [595, 581] on div ".deletable-edge-delete-btn { width: 20px; height: 20px; border: 0px solid #ffff…" at bounding box center [707, 371] width 640 height 563
click at [546, 590] on div ".deletable-edge-delete-btn { width: 20px; height: 20px; border: 0px solid #ffff…" at bounding box center [707, 371] width 640 height 563
click at [597, 592] on div ".deletable-edge-delete-btn { width: 20px; height: 20px; border: 0px solid #ffff…" at bounding box center [707, 371] width 640 height 563
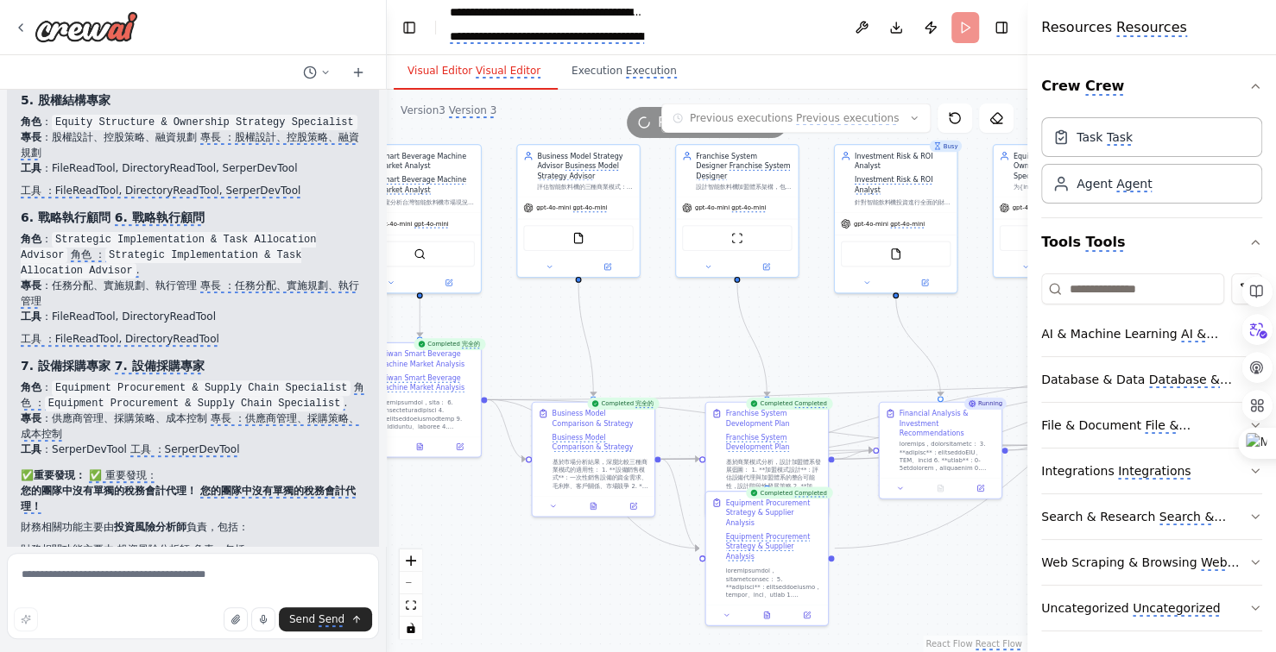
drag, startPoint x: 671, startPoint y: 595, endPoint x: 558, endPoint y: 587, distance: 113.3
click at [583, 595] on div ".deletable-edge-delete-btn { width: 20px; height: 20px; border: 0px solid #ffff…" at bounding box center [707, 371] width 640 height 563
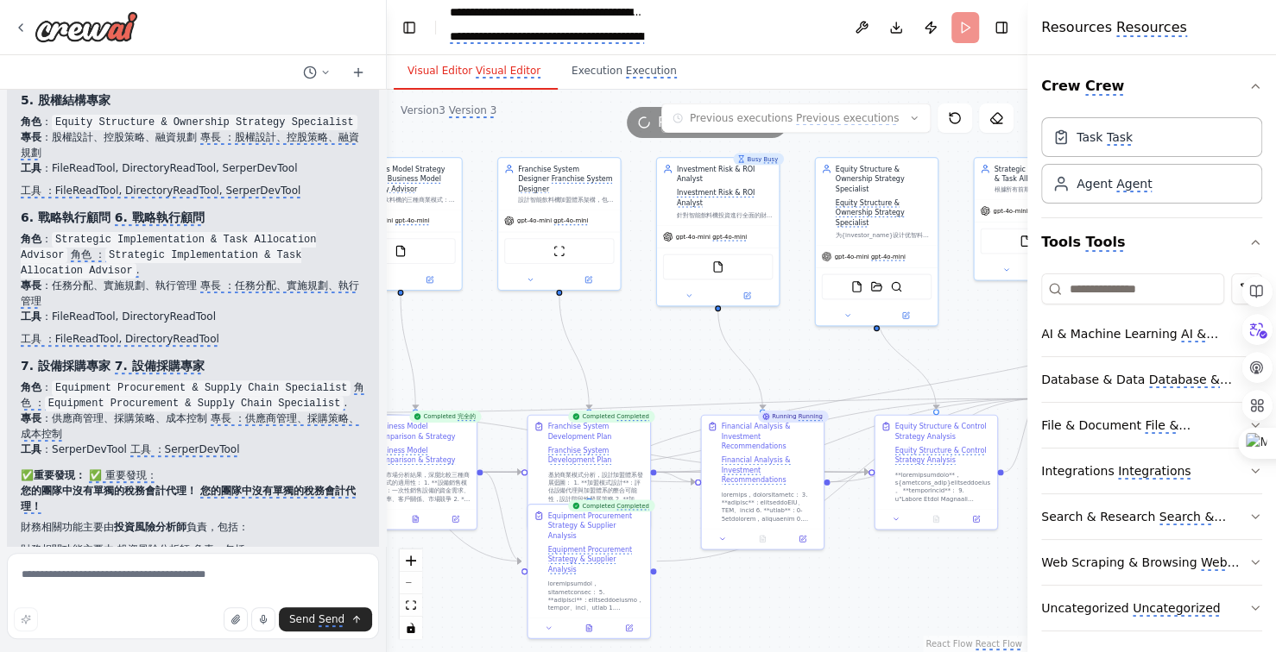
drag, startPoint x: 791, startPoint y: 614, endPoint x: 762, endPoint y: 621, distance: 29.3
click at [762, 621] on div ".deletable-edge-delete-btn { width: 20px; height: 20px; border: 0px solid #ffff…" at bounding box center [707, 371] width 640 height 563
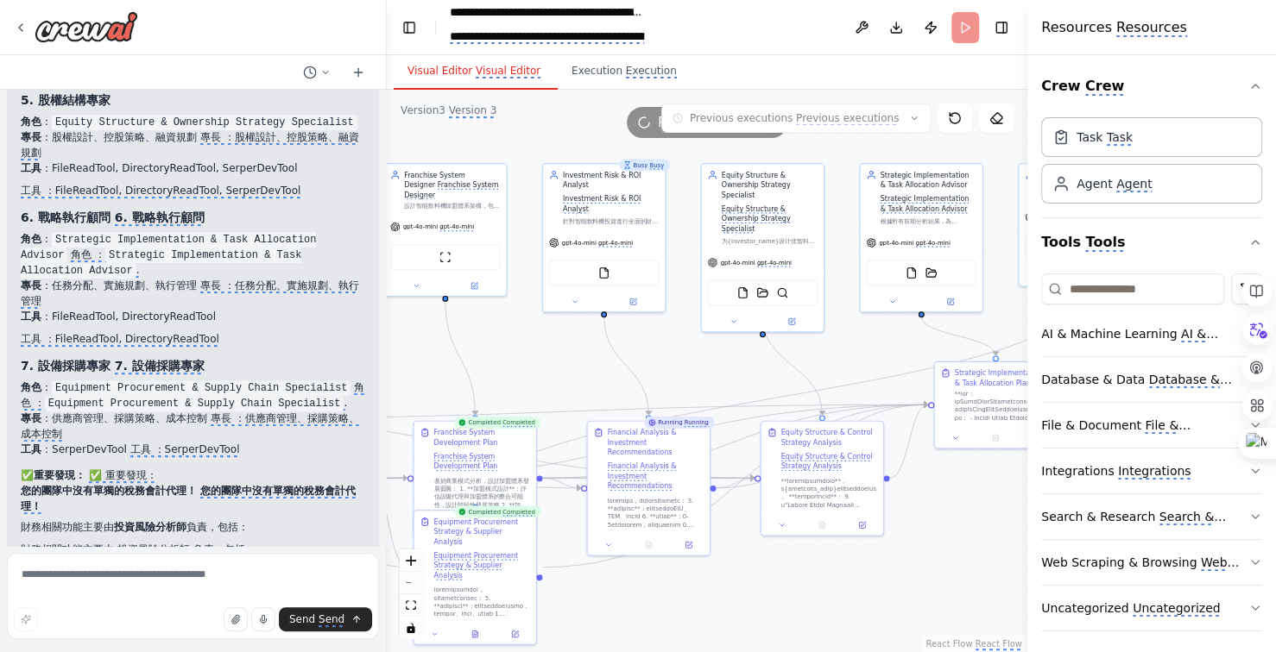
drag, startPoint x: 775, startPoint y: 602, endPoint x: 753, endPoint y: 602, distance: 22.4
click at [756, 602] on div ".deletable-edge-delete-btn { width: 20px; height: 20px; border: 0px solid #ffff…" at bounding box center [707, 371] width 640 height 563
click at [753, 602] on div ".deletable-edge-delete-btn { width: 20px; height: 20px; border: 0px solid #ffff…" at bounding box center [707, 371] width 640 height 563
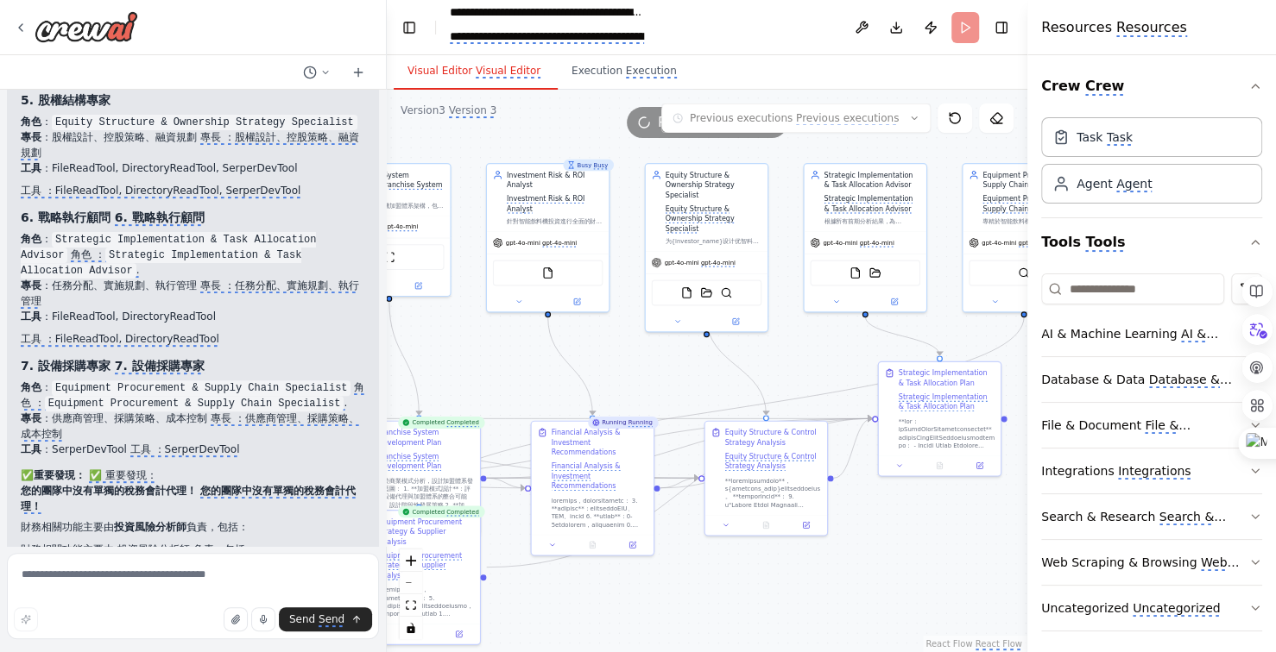
drag, startPoint x: 721, startPoint y: 590, endPoint x: 702, endPoint y: 589, distance: 18.2
click at [706, 590] on div ".deletable-edge-delete-btn { width: 20px; height: 20px; border: 0px solid #ffff…" at bounding box center [707, 371] width 640 height 563
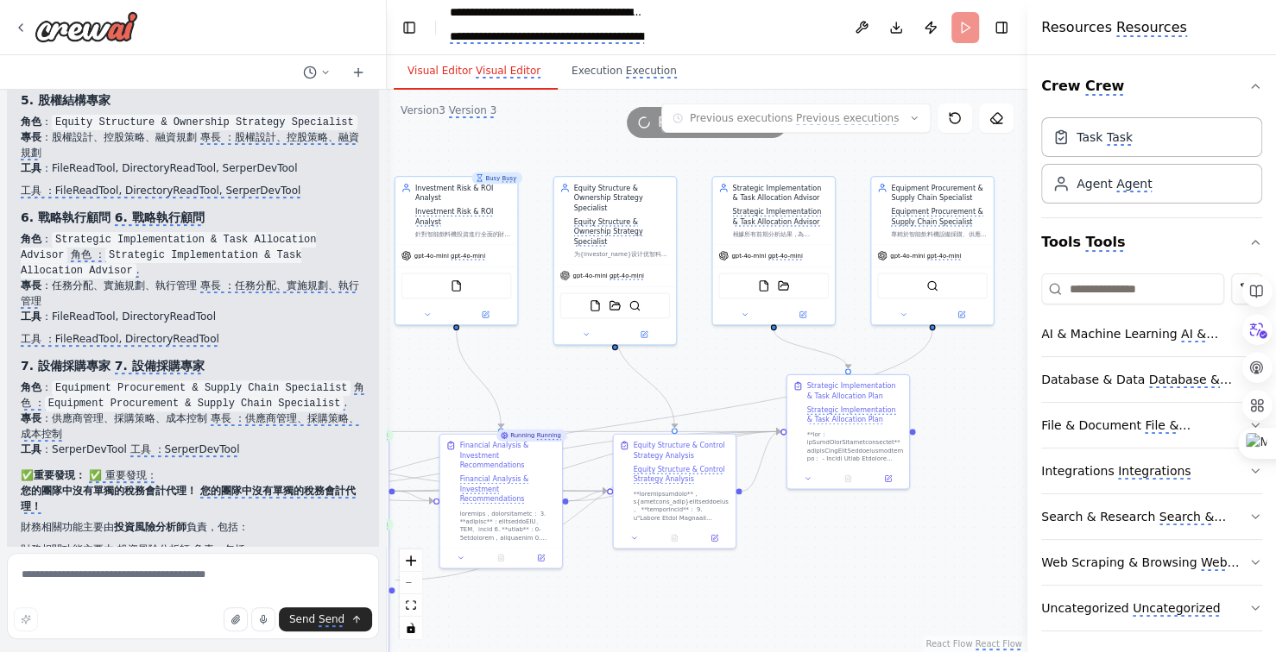
drag, startPoint x: 751, startPoint y: 606, endPoint x: 732, endPoint y: 608, distance: 19.1
click at [733, 608] on div ".deletable-edge-delete-btn { width: 20px; height: 20px; border: 0px solid #ffff…" at bounding box center [707, 371] width 640 height 563
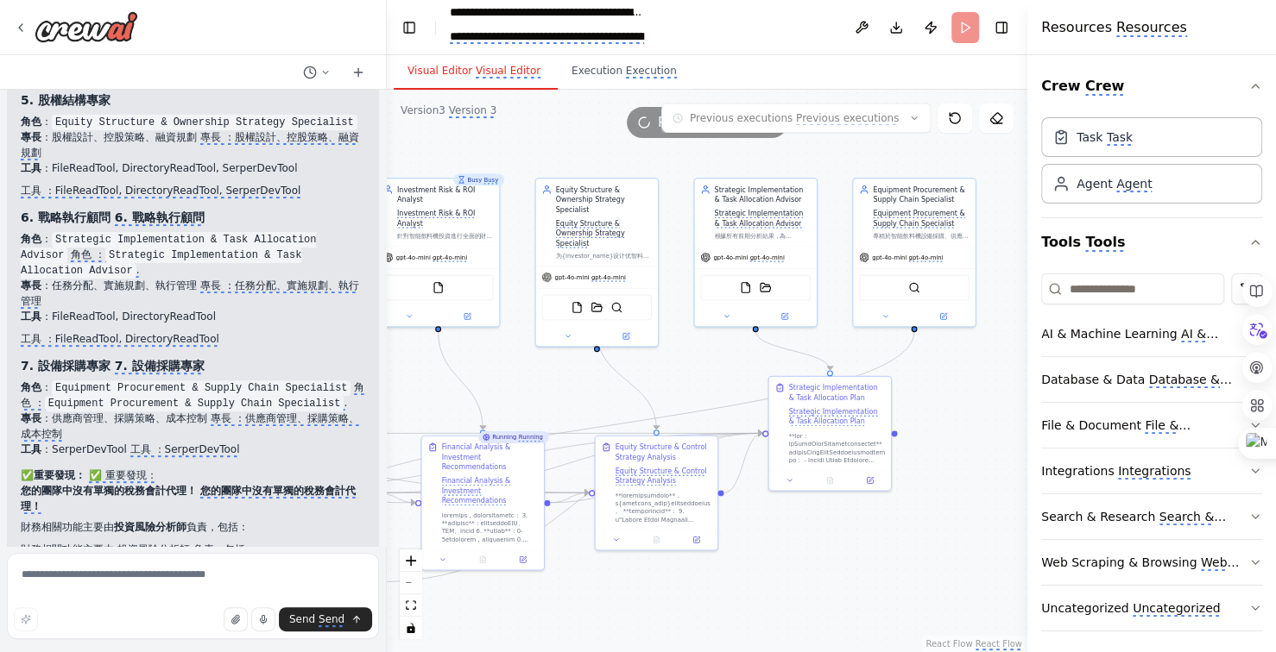
click at [946, 557] on div ".deletable-edge-delete-btn { width: 20px; height: 20px; border: 0px solid #ffff…" at bounding box center [707, 371] width 640 height 563
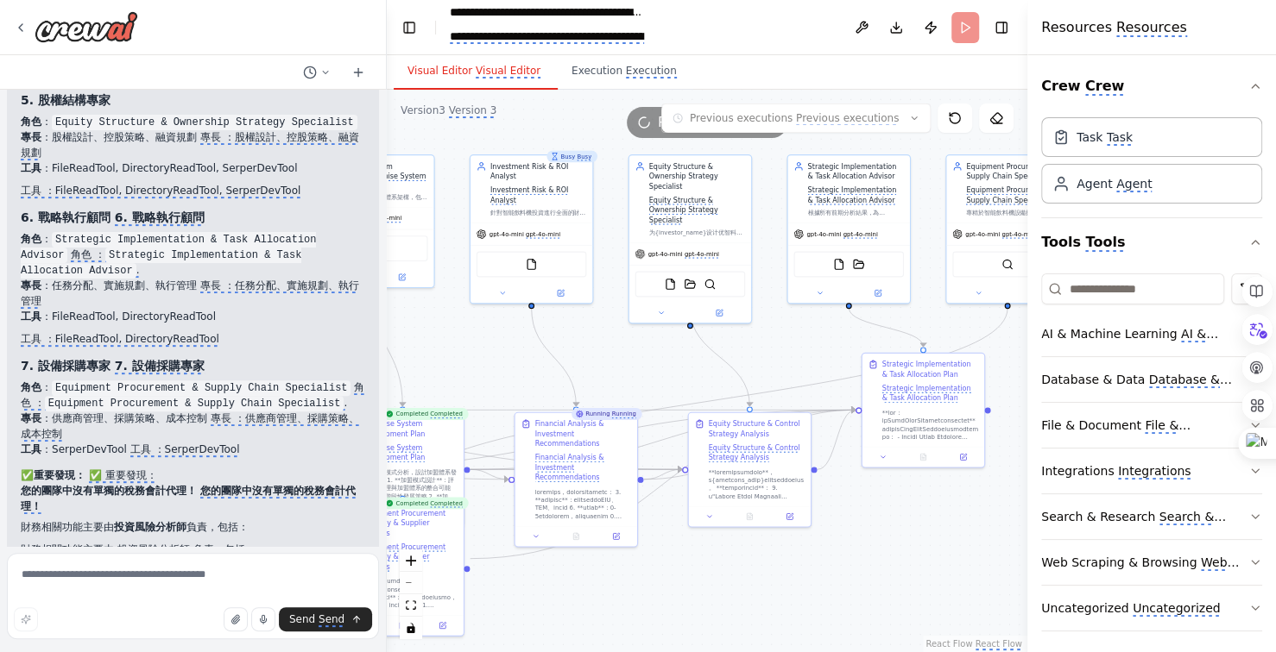
drag, startPoint x: 797, startPoint y: 599, endPoint x: 956, endPoint y: 560, distance: 163.5
click at [886, 587] on div ".deletable-edge-delete-btn { width: 20px; height: 20px; border: 0px solid #ffff…" at bounding box center [707, 371] width 640 height 563
click at [950, 562] on div ".deletable-edge-delete-btn { width: 20px; height: 20px; border: 0px solid #ffff…" at bounding box center [707, 371] width 640 height 563
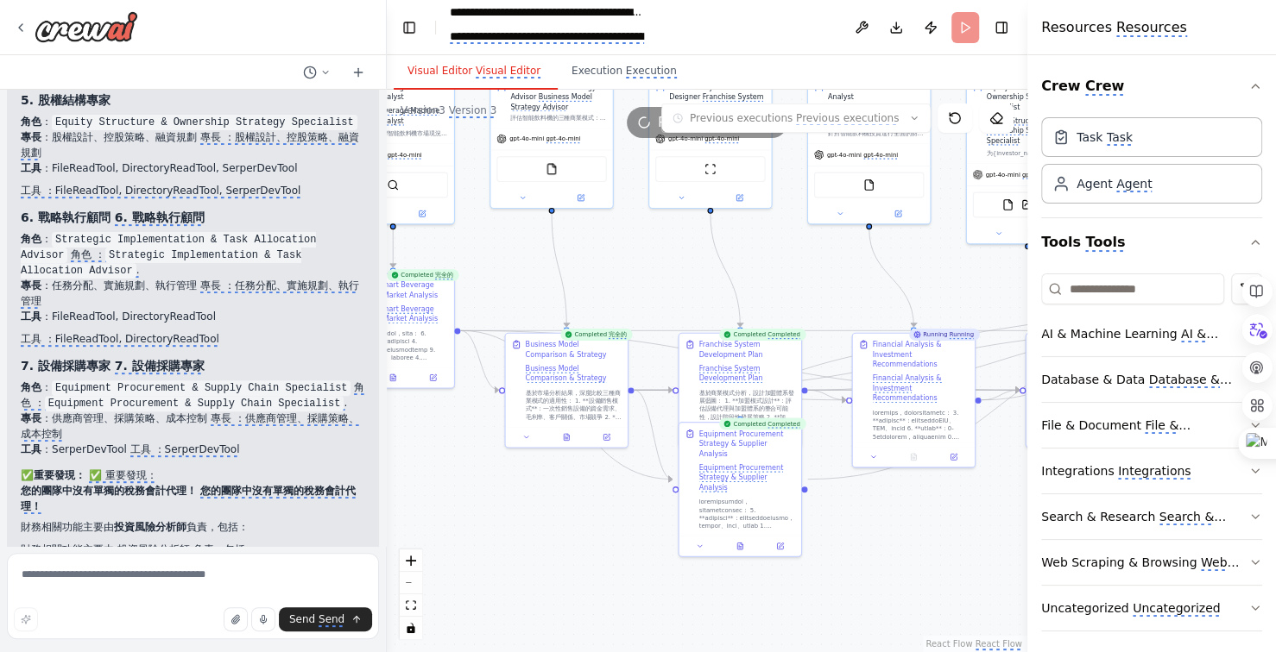
drag, startPoint x: 775, startPoint y: 605, endPoint x: 947, endPoint y: 561, distance: 177.3
click at [931, 567] on div ".deletable-edge-delete-btn { width: 20px; height: 20px; border: 0px solid #ffff…" at bounding box center [707, 371] width 640 height 563
click at [595, 71] on monica-translate-origin-text "Execution" at bounding box center [596, 71] width 51 height 12
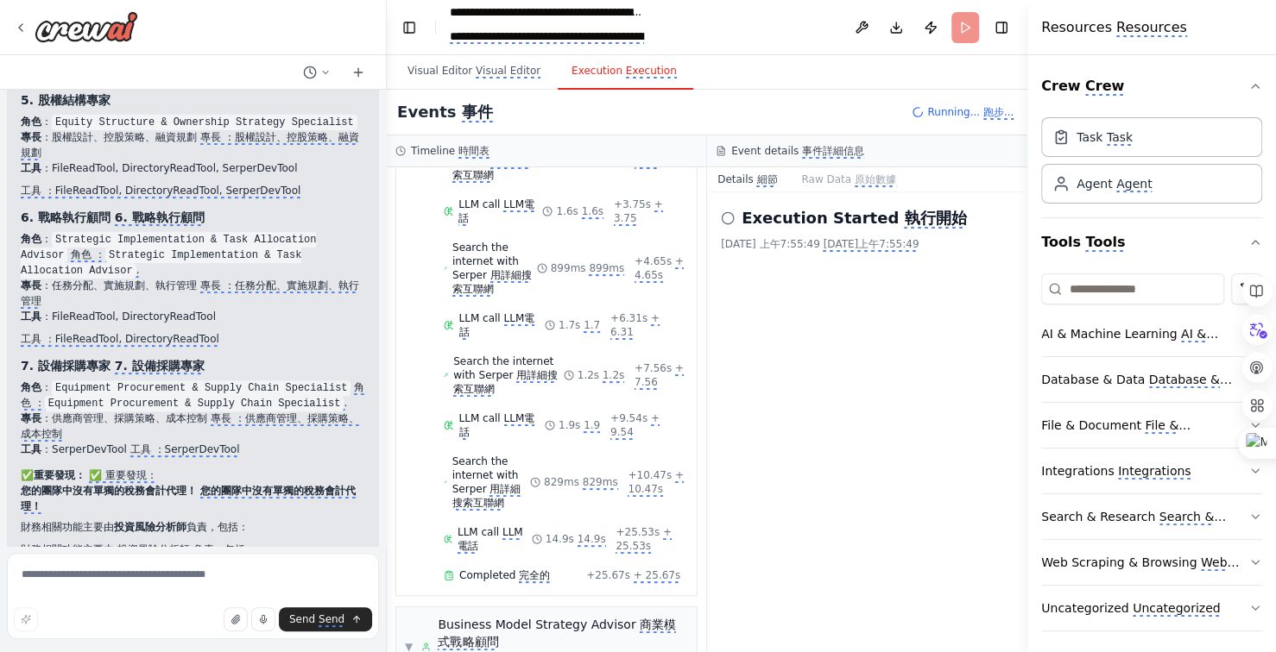
click at [765, 178] on monica-translate-translate "細節" at bounding box center [766, 180] width 21 height 14
click at [857, 175] on monica-translate-translate "原始數據" at bounding box center [874, 180] width 41 height 14
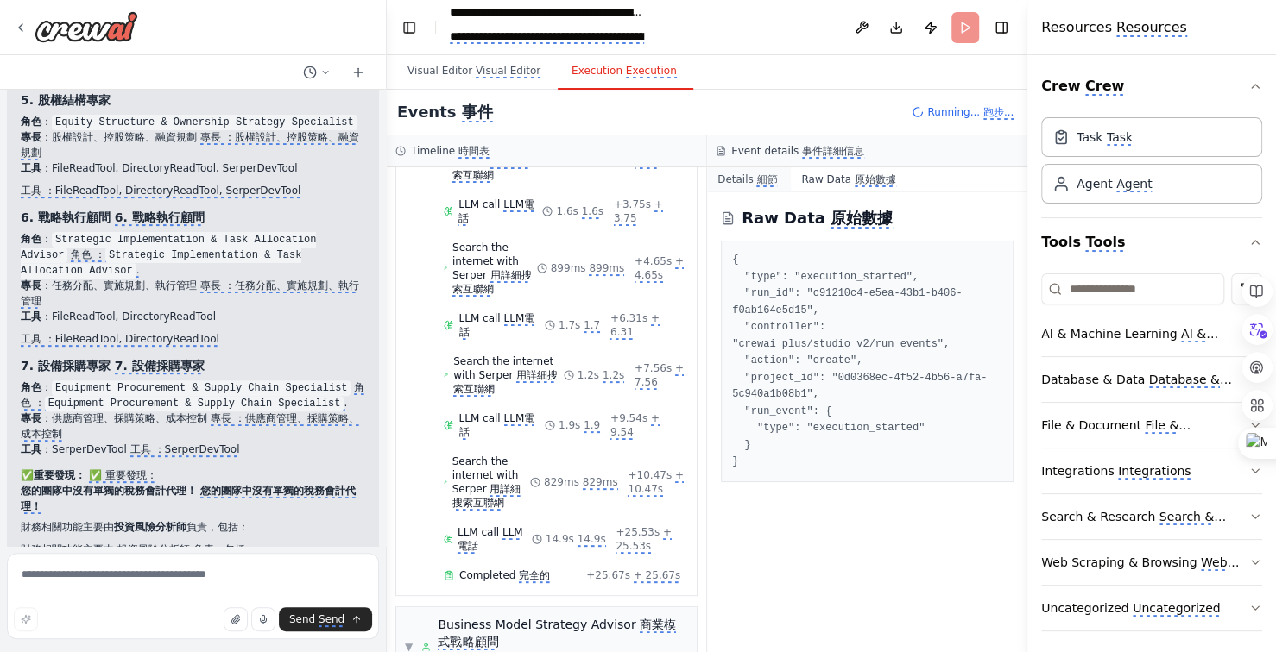
click at [749, 181] on monica-translate-origin-text "Details" at bounding box center [735, 179] width 36 height 12
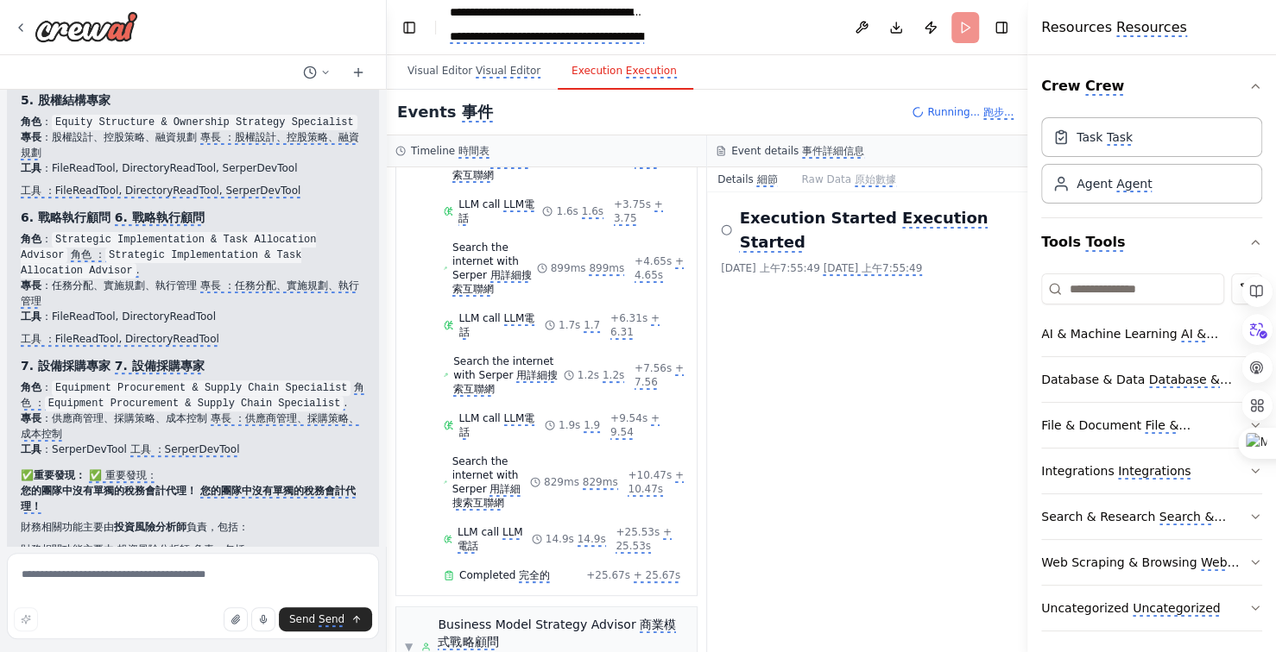
click at [727, 229] on icon at bounding box center [726, 231] width 11 height 14
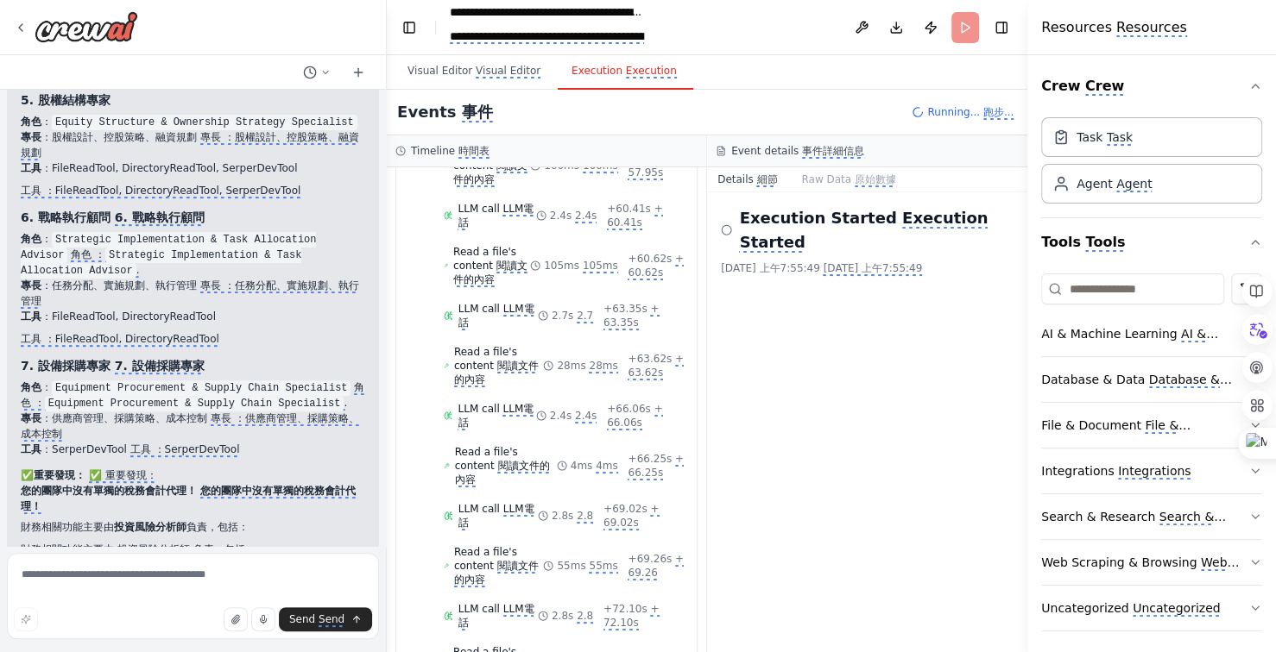
scroll to position [4726, 0]
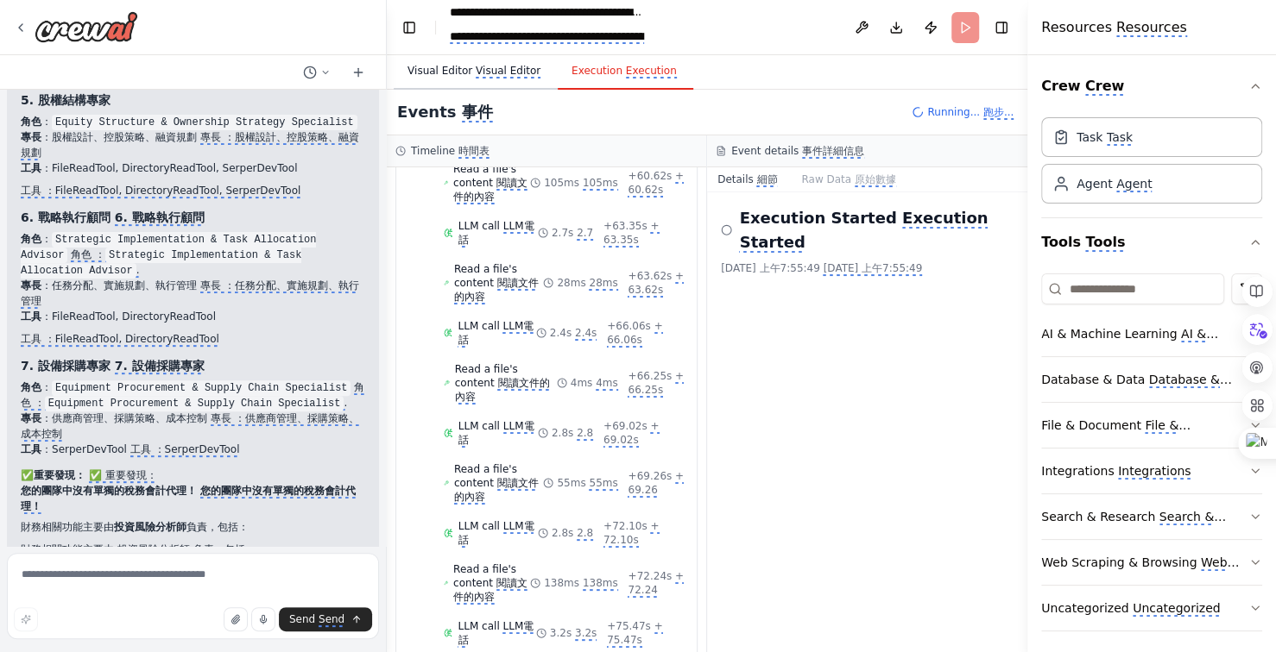
click at [466, 72] on monica-translate-origin-text "Visual Editor" at bounding box center [439, 71] width 65 height 12
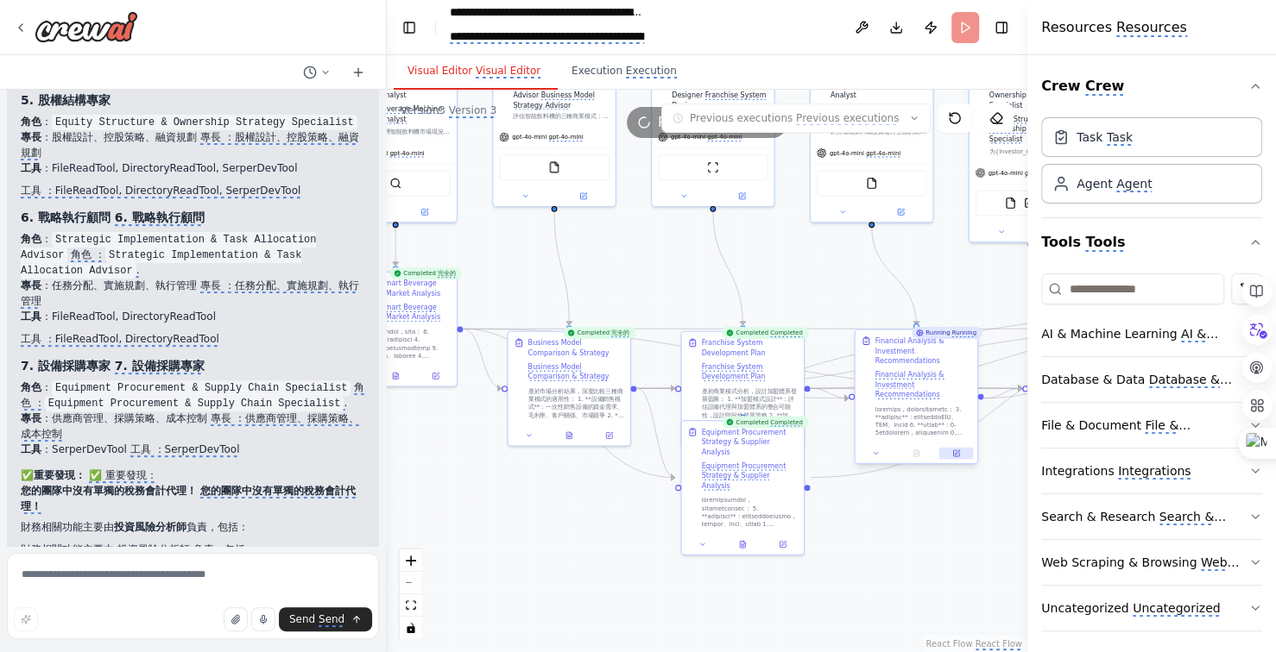
click at [961, 448] on button at bounding box center [956, 454] width 34 height 12
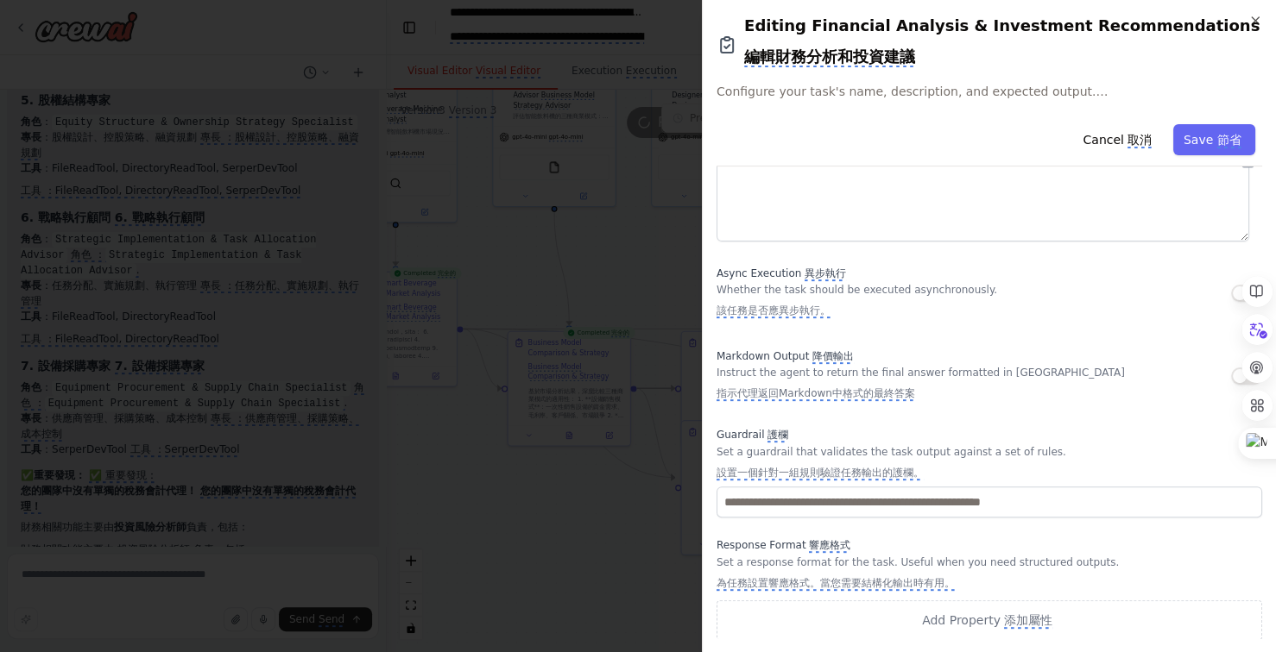
scroll to position [259, 0]
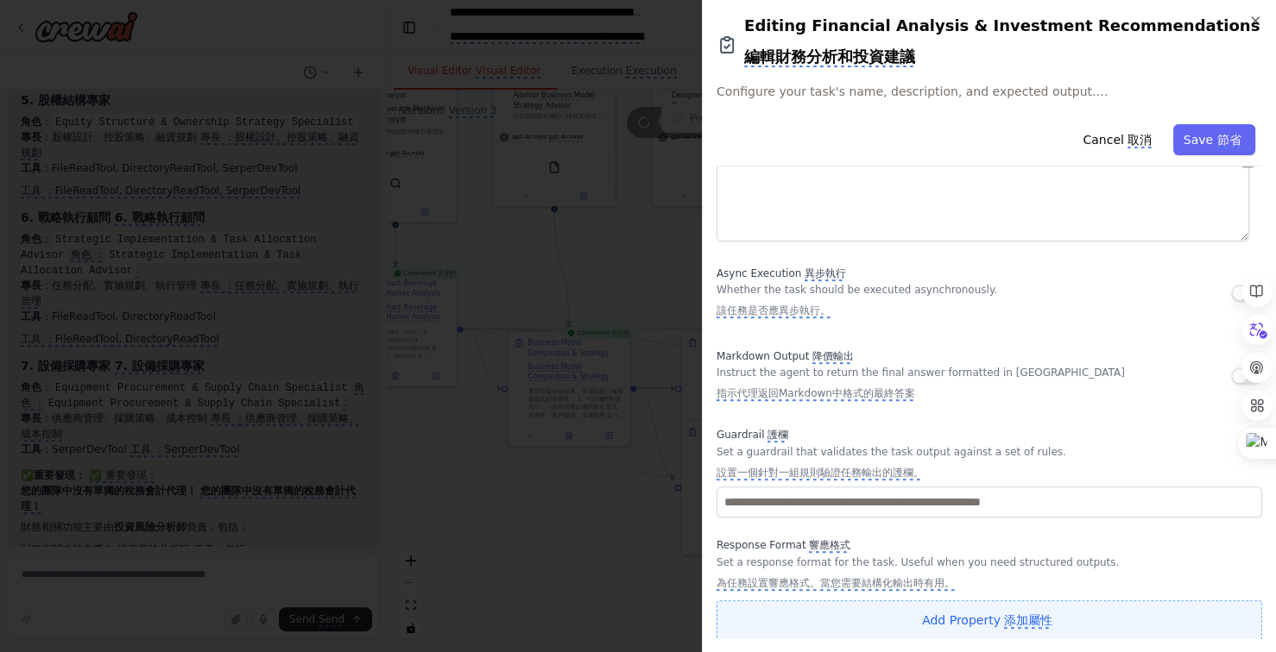
click at [1004, 621] on monica-translate-translate "添加屬性" at bounding box center [1028, 622] width 48 height 16
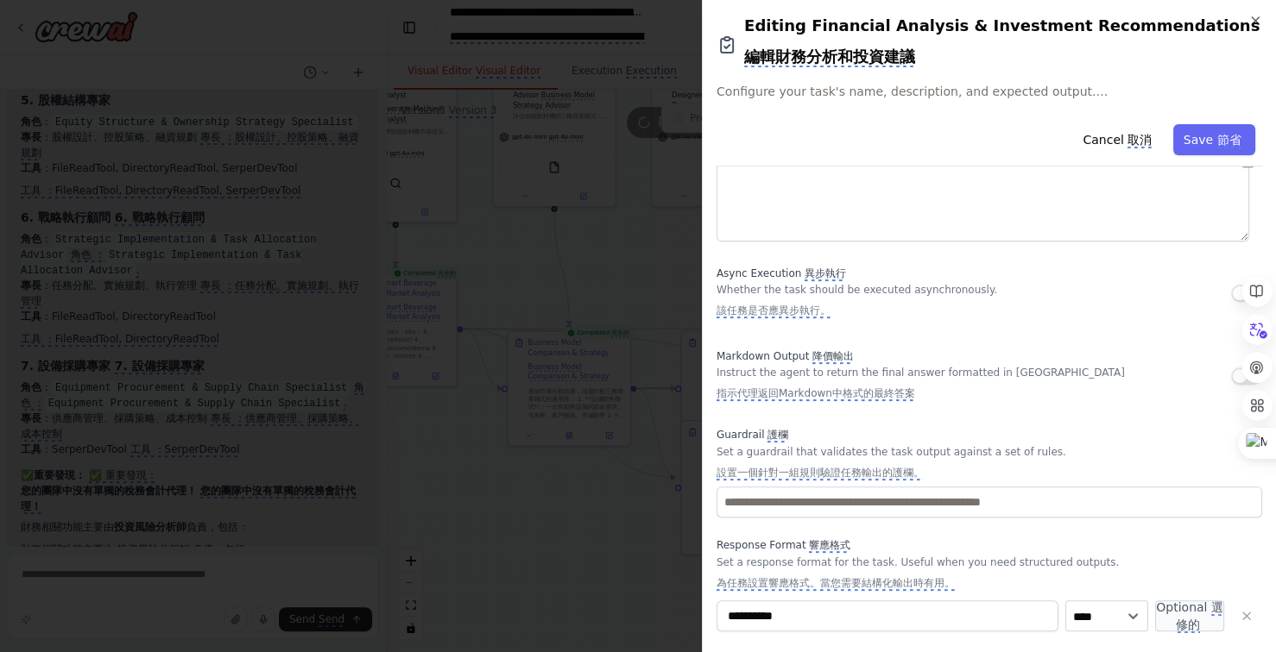
scroll to position [305, 0]
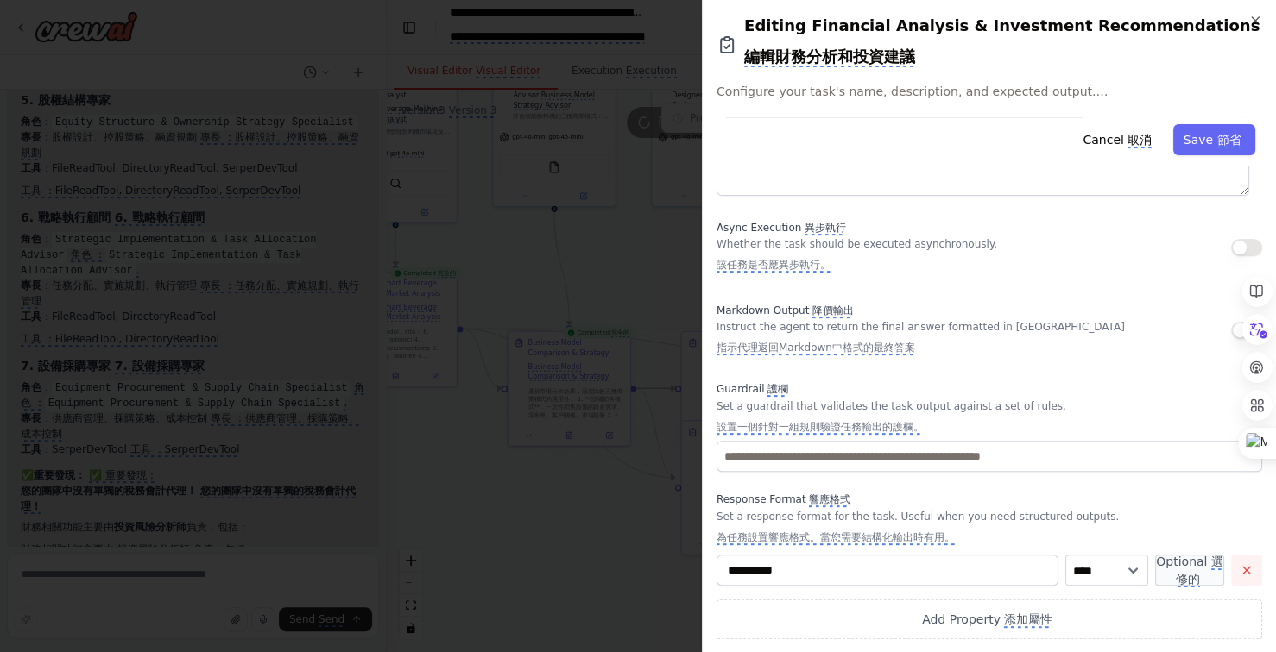
click at [1243, 572] on icon "button" at bounding box center [1246, 570] width 7 height 7
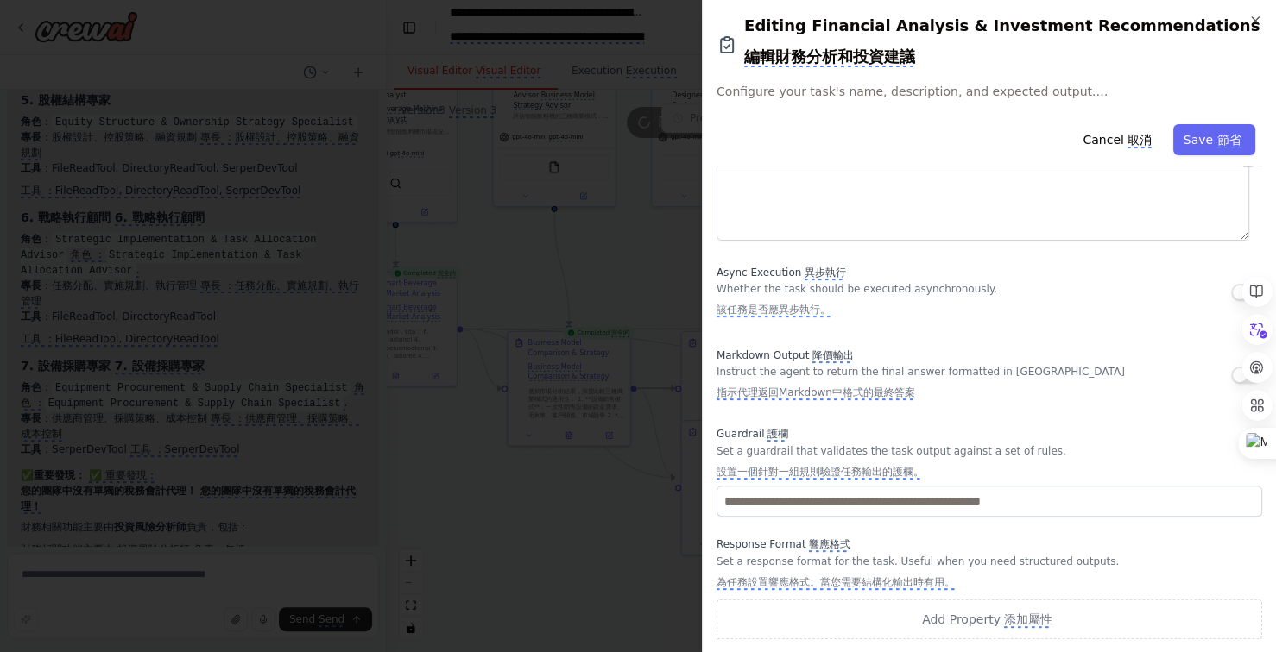
scroll to position [259, 0]
click at [1255, 16] on icon "button" at bounding box center [1255, 21] width 14 height 14
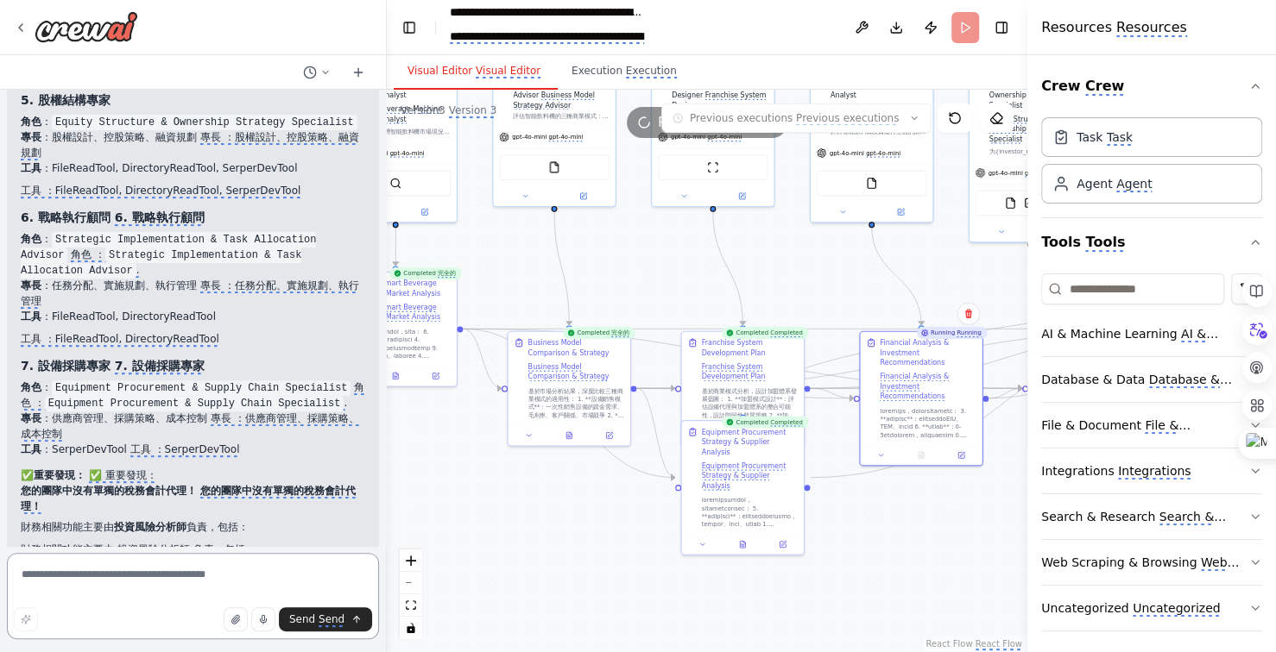
click at [147, 573] on textarea at bounding box center [193, 596] width 372 height 86
type textarea "********"
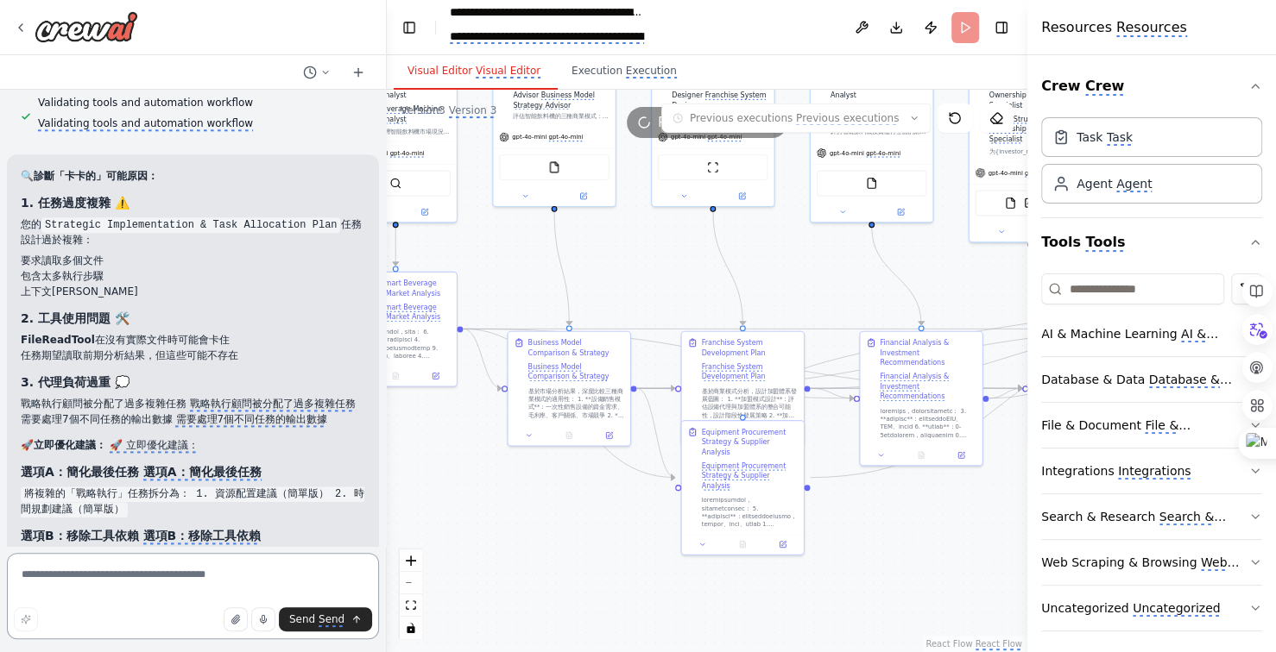
scroll to position [38646, 0]
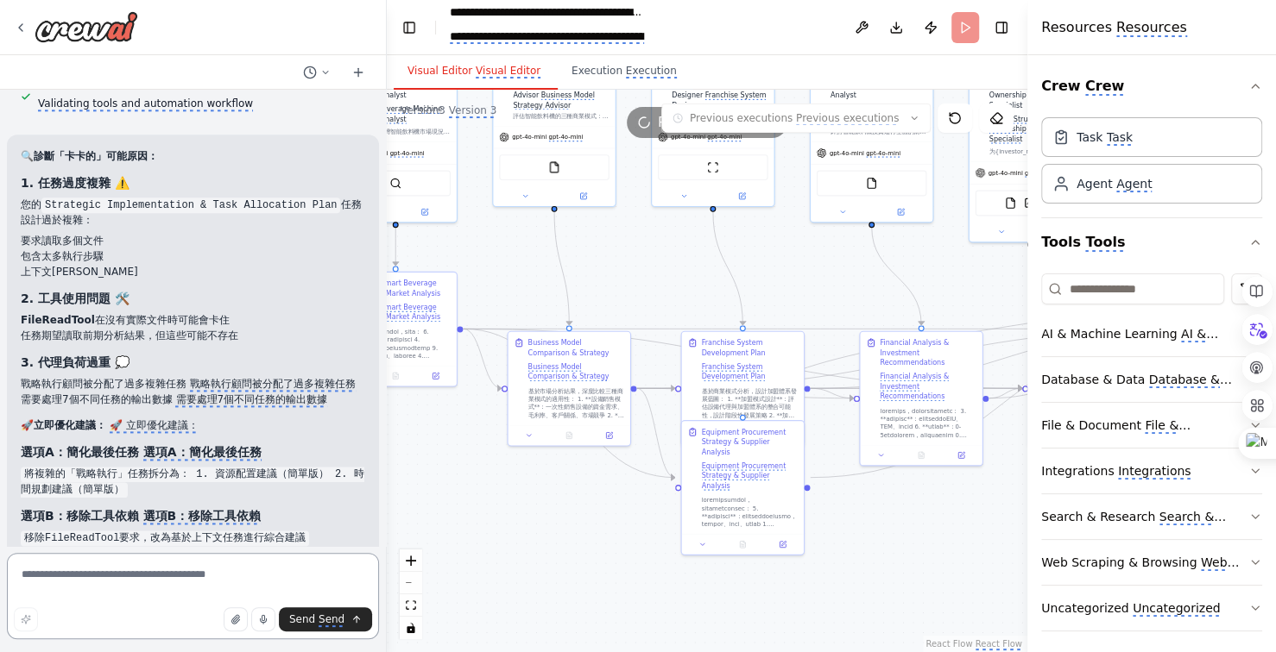
click at [161, 578] on textarea at bounding box center [193, 596] width 372 height 86
type textarea "*"
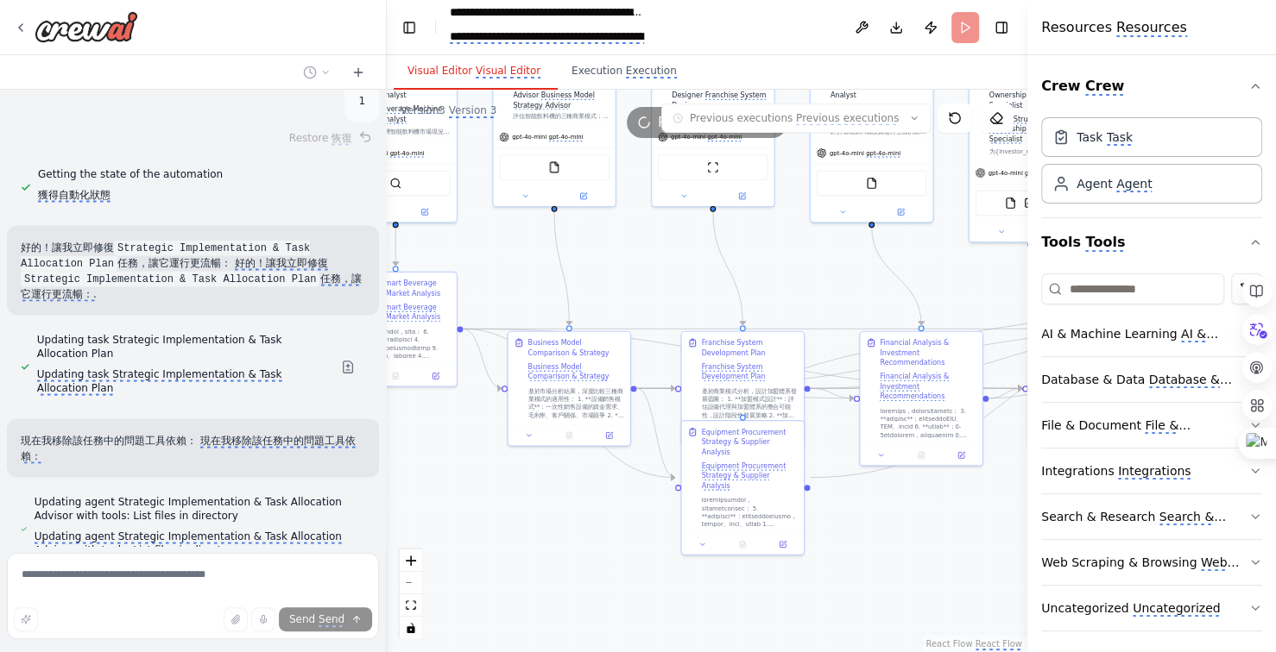
scroll to position [39437, 0]
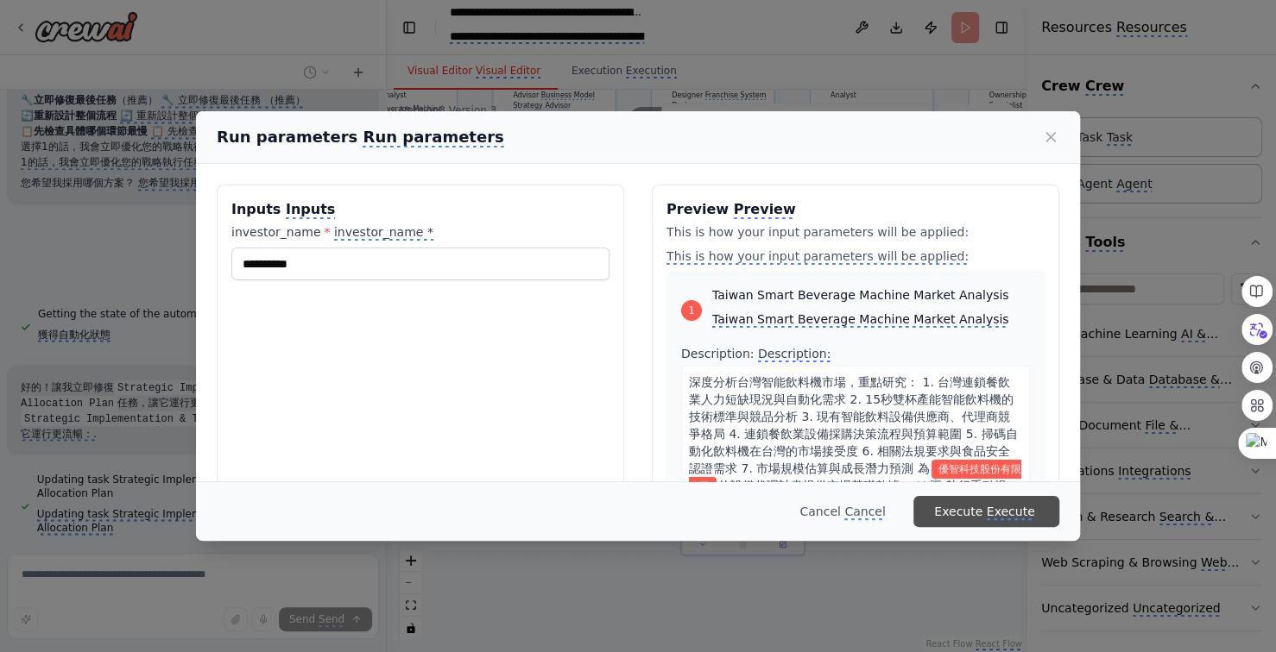
click at [1001, 508] on monica-translate-translate "Execute" at bounding box center [1010, 513] width 48 height 16
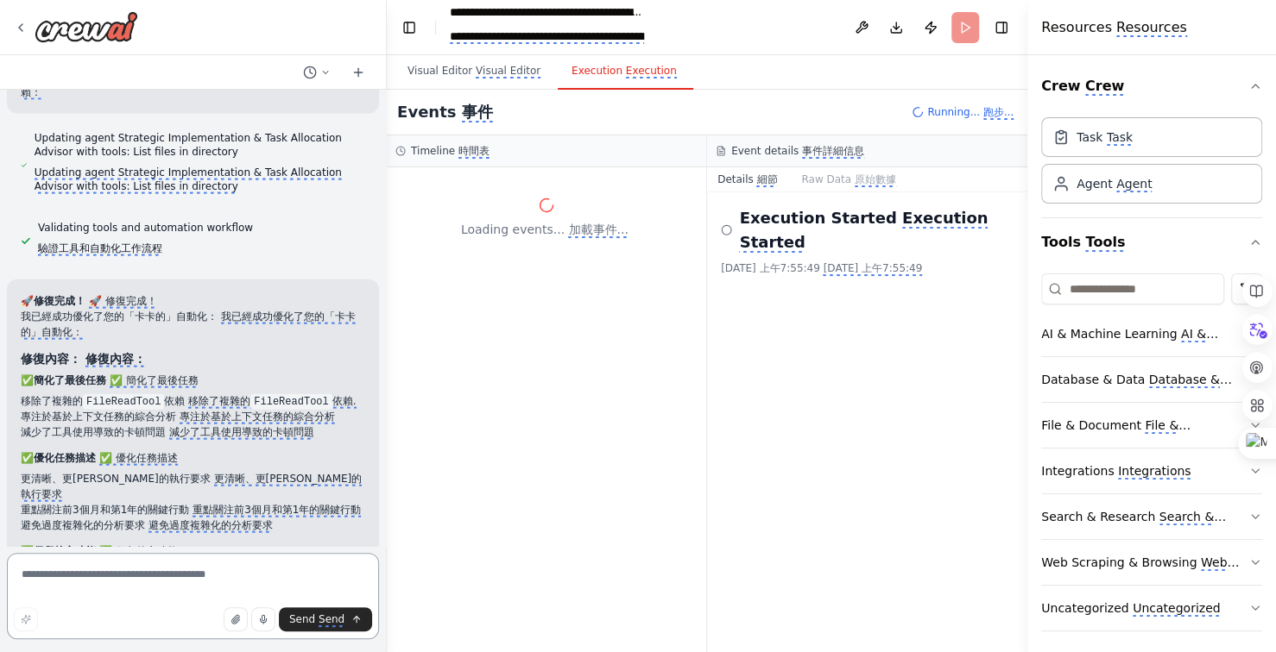
scroll to position [39785, 0]
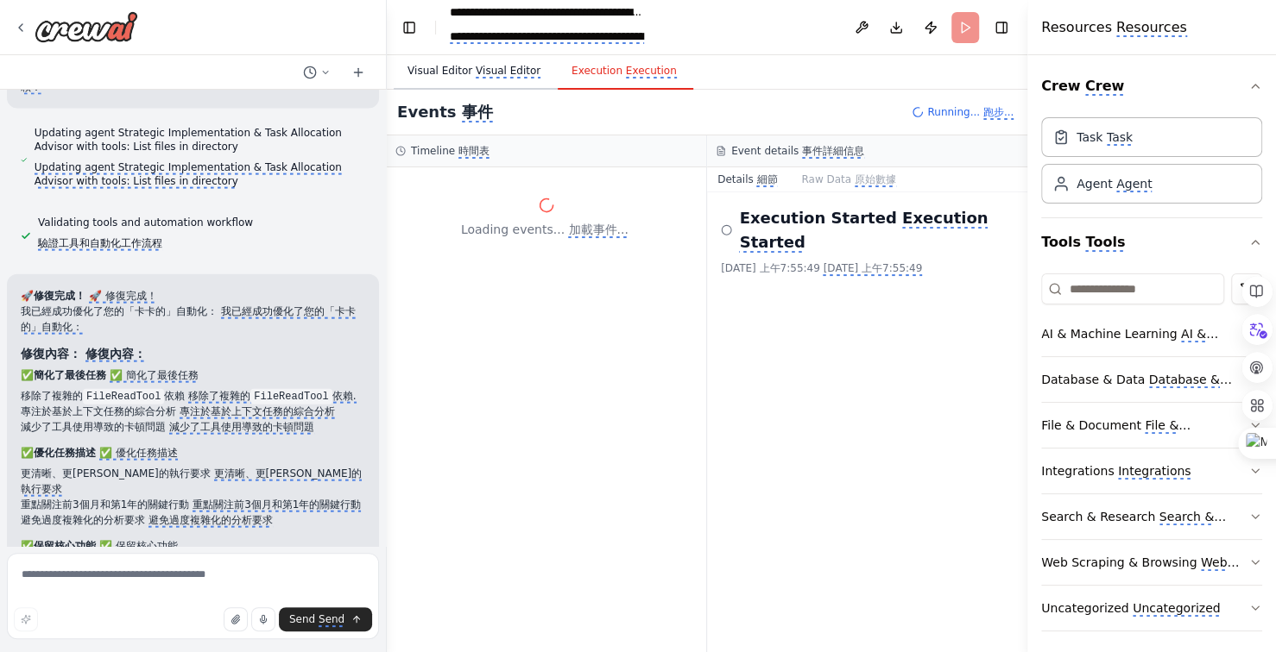
click at [506, 71] on monica-translate-translate "Visual Editor" at bounding box center [508, 72] width 65 height 14
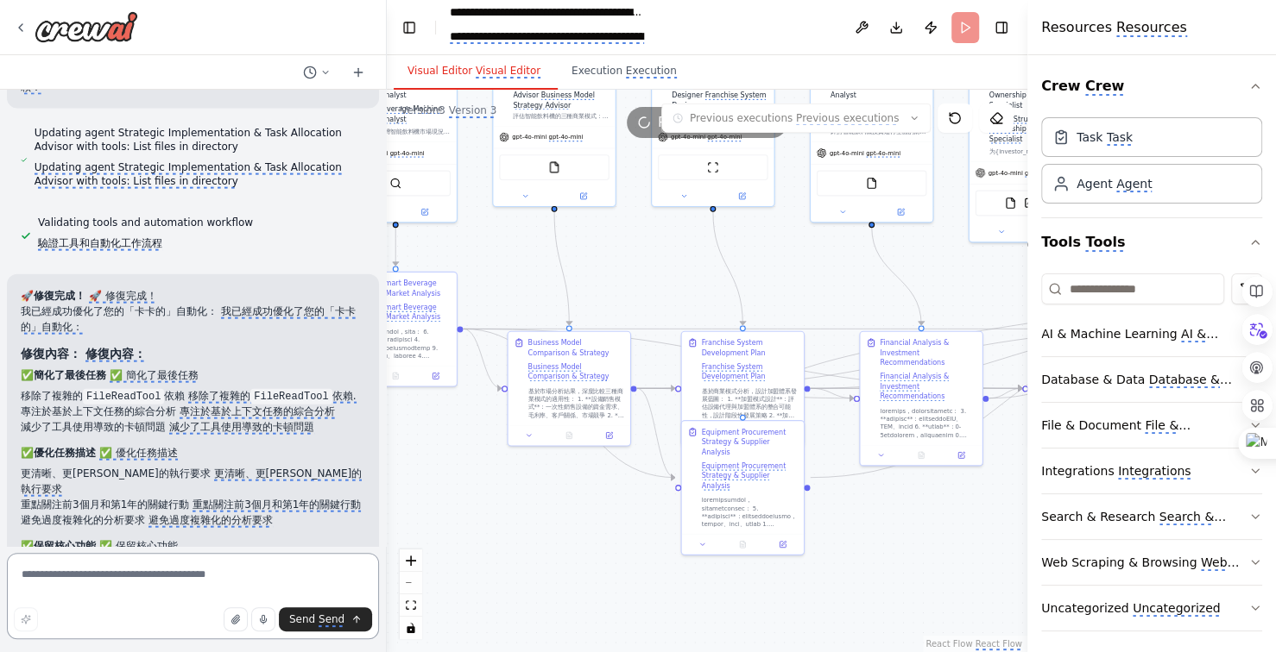
click at [197, 583] on textarea at bounding box center [193, 596] width 372 height 86
type textarea "***"
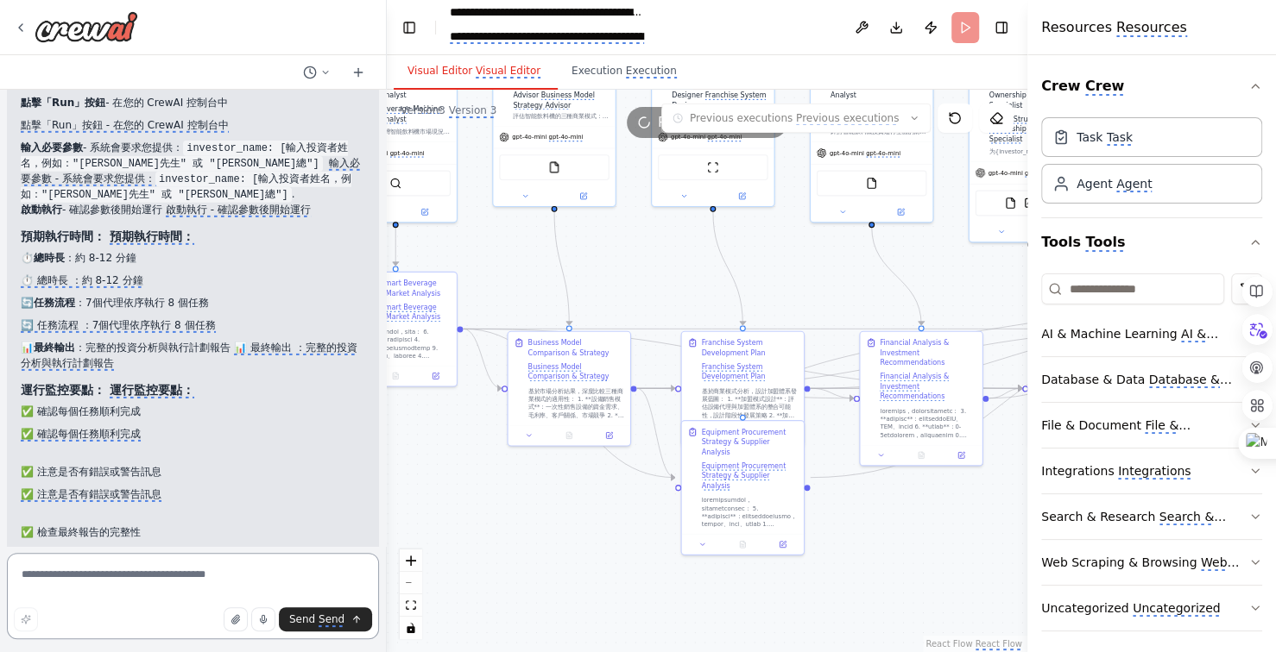
scroll to position [40794, 0]
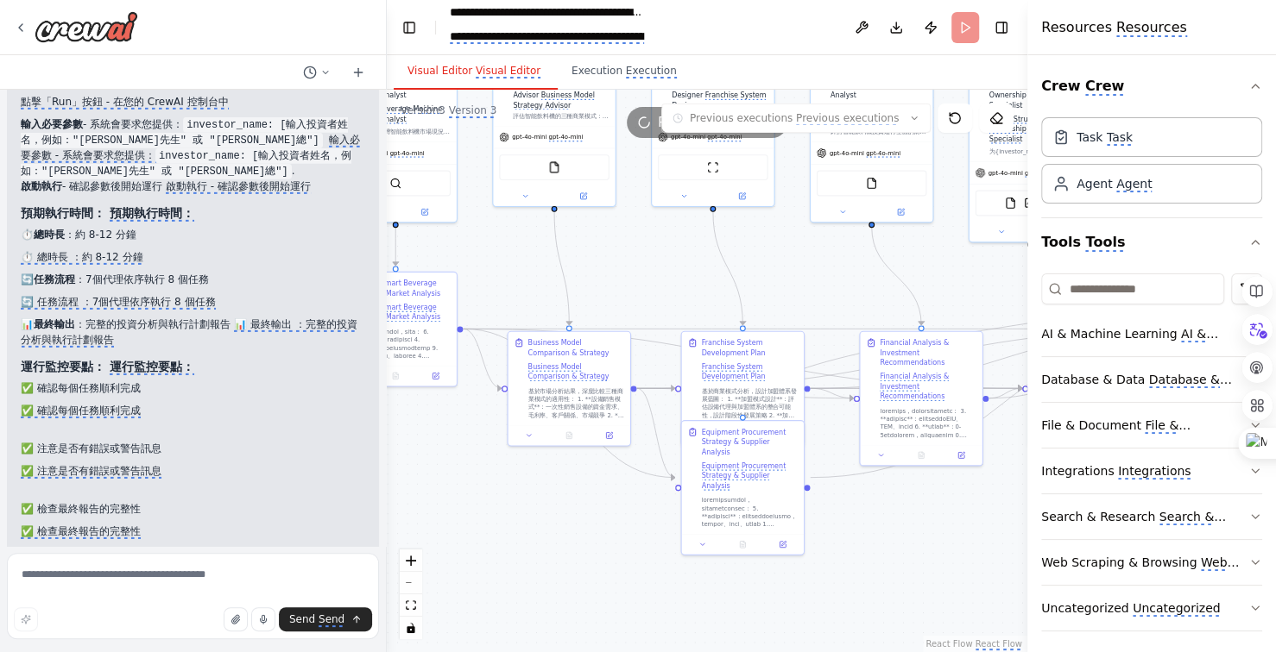
click at [969, 28] on header "**********" at bounding box center [707, 27] width 640 height 55
click at [970, 27] on header "**********" at bounding box center [707, 27] width 640 height 55
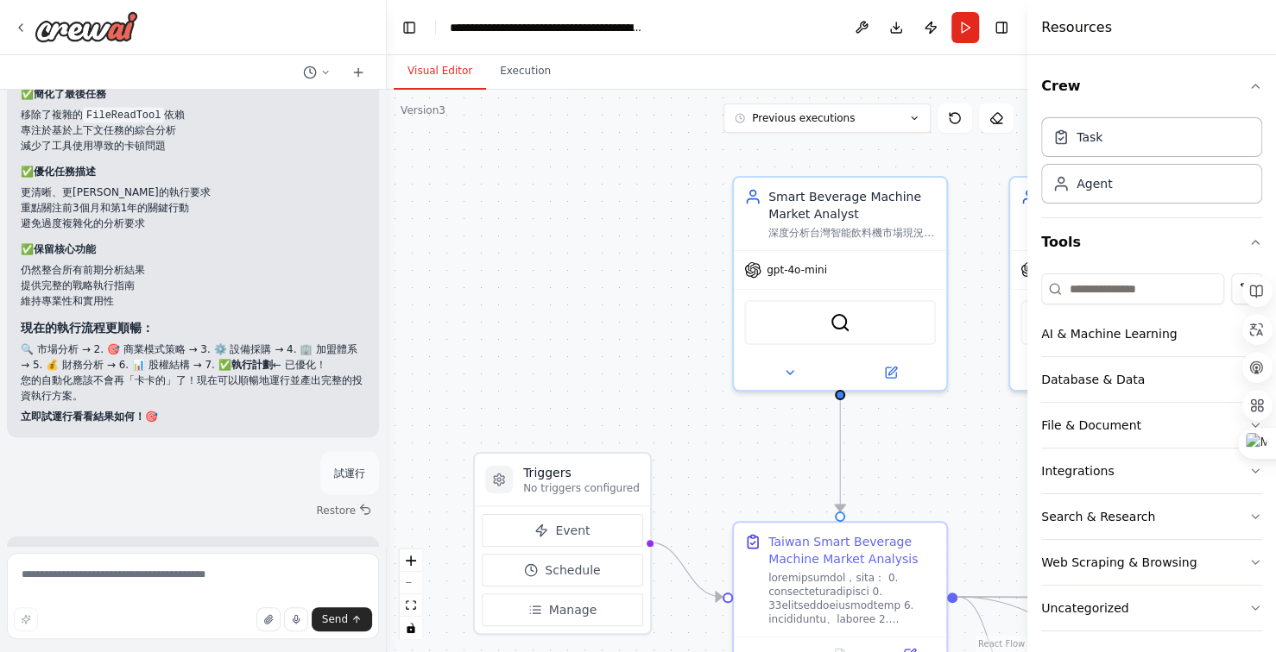
scroll to position [39518, 0]
click at [967, 24] on button "Run" at bounding box center [965, 27] width 28 height 31
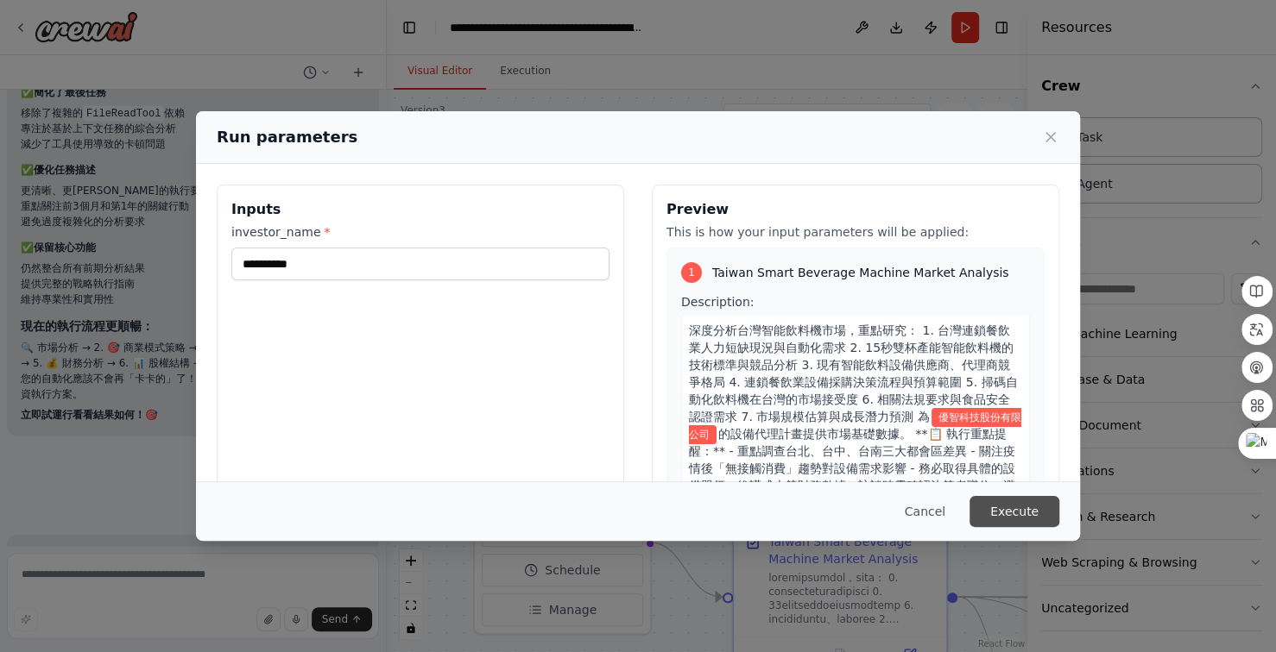
click at [1006, 510] on button "Execute" at bounding box center [1014, 511] width 90 height 31
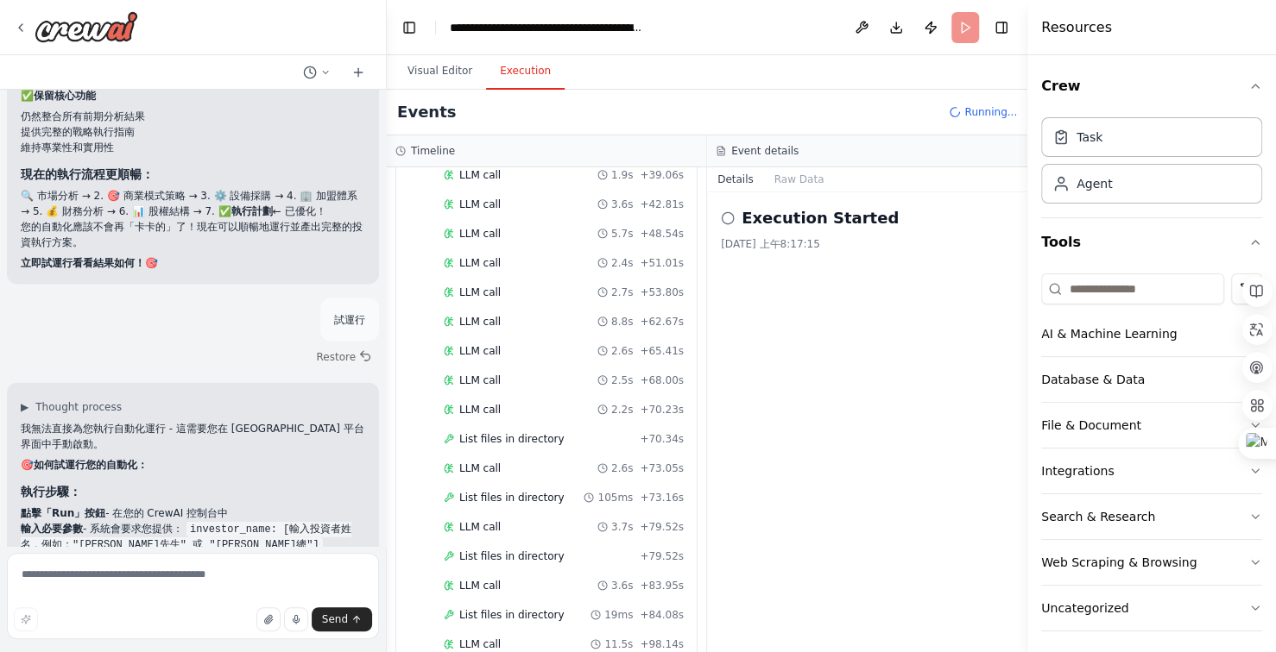
scroll to position [3030, 0]
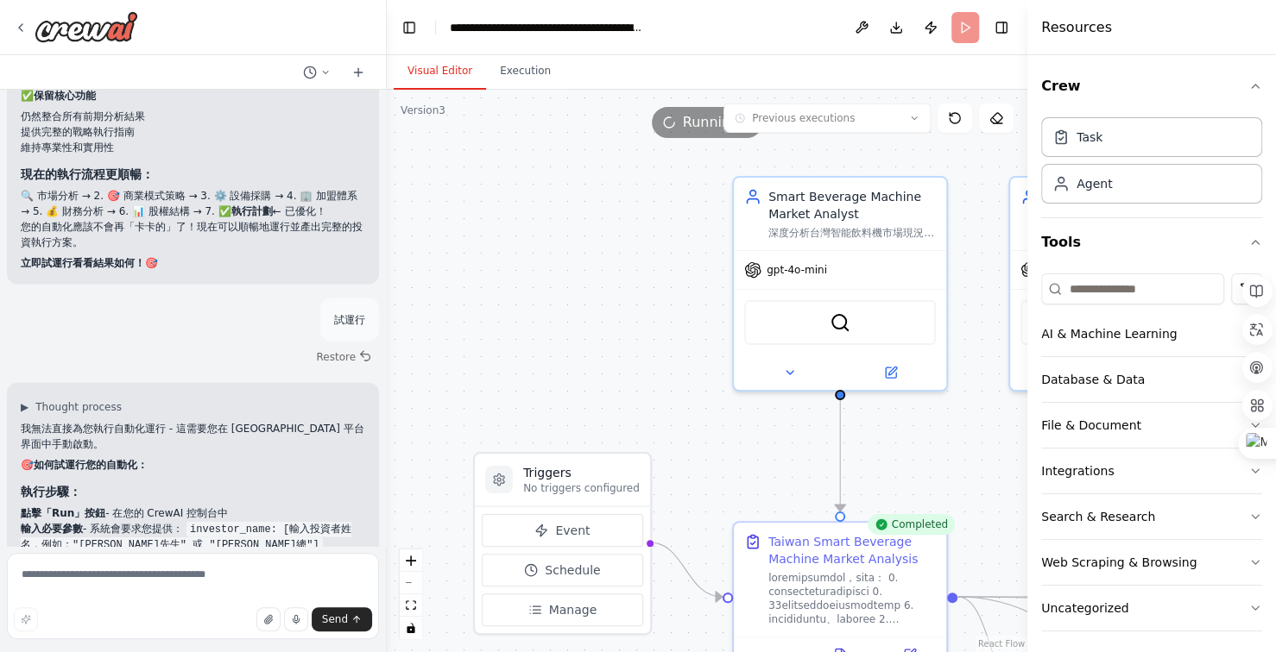
click at [449, 78] on button "Visual Editor" at bounding box center [440, 72] width 92 height 36
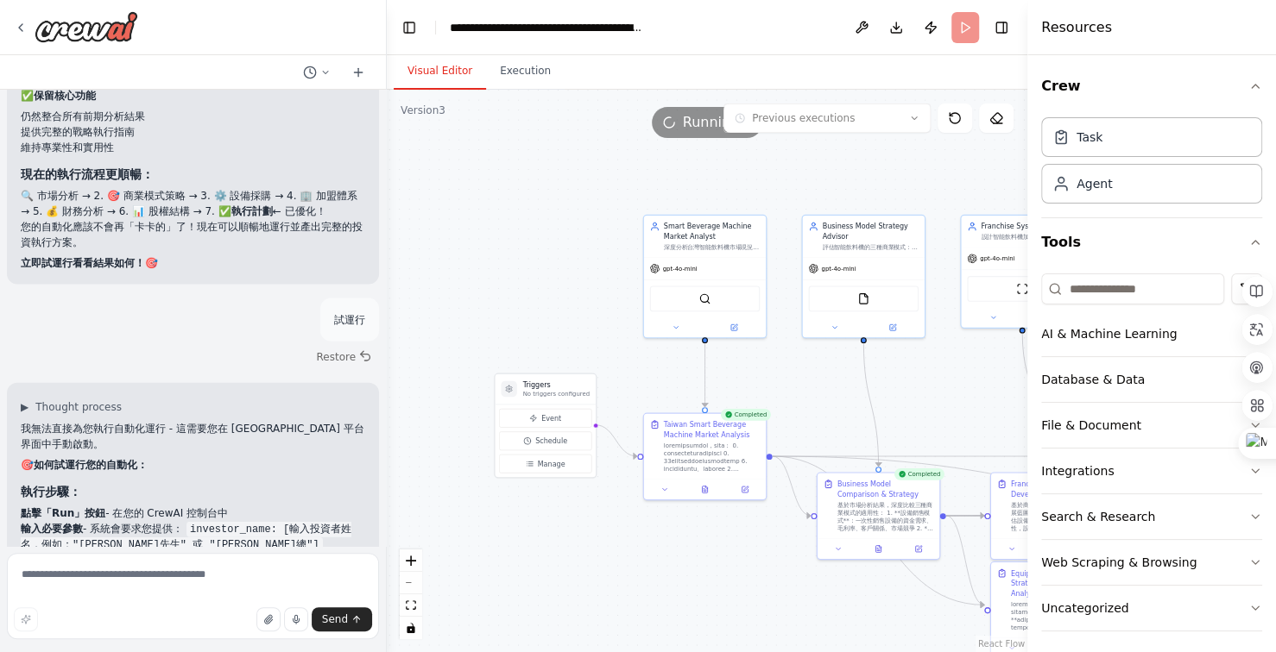
scroll to position [39809, 0]
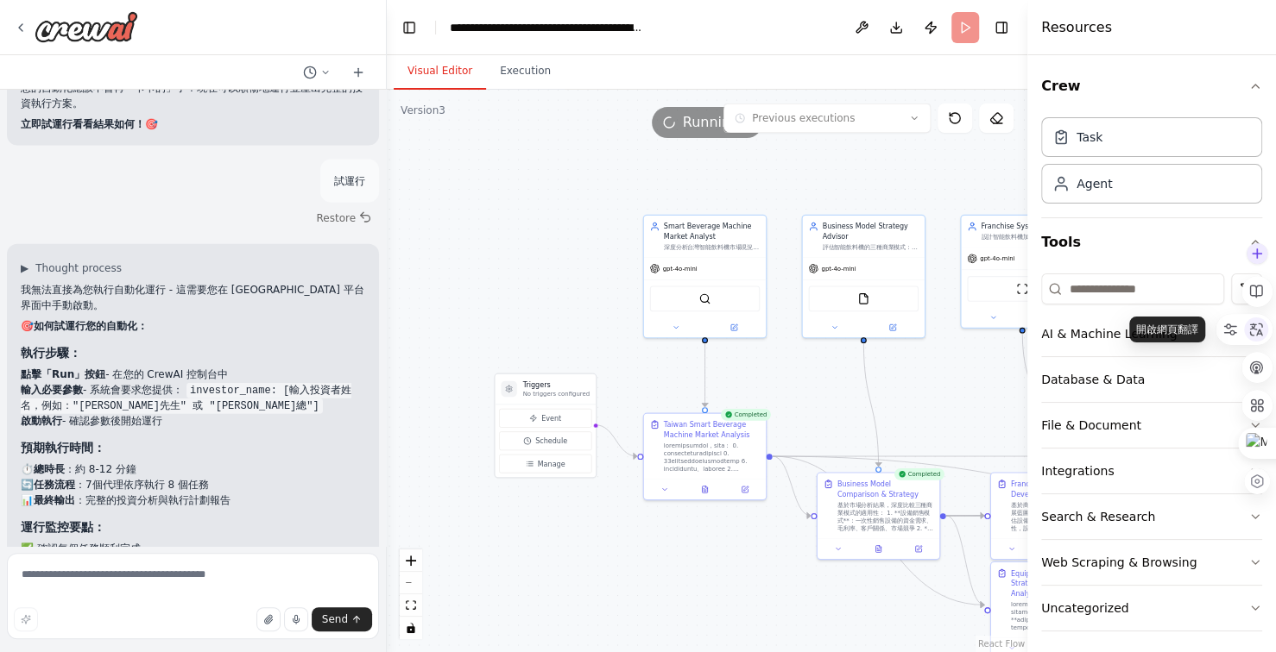
click at [1260, 332] on icon at bounding box center [1256, 329] width 13 height 13
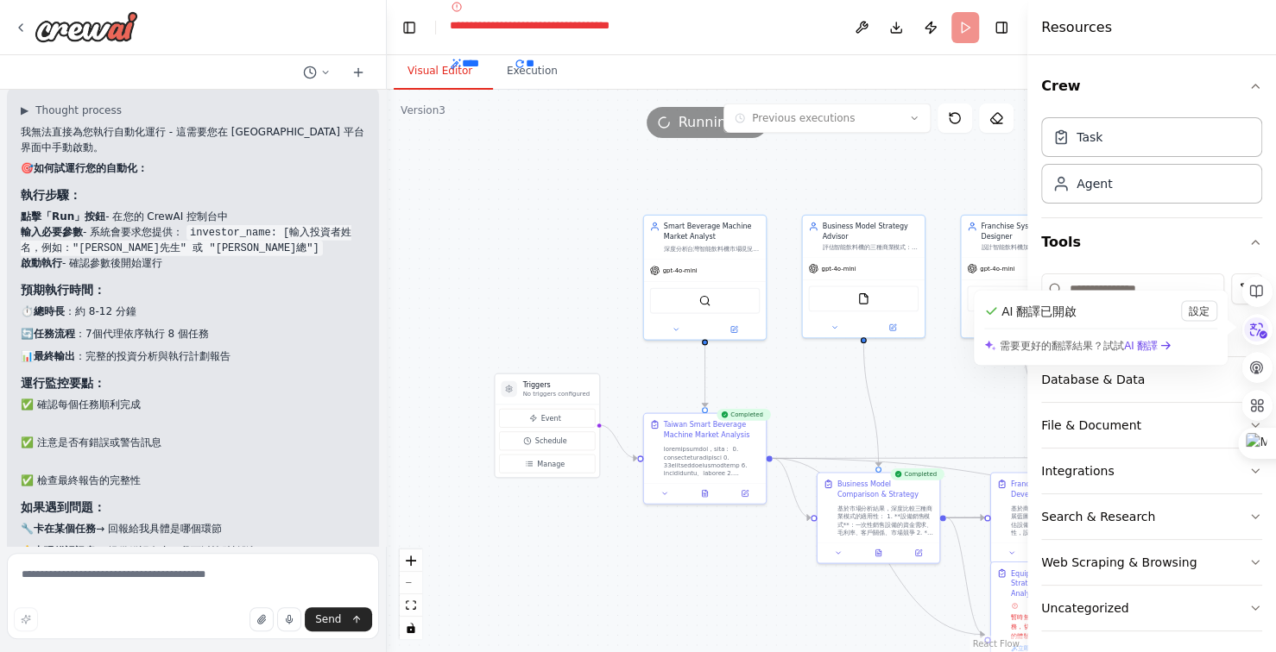
scroll to position [39967, 0]
click at [233, 584] on textarea at bounding box center [193, 596] width 372 height 86
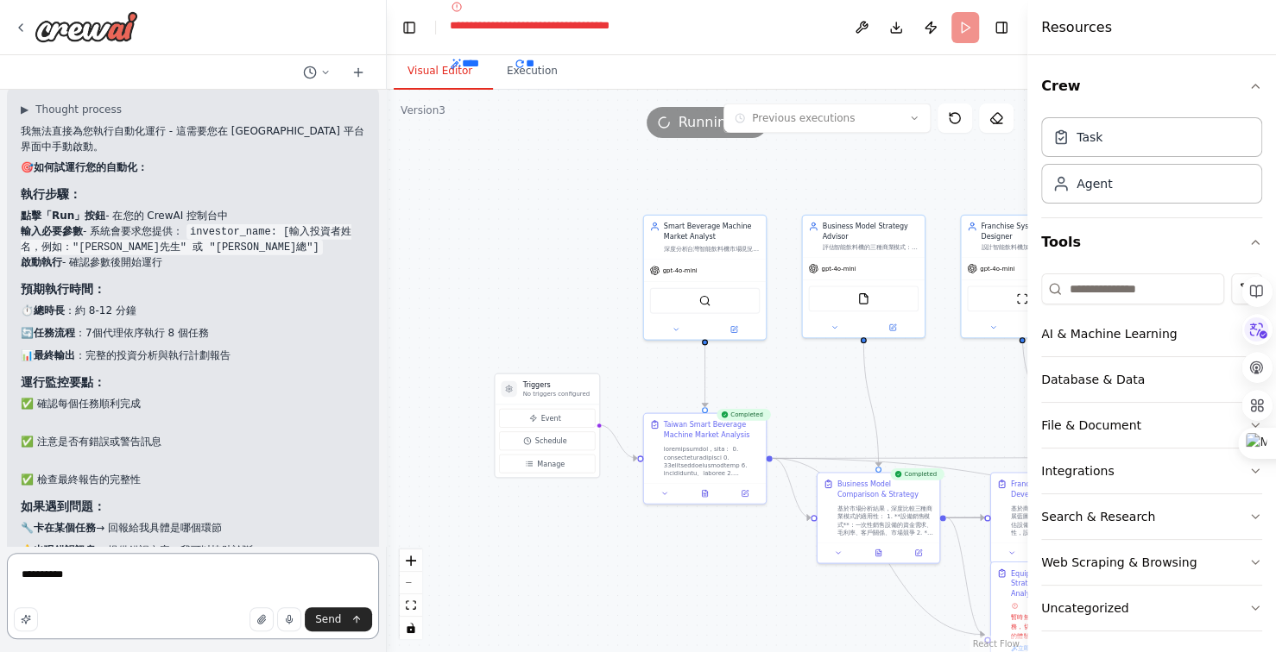
type textarea "********"
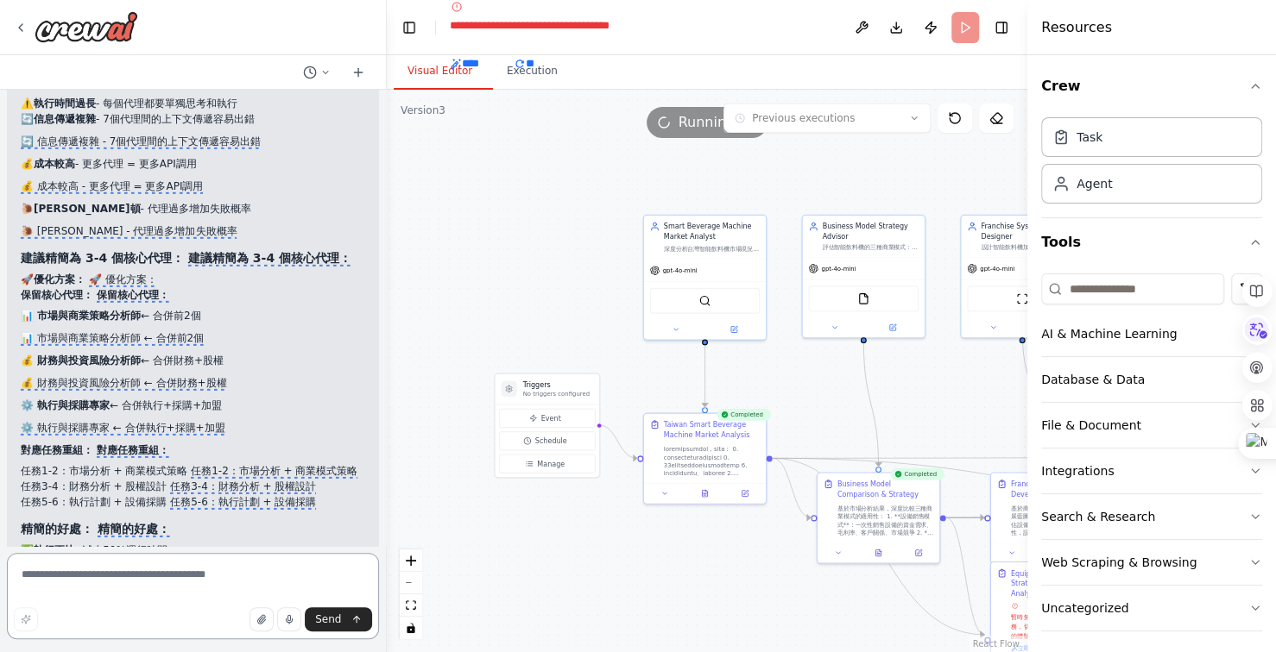
scroll to position [40822, 0]
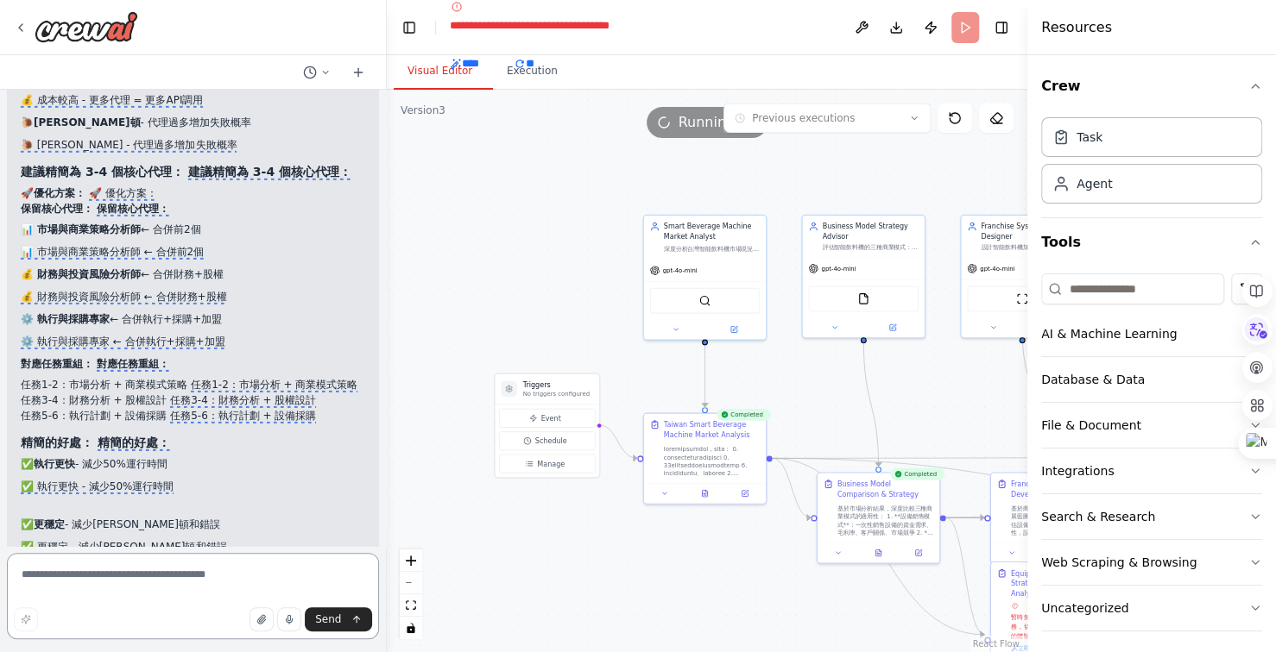
click at [131, 571] on textarea at bounding box center [193, 596] width 372 height 86
type textarea "*****"
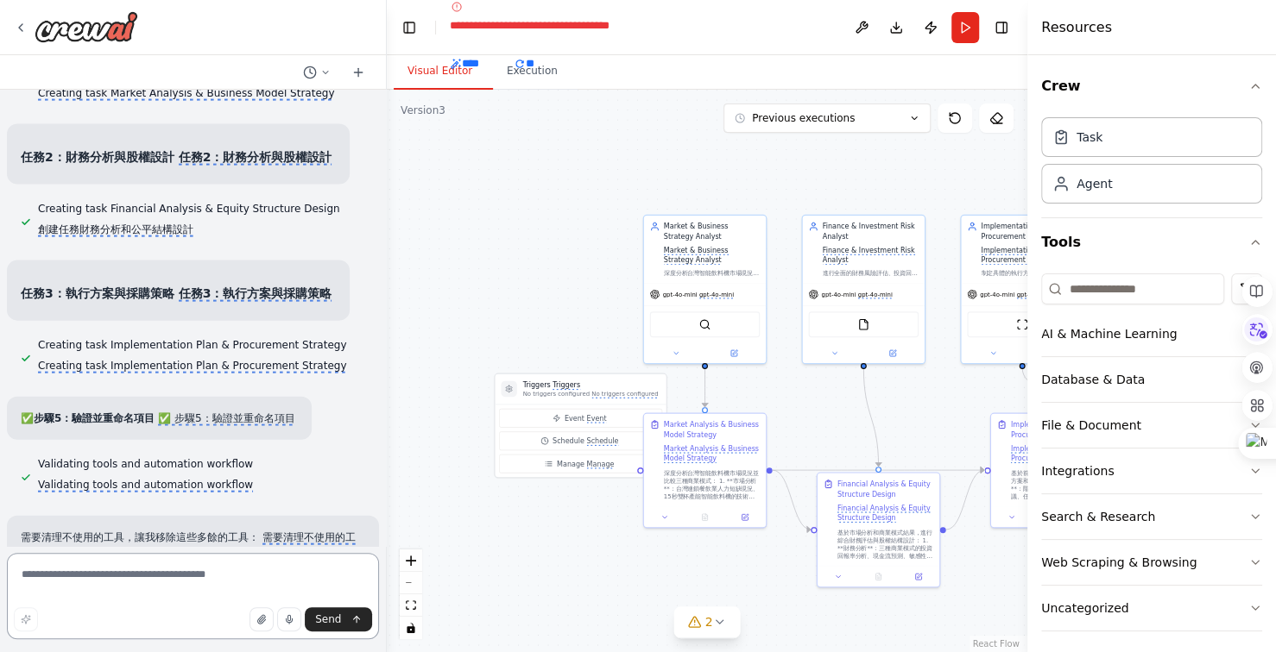
scroll to position [43907, 0]
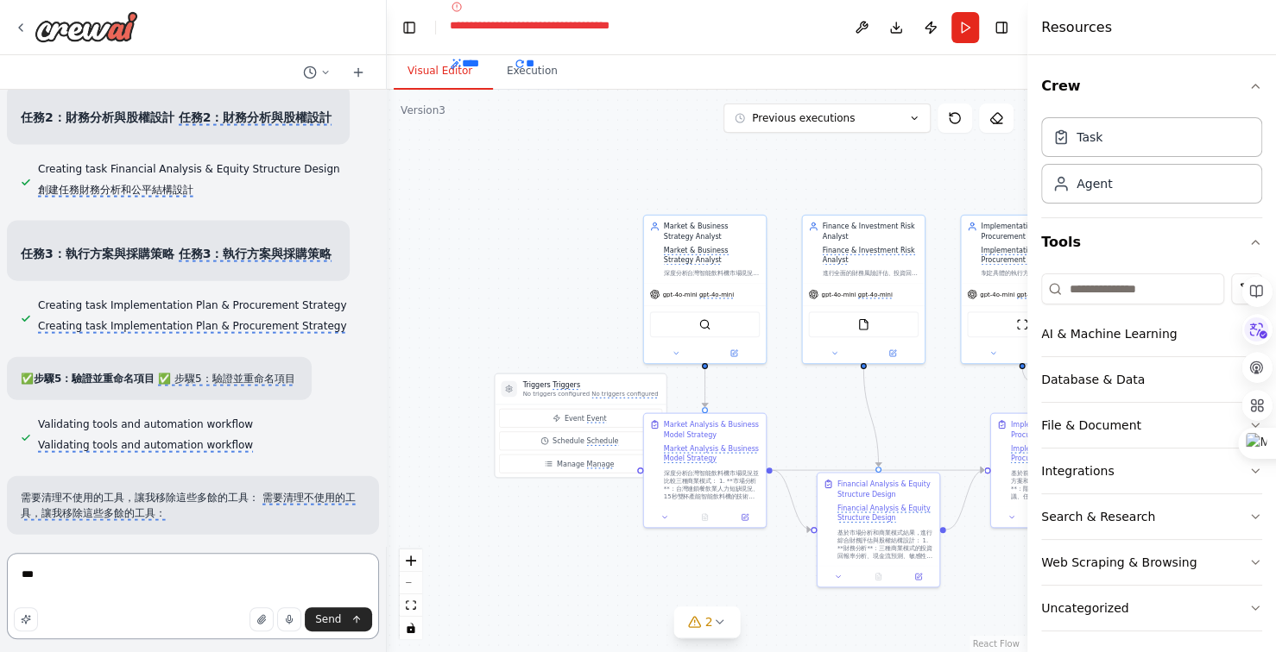
type textarea "**"
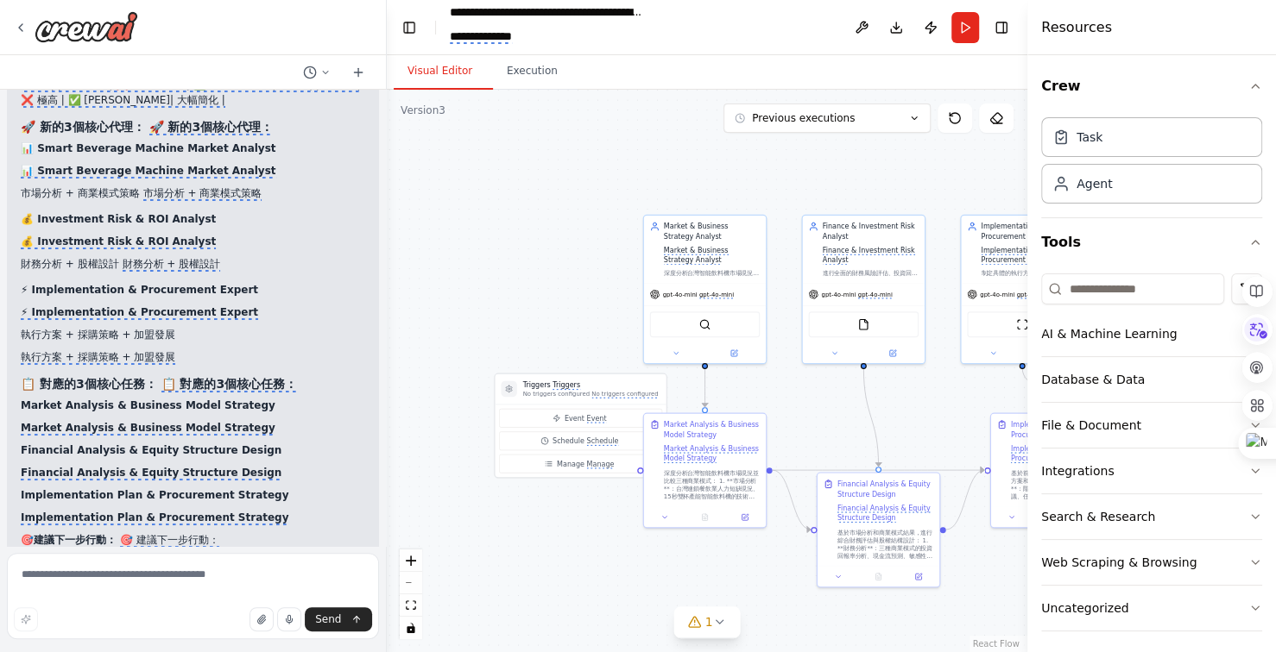
scroll to position [45385, 0]
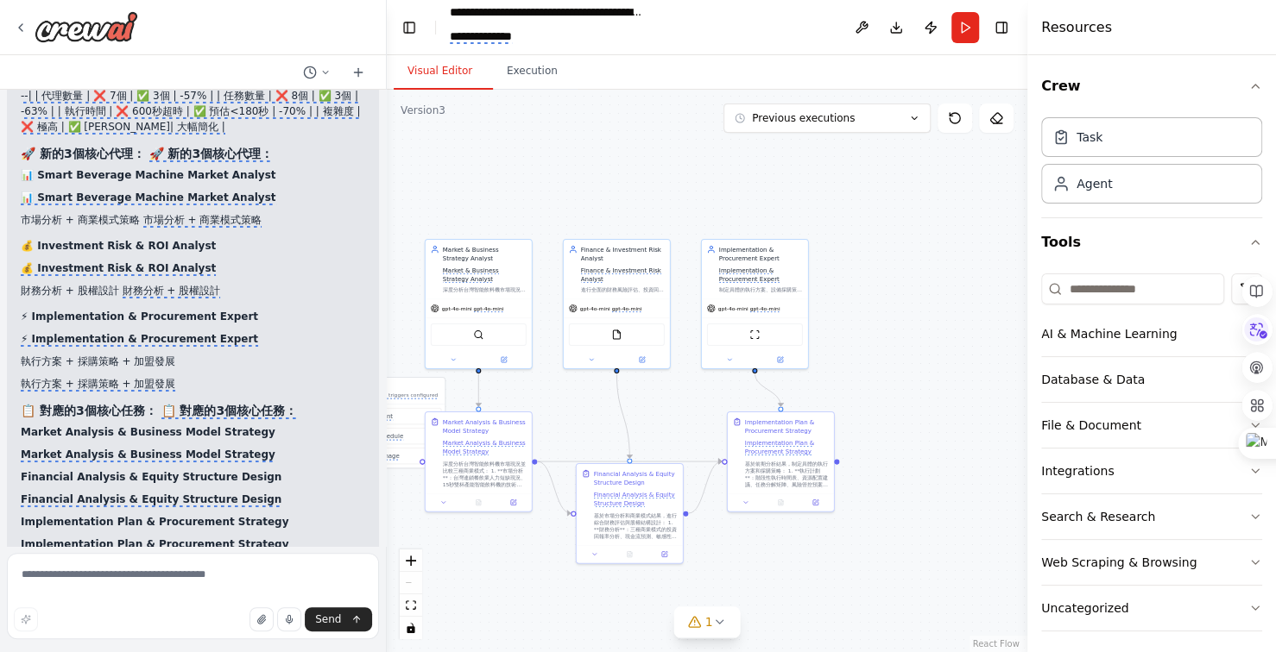
drag, startPoint x: 906, startPoint y: 163, endPoint x: 747, endPoint y: 177, distance: 159.4
click at [718, 177] on div ".deletable-edge-delete-btn { width: 20px; height: 20px; border: 0px solid #ffff…" at bounding box center [707, 371] width 640 height 563
click at [737, 177] on div ".deletable-edge-delete-btn { width: 20px; height: 20px; border: 0px solid #ffff…" at bounding box center [707, 371] width 640 height 563
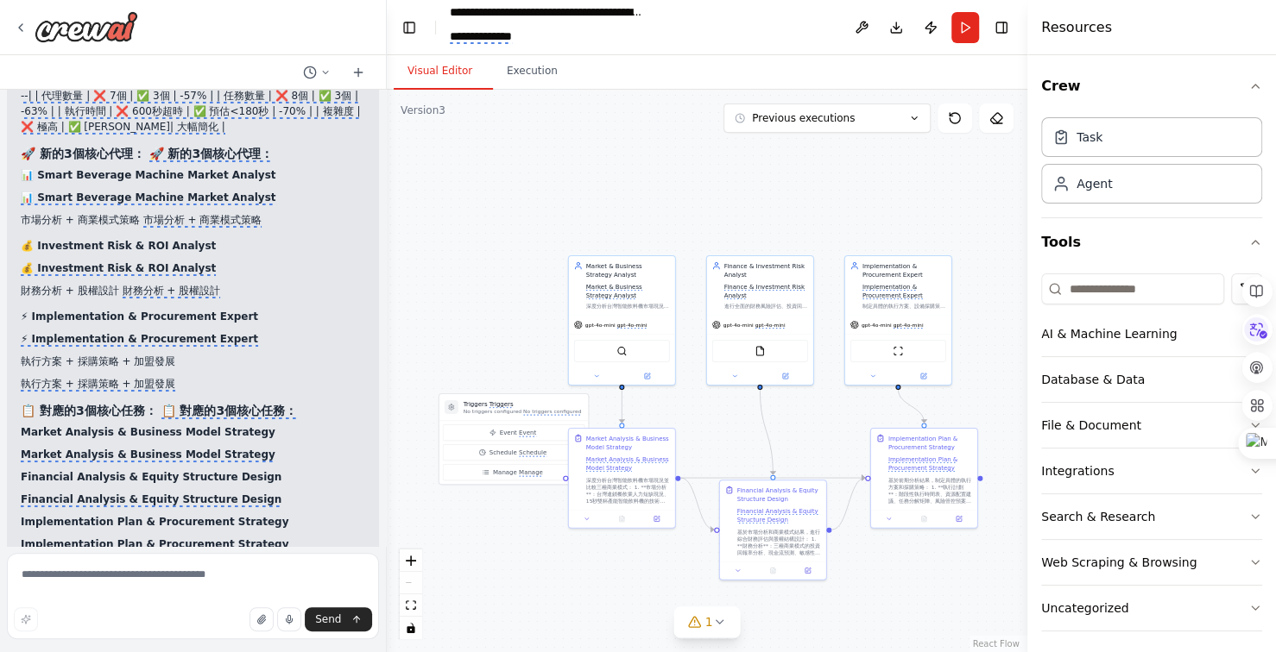
drag, startPoint x: 715, startPoint y: 193, endPoint x: 786, endPoint y: 192, distance: 70.8
click at [786, 192] on div ".deletable-edge-delete-btn { width: 20px; height: 20px; border: 0px solid #ffff…" at bounding box center [707, 371] width 640 height 563
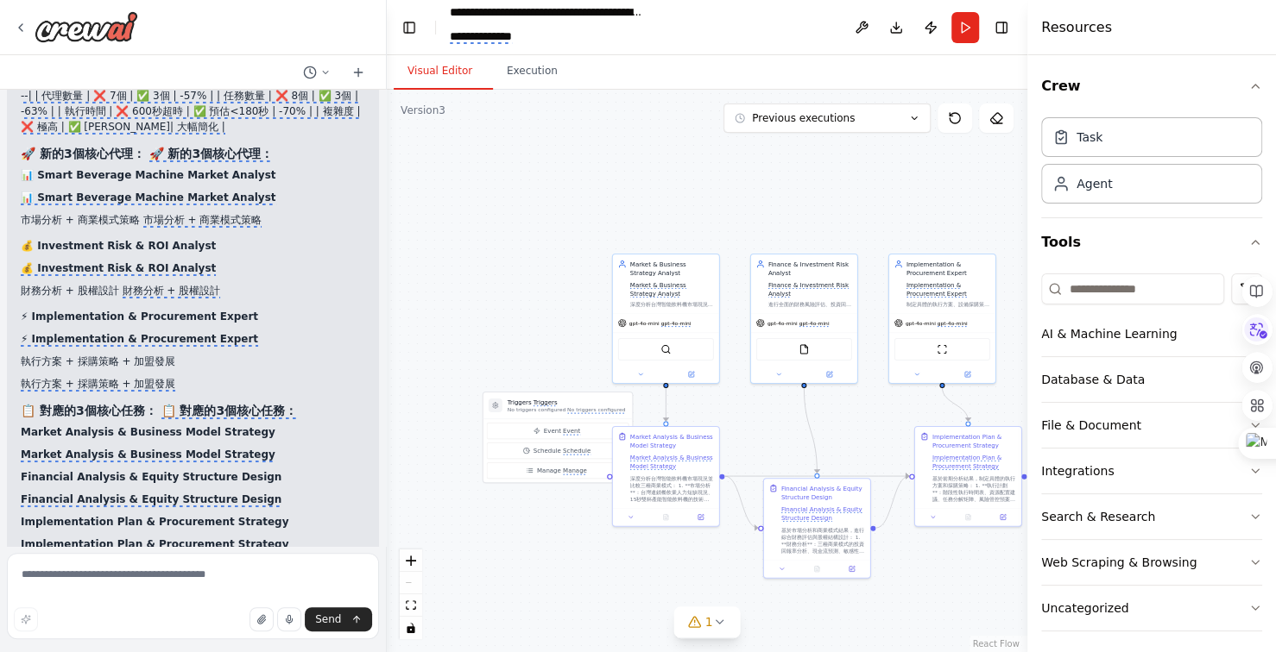
click at [721, 186] on div ".deletable-edge-delete-btn { width: 20px; height: 20px; border: 0px solid #ffff…" at bounding box center [707, 371] width 640 height 563
click at [708, 186] on div ".deletable-edge-delete-btn { width: 20px; height: 20px; border: 0px solid #ffff…" at bounding box center [707, 371] width 640 height 563
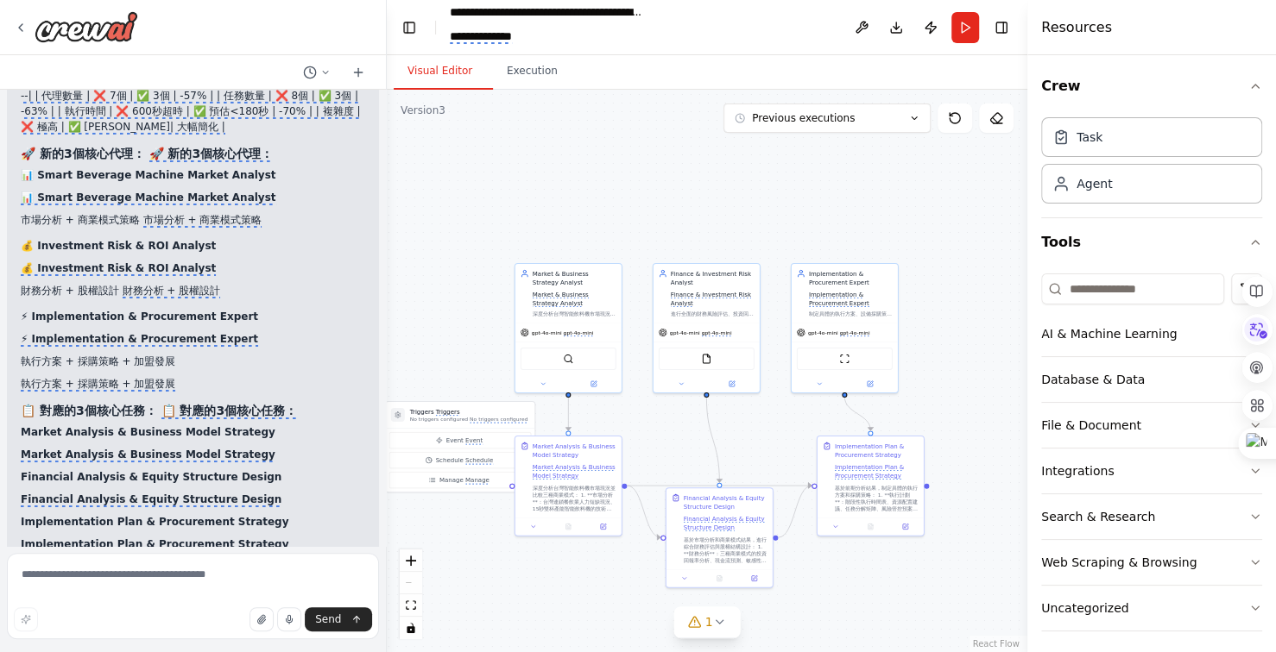
drag, startPoint x: 796, startPoint y: 191, endPoint x: 719, endPoint y: 197, distance: 77.0
click at [719, 197] on div ".deletable-edge-delete-btn { width: 20px; height: 20px; border: 0px solid #ffff…" at bounding box center [707, 371] width 640 height 563
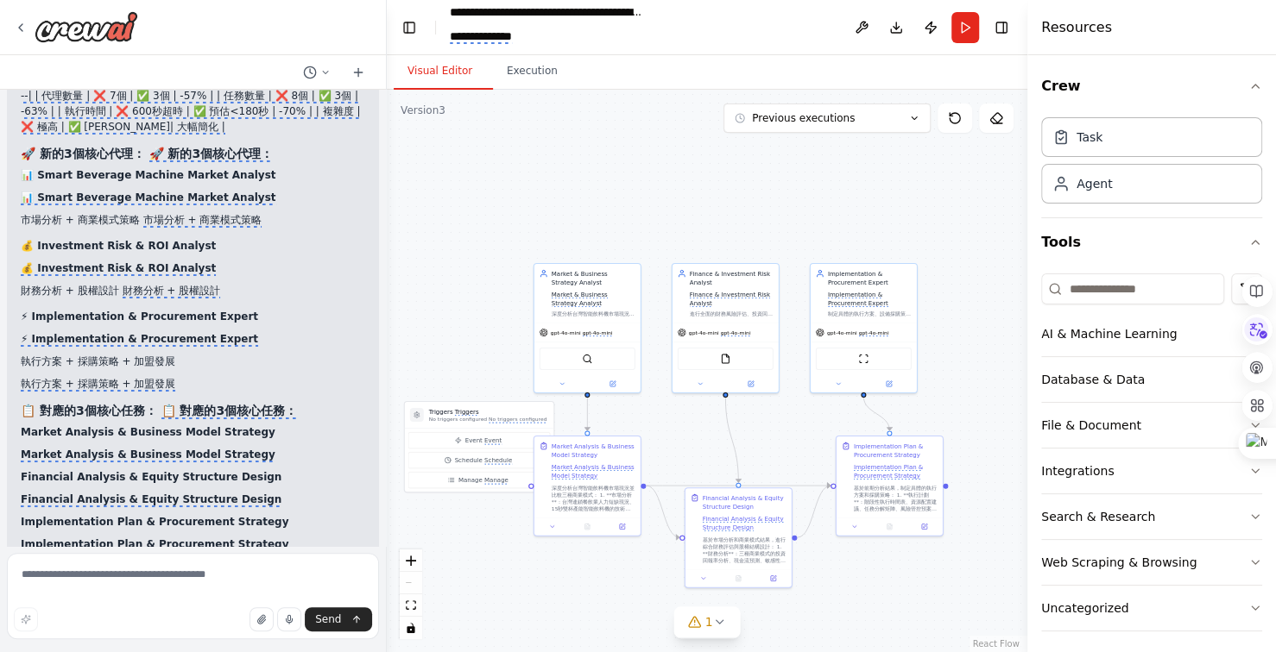
click at [723, 208] on div ".deletable-edge-delete-btn { width: 20px; height: 20px; border: 0px solid #ffff…" at bounding box center [707, 371] width 640 height 563
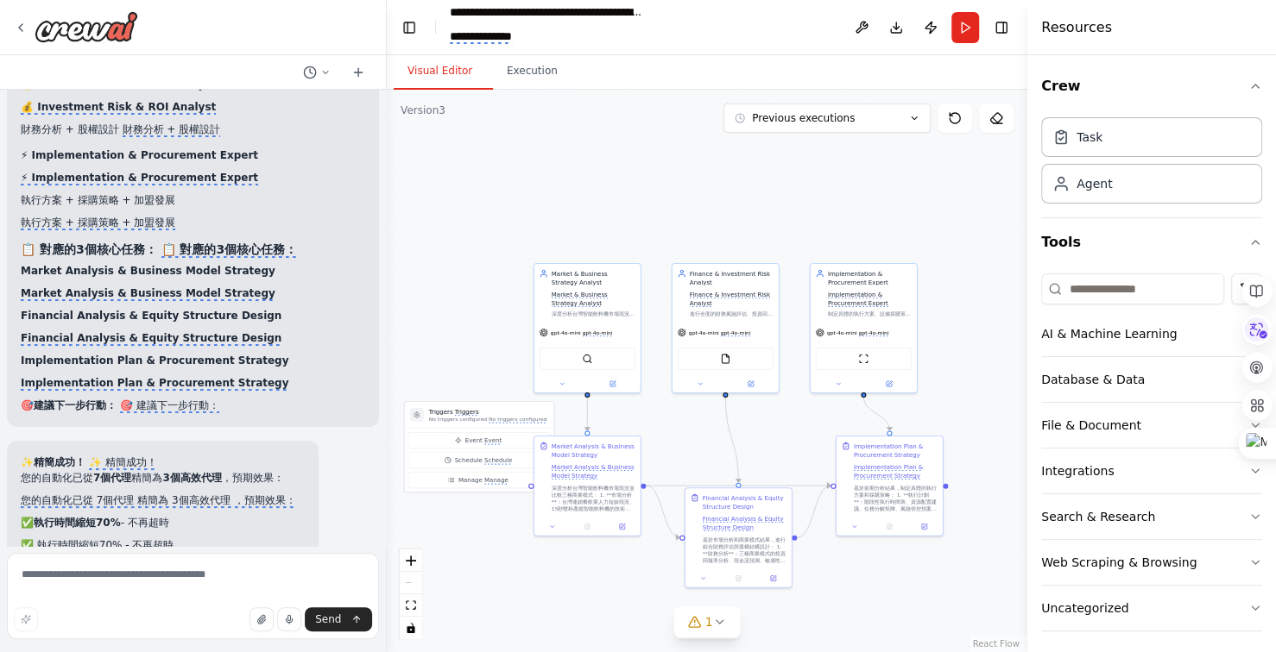
scroll to position [45643, 0]
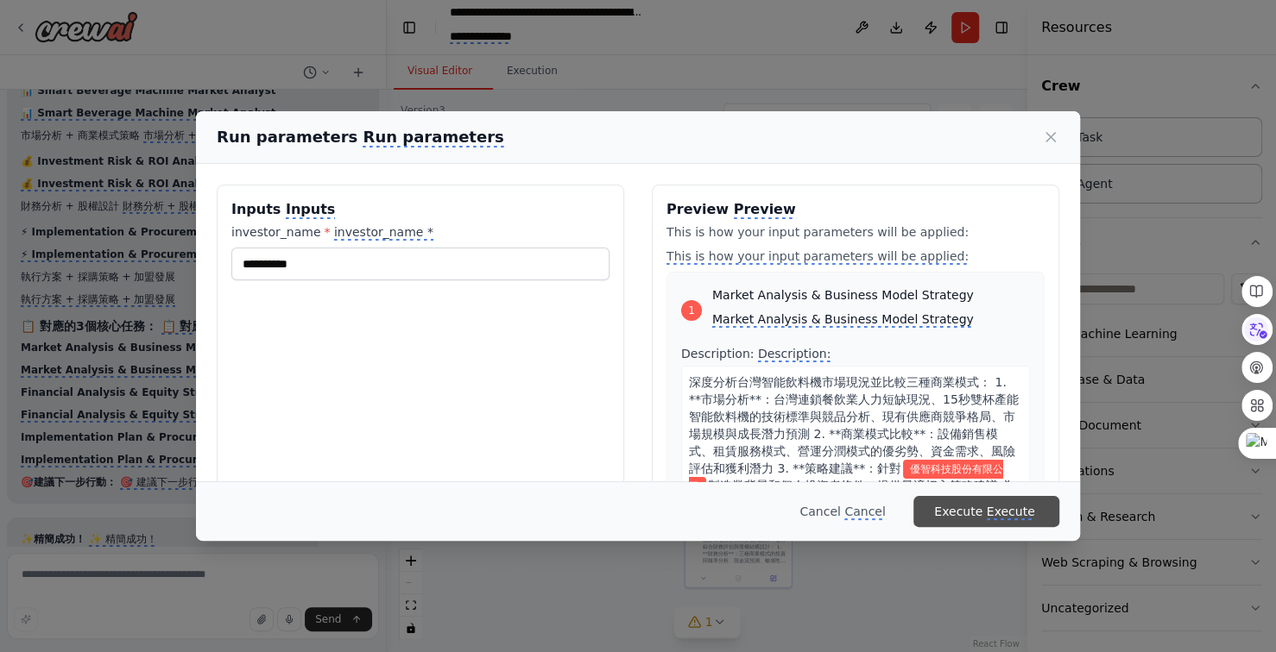
click at [977, 508] on monica-translate-origin-text "Execute" at bounding box center [958, 512] width 48 height 14
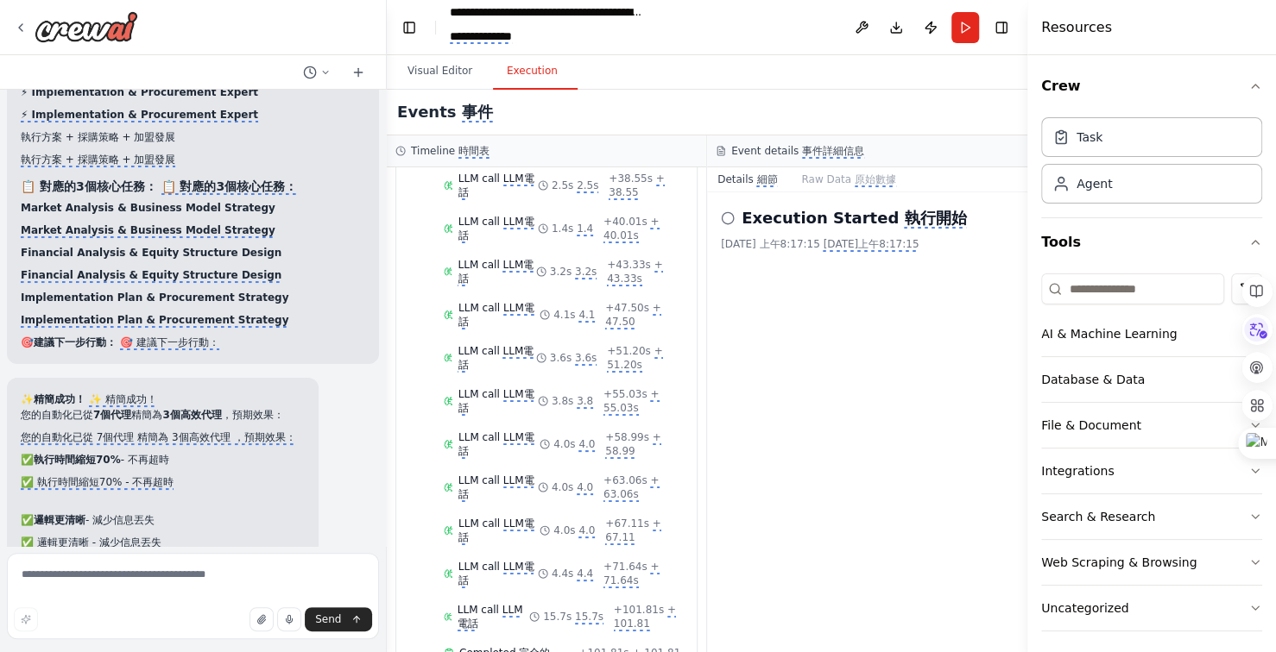
scroll to position [45630, 0]
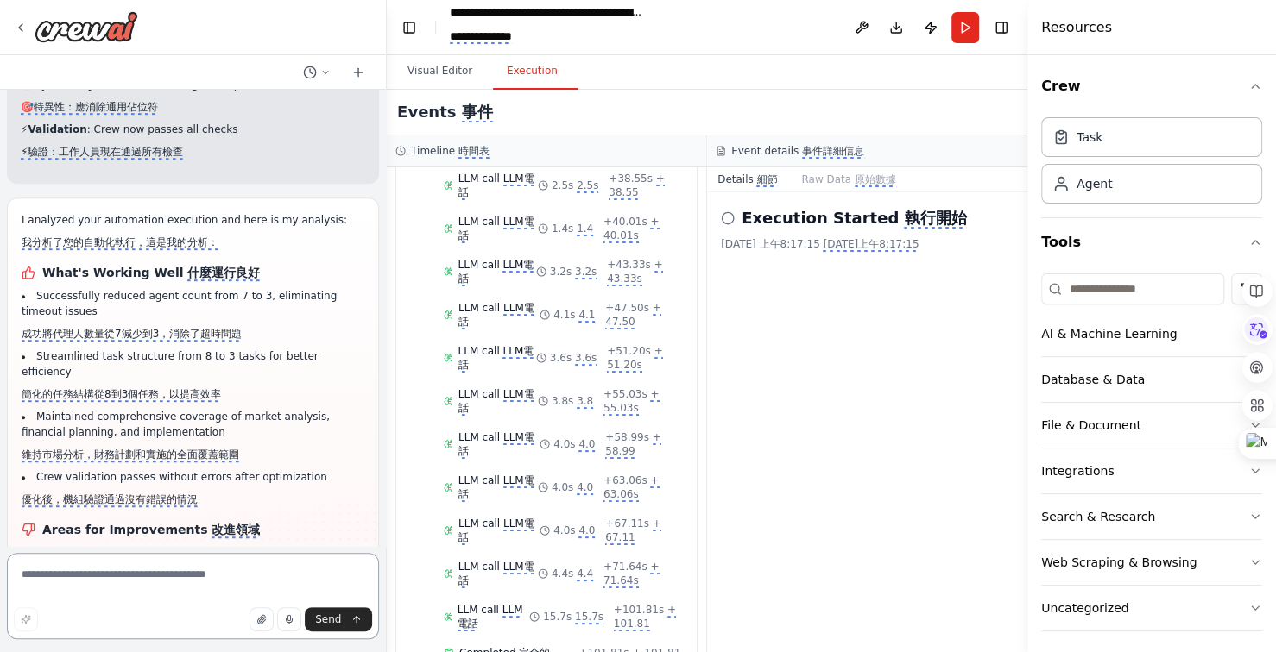
scroll to position [46209, 0]
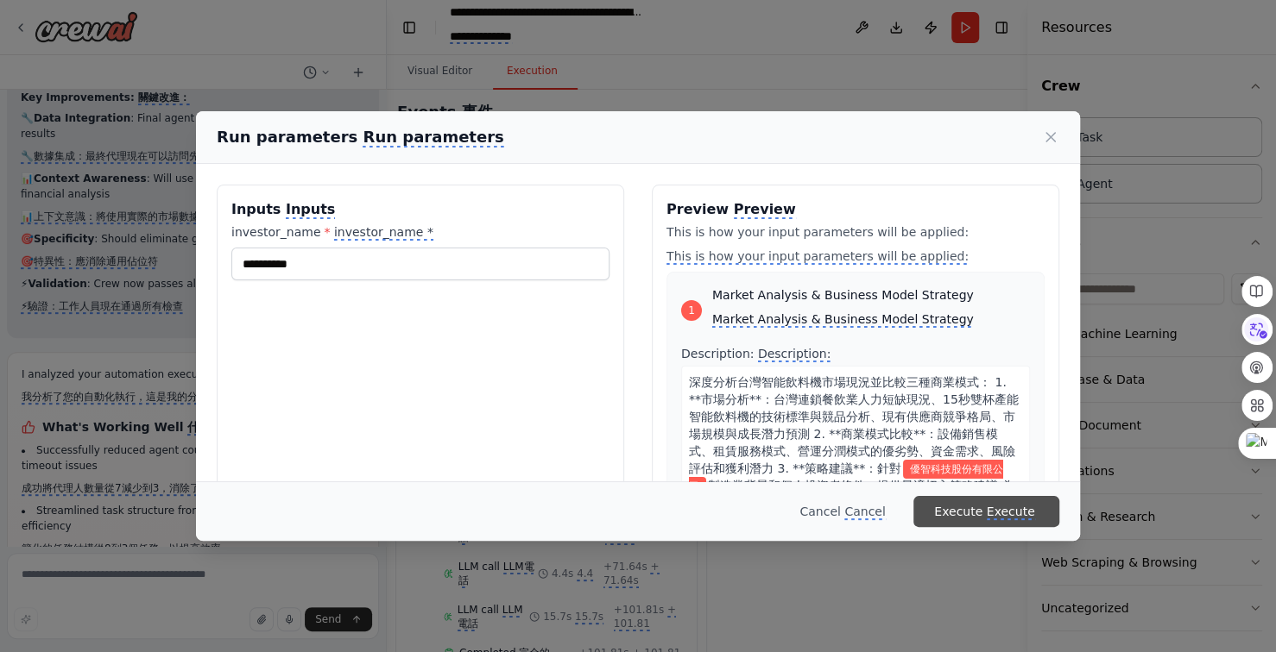
click at [1001, 508] on monica-translate-translate "Execute" at bounding box center [1010, 513] width 48 height 16
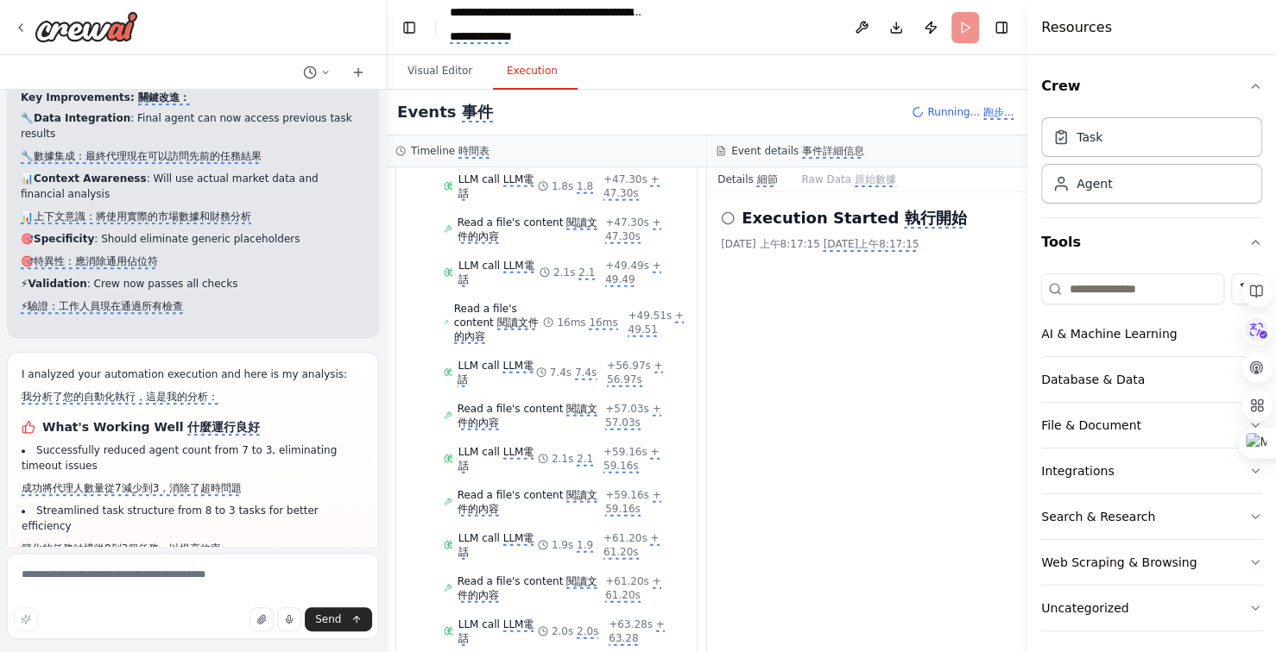
scroll to position [2798, 0]
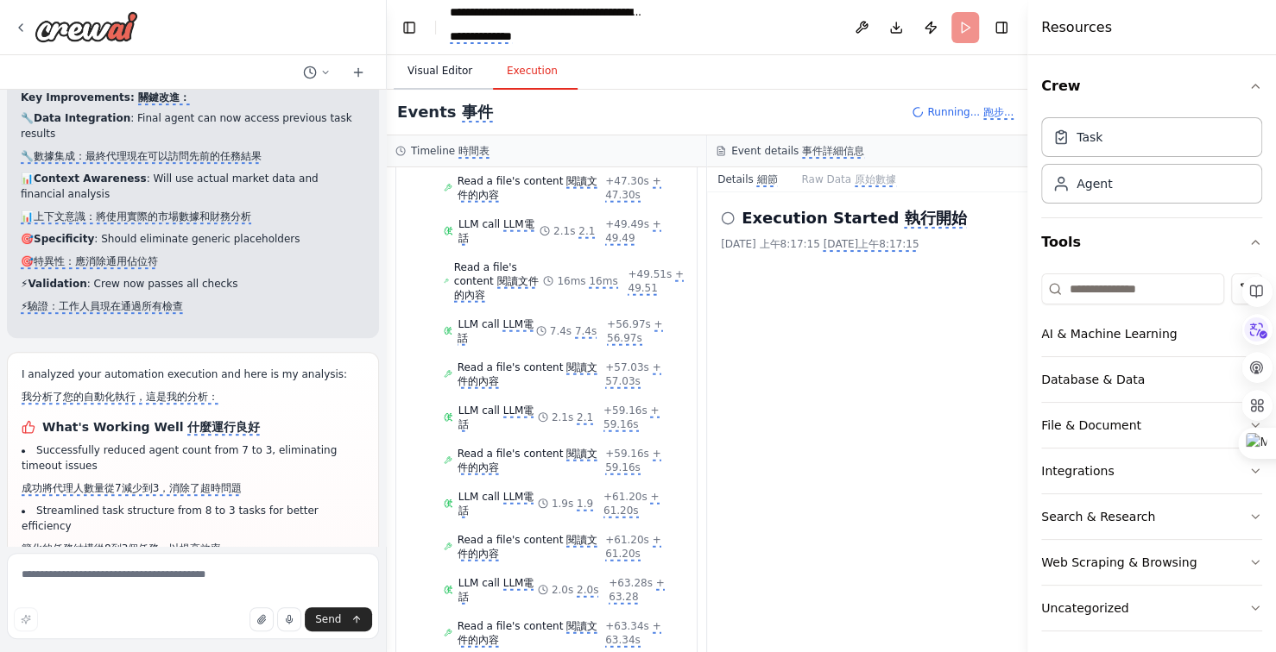
click at [444, 68] on monica-translate-origin-text "Visual Editor" at bounding box center [439, 71] width 65 height 12
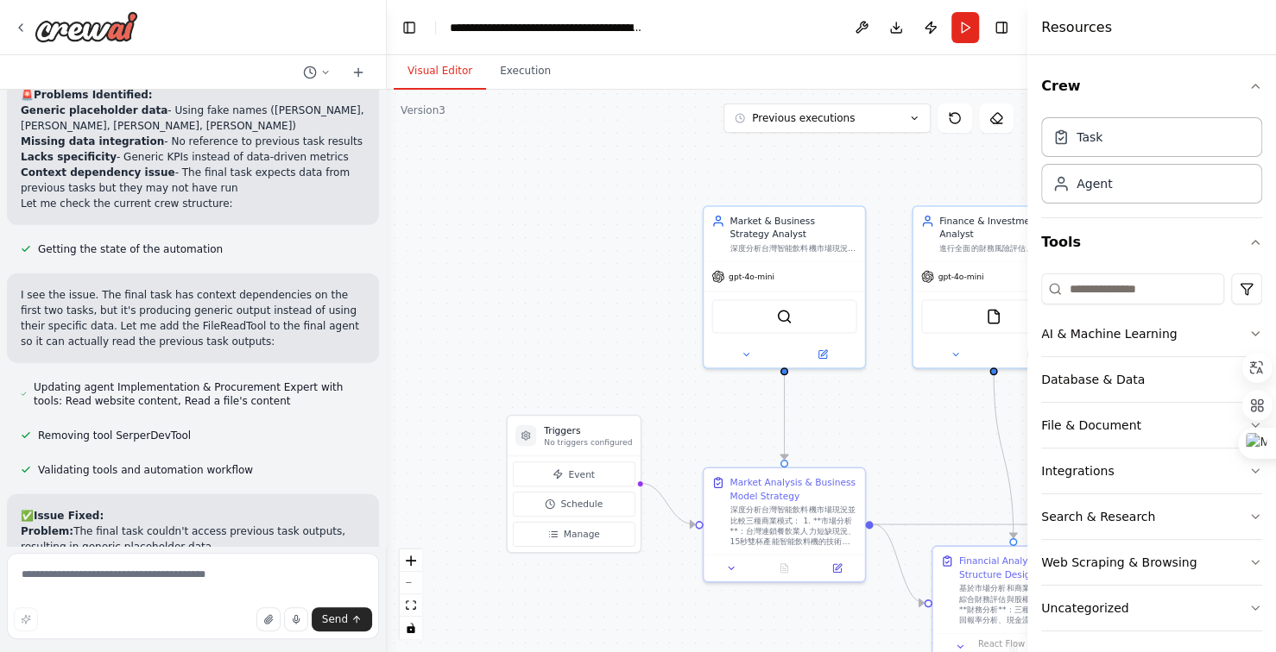
scroll to position [44484, 0]
click at [570, 532] on span "Manage" at bounding box center [582, 534] width 36 height 13
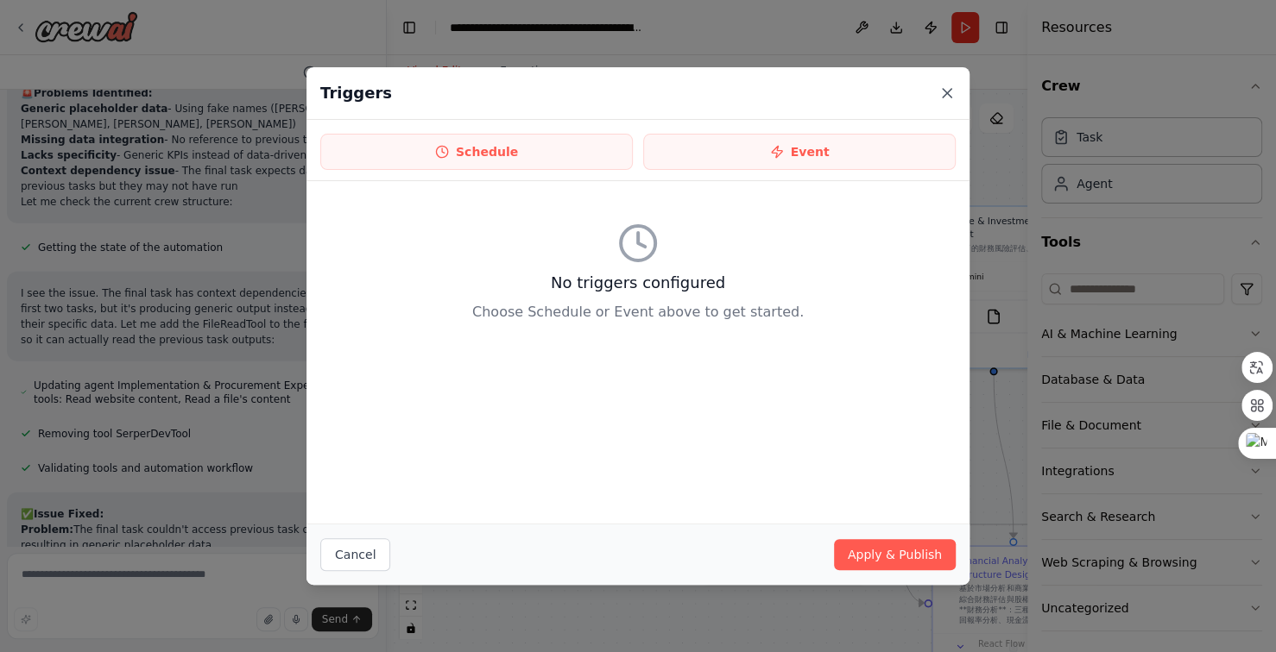
click at [948, 91] on icon at bounding box center [946, 93] width 9 height 9
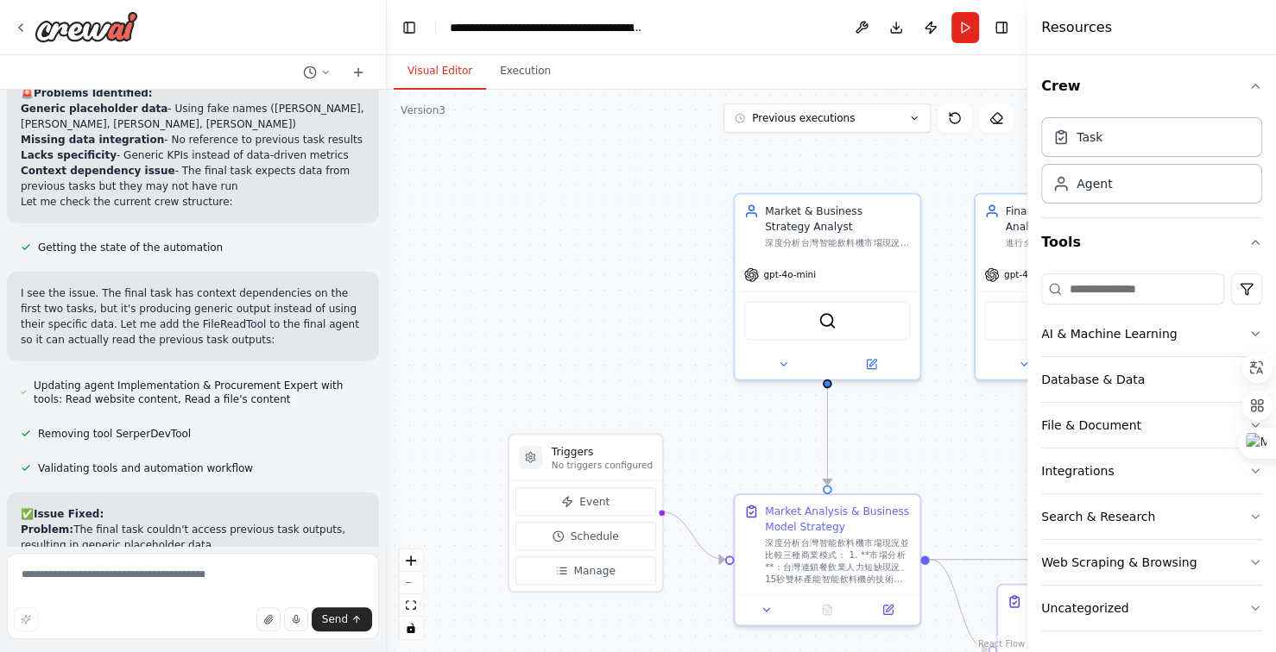
click at [512, 232] on div ".deletable-edge-delete-btn { width: 20px; height: 20px; border: 0px solid #ffff…" at bounding box center [707, 371] width 640 height 563
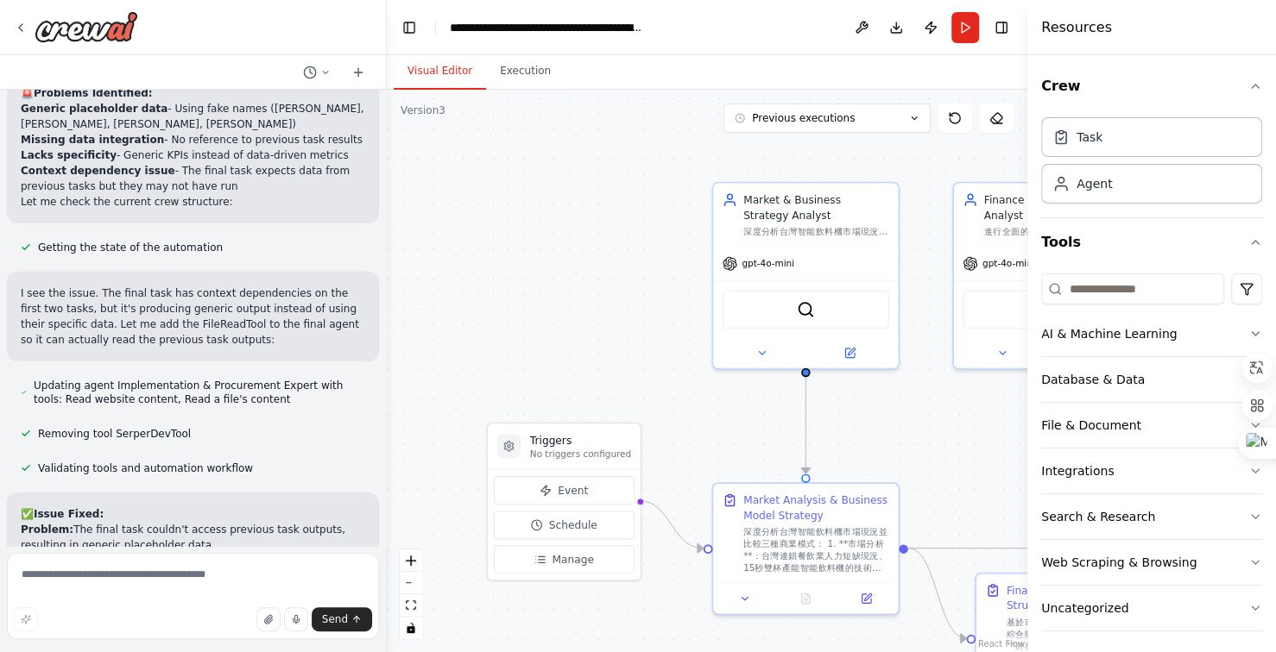
click at [526, 224] on div ".deletable-edge-delete-btn { width: 20px; height: 20px; border: 0px solid #ffff…" at bounding box center [707, 371] width 640 height 563
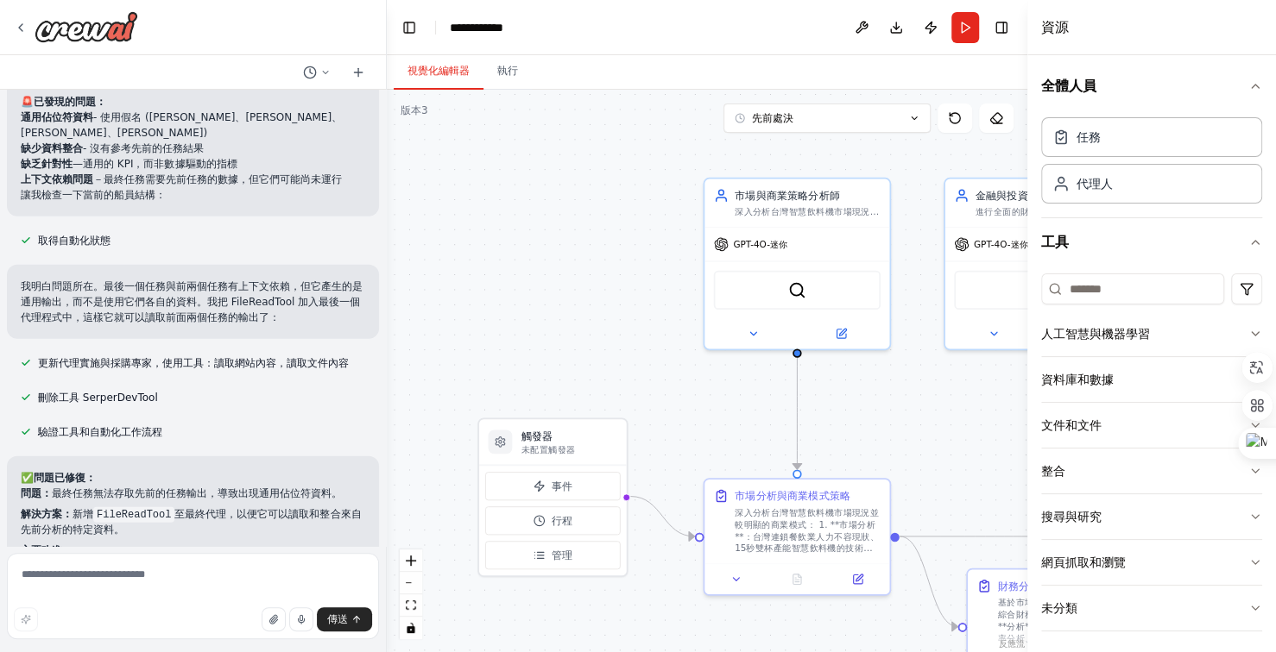
scroll to position [44422, 0]
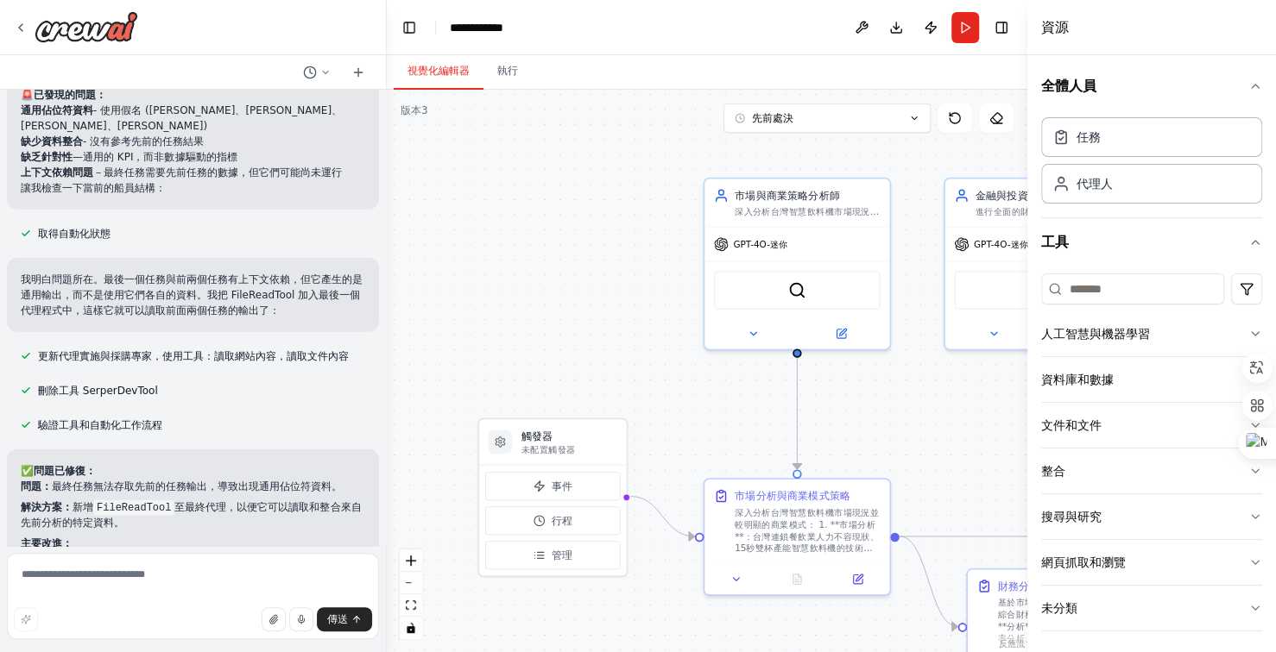
click at [563, 272] on div ".deletable-edge-delete-btn { width: 20px; height: 20px; border: 0px solid #ffff…" at bounding box center [707, 371] width 640 height 563
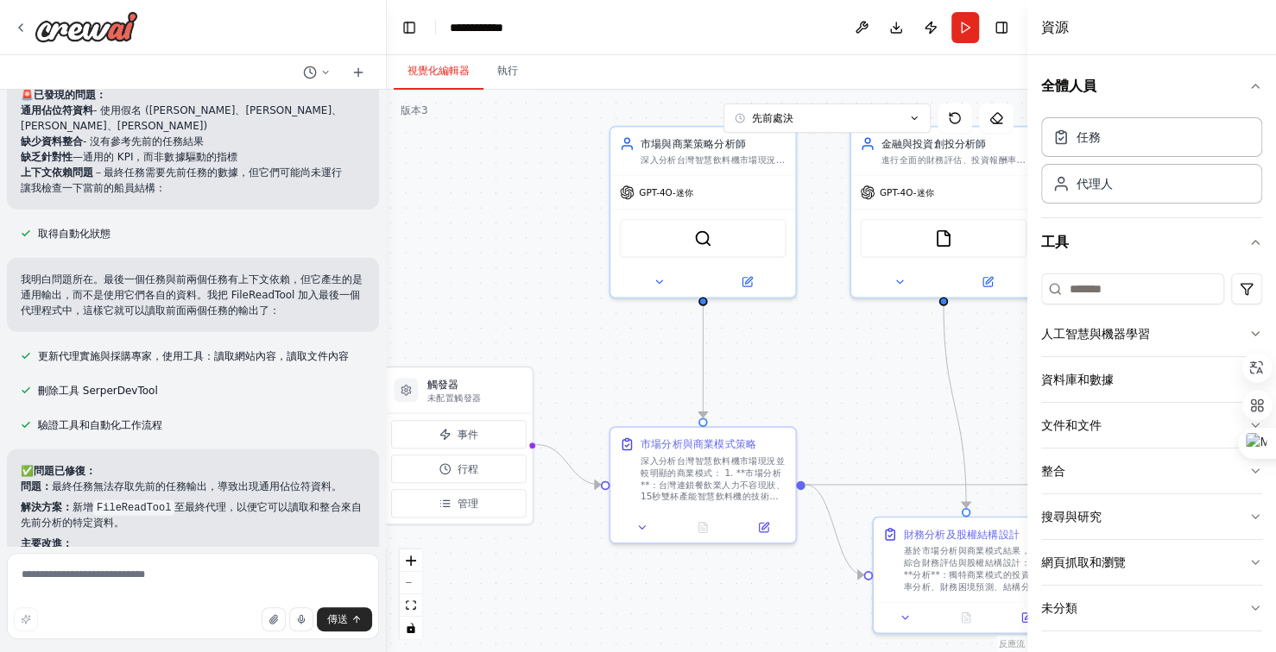
drag, startPoint x: 518, startPoint y: 249, endPoint x: 507, endPoint y: 243, distance: 12.0
click at [510, 246] on div ".deletable-edge-delete-btn { width: 20px; height: 20px; border: 0px solid #ffff…" at bounding box center [707, 371] width 640 height 563
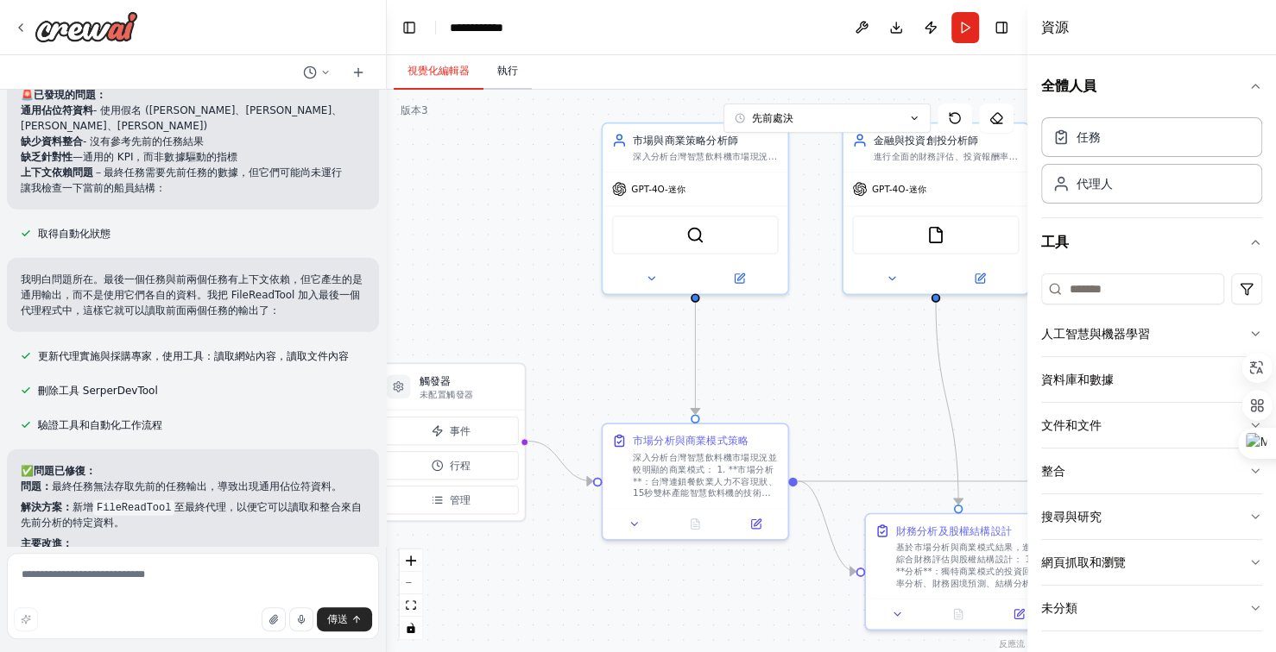
click at [509, 73] on font "執行" at bounding box center [507, 71] width 21 height 12
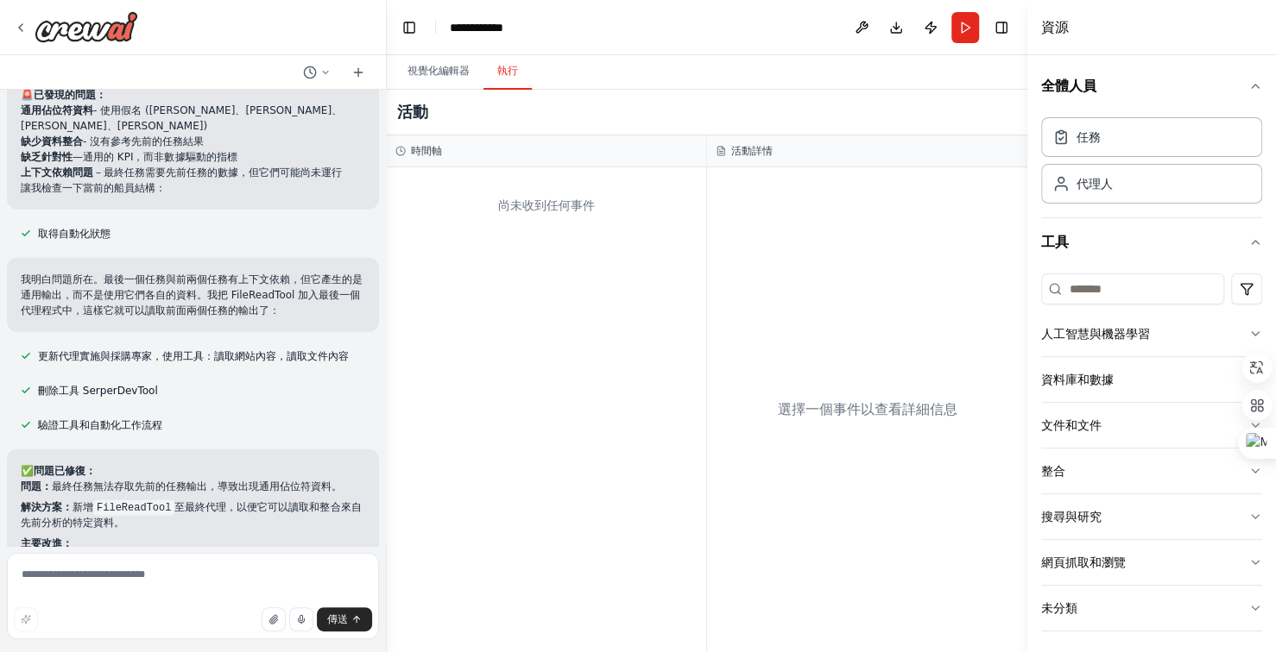
click at [894, 413] on font "選擇一個事件以查看詳細信息" at bounding box center [868, 409] width 180 height 16
click at [753, 165] on div "活動詳情" at bounding box center [867, 151] width 320 height 32
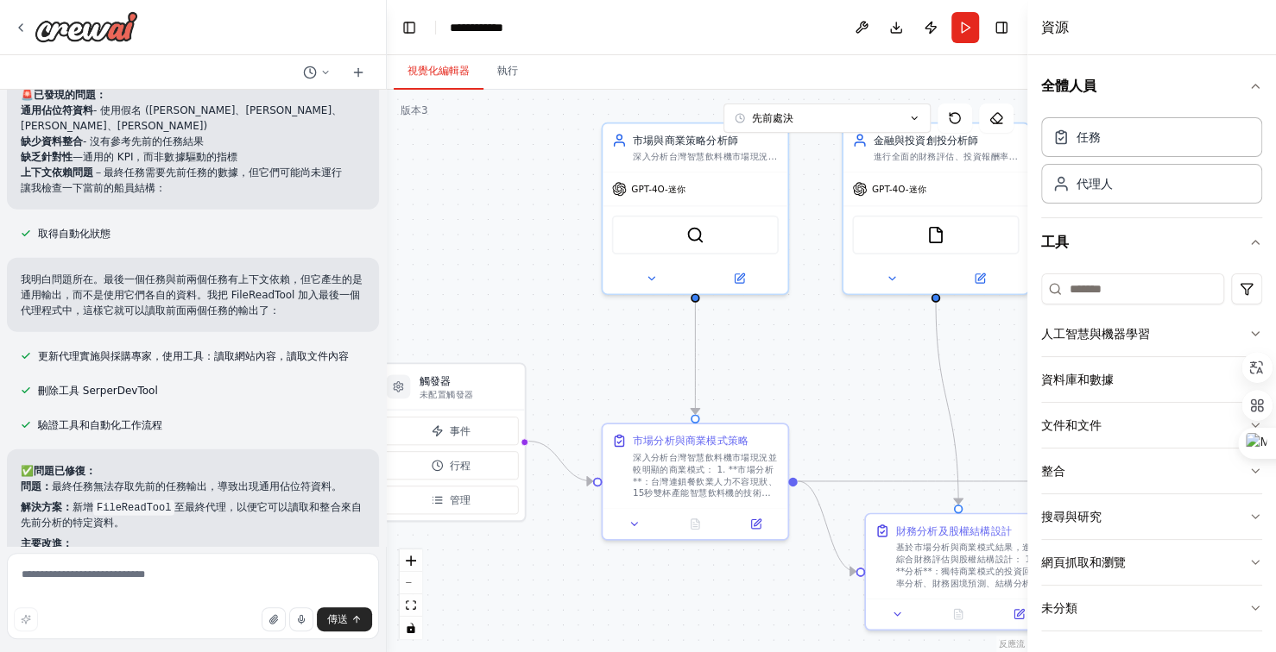
click at [443, 70] on font "視覺化編輯器" at bounding box center [438, 71] width 62 height 12
click at [961, 33] on button "跑步" at bounding box center [965, 27] width 28 height 31
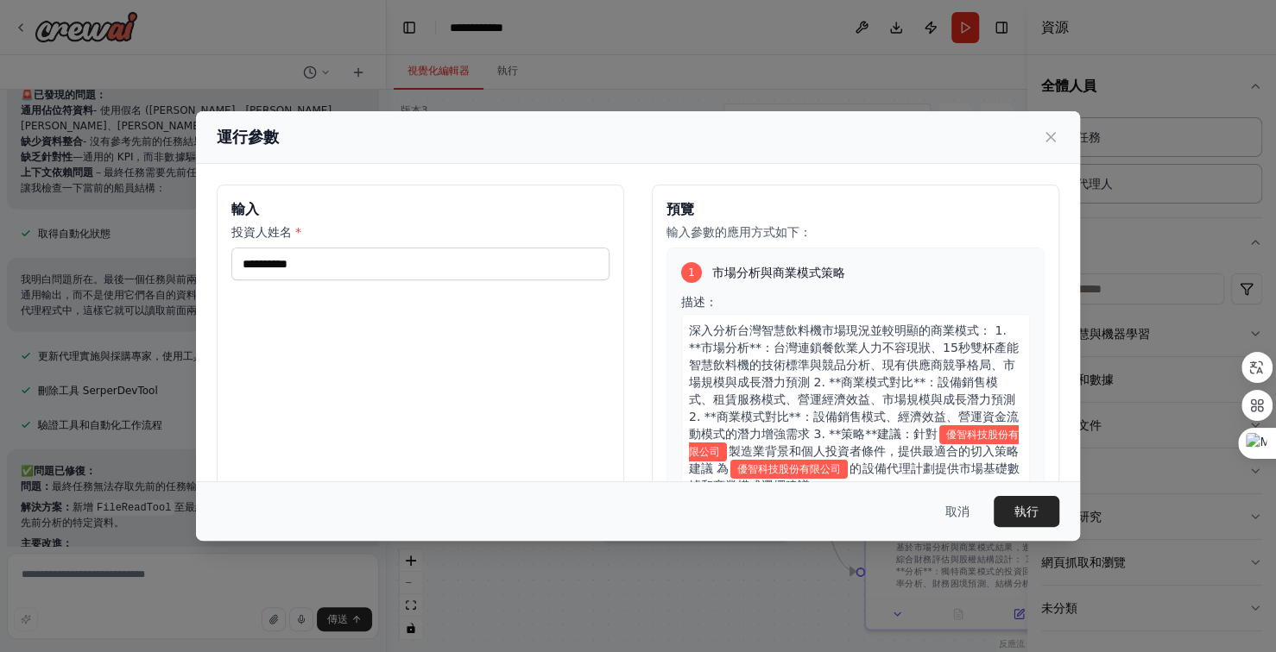
click at [342, 228] on label "投資人姓名 *" at bounding box center [420, 232] width 378 height 17
click at [342, 248] on input "**********" at bounding box center [420, 264] width 378 height 33
click at [340, 226] on label "投資人姓名 *" at bounding box center [420, 232] width 378 height 17
click at [340, 248] on input "**********" at bounding box center [420, 264] width 378 height 33
click at [1016, 508] on font "執行" at bounding box center [1026, 512] width 24 height 14
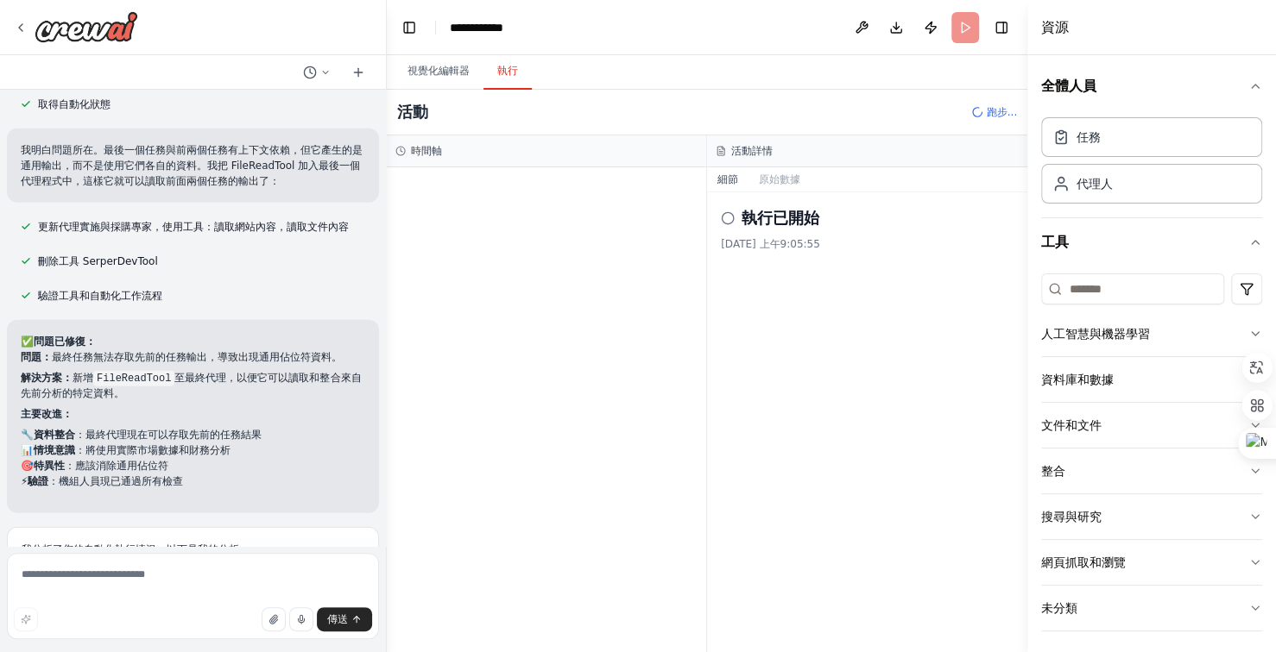
scroll to position [44548, 0]
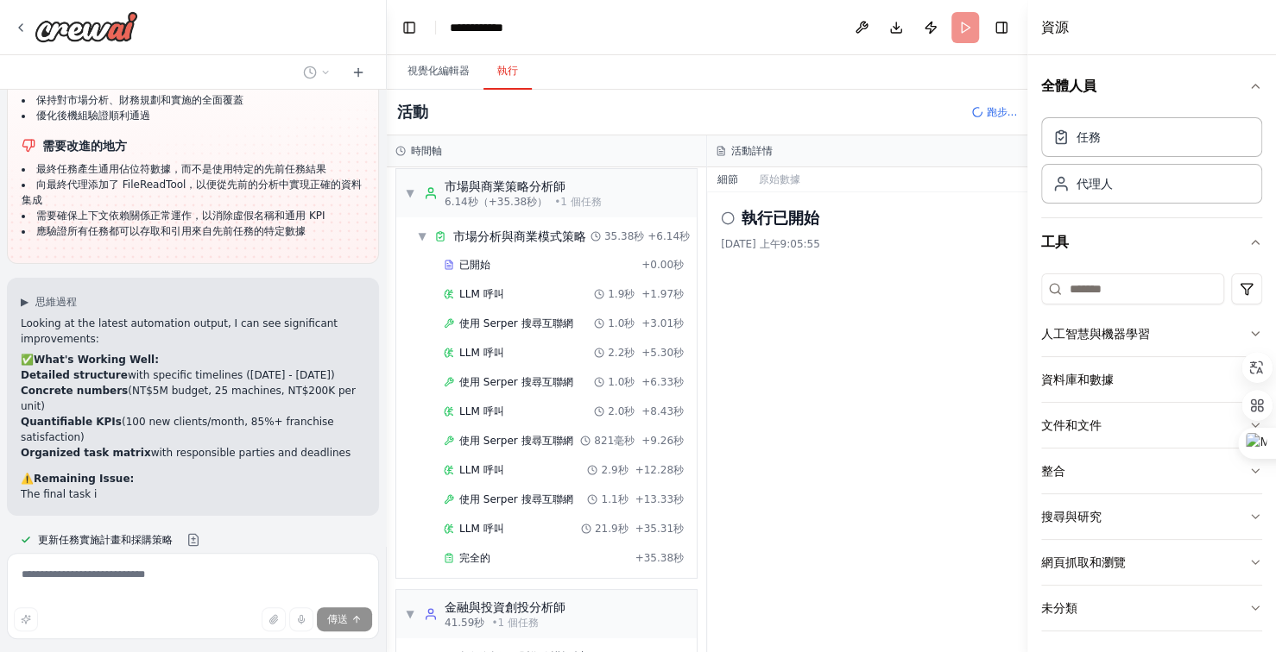
scroll to position [45101, 0]
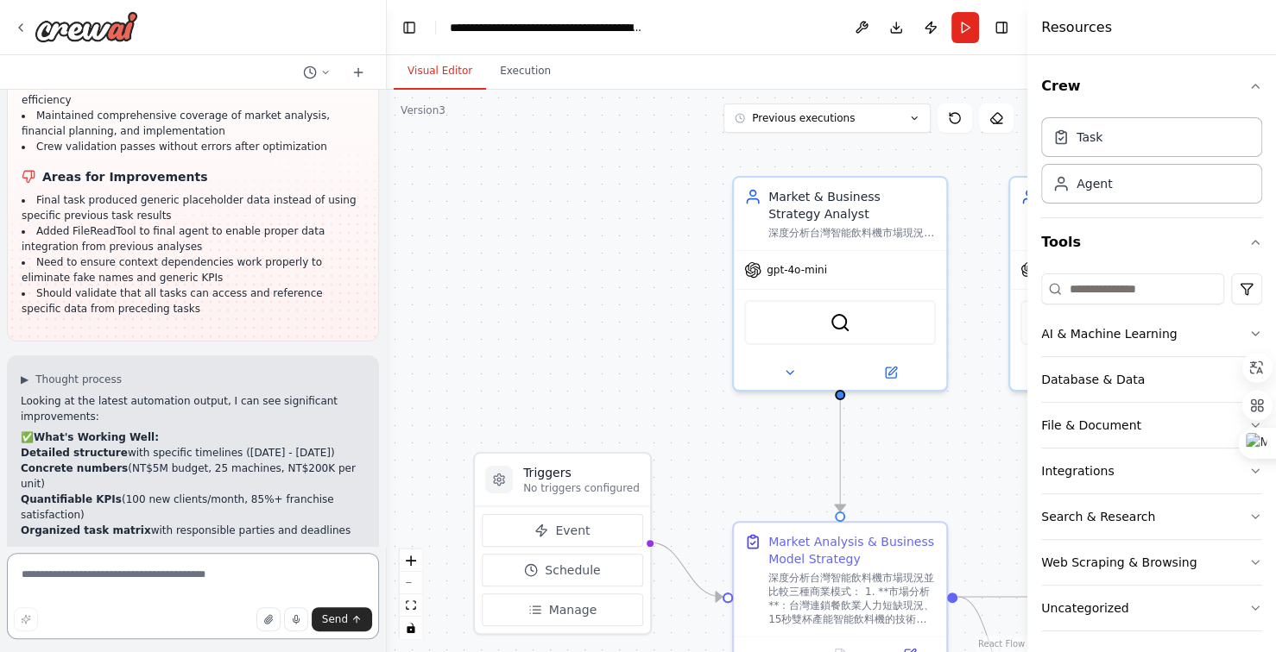
scroll to position [45405, 0]
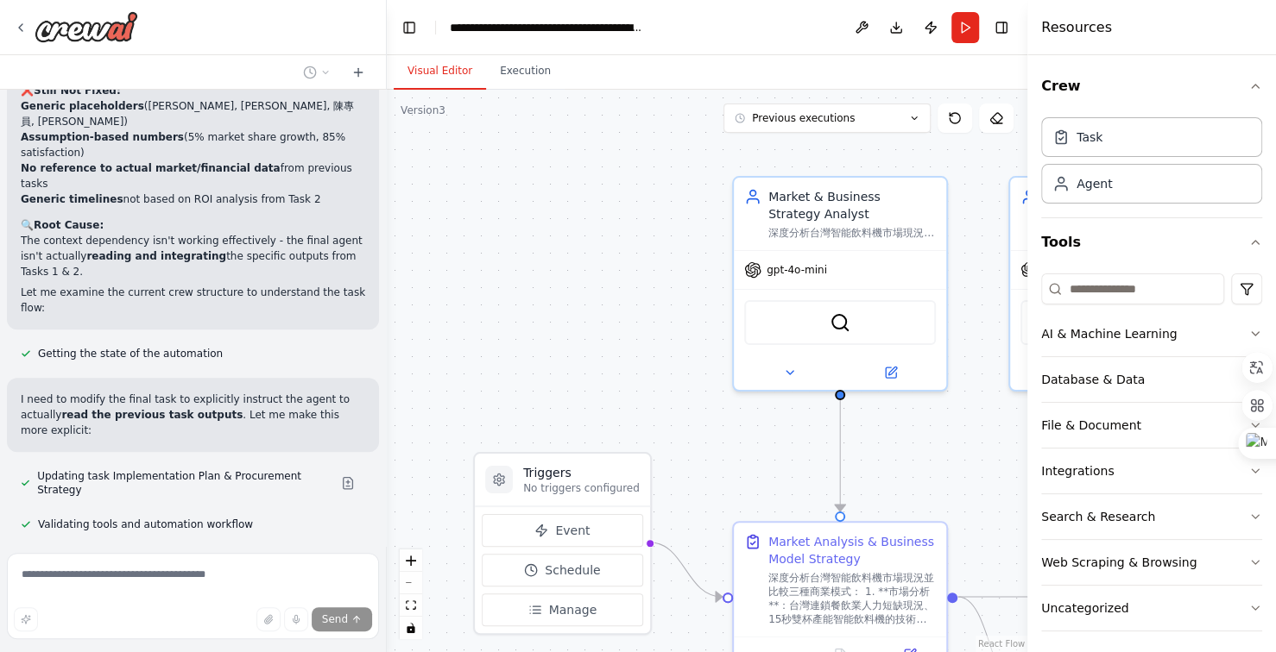
scroll to position [46229, 0]
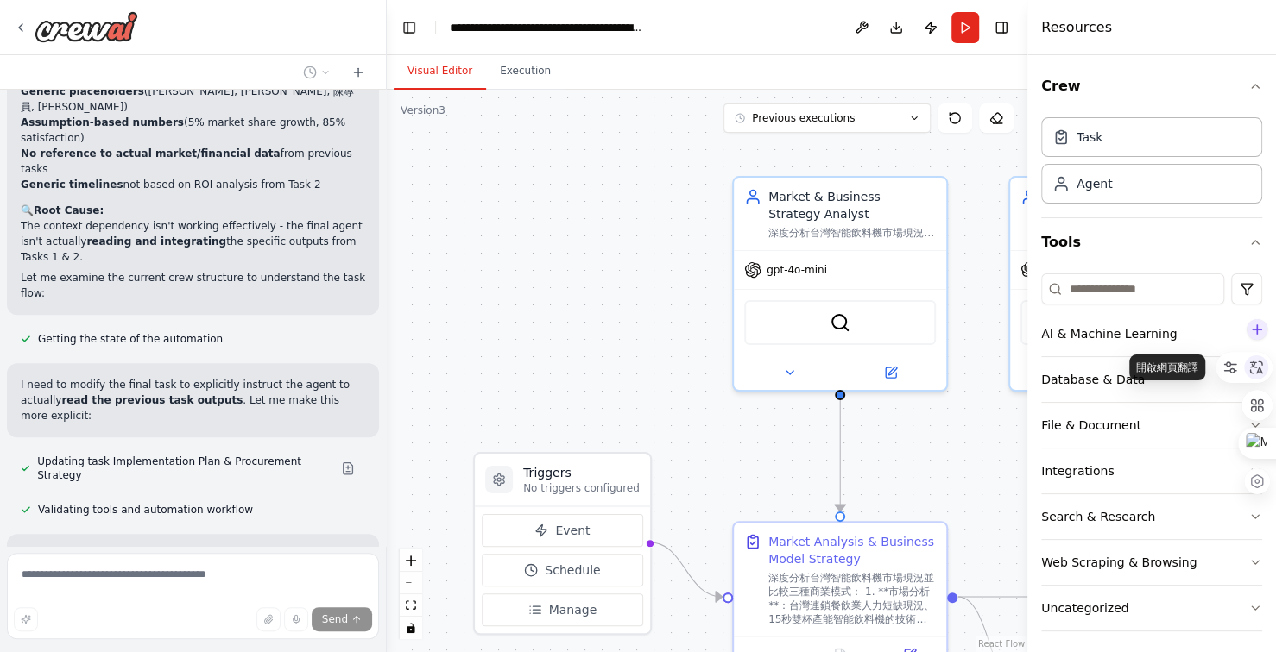
click at [1258, 369] on icon at bounding box center [1256, 368] width 16 height 16
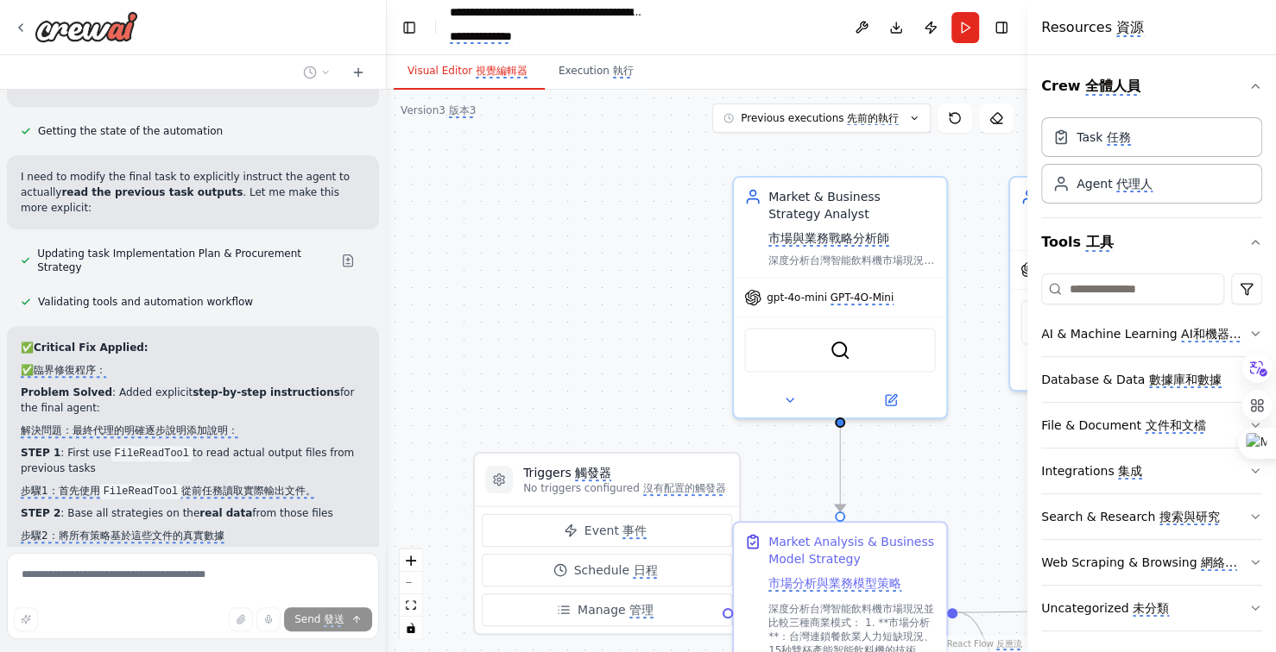
scroll to position [46488, 0]
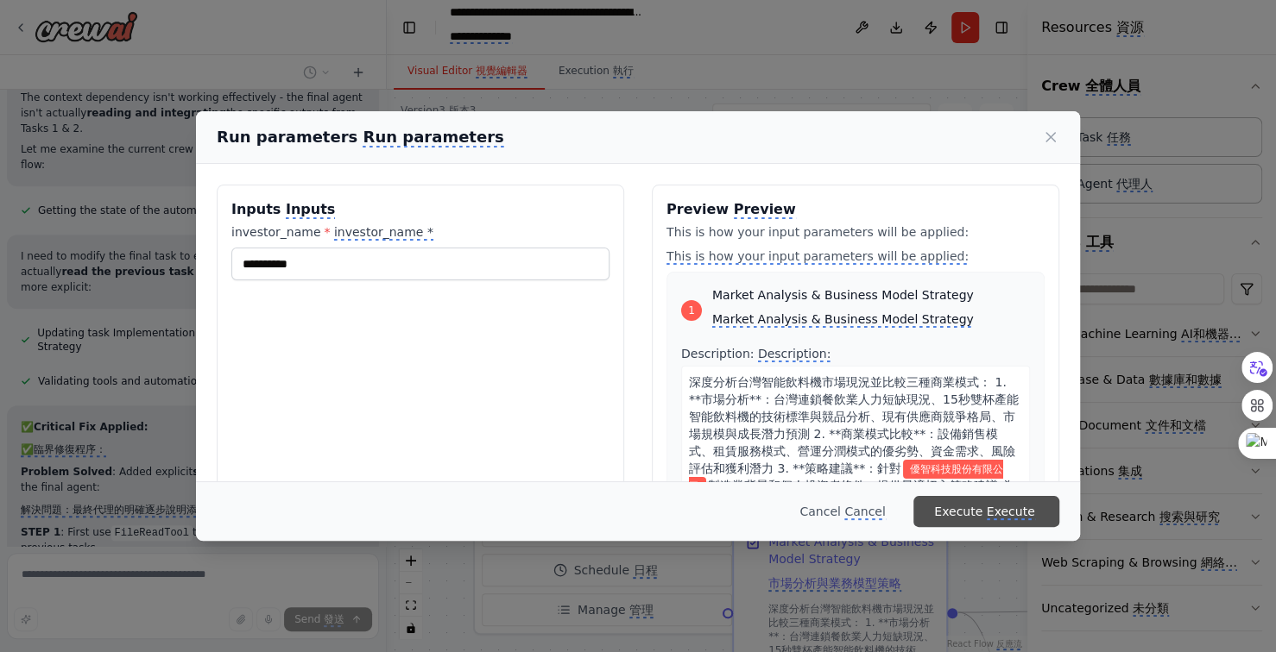
click at [1012, 517] on monica-translate-translate "Execute" at bounding box center [1010, 513] width 48 height 16
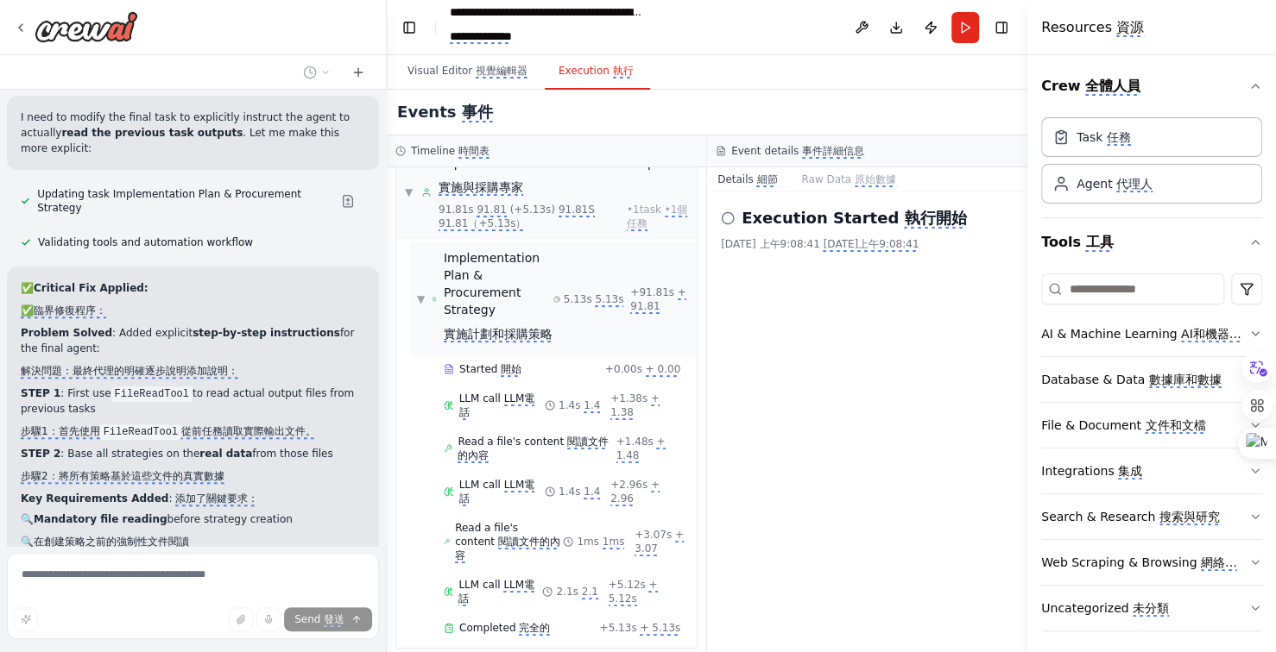
scroll to position [2116, 0]
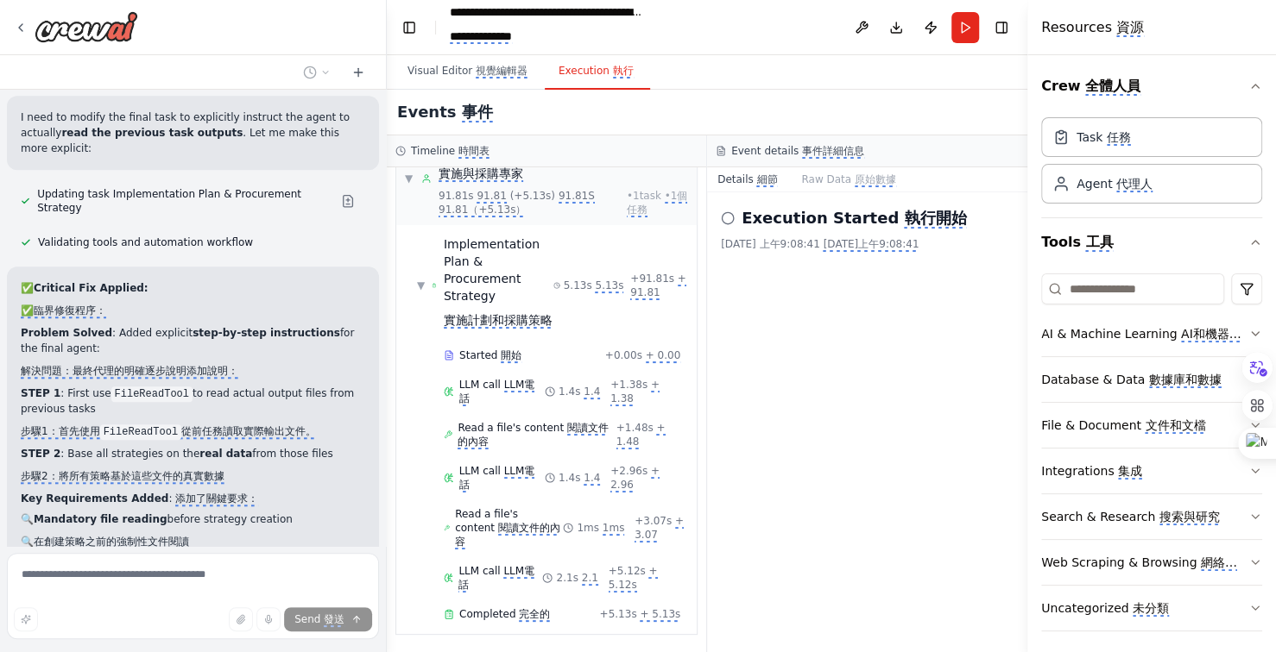
click at [726, 214] on icon at bounding box center [728, 218] width 14 height 14
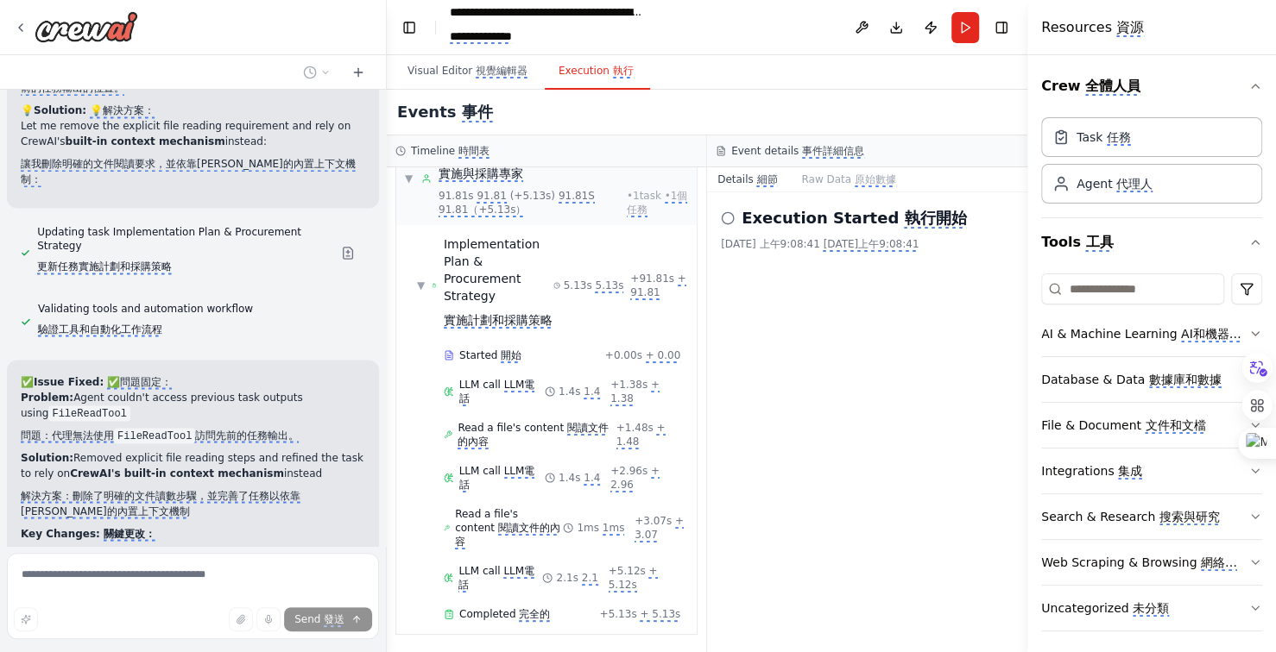
scroll to position [47581, 0]
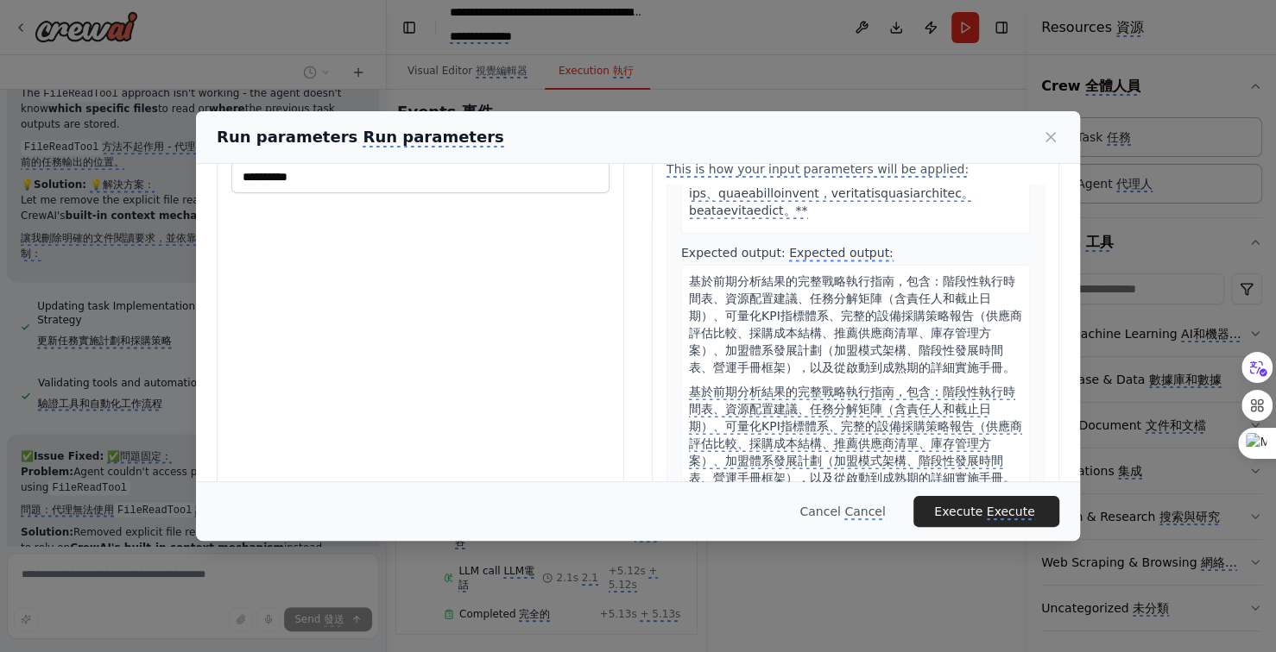
scroll to position [154, 0]
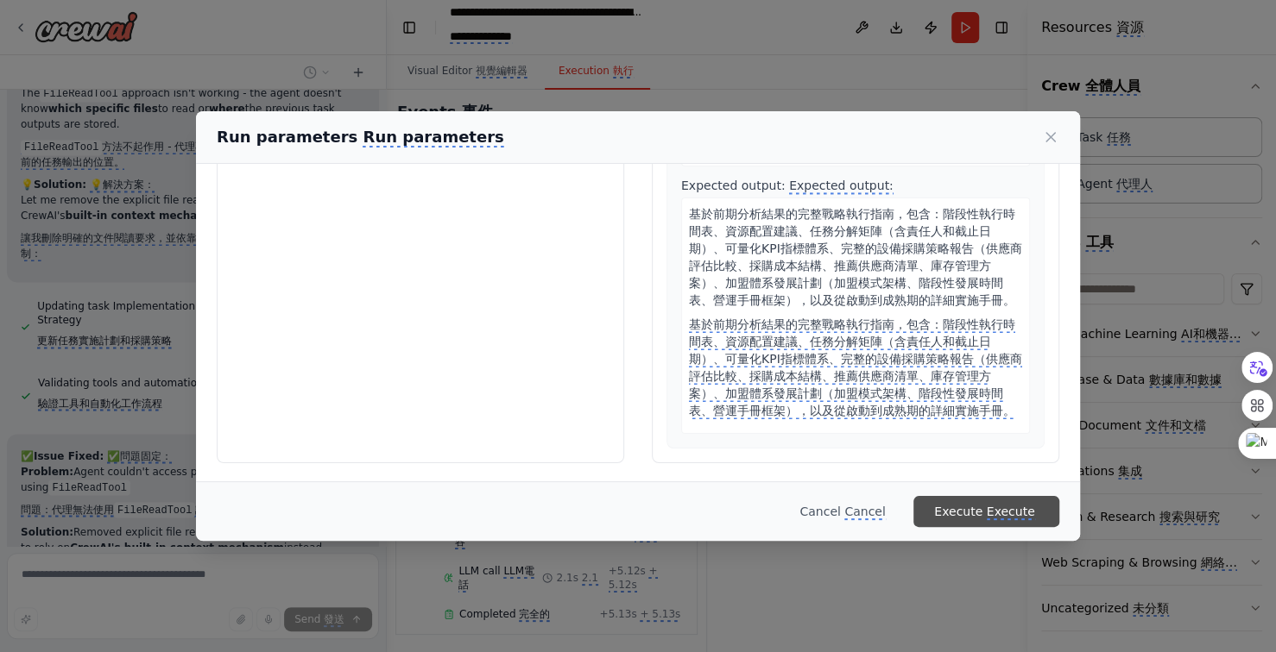
click at [1024, 509] on monica-translate-translate "Execute" at bounding box center [1010, 513] width 48 height 16
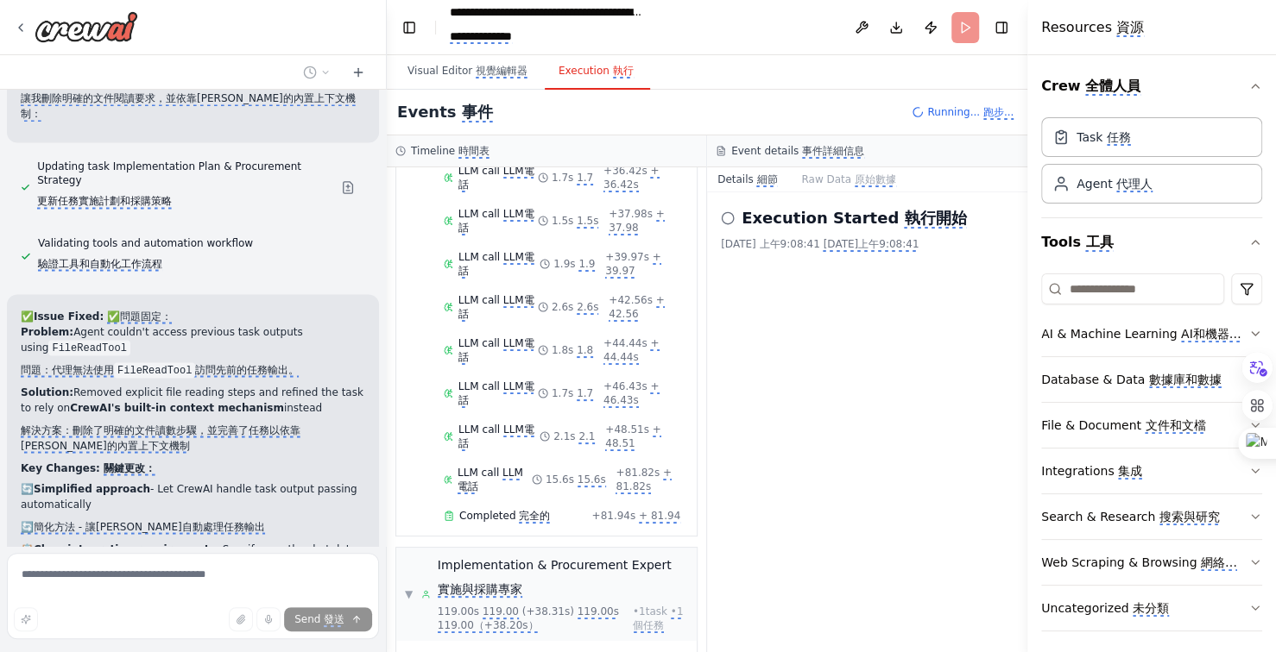
scroll to position [47581, 0]
